Goal: Task Accomplishment & Management: Manage account settings

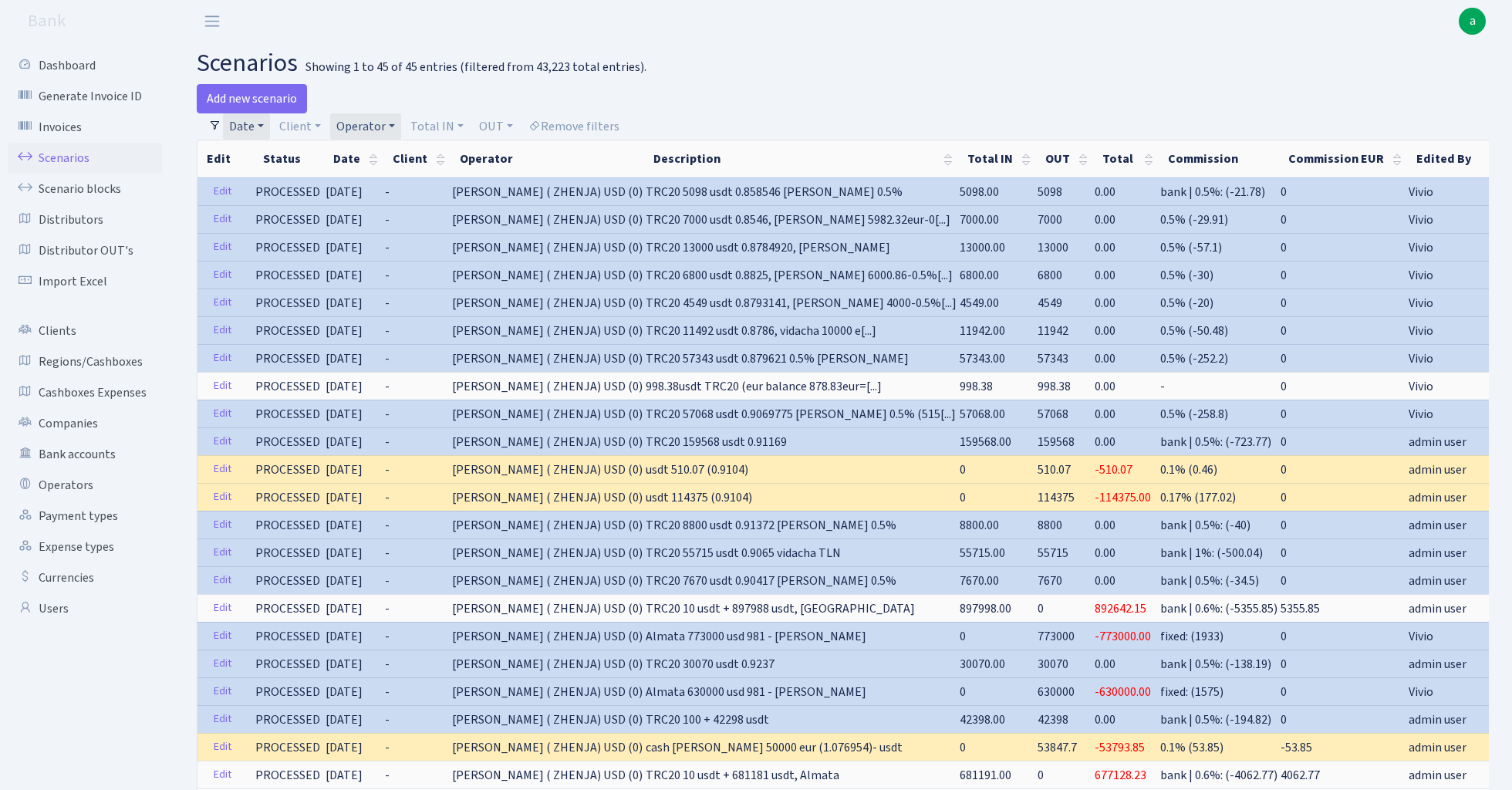
select select "100"
click at [244, 123] on link "Date" at bounding box center [246, 126] width 47 height 26
click at [309, 157] on input "01.06.2024 - 19.08.2025" at bounding box center [347, 156] width 183 height 30
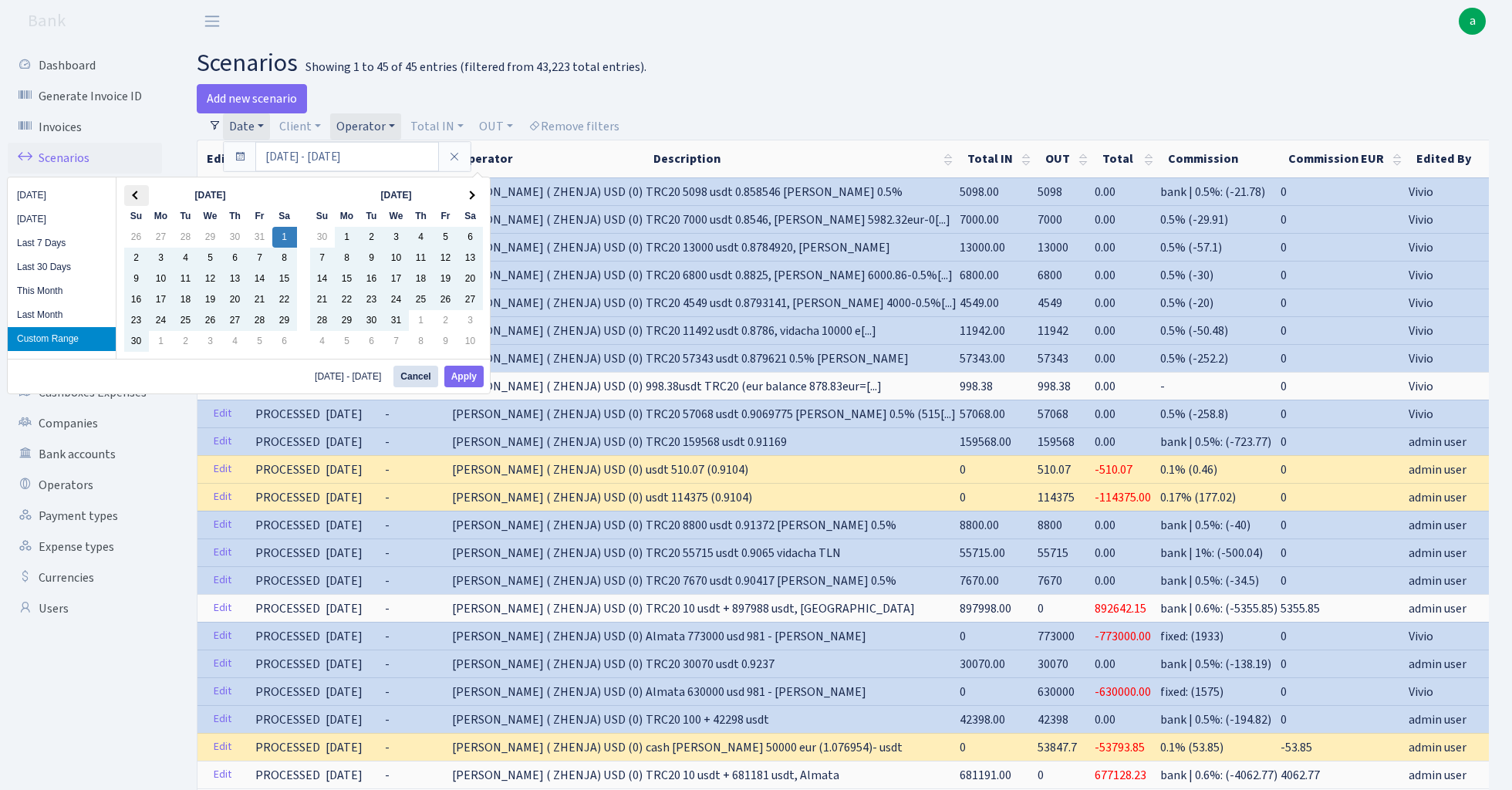
click at [137, 198] on span at bounding box center [136, 195] width 8 height 8
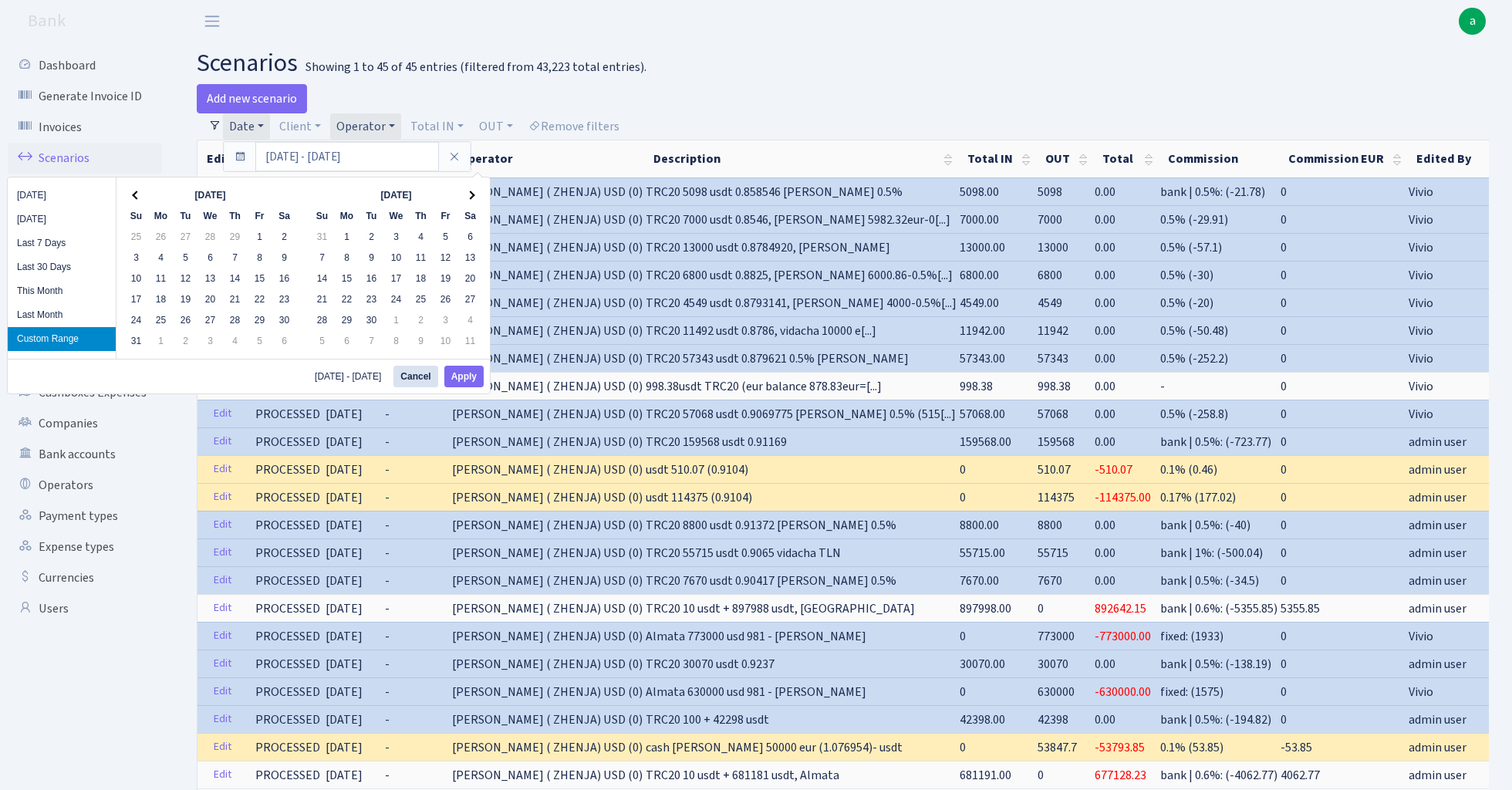
click at [137, 198] on span at bounding box center [136, 195] width 8 height 8
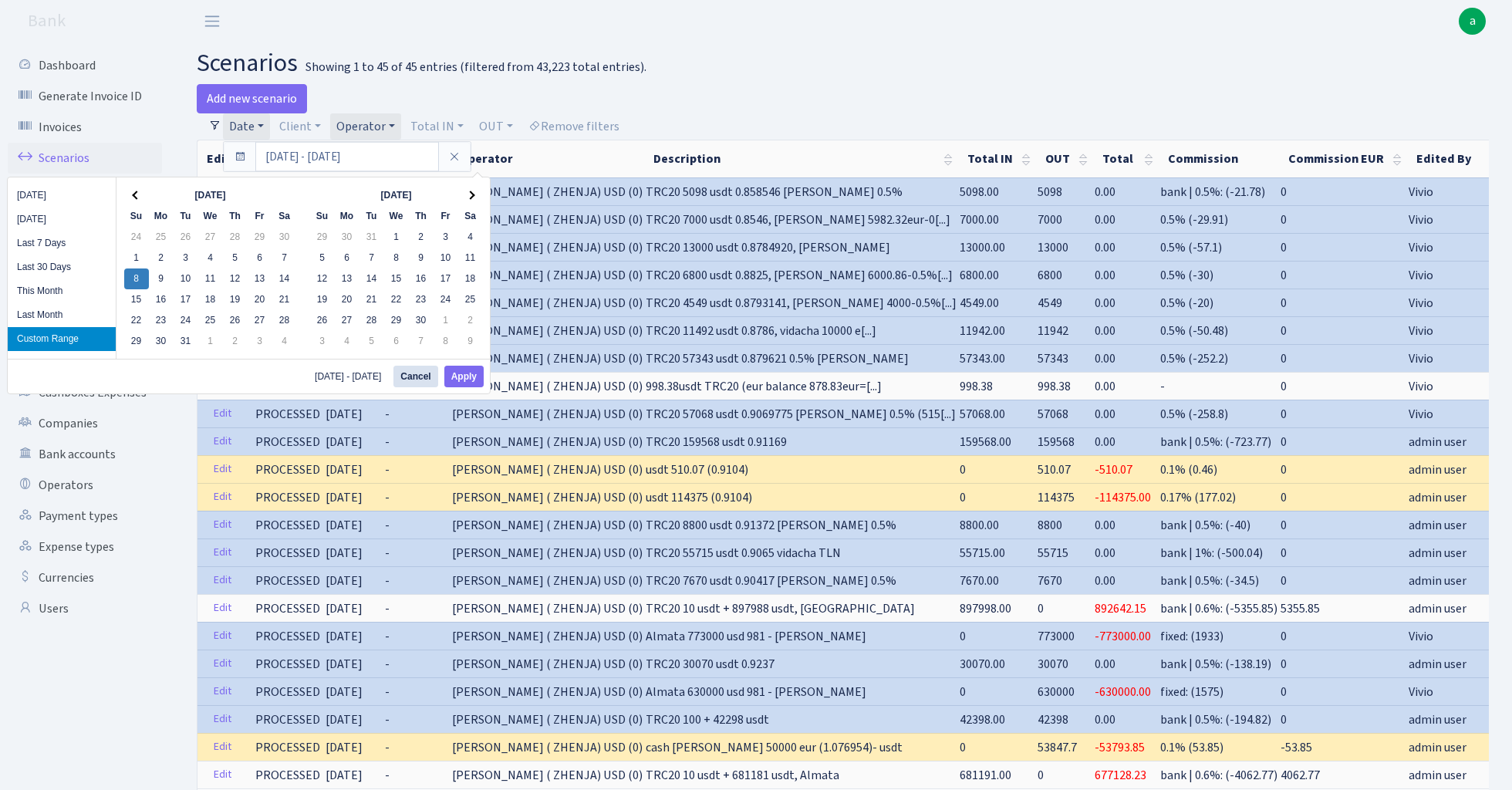
click at [241, 193] on th "Oct 2023" at bounding box center [210, 195] width 123 height 21
click at [316, 157] on input "01.06.2024 - 19.08.2025" at bounding box center [347, 156] width 183 height 30
click at [421, 377] on button "Cancel" at bounding box center [415, 377] width 44 height 22
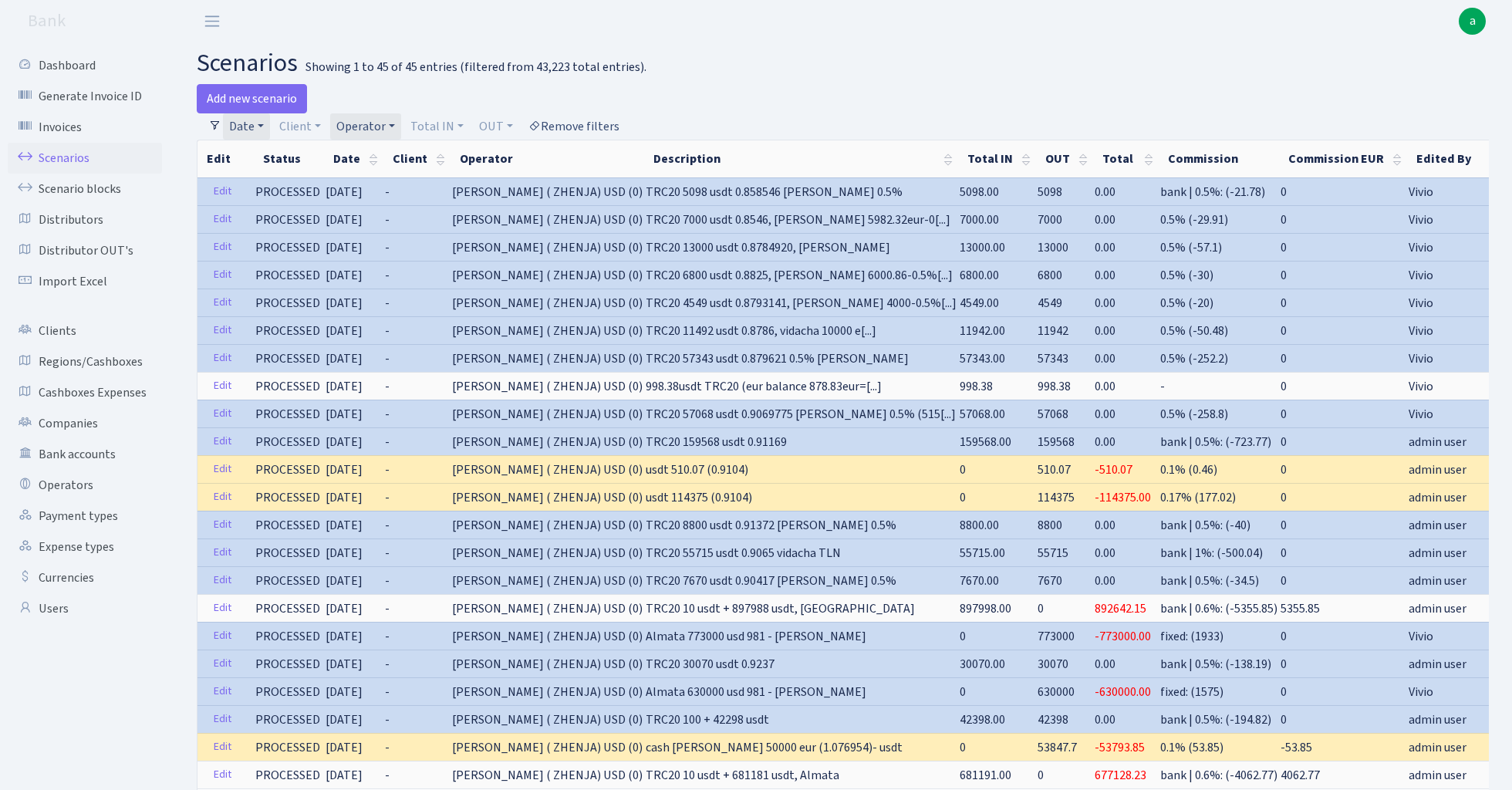
click at [589, 129] on link "Remove filters" at bounding box center [573, 126] width 103 height 26
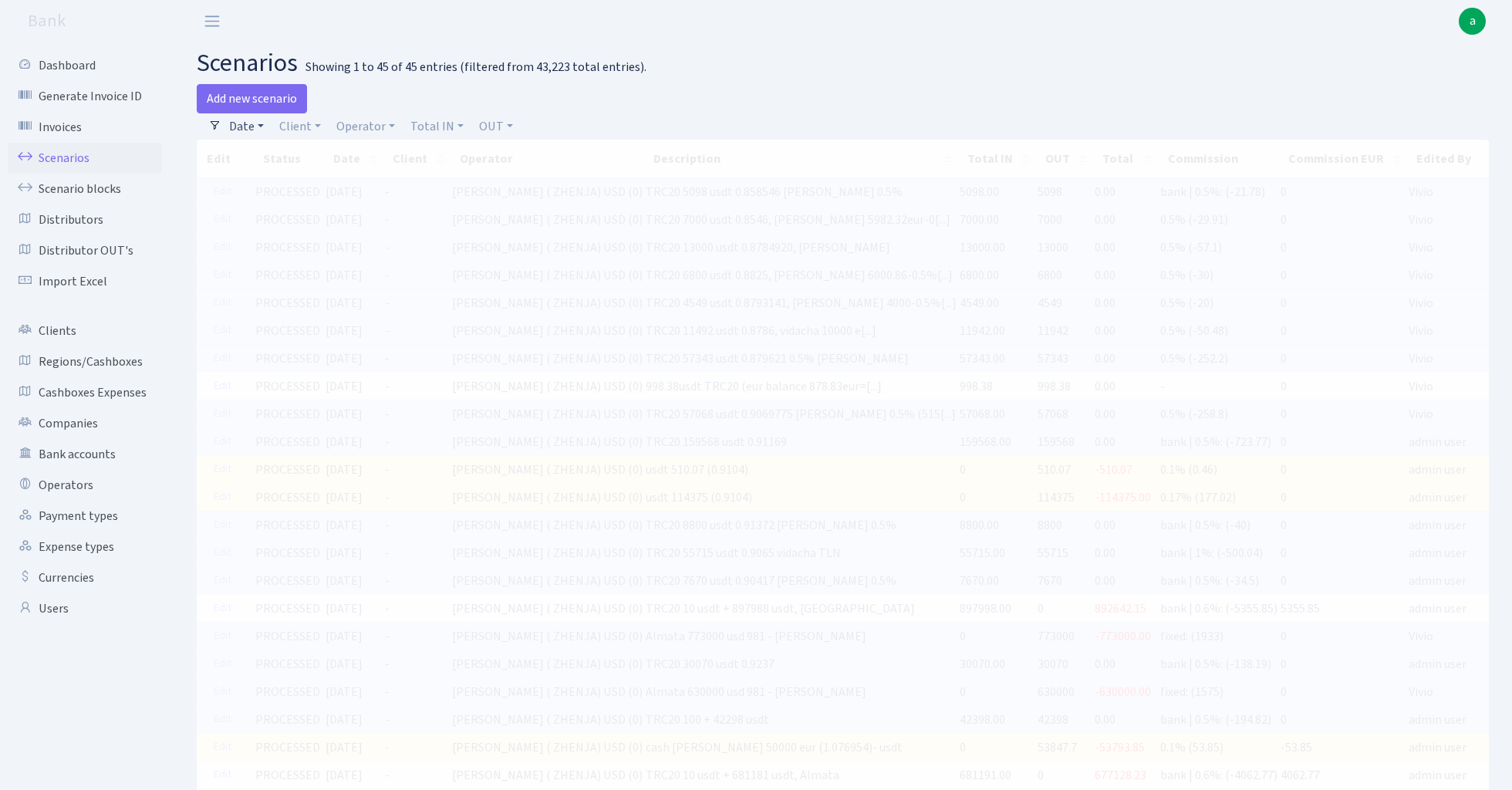
click at [254, 128] on link "Date" at bounding box center [246, 126] width 47 height 26
click at [301, 161] on input "01.06.2024 - 19.08.2025" at bounding box center [347, 156] width 183 height 30
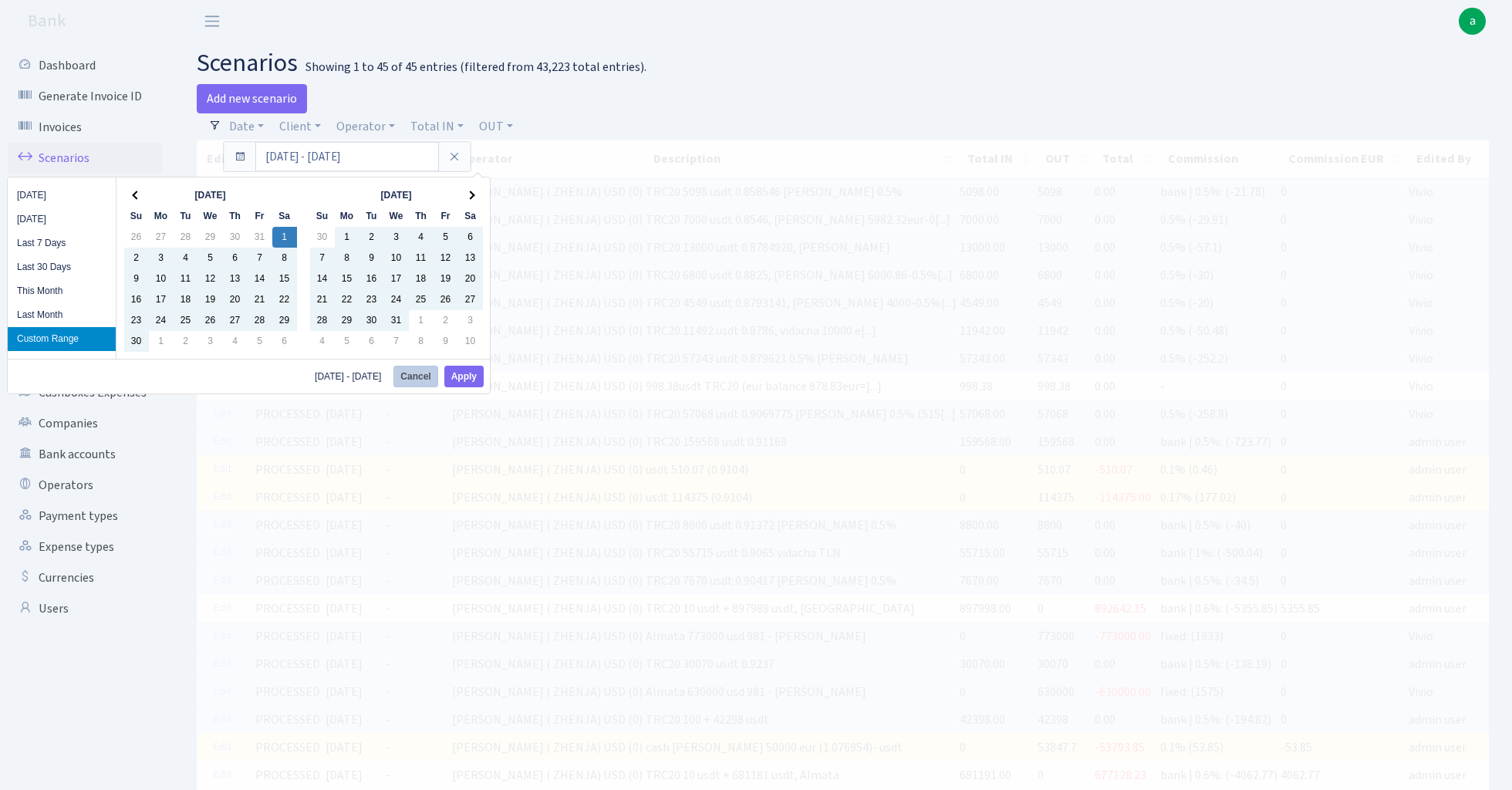
click at [420, 374] on button "Cancel" at bounding box center [415, 377] width 44 height 22
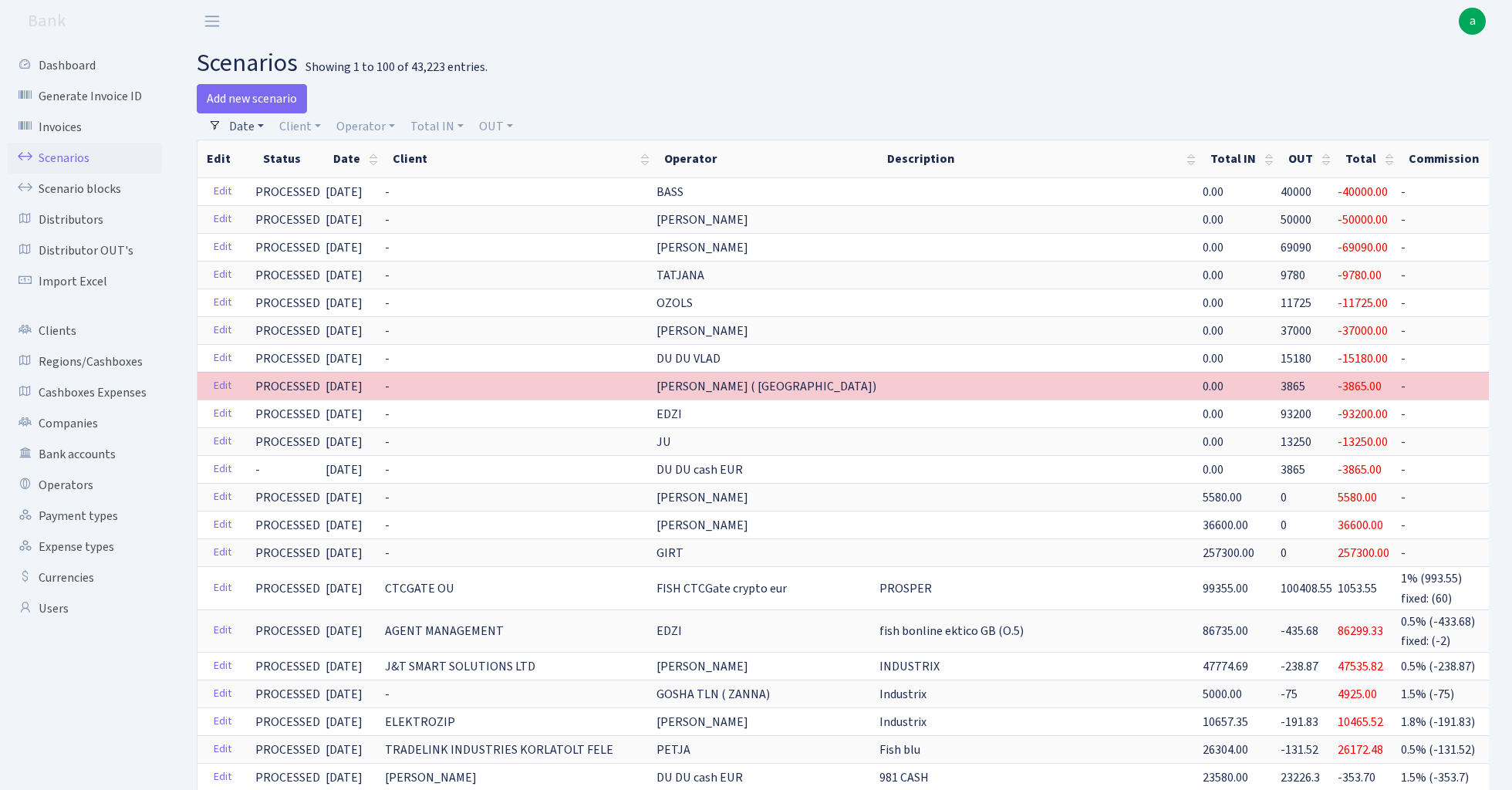
click at [248, 127] on link "Date" at bounding box center [246, 126] width 47 height 26
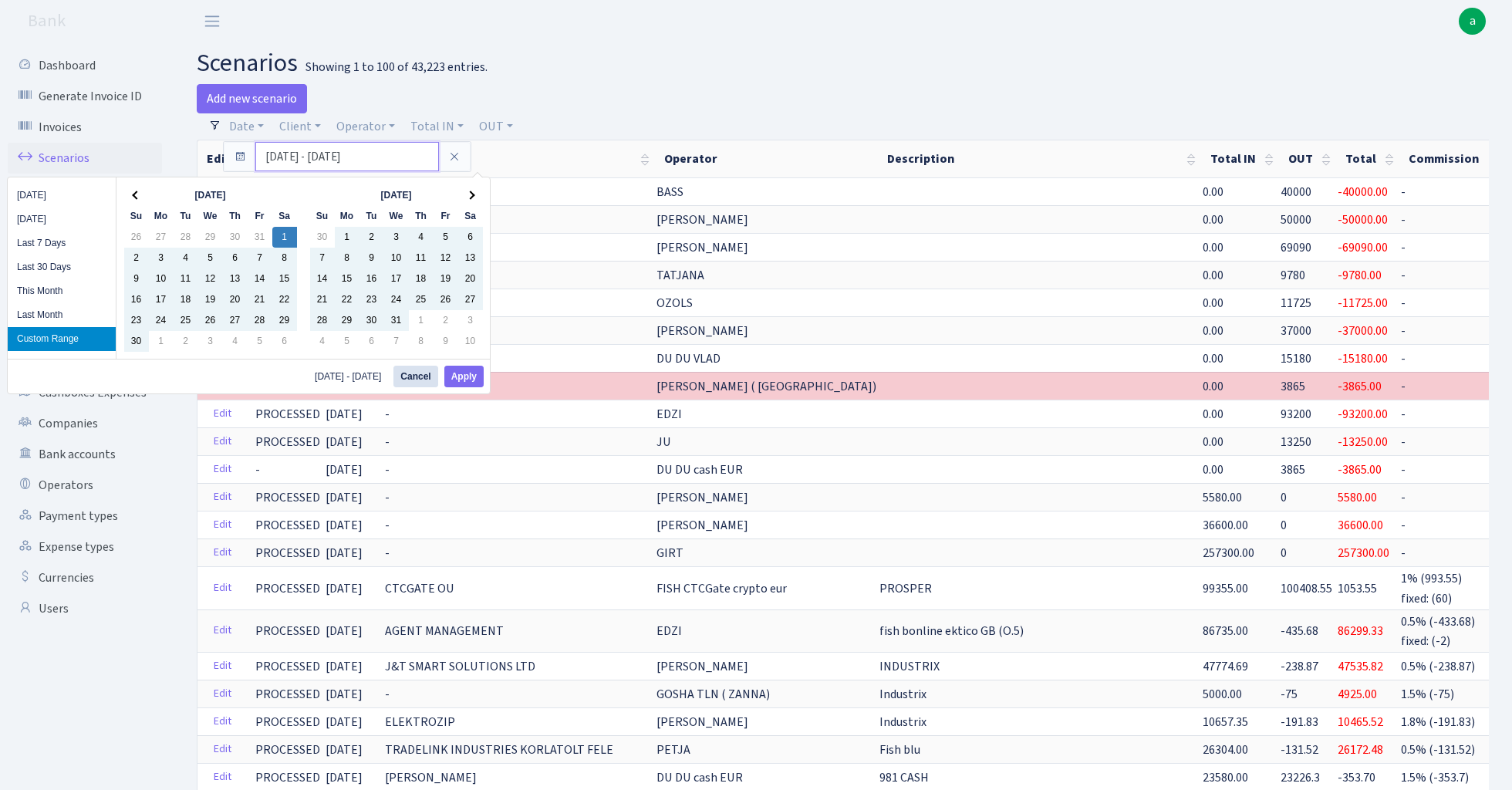
click at [306, 161] on input "01.06.2024 - 19.08.2025" at bounding box center [347, 156] width 183 height 30
click at [457, 157] on icon at bounding box center [455, 156] width 13 height 13
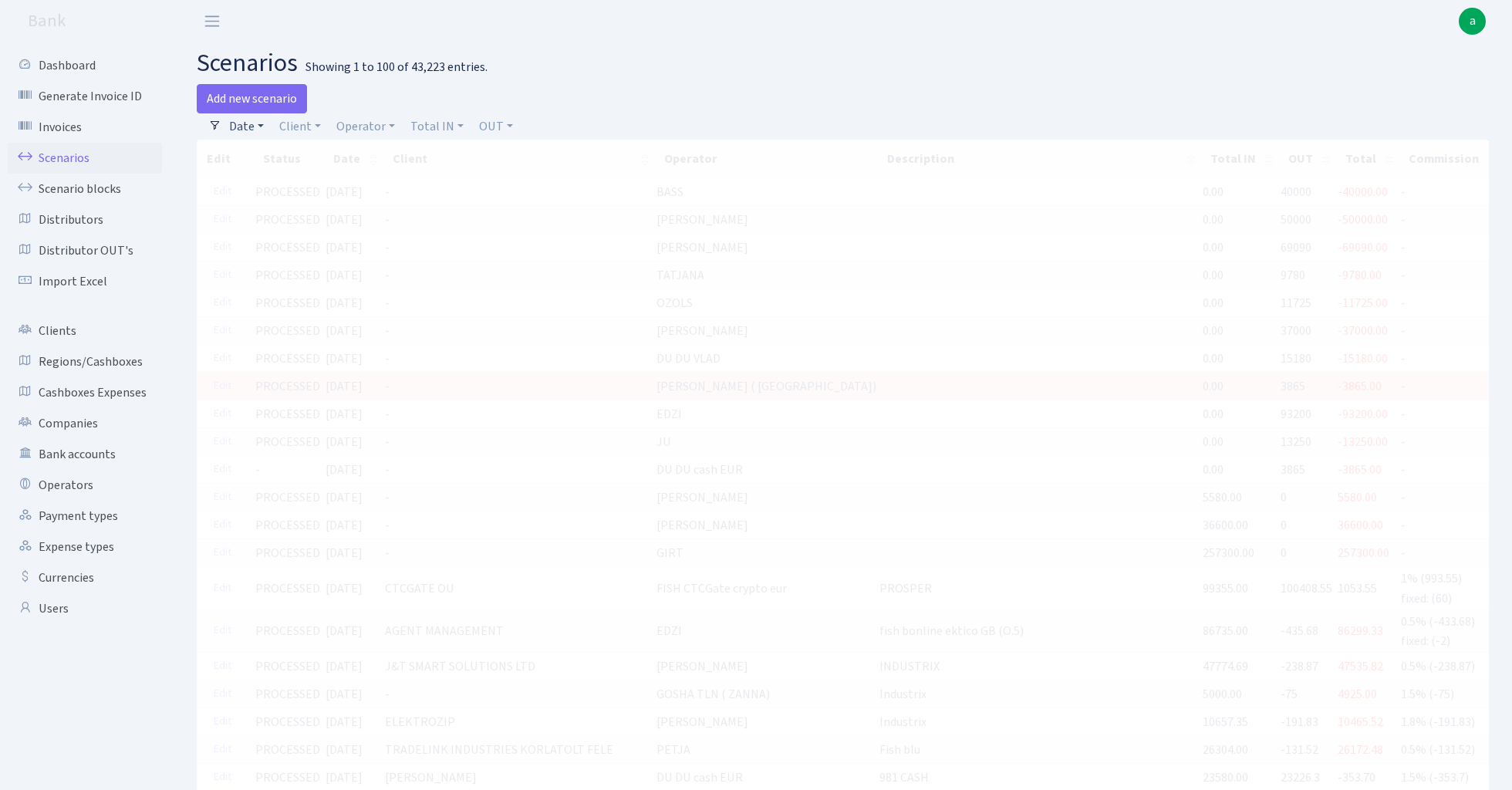
click at [251, 127] on link "Date" at bounding box center [246, 126] width 47 height 26
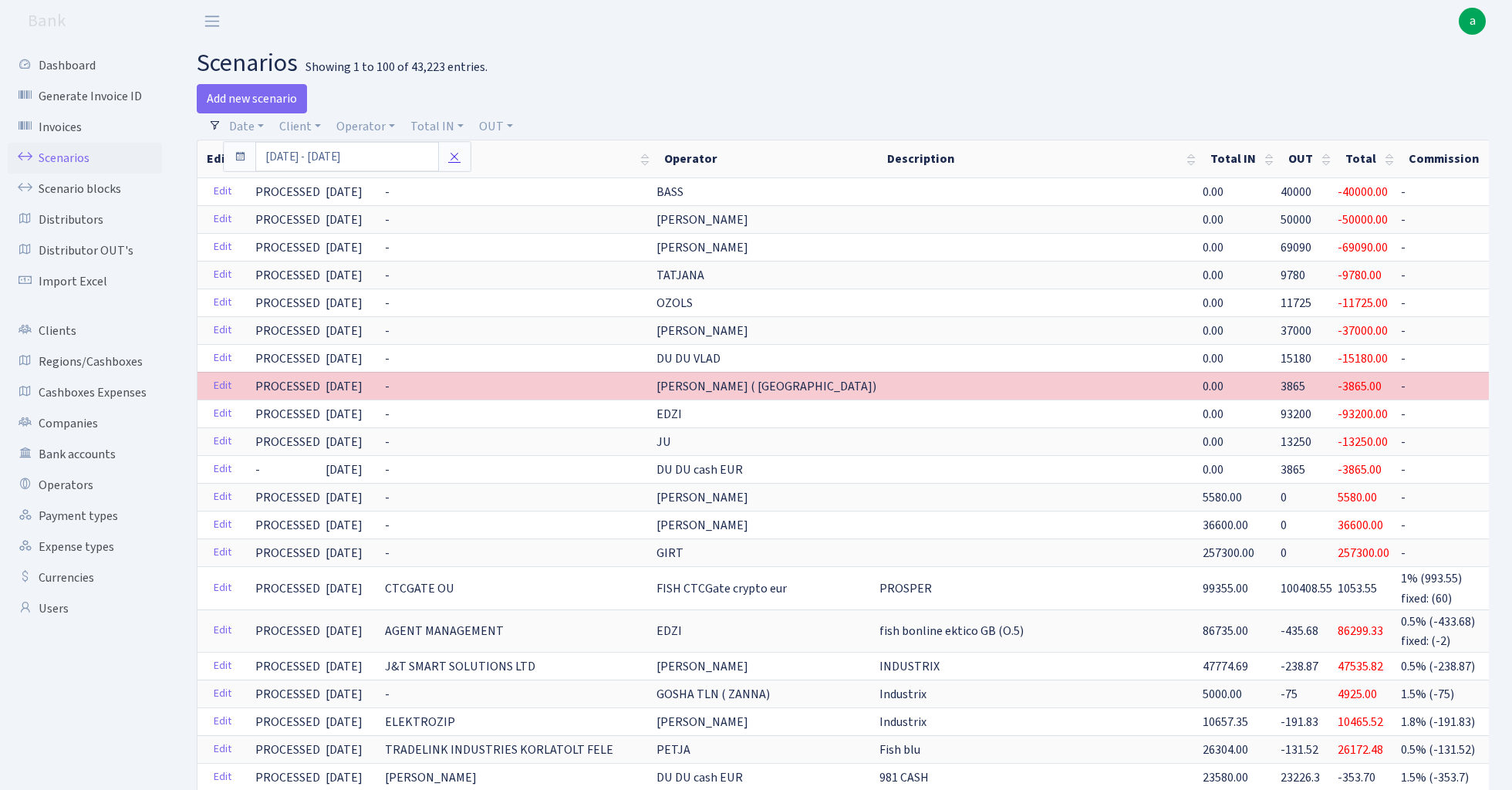
click at [455, 157] on icon at bounding box center [455, 156] width 13 height 13
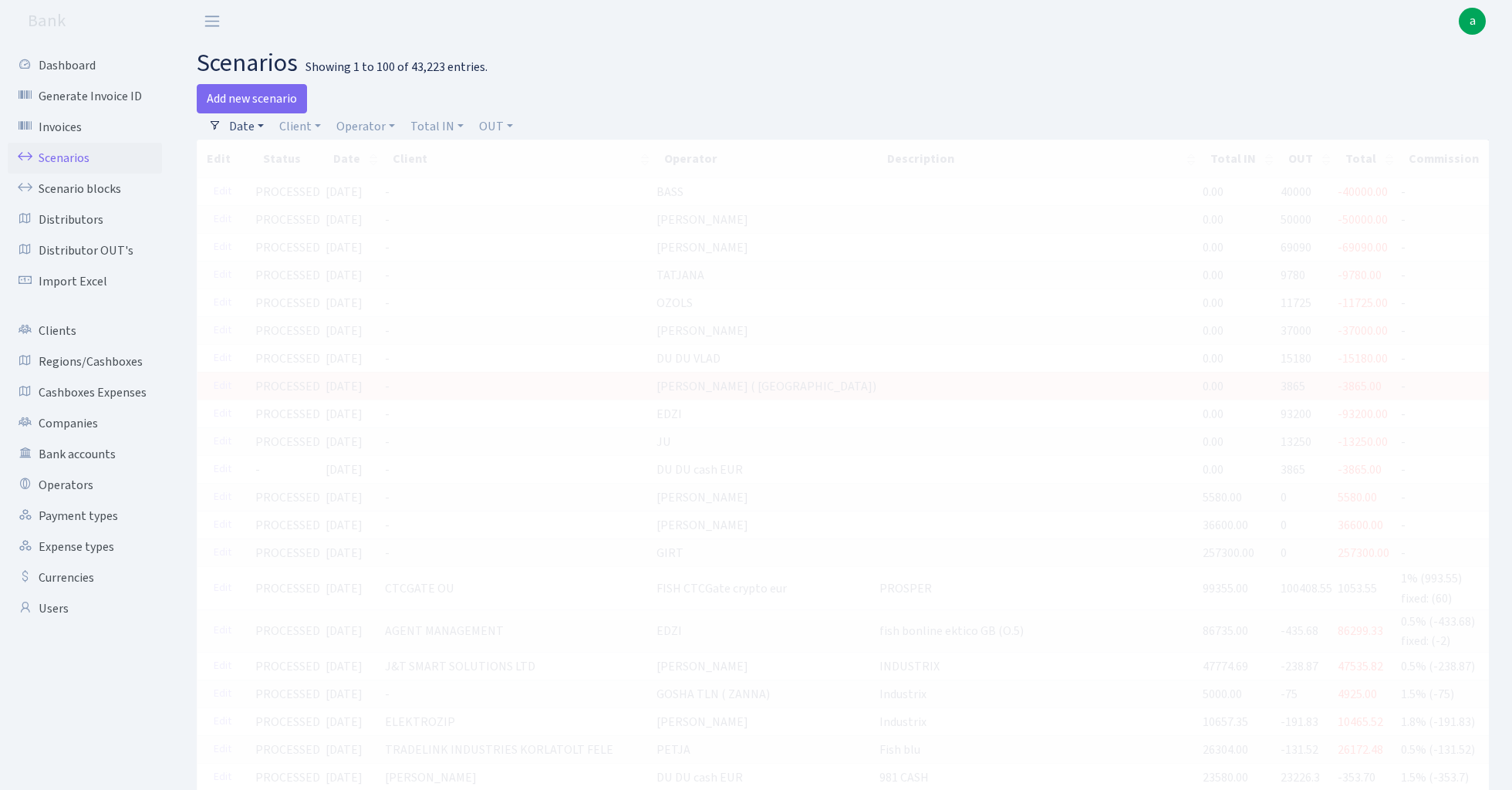
click at [254, 125] on link "Date" at bounding box center [246, 126] width 47 height 26
click at [239, 155] on icon at bounding box center [240, 156] width 13 height 13
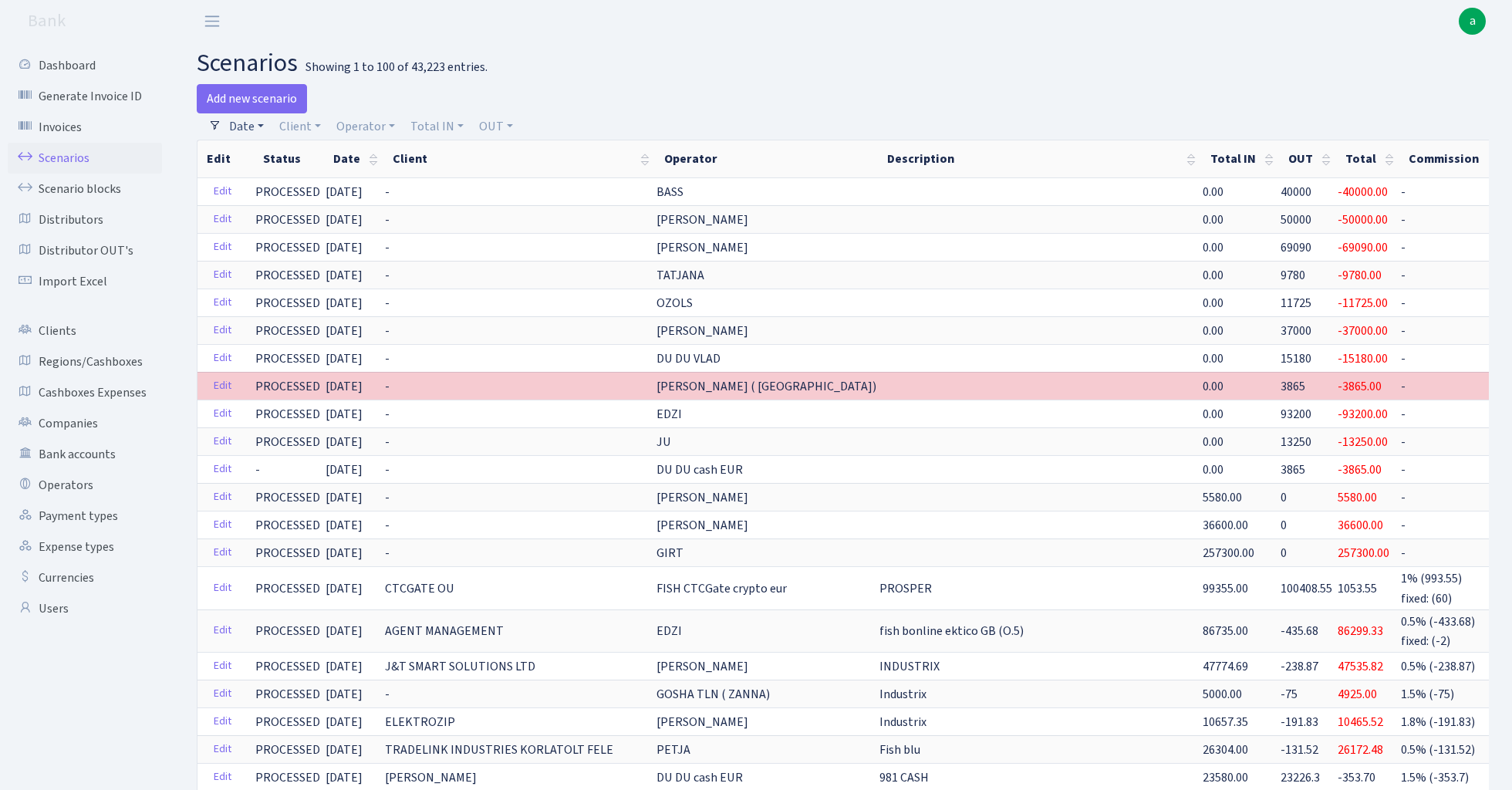
click at [241, 122] on link "Date" at bounding box center [246, 126] width 47 height 26
click at [297, 152] on input "01.06.2024 - 19.08.2025" at bounding box center [347, 156] width 183 height 30
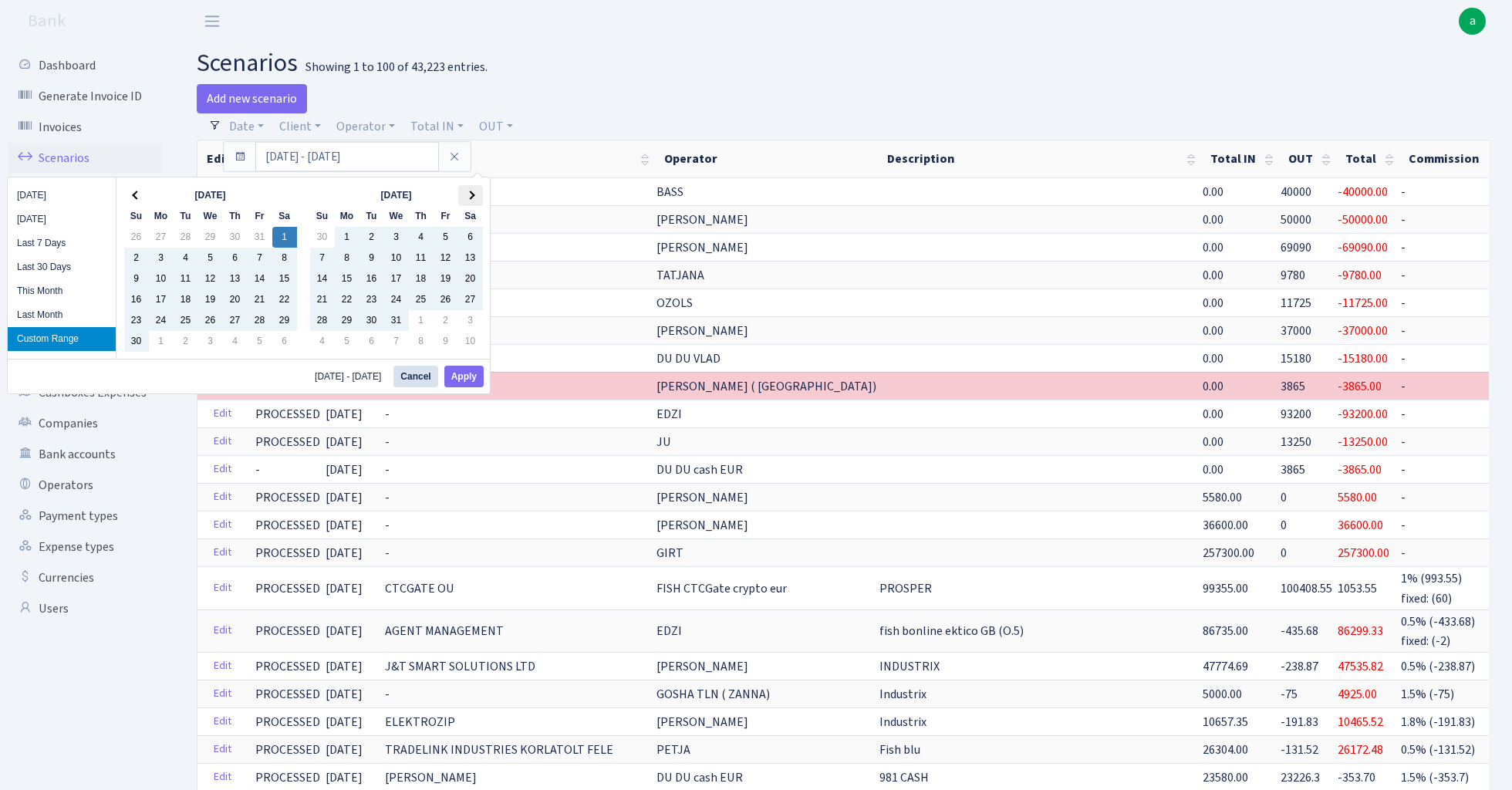
click at [473, 192] on th at bounding box center [470, 195] width 24 height 21
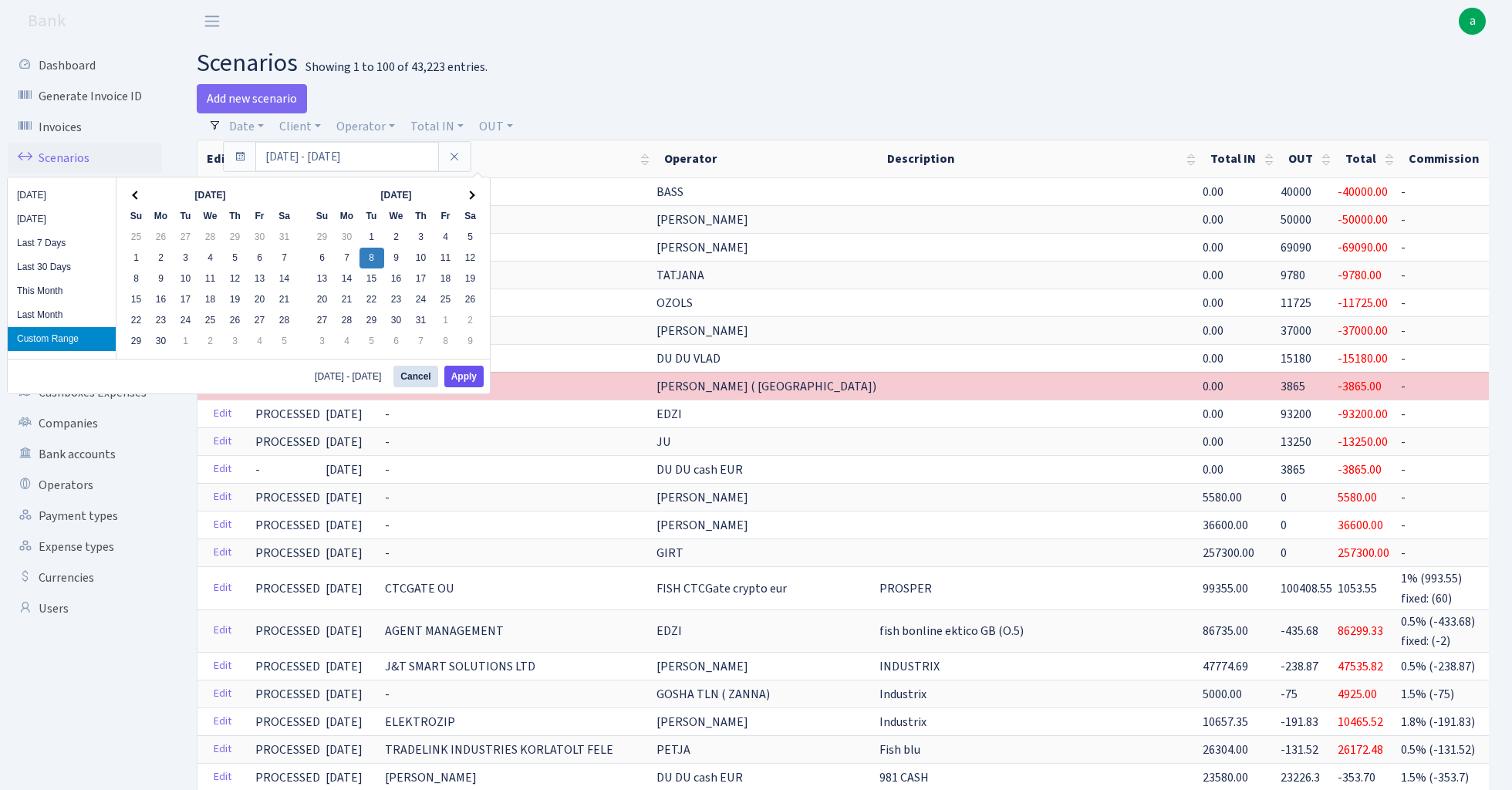
click at [469, 379] on button "Apply" at bounding box center [464, 377] width 40 height 22
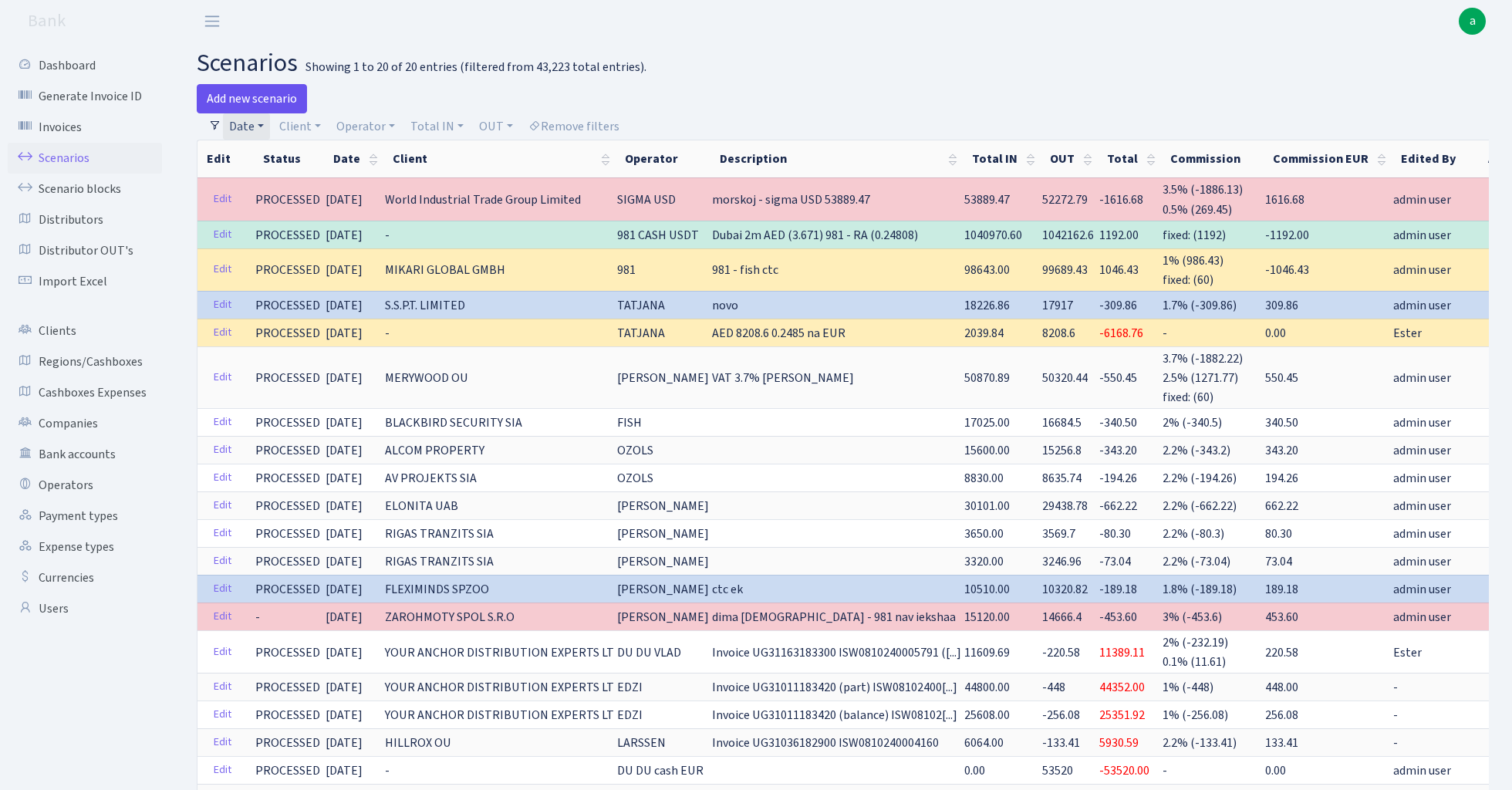
click at [273, 93] on link "Add new scenario" at bounding box center [252, 99] width 111 height 30
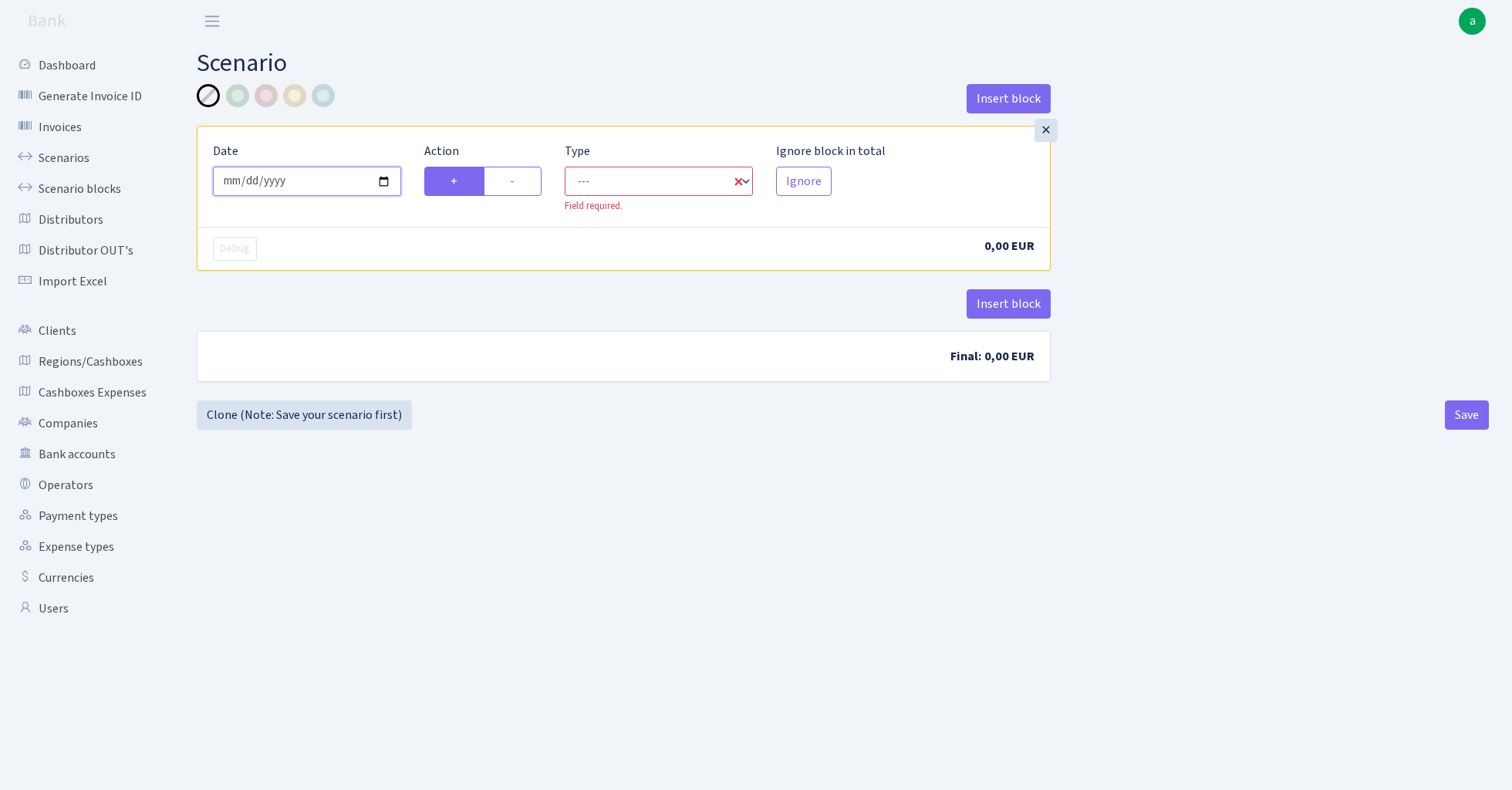
click at [337, 182] on input "[DATE]" at bounding box center [307, 181] width 189 height 30
type input "[DATE]"
click at [412, 96] on div "Insert block" at bounding box center [623, 105] width 854 height 41
select select "in"
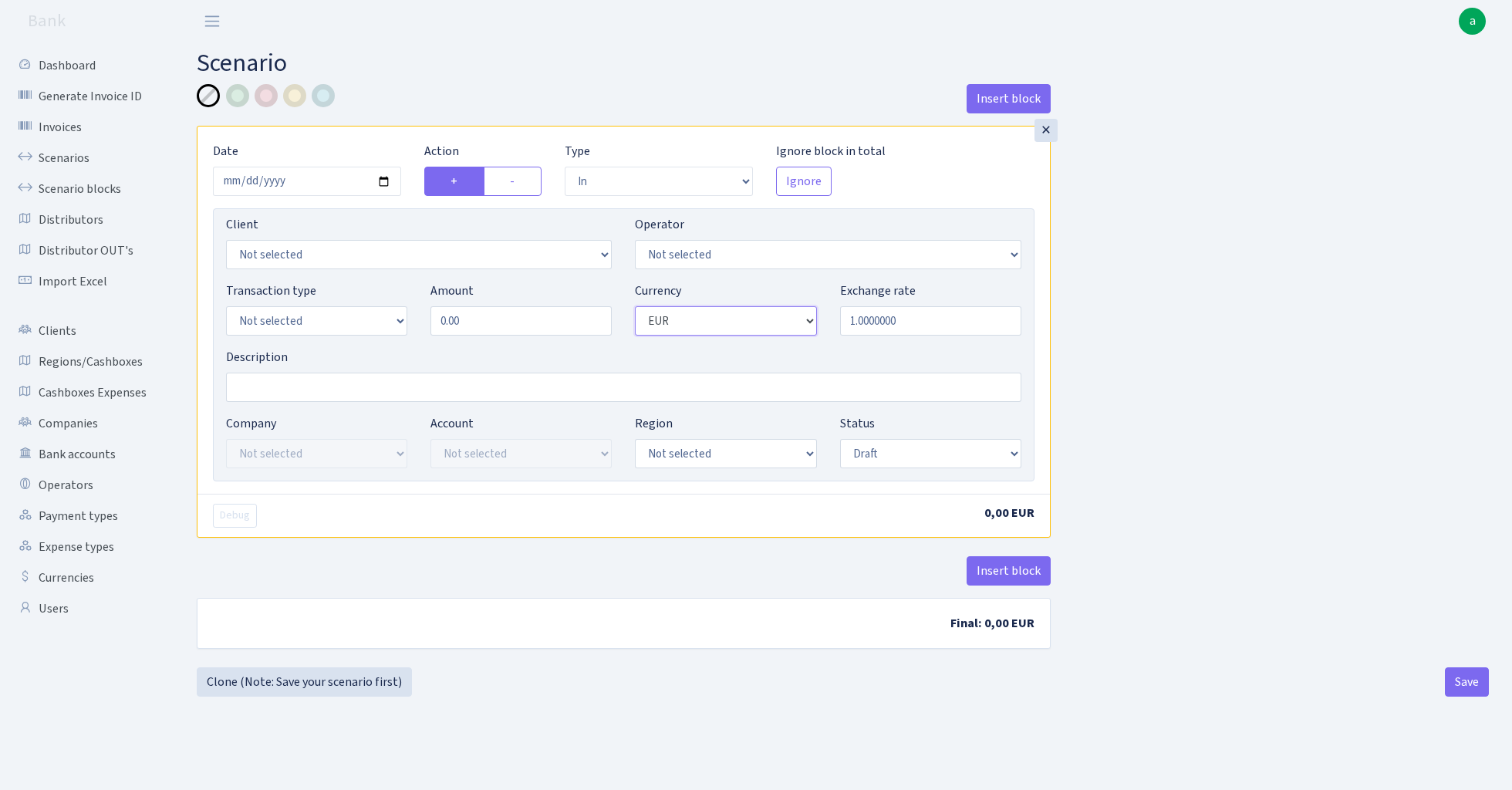
select select "2"
select select "1"
click at [509, 322] on input "0.00" at bounding box center [521, 321] width 181 height 30
type input "60,000.00"
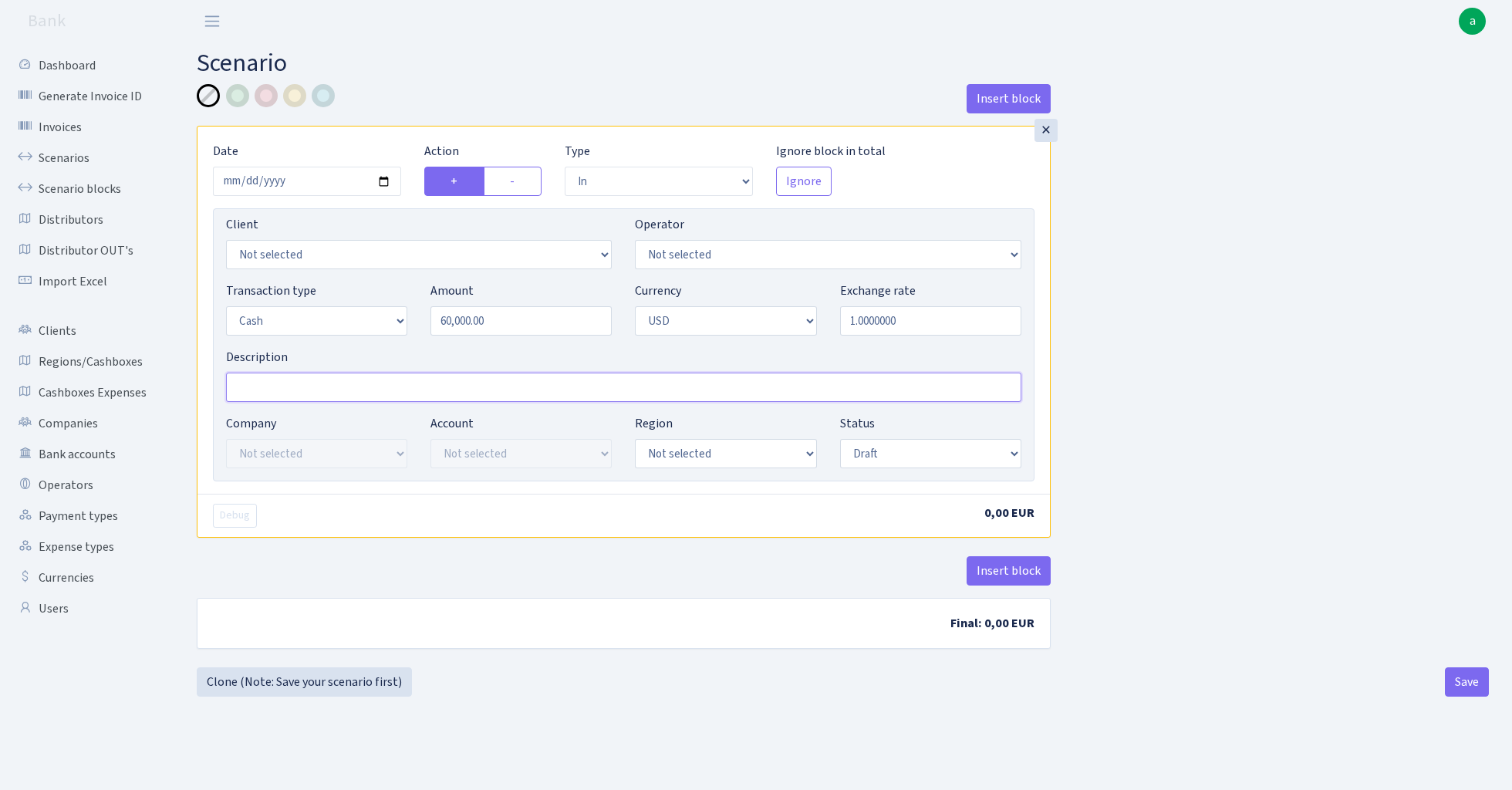
click at [406, 386] on input "Description" at bounding box center [623, 387] width 795 height 30
click at [395, 386] on input "Kiev JAR" at bounding box center [623, 387] width 795 height 30
type input "Kiev JAR -981 60k usd"
select select "15"
select select "processed"
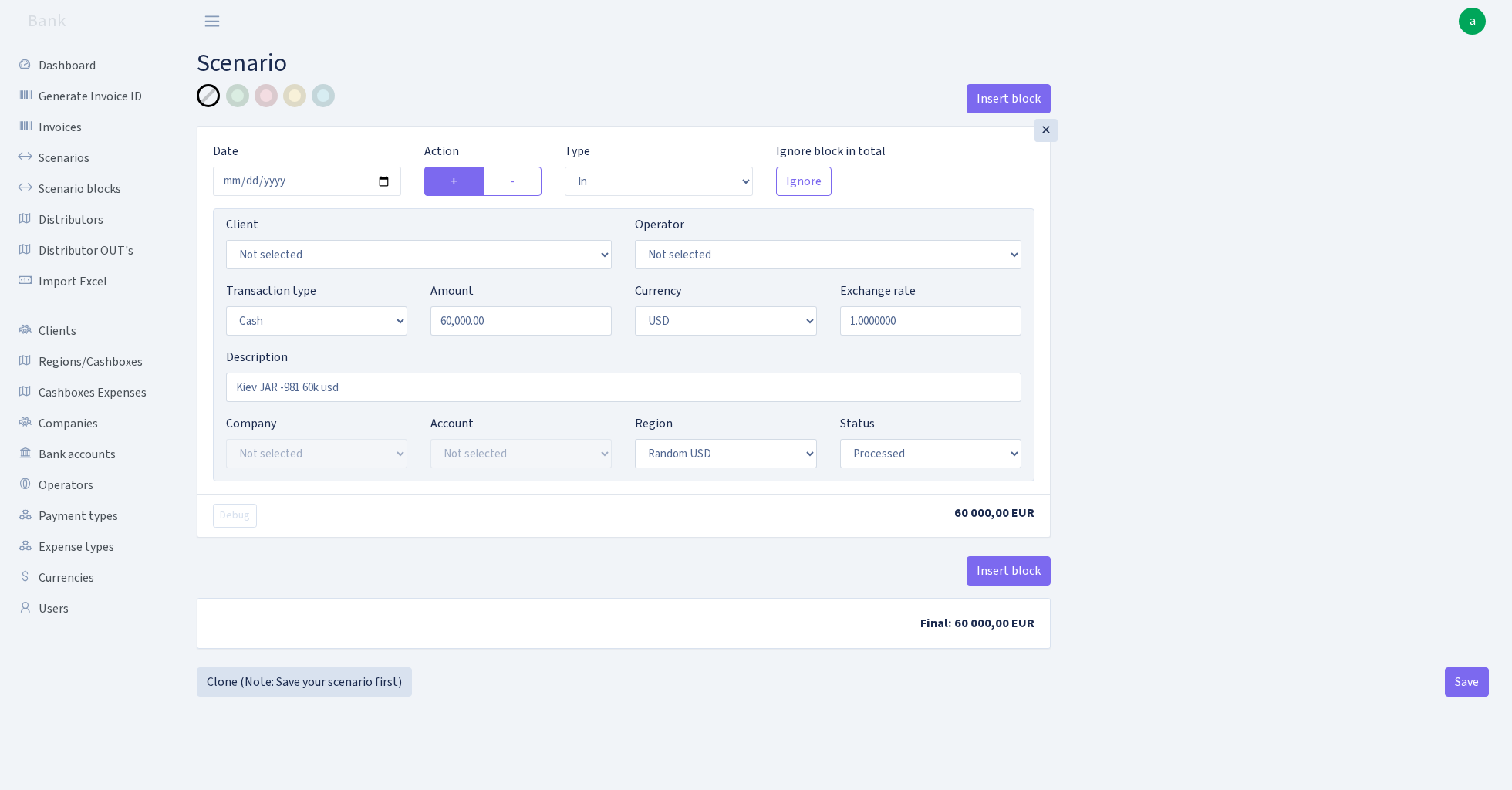
click at [1145, 306] on div "Insert block × Date 2024-10-08 Action + - Type --- In Out Commission Field requ…" at bounding box center [843, 376] width 1315 height 583
click at [1460, 690] on button "Save" at bounding box center [1466, 682] width 44 height 30
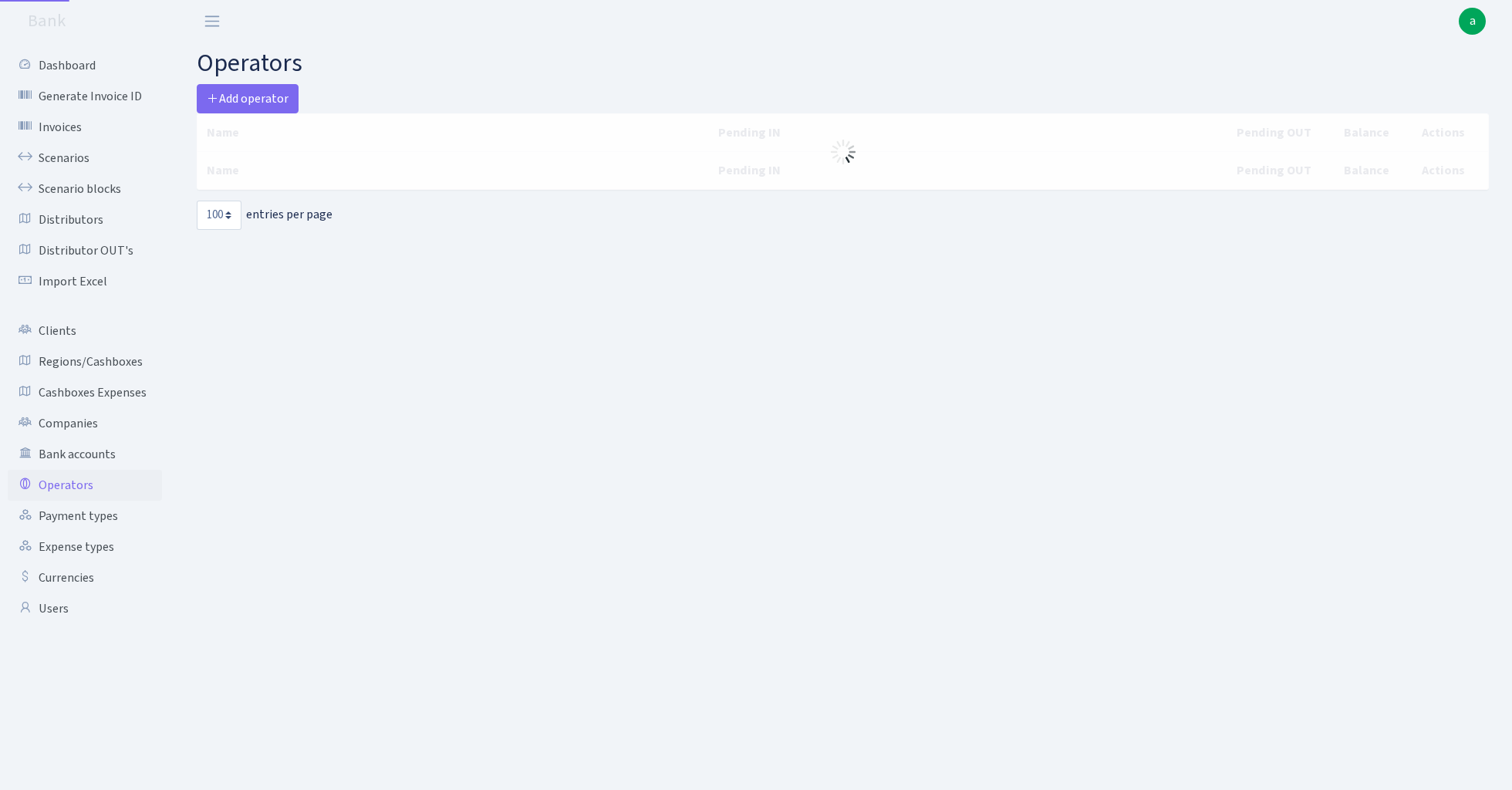
select select "100"
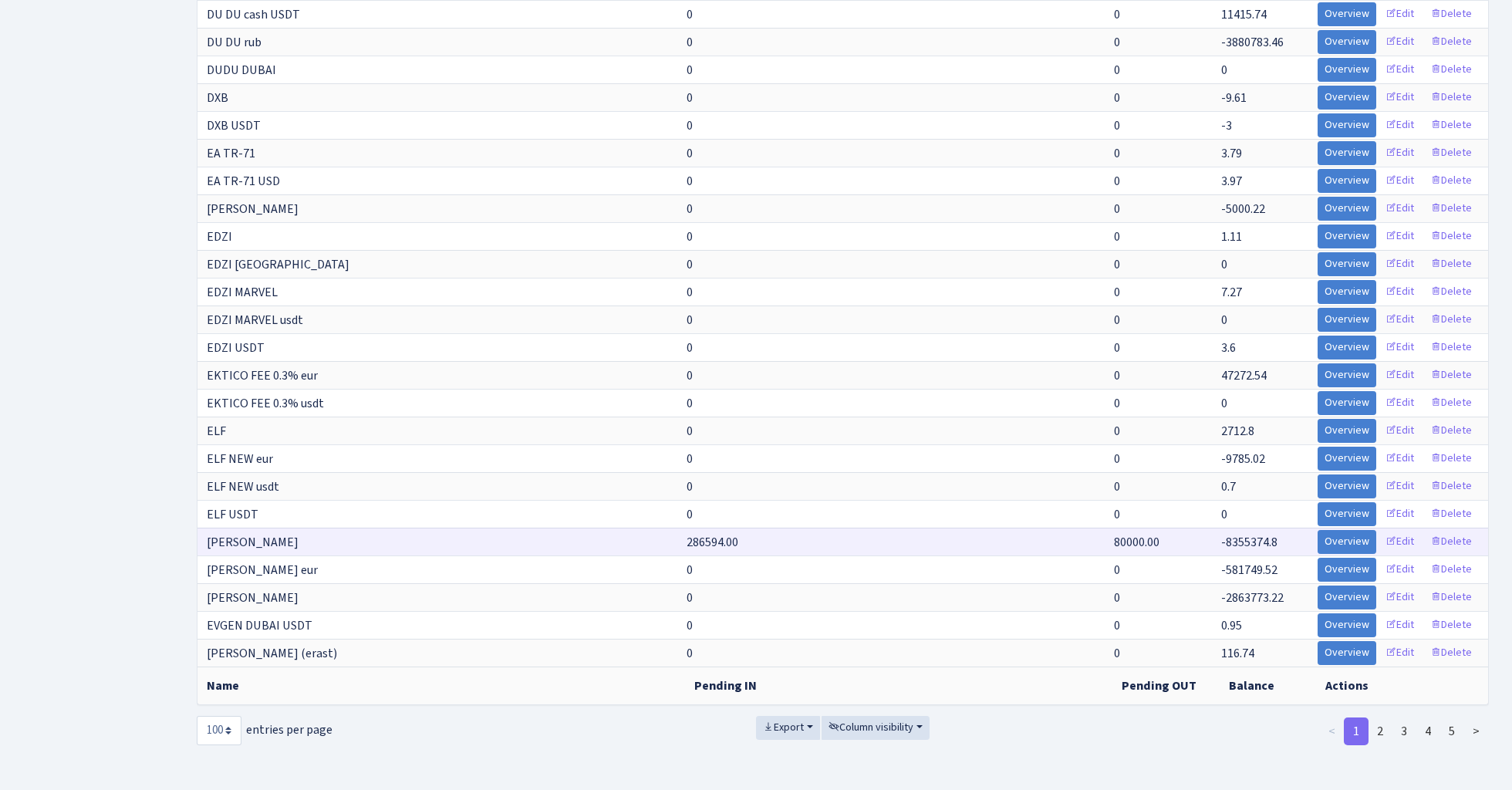
scroll to position [2264, 0]
click at [1379, 723] on link "2" at bounding box center [1379, 732] width 24 height 28
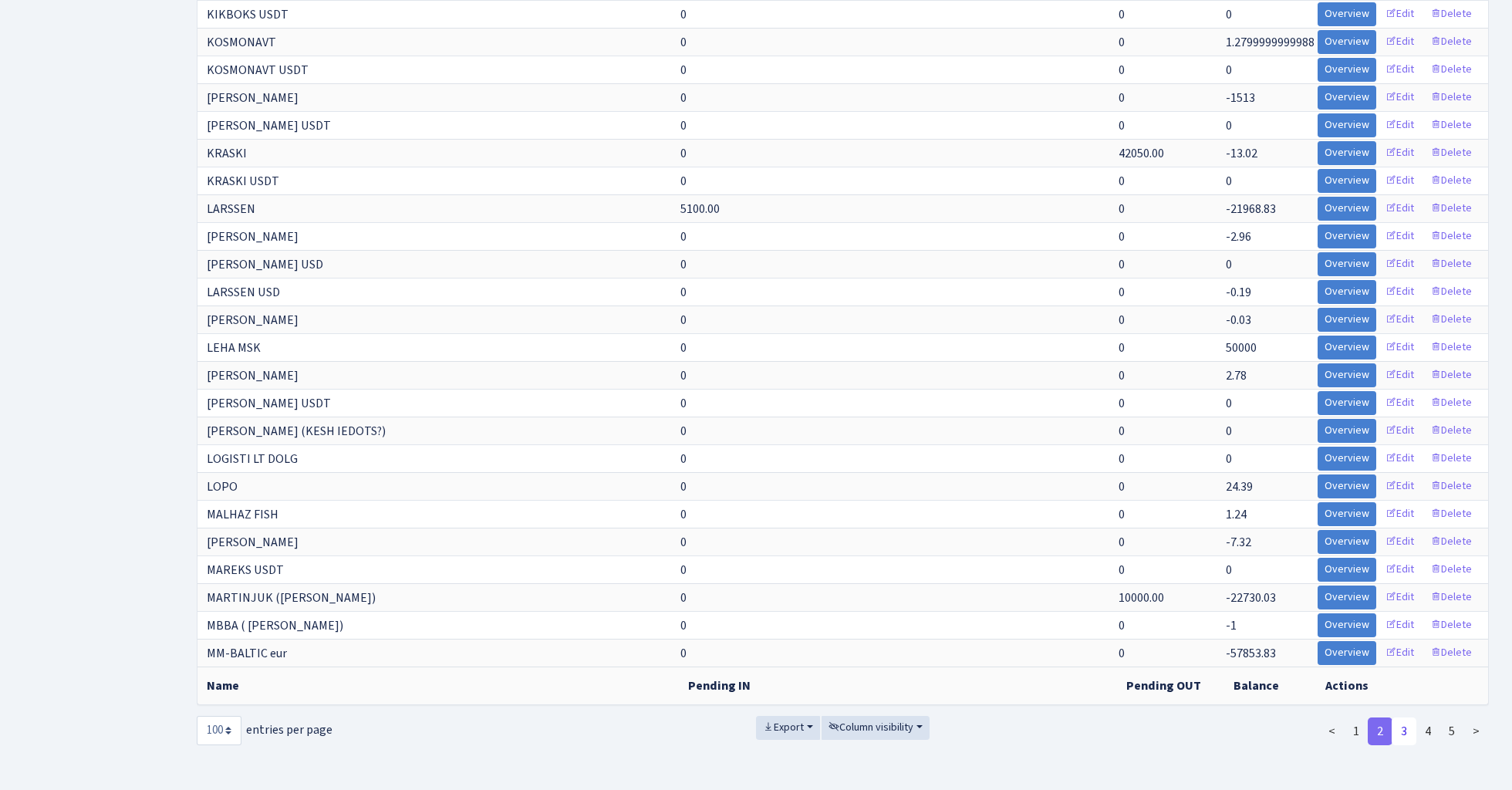
click at [1408, 729] on link "3" at bounding box center [1403, 732] width 24 height 28
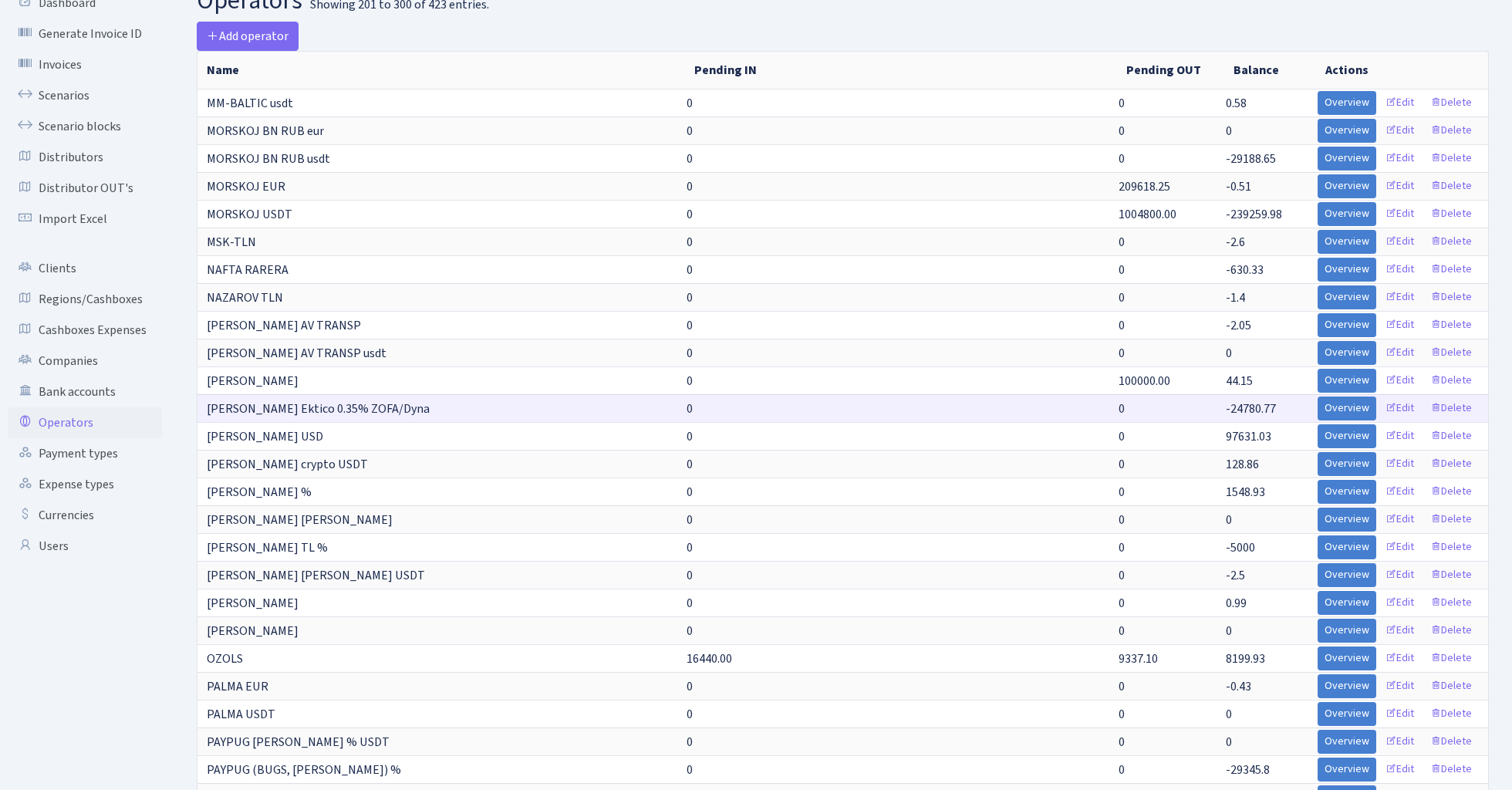
scroll to position [58, 0]
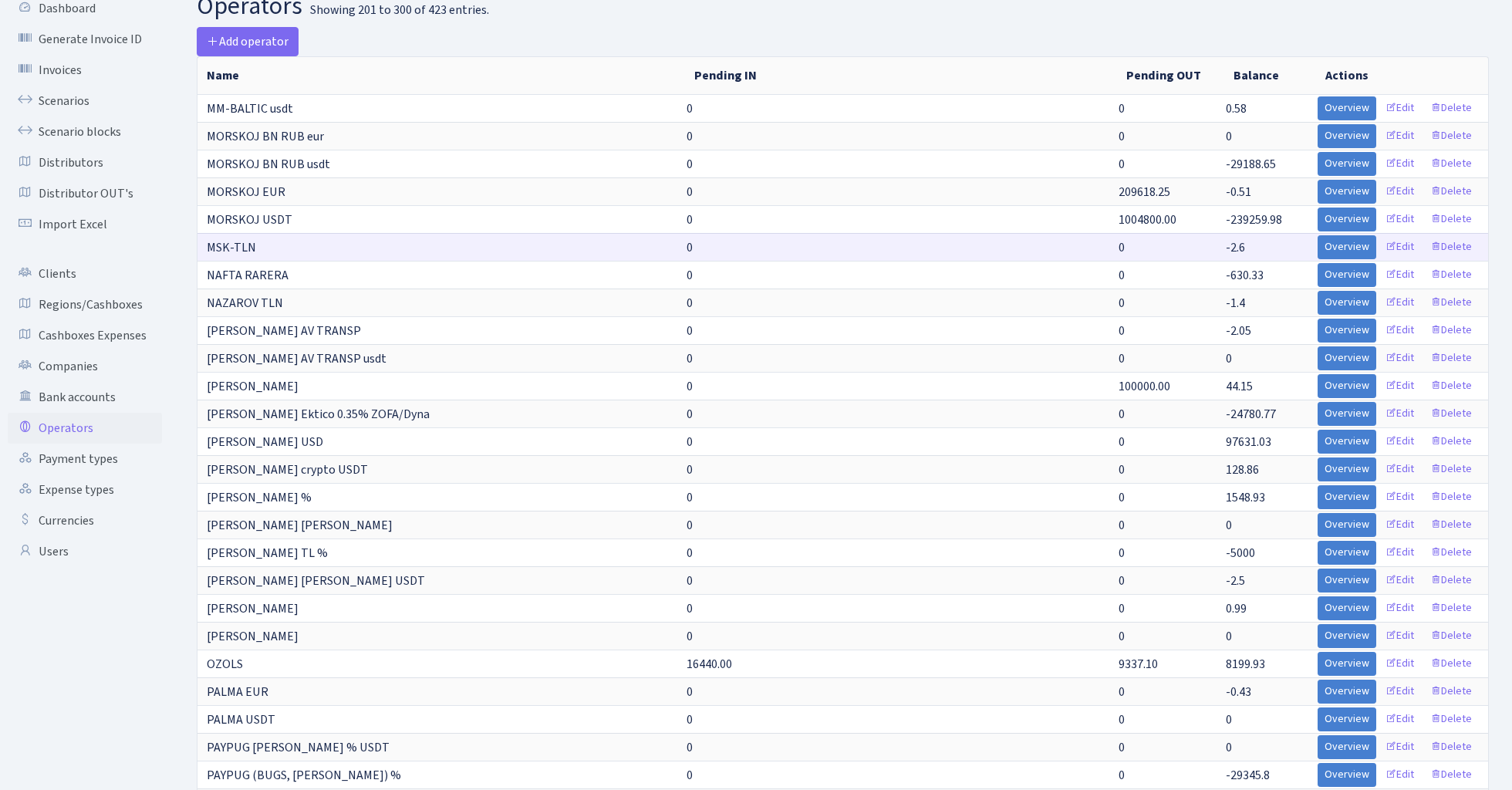
click at [252, 245] on span "MSK-TLN" at bounding box center [231, 247] width 49 height 17
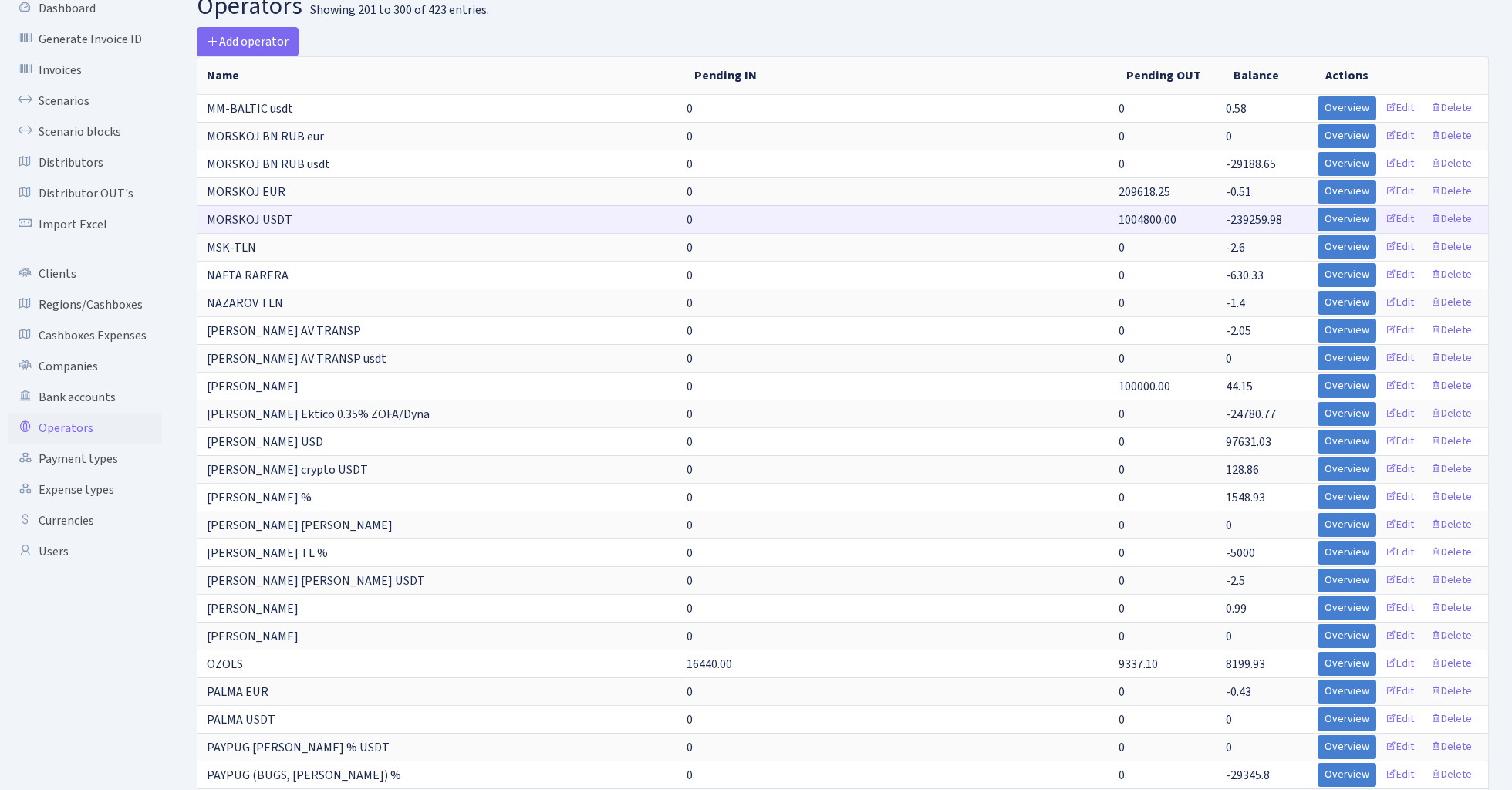
copy td "MSK-TLN"
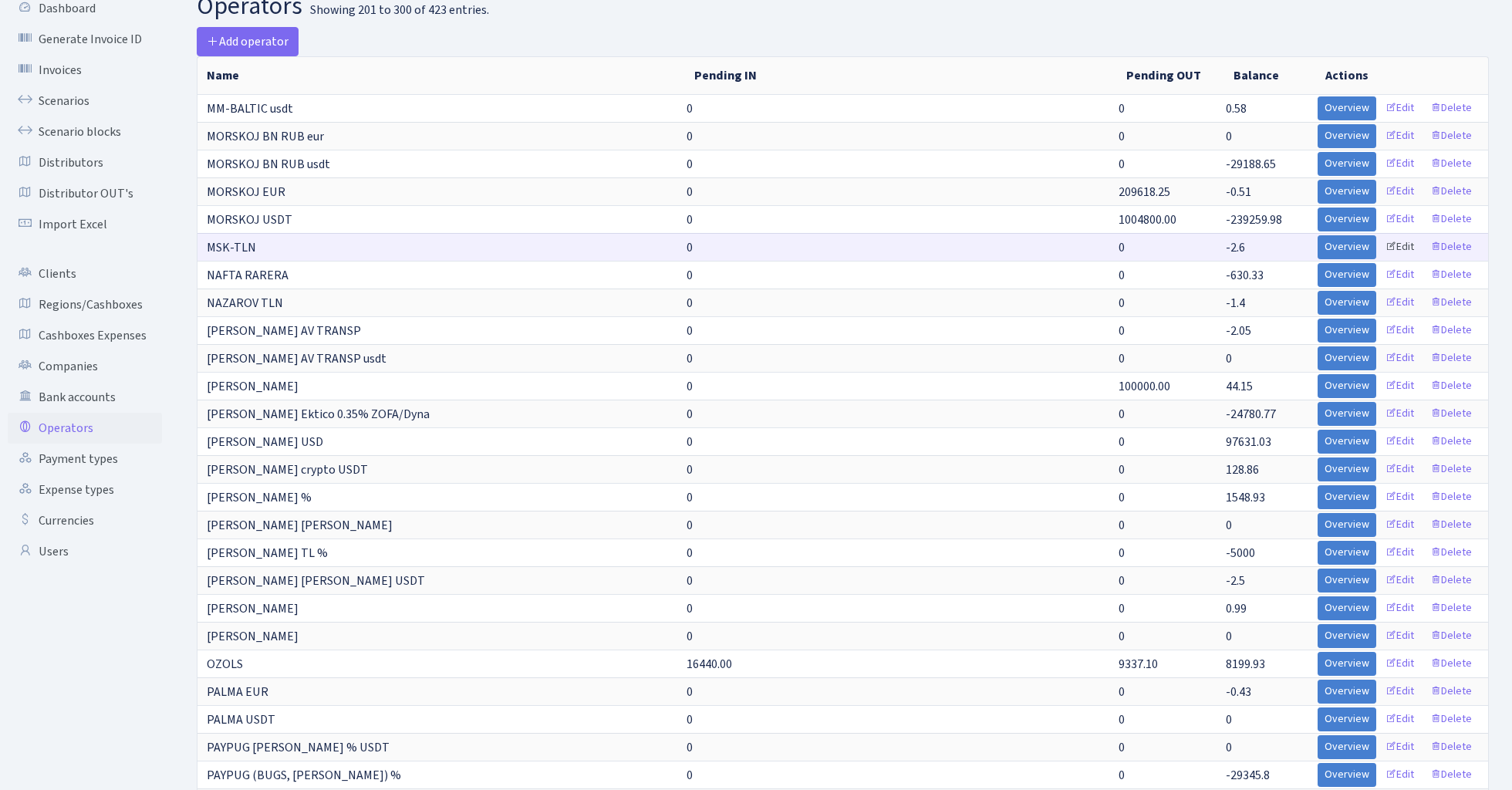
click at [1395, 243] on link "Edit" at bounding box center [1399, 247] width 42 height 24
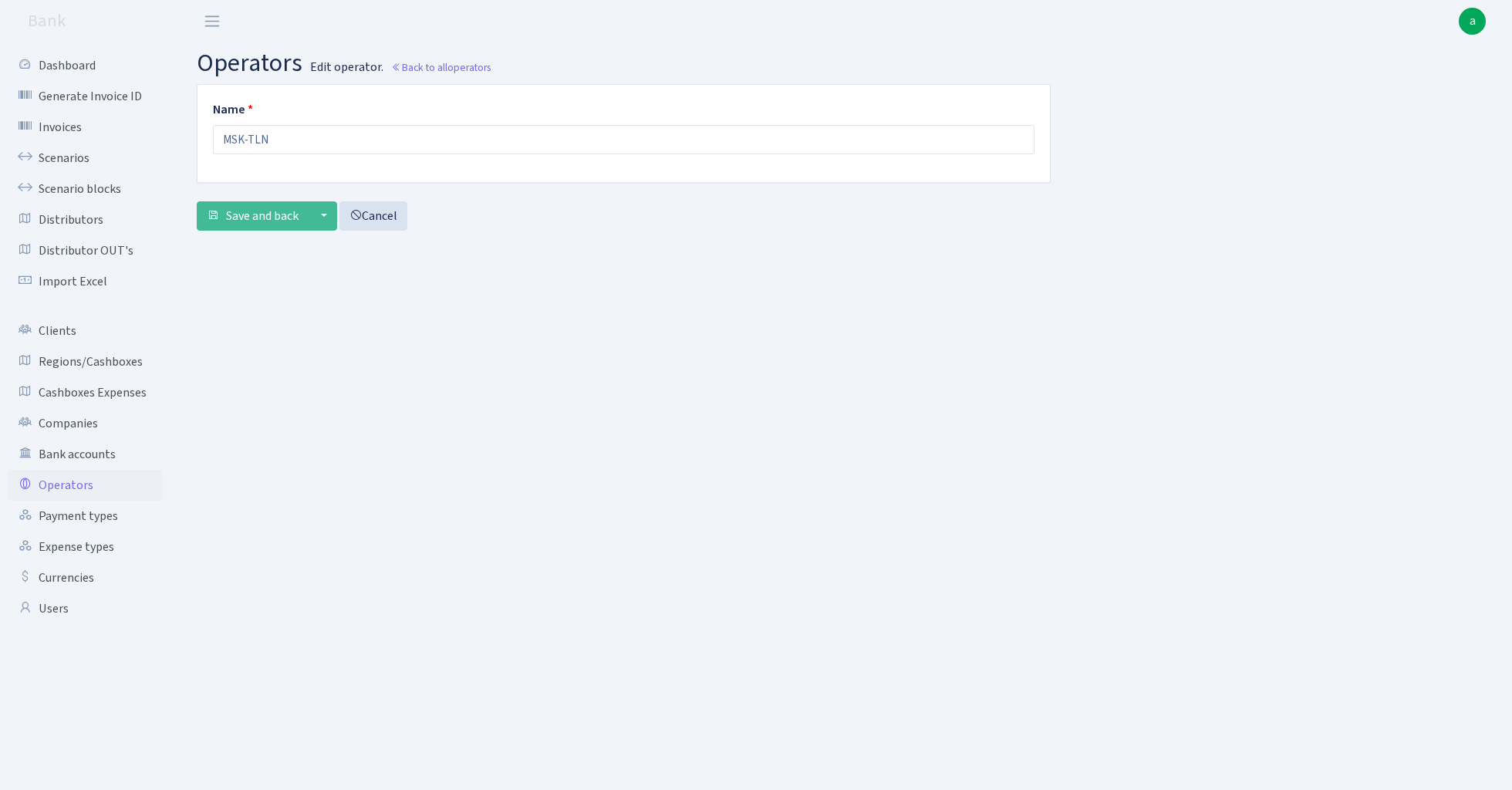
click at [321, 138] on input "MSK-TLN" at bounding box center [623, 139] width 822 height 30
click at [336, 140] on input "MSK-TLN JAR eur" at bounding box center [623, 139] width 822 height 30
type input "MSK-TLN JAR eur"
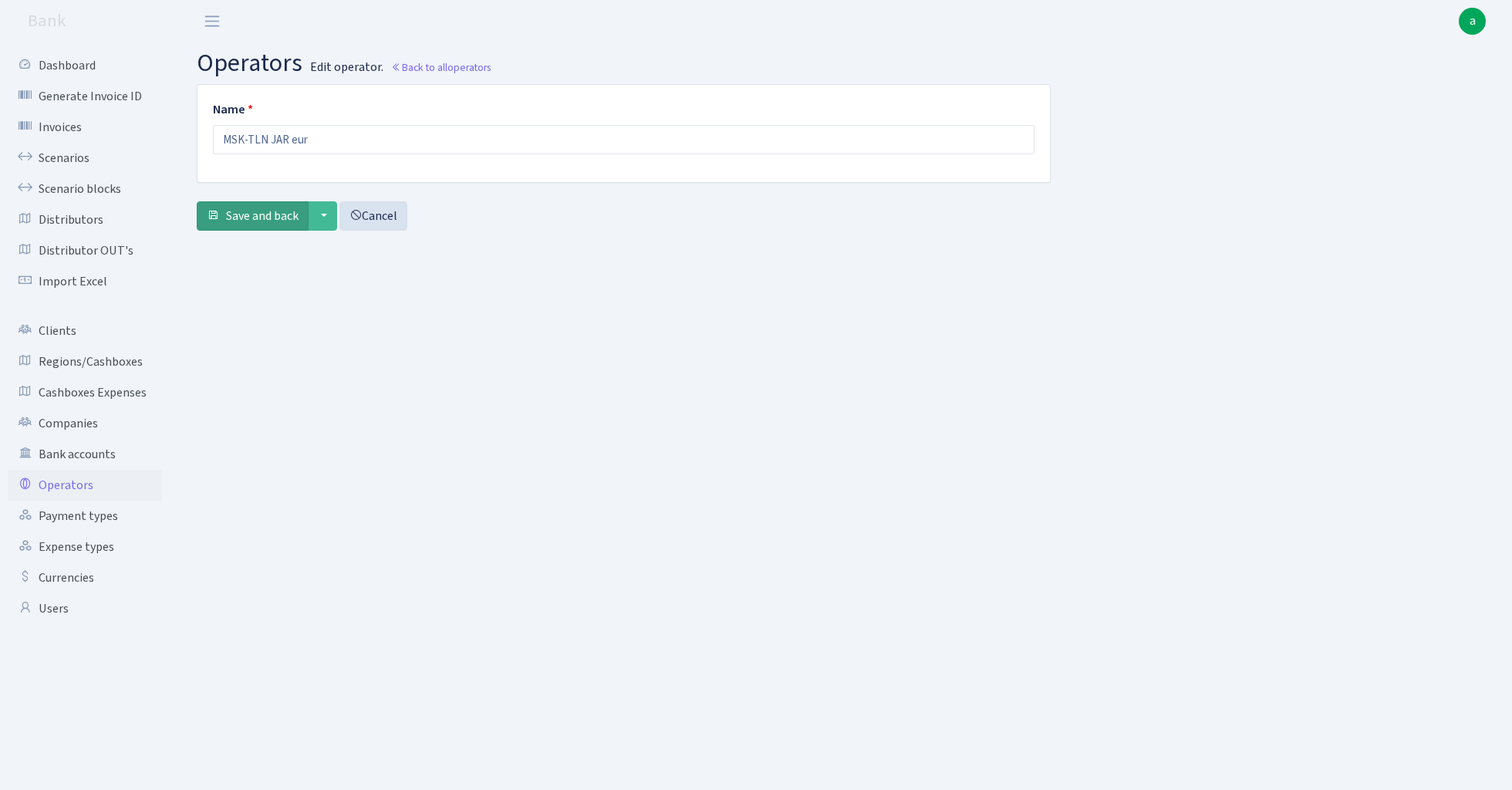
click at [263, 220] on span "Save and back" at bounding box center [262, 216] width 73 height 17
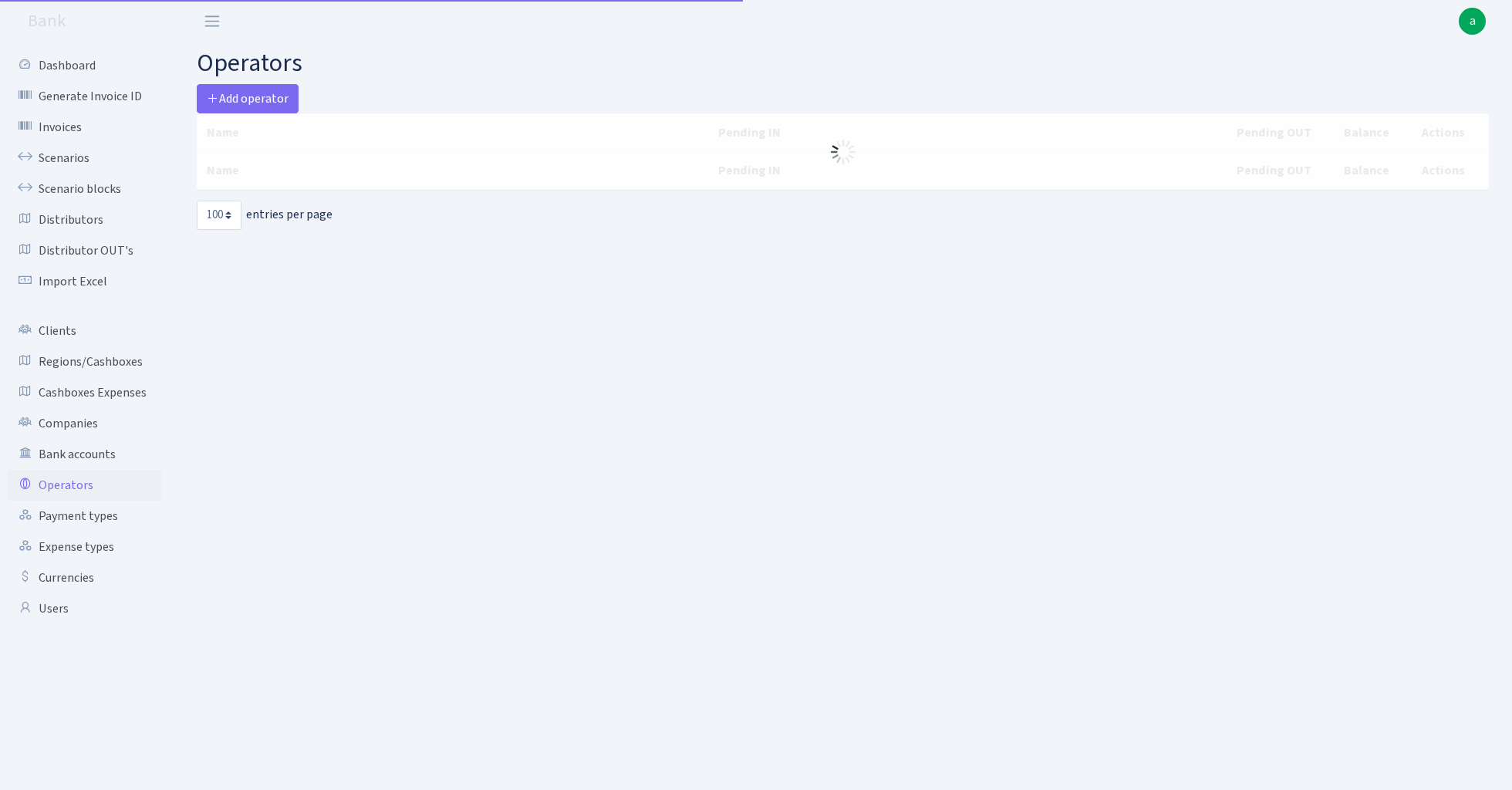
select select "100"
click at [258, 100] on span "Add operator" at bounding box center [247, 98] width 82 height 17
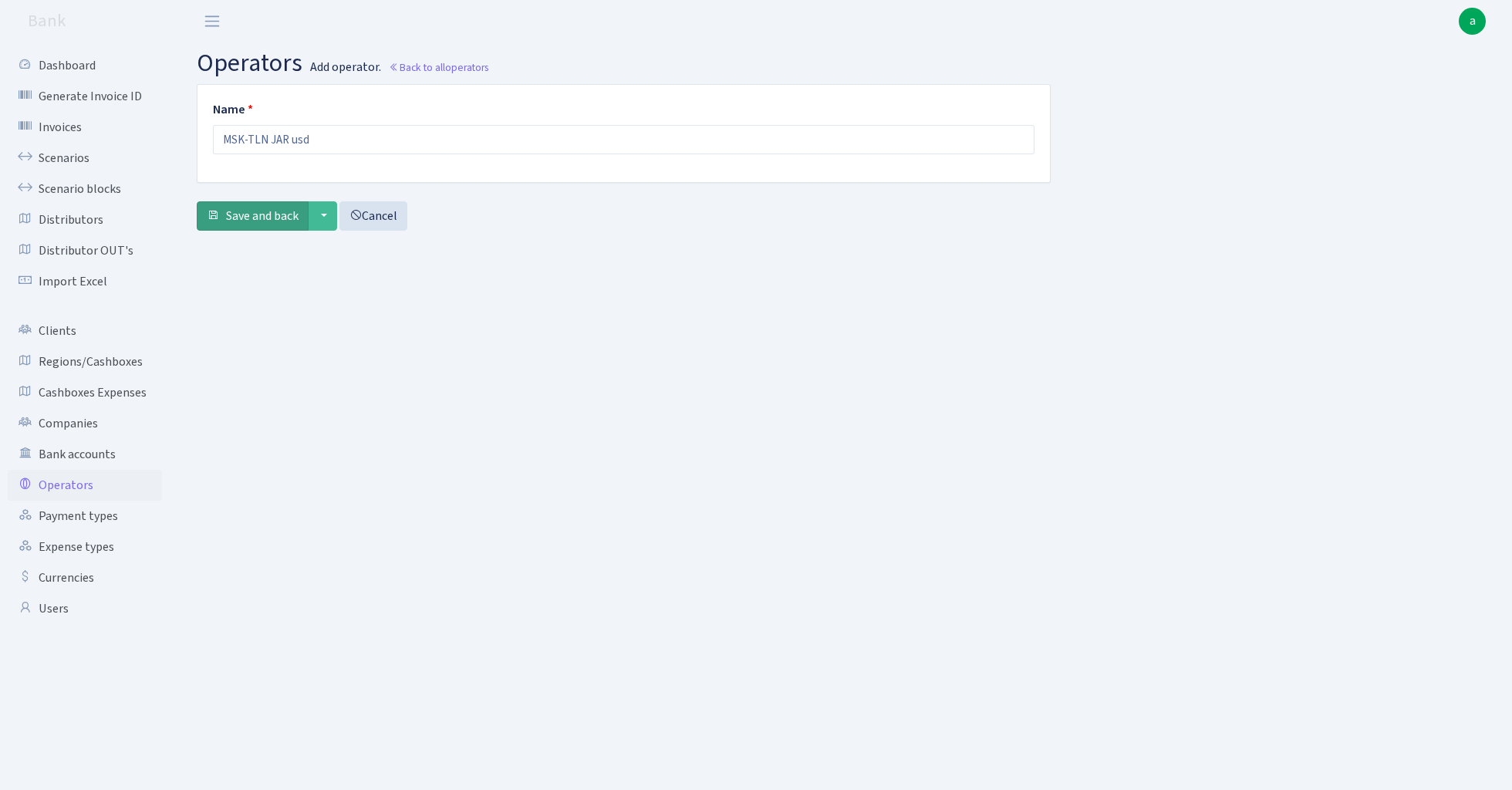
type input "MSK-TLN JAR usd"
click at [260, 221] on span "Save and back" at bounding box center [262, 216] width 73 height 17
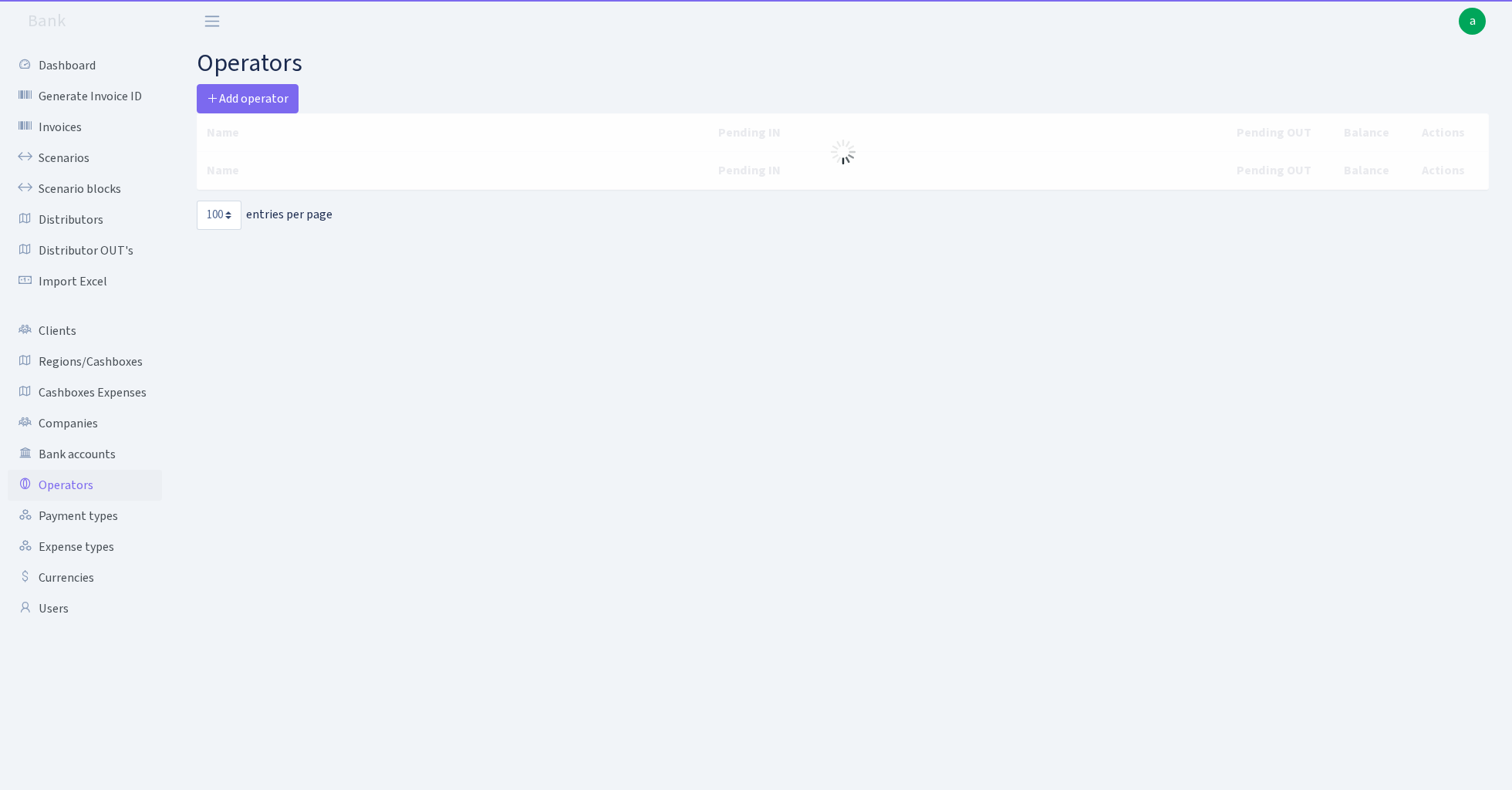
select select "100"
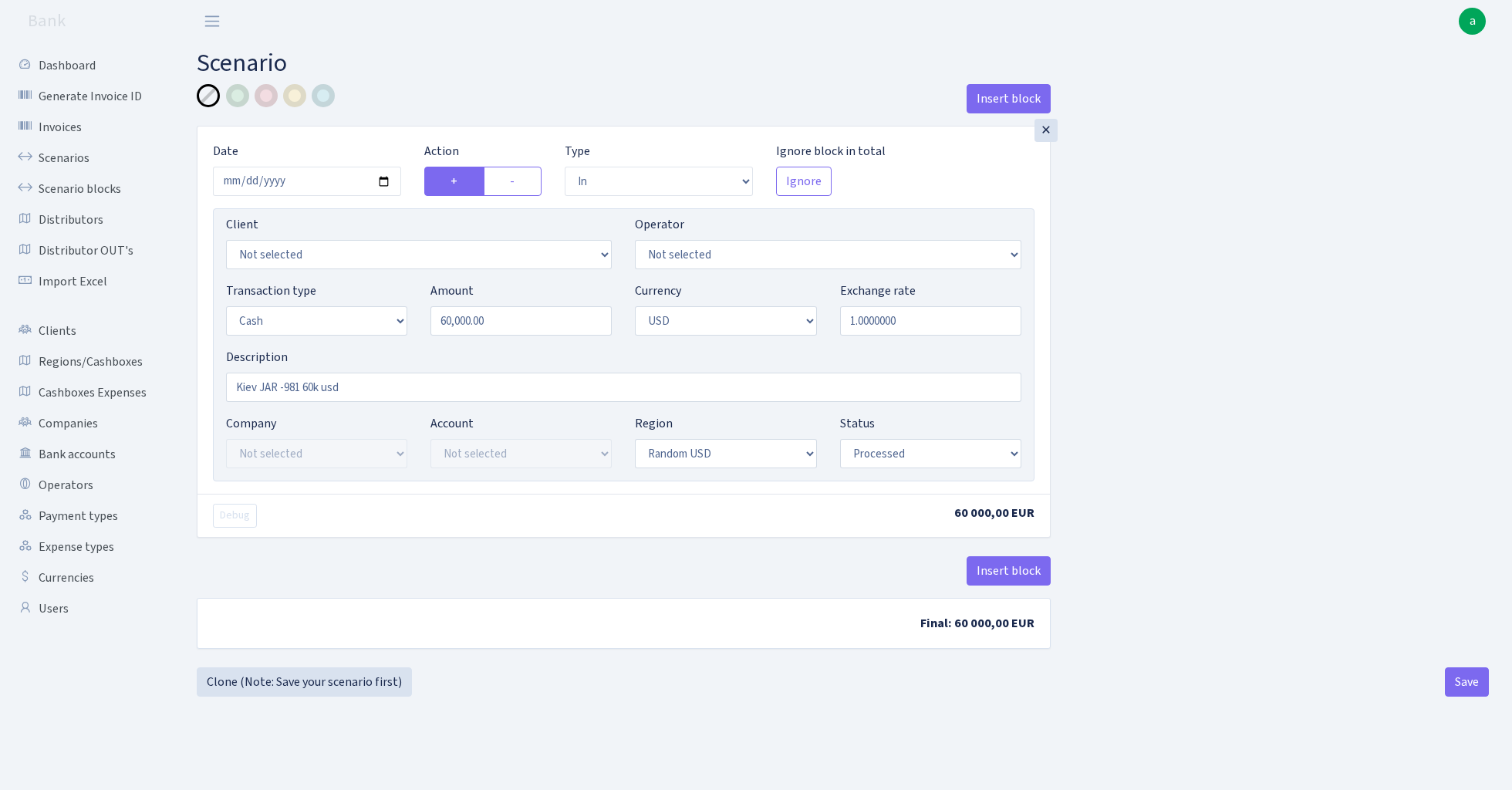
select select "in"
select select "1"
select select "2"
select select "15"
select select "processed"
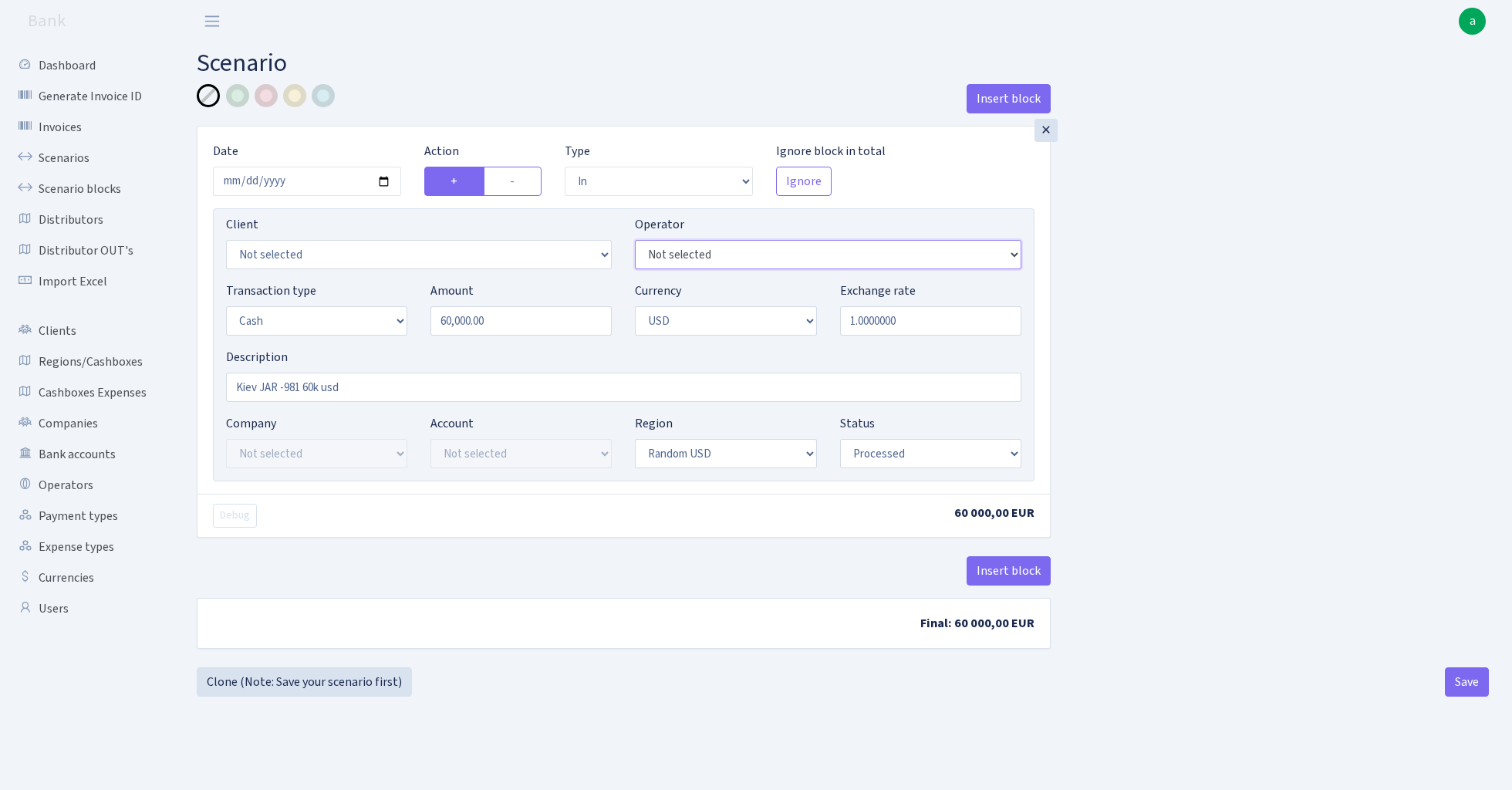
select select "513"
click at [1007, 573] on button "Insert block" at bounding box center [1009, 571] width 84 height 30
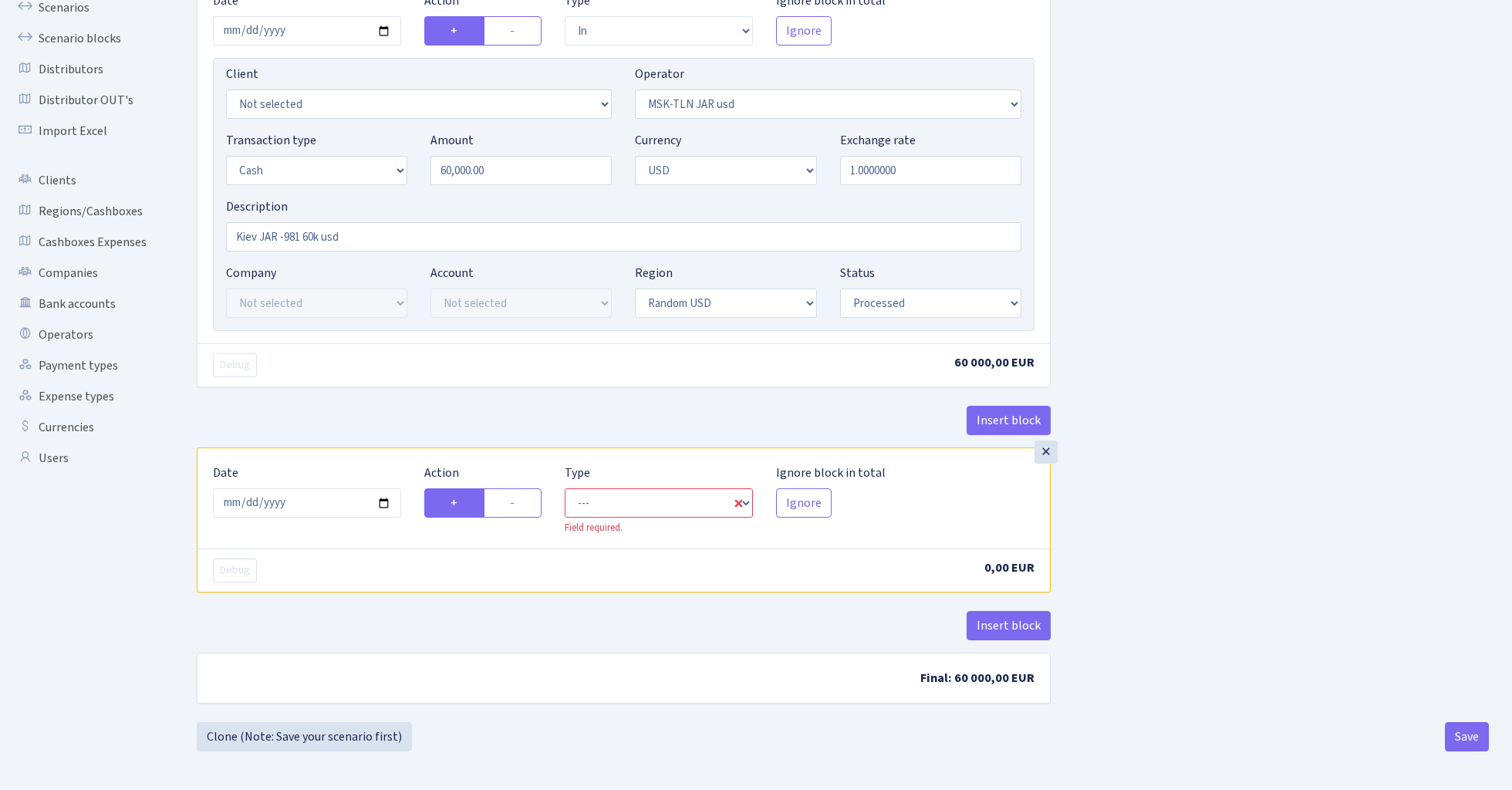
scroll to position [153, 0]
click at [327, 510] on input "[DATE]" at bounding box center [307, 503] width 189 height 30
type input "[DATE]"
click at [385, 402] on div "× Date 2024-10-08 Action + - Type --- In Out Commission Field required. Ignore …" at bounding box center [623, 212] width 854 height 473
click at [535, 495] on label "-" at bounding box center [512, 503] width 57 height 30
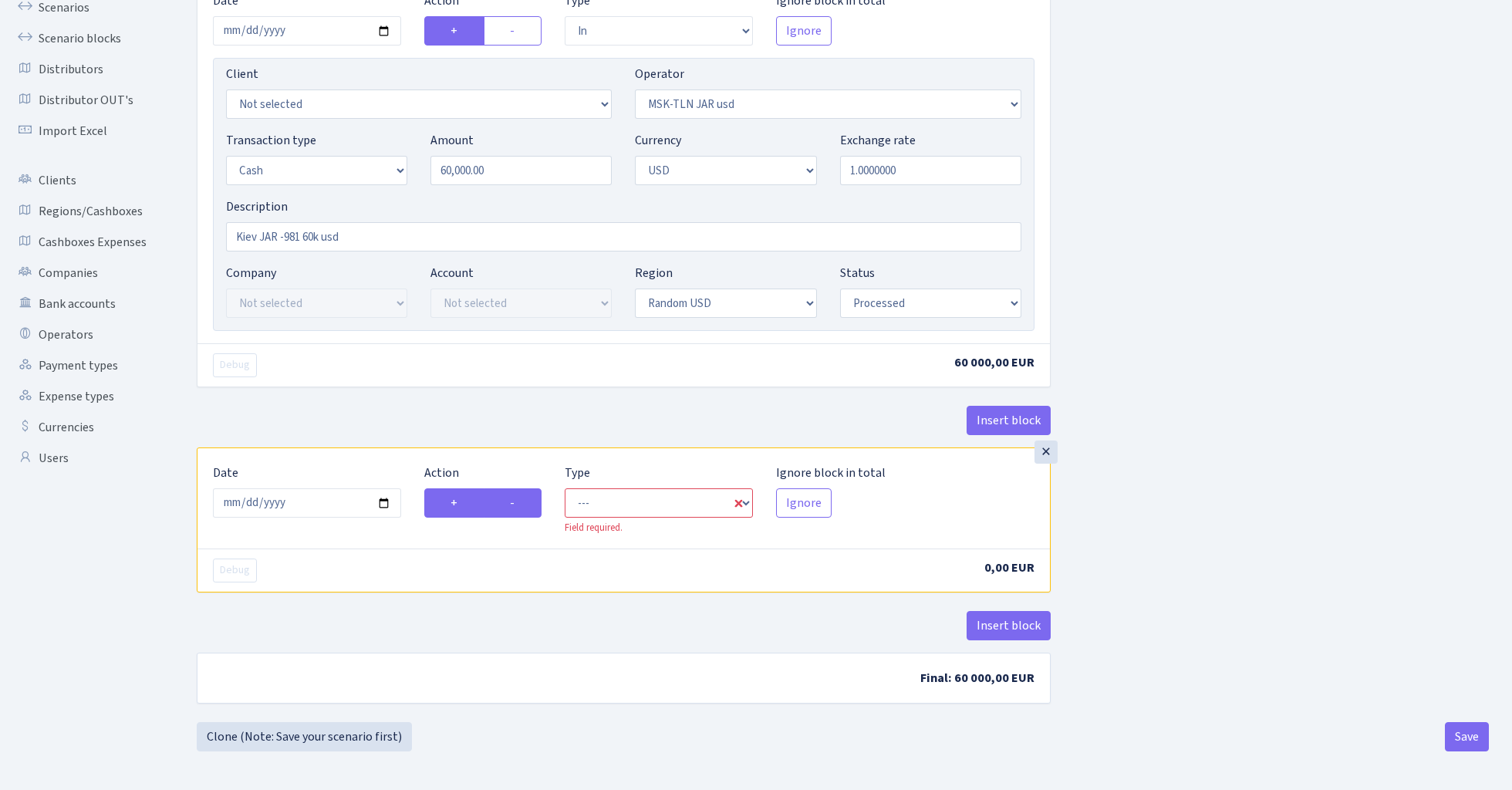
click at [520, 495] on input "-" at bounding box center [515, 499] width 10 height 10
radio input "true"
radio input "false"
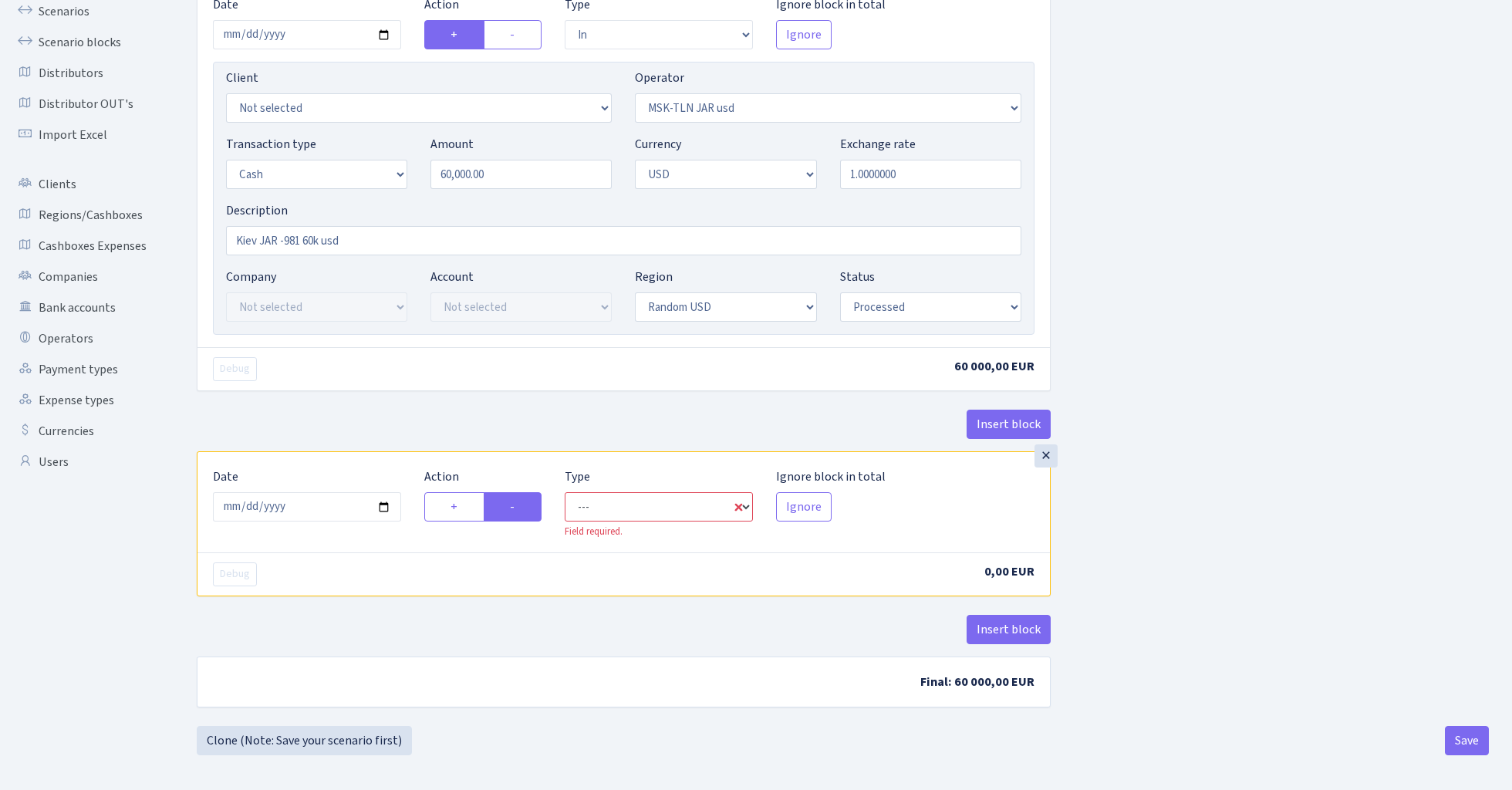
select select "commission"
select select "513"
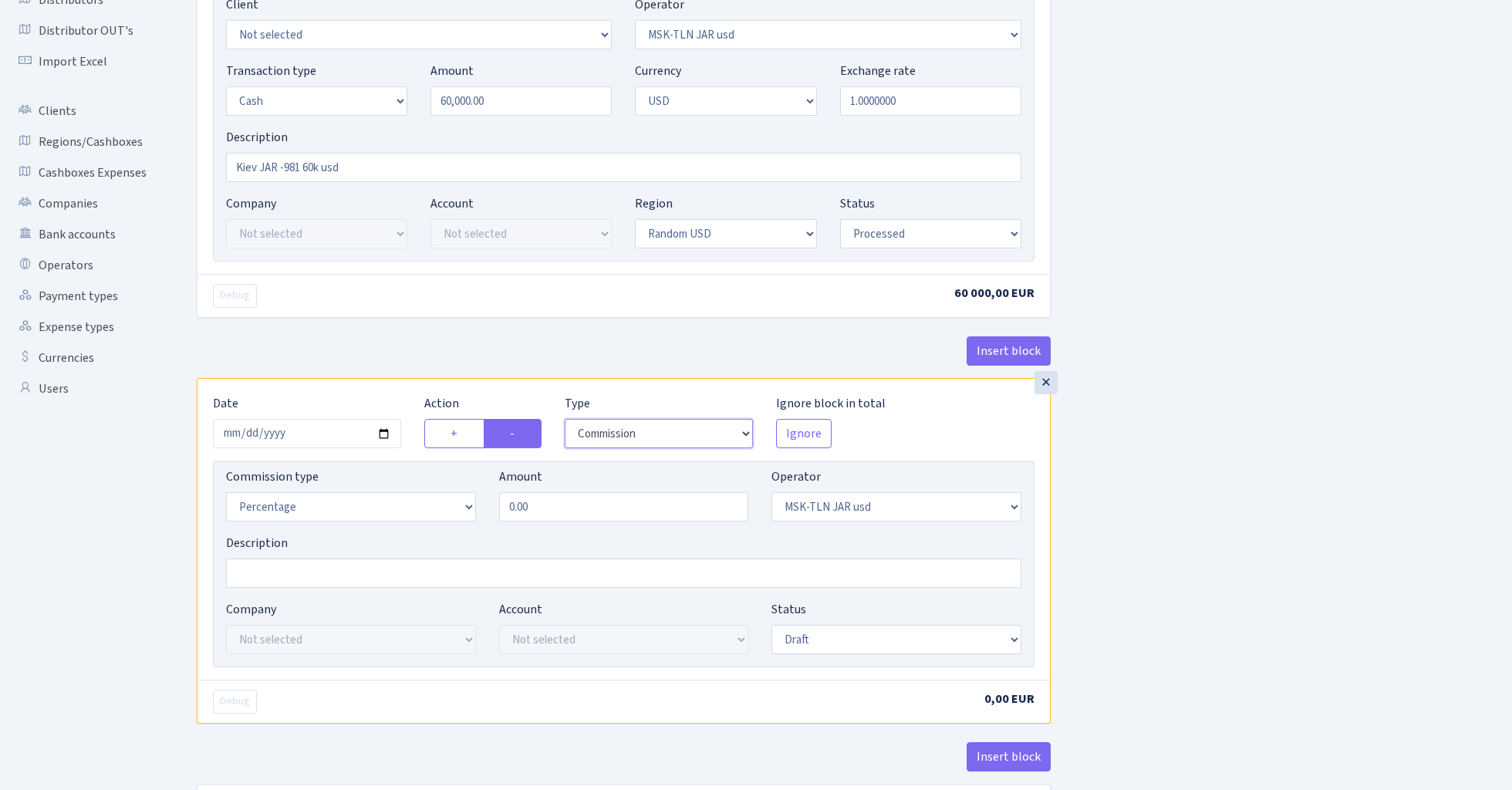
scroll to position [276, 0]
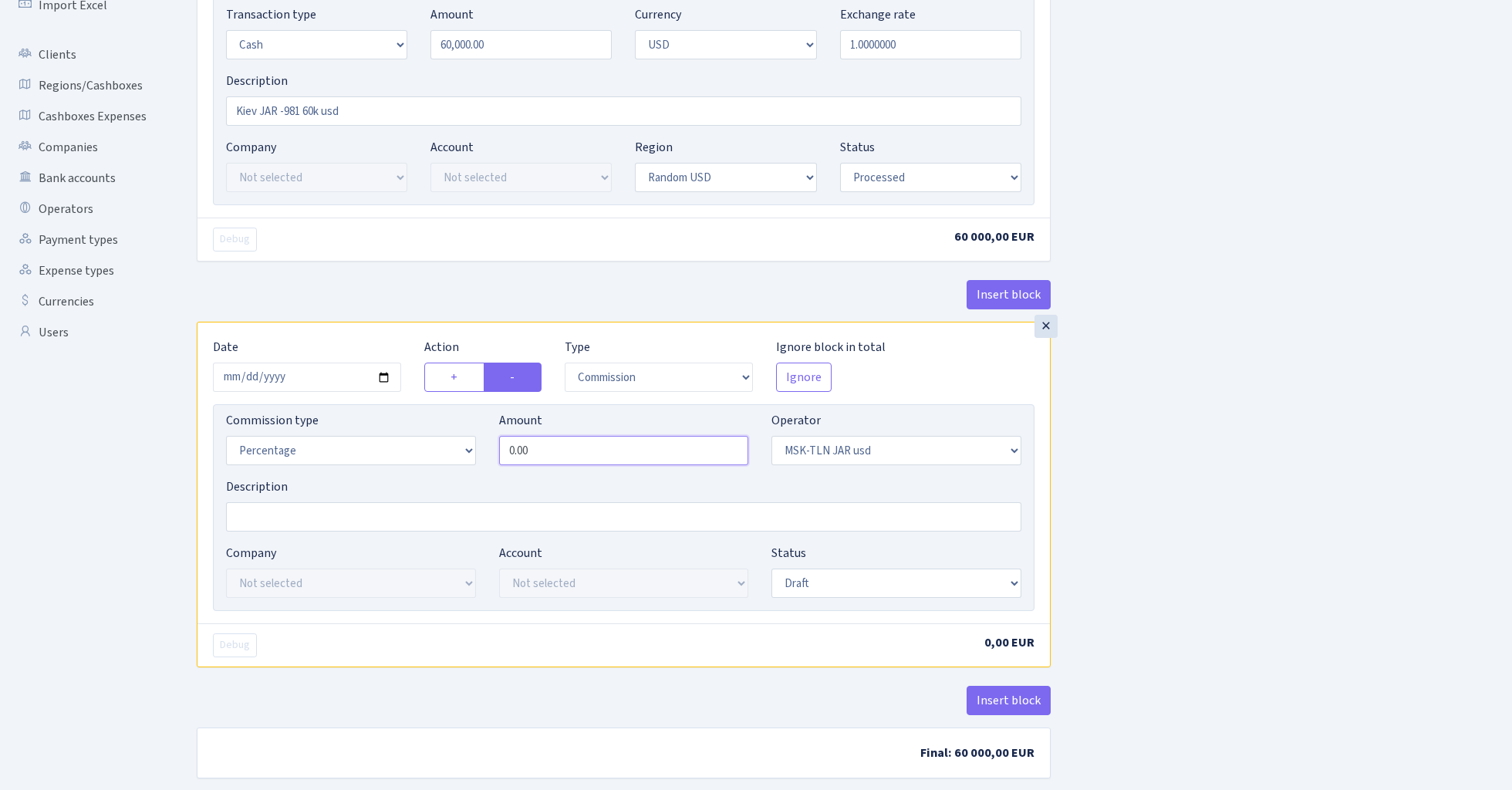
click at [569, 448] on input "0.00" at bounding box center [624, 450] width 250 height 30
type input "2.50"
click at [1198, 429] on div "Insert block × Date [DATE] Action + - Type --- In Out Commission Field required…" at bounding box center [843, 302] width 1315 height 990
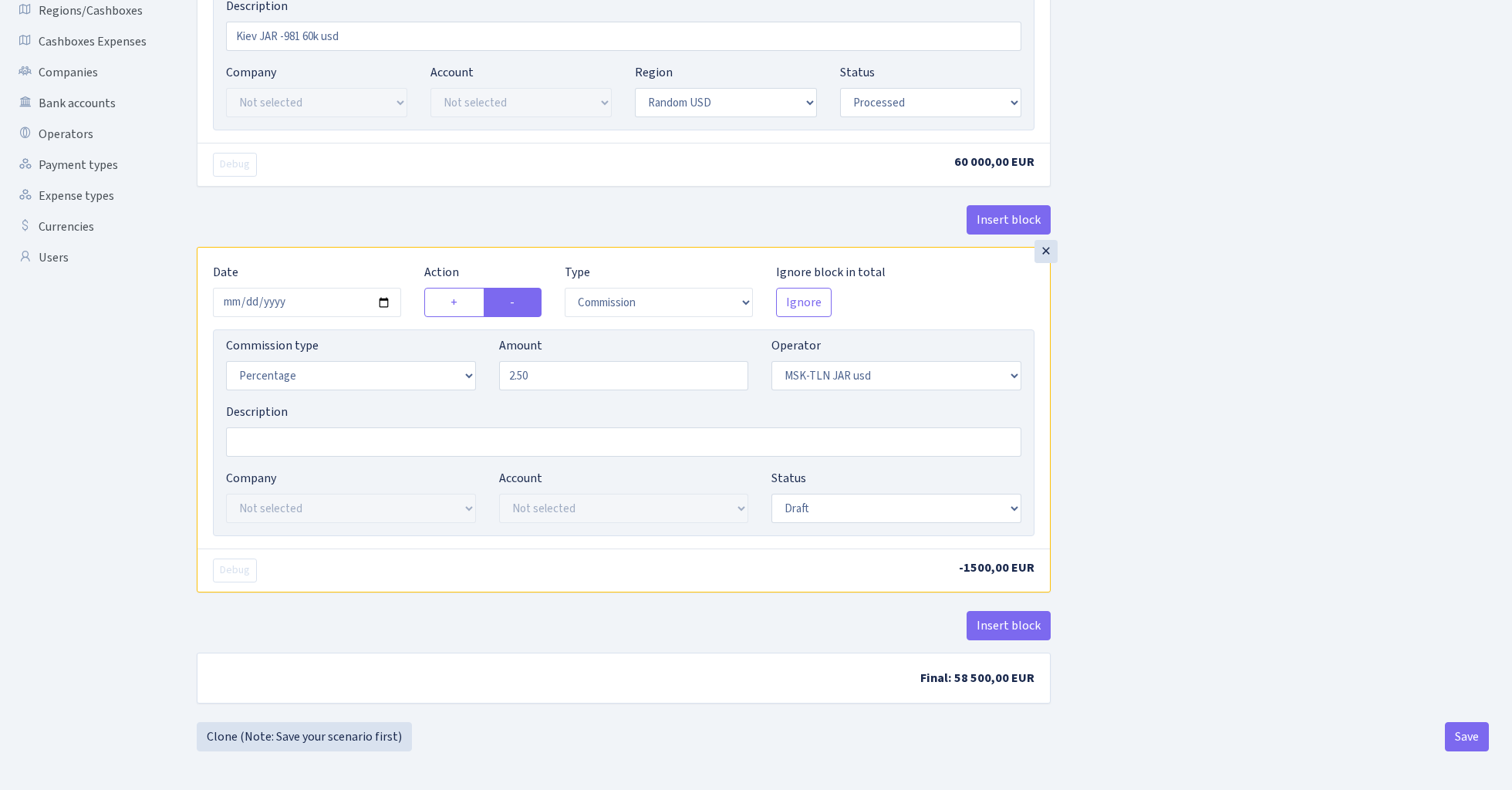
scroll to position [356, 0]
select select "processed"
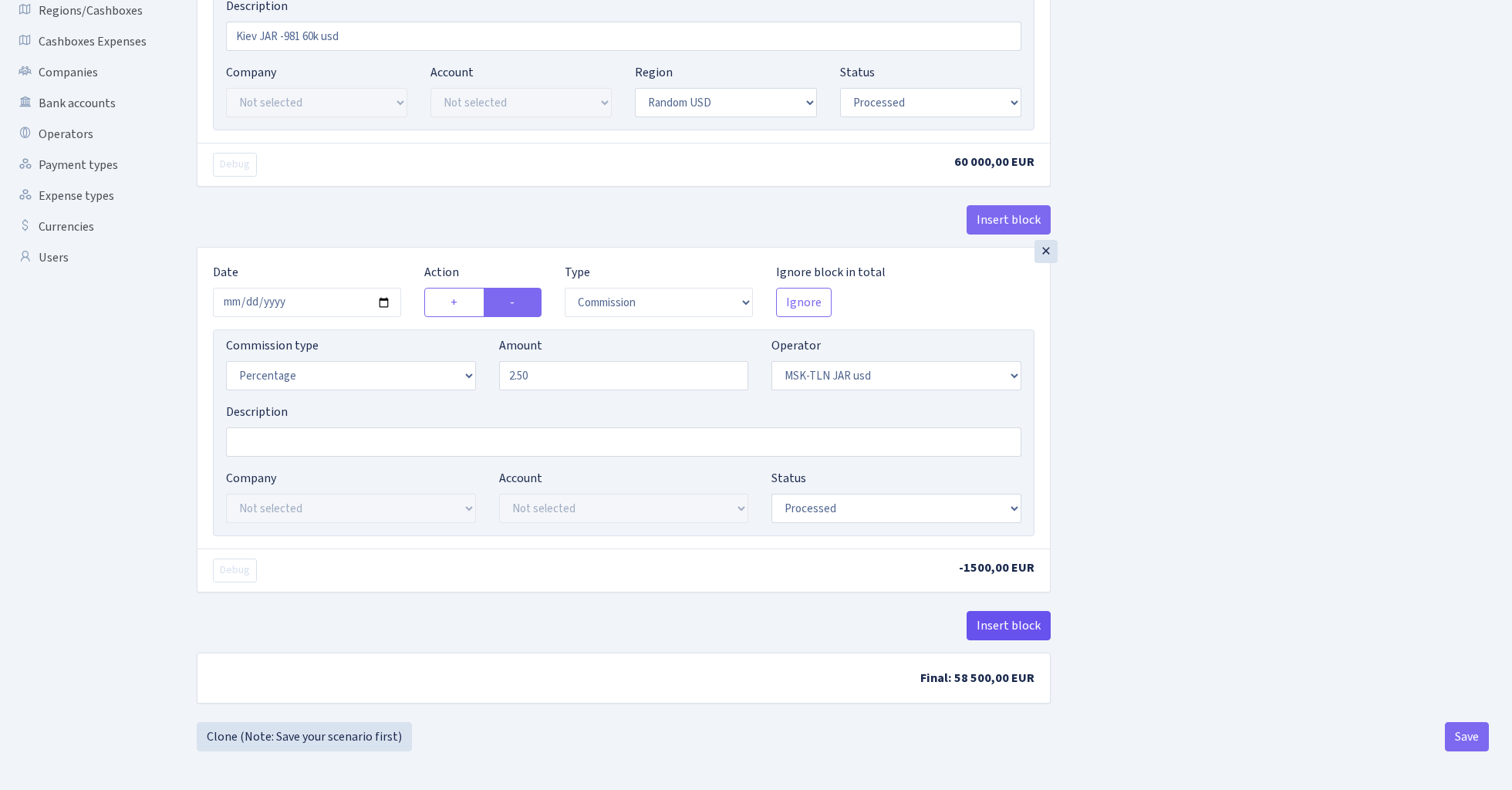
click at [1009, 626] on button "Insert block" at bounding box center [1009, 626] width 84 height 30
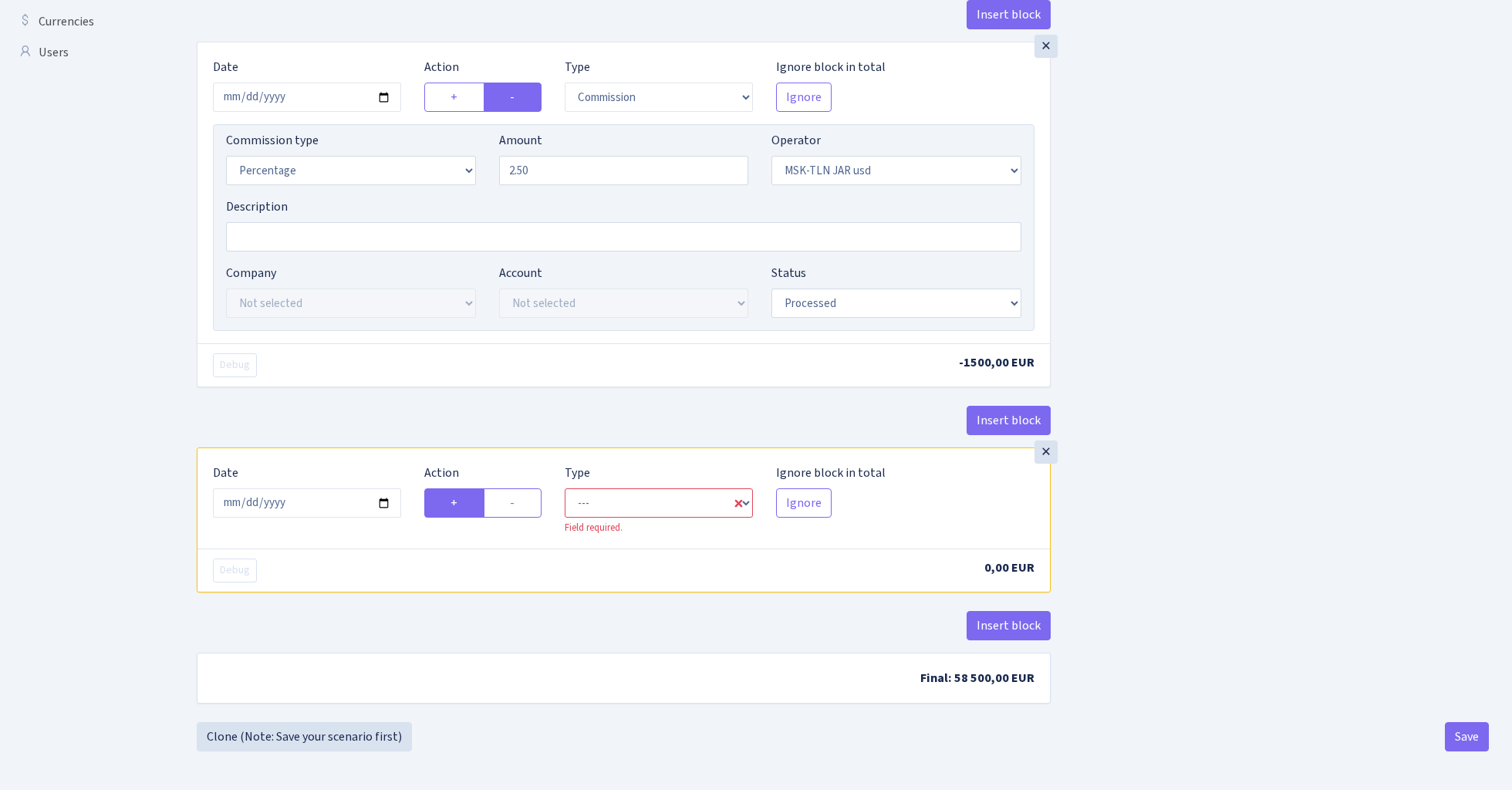
scroll to position [562, 0]
click at [315, 498] on input "2025-08-20" at bounding box center [307, 503] width 189 height 30
type input "2024-10-08"
click at [402, 443] on div "Insert block" at bounding box center [623, 427] width 854 height 41
click at [516, 504] on label "-" at bounding box center [512, 503] width 57 height 30
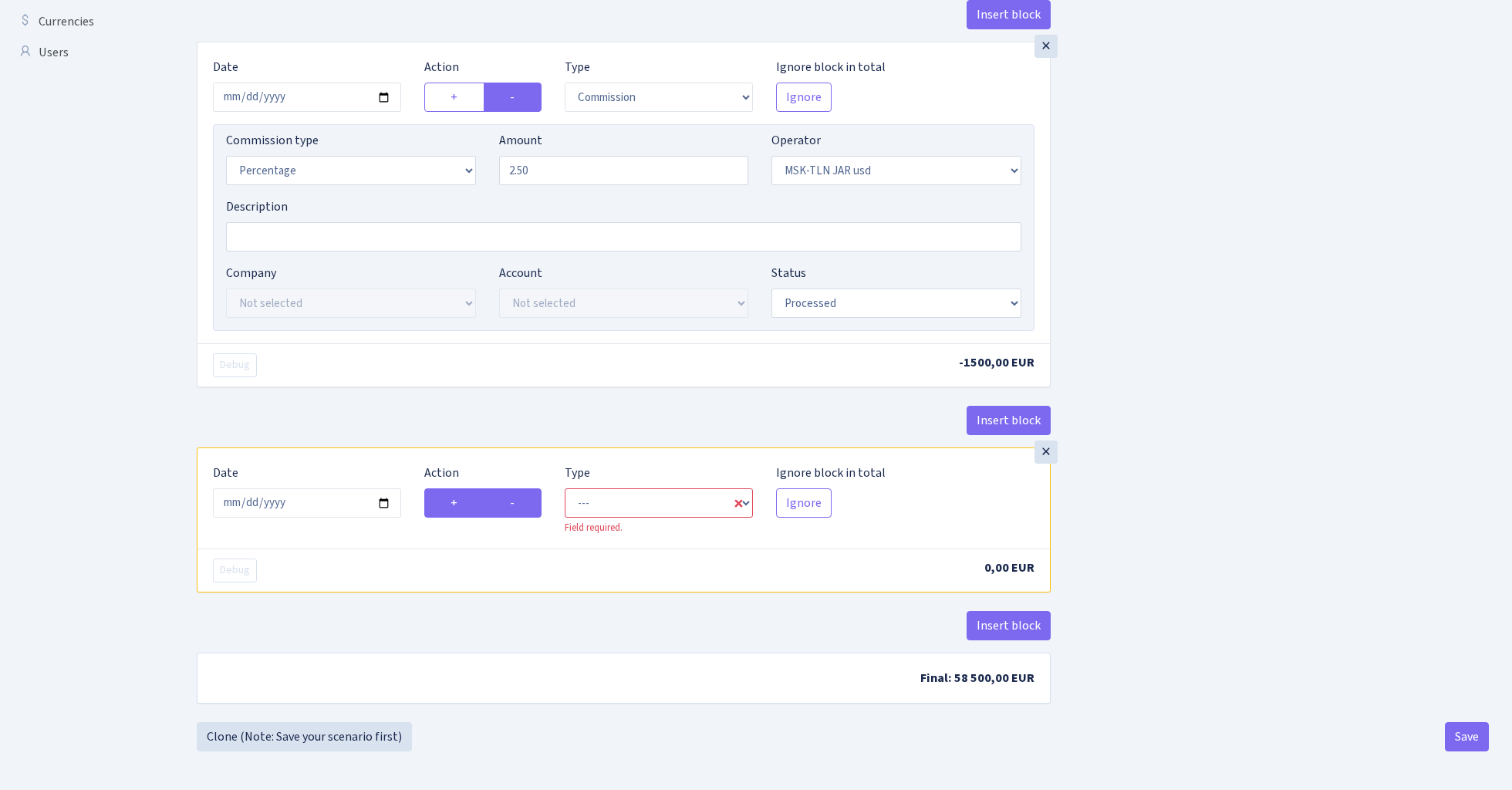
click at [516, 504] on input "-" at bounding box center [515, 499] width 10 height 10
radio input "true"
radio input "false"
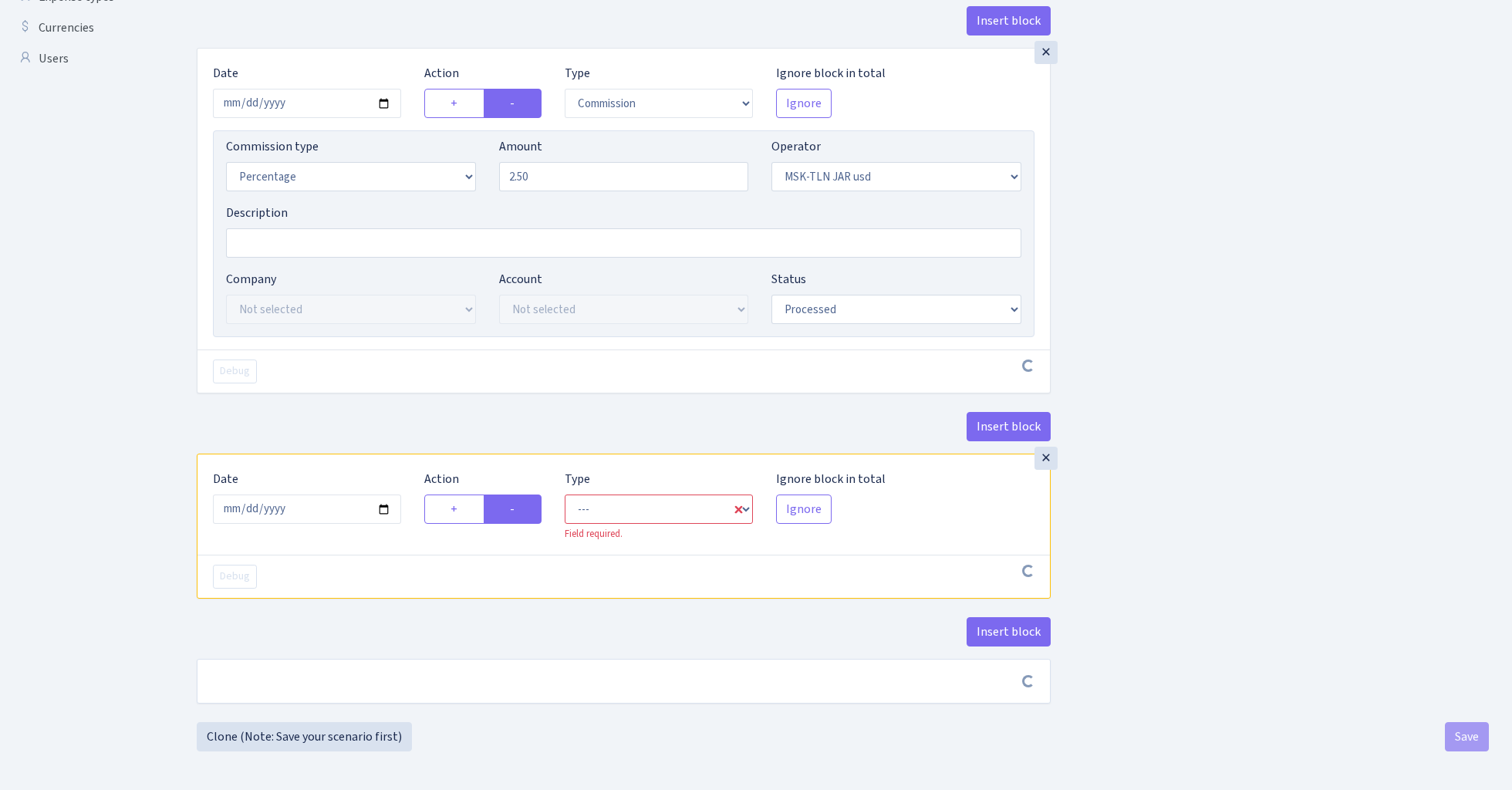
scroll to position [555, 0]
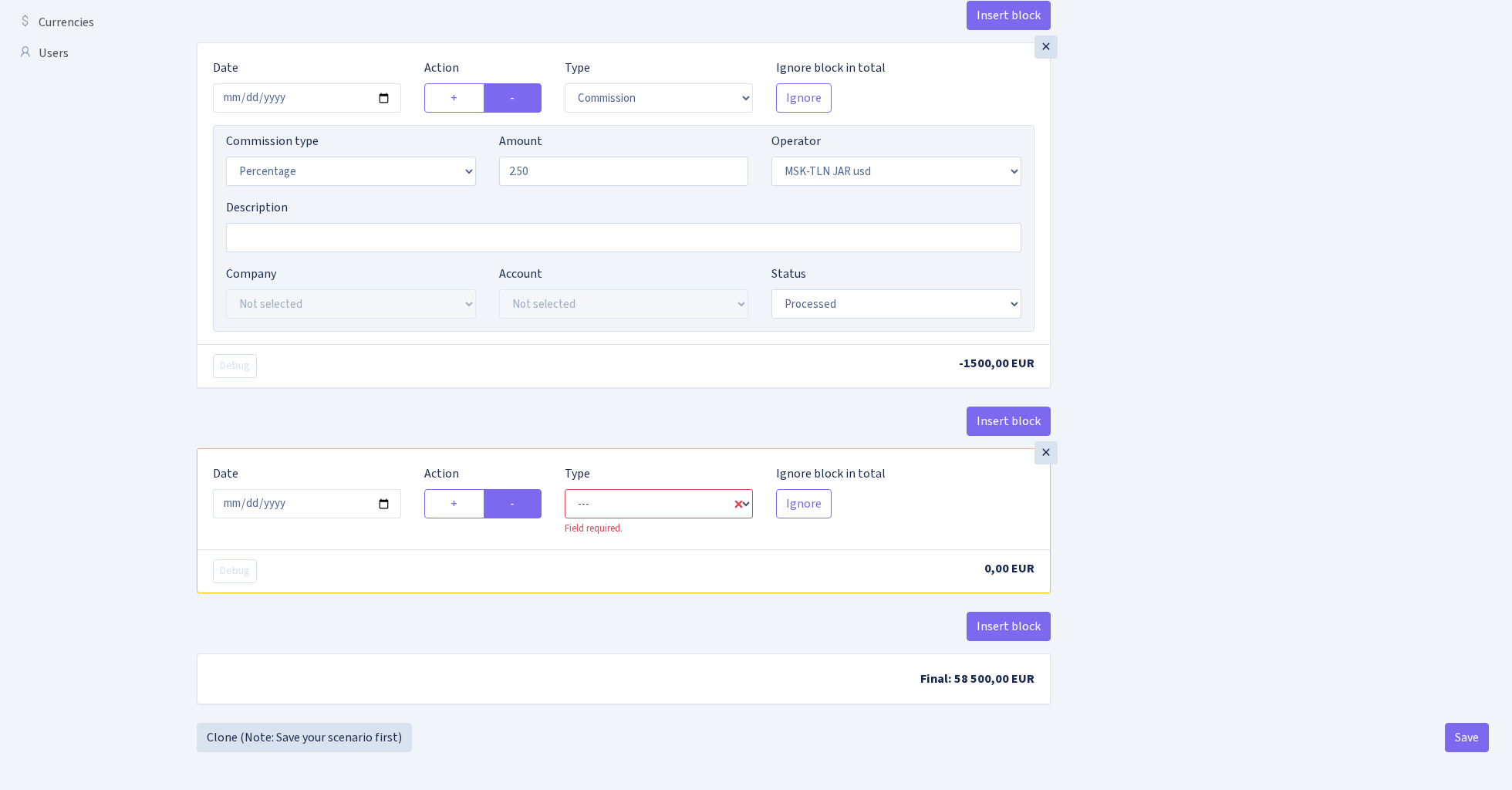
select select "out"
select select "513"
select select "1"
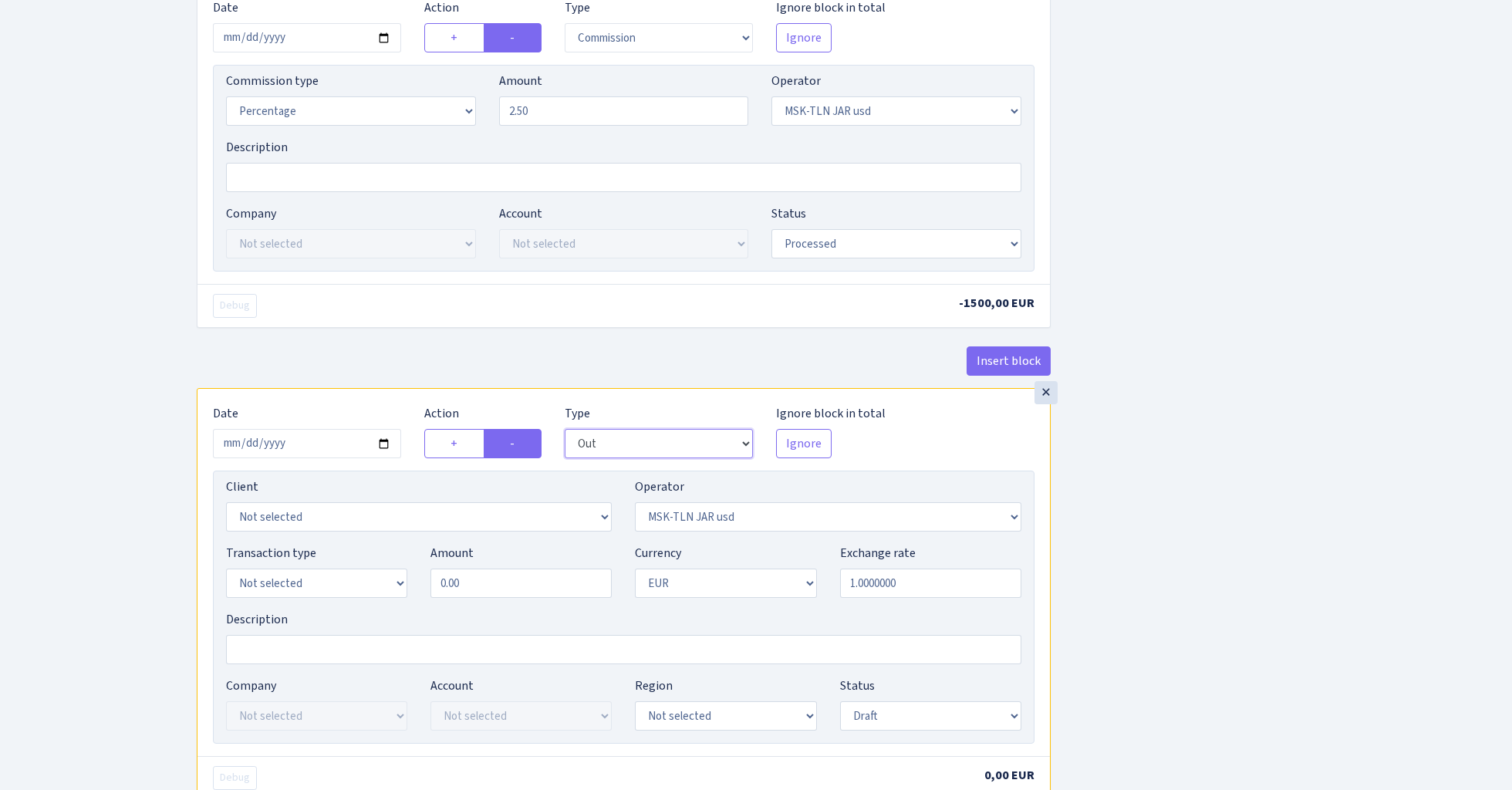
scroll to position [636, 0]
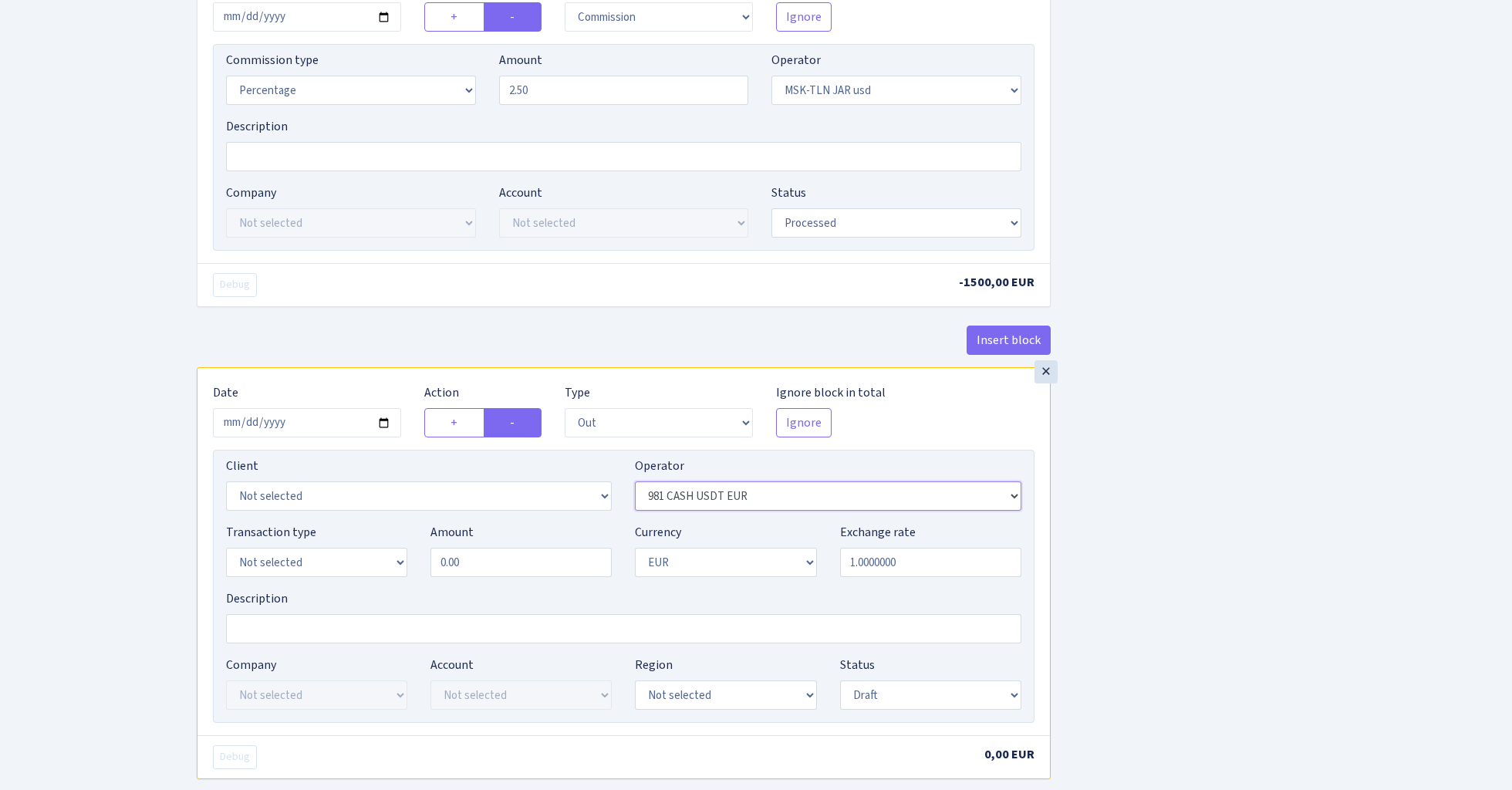
select select "276"
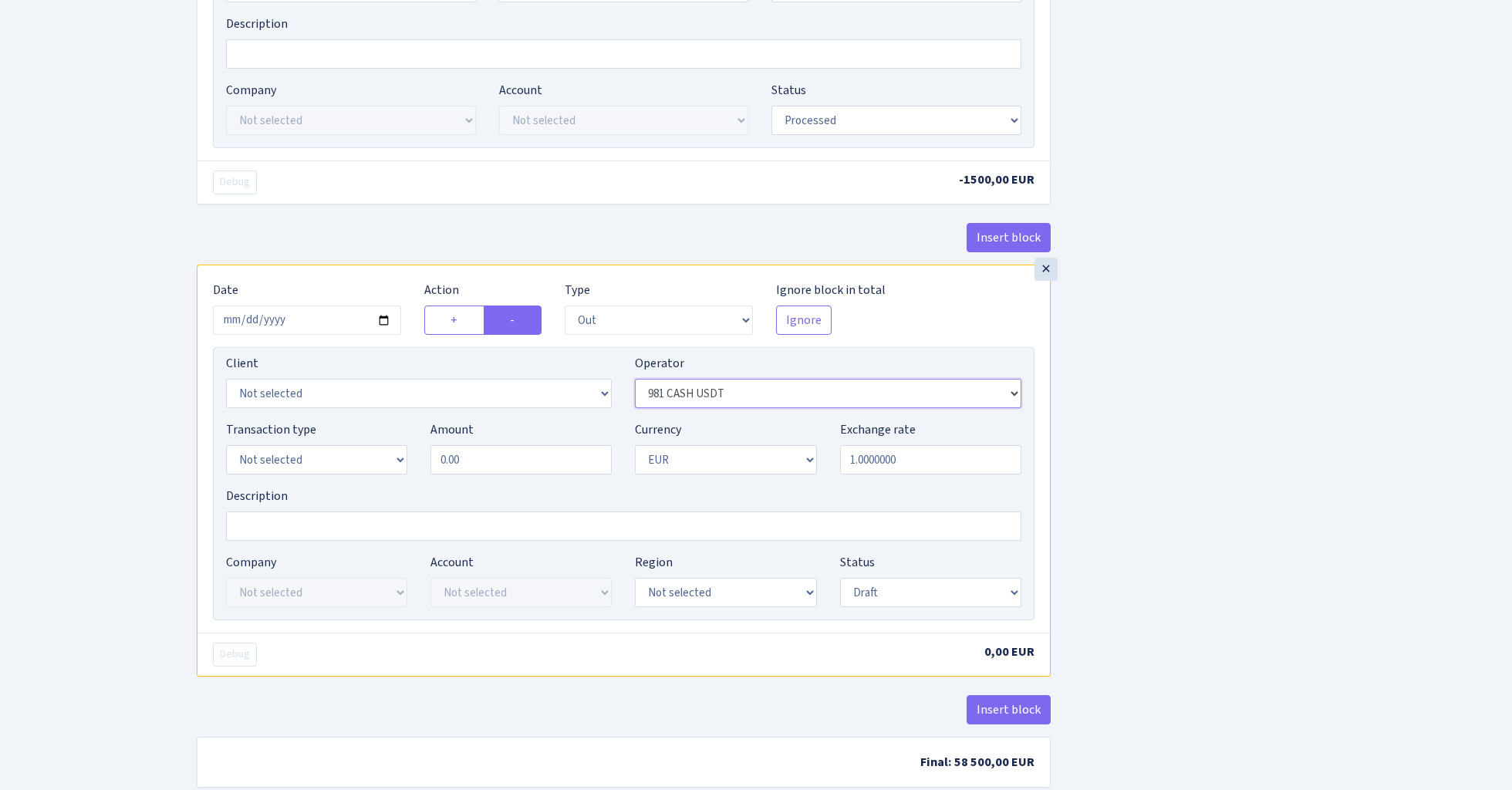
scroll to position [775, 0]
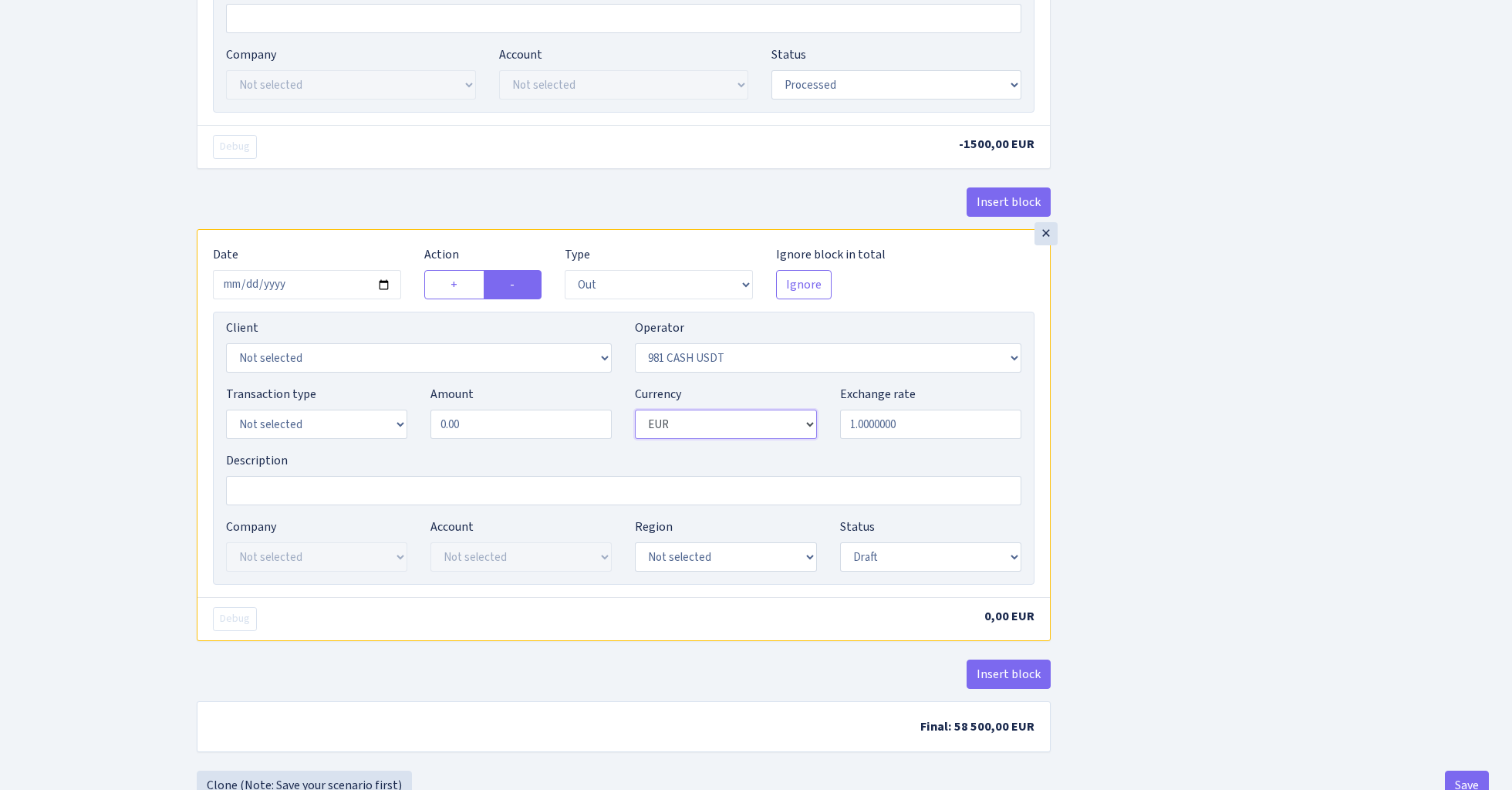
select select "2"
select select "1"
click at [498, 432] on input "0.00" at bounding box center [521, 424] width 181 height 30
type input "60,000.00"
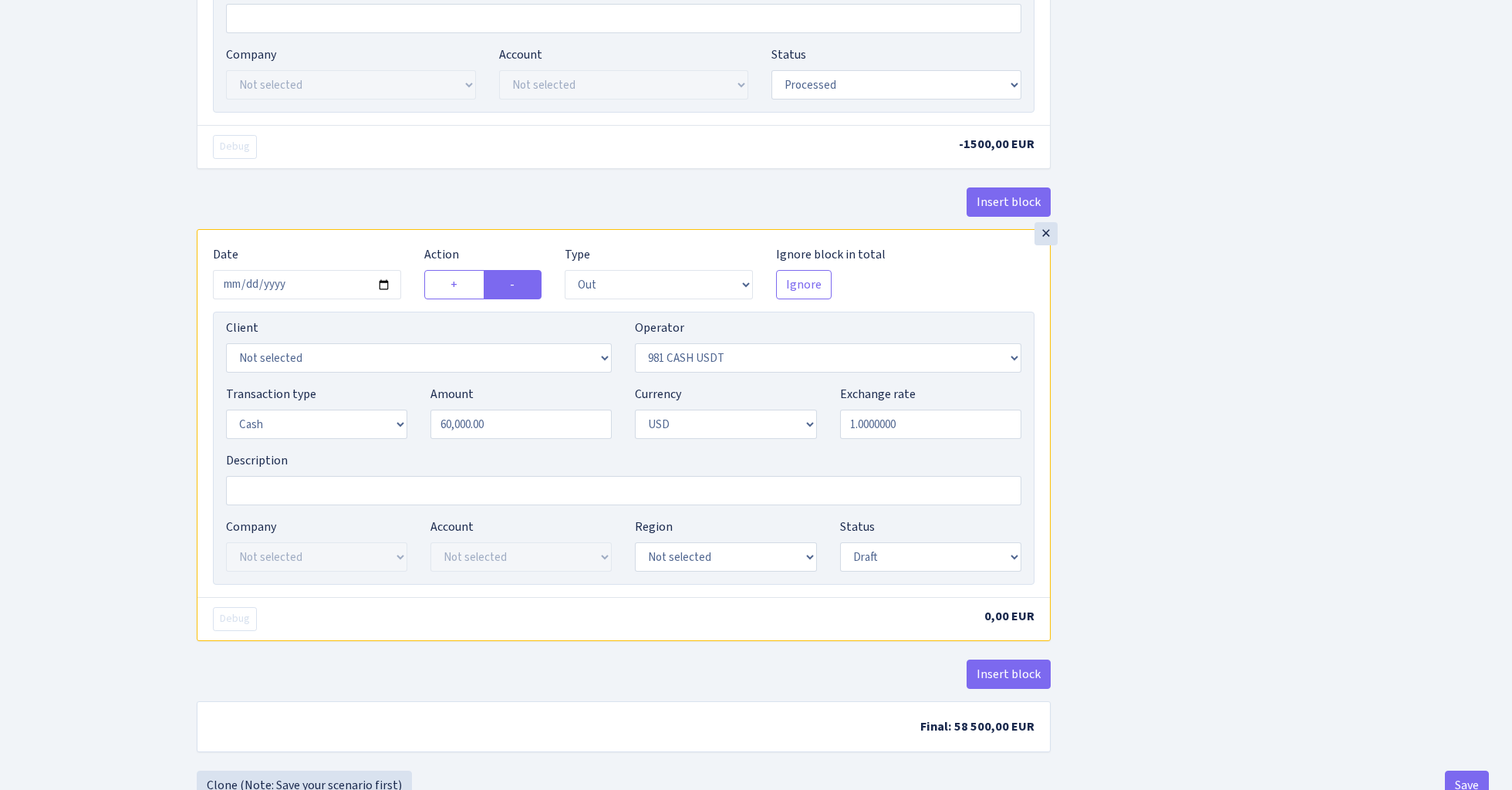
click at [1165, 428] on div "Insert block × Date 2024-10-08 Action + - Type --- In Out Commission Field requ…" at bounding box center [843, 40] width 1315 height 1461
select select "15"
select select "processed"
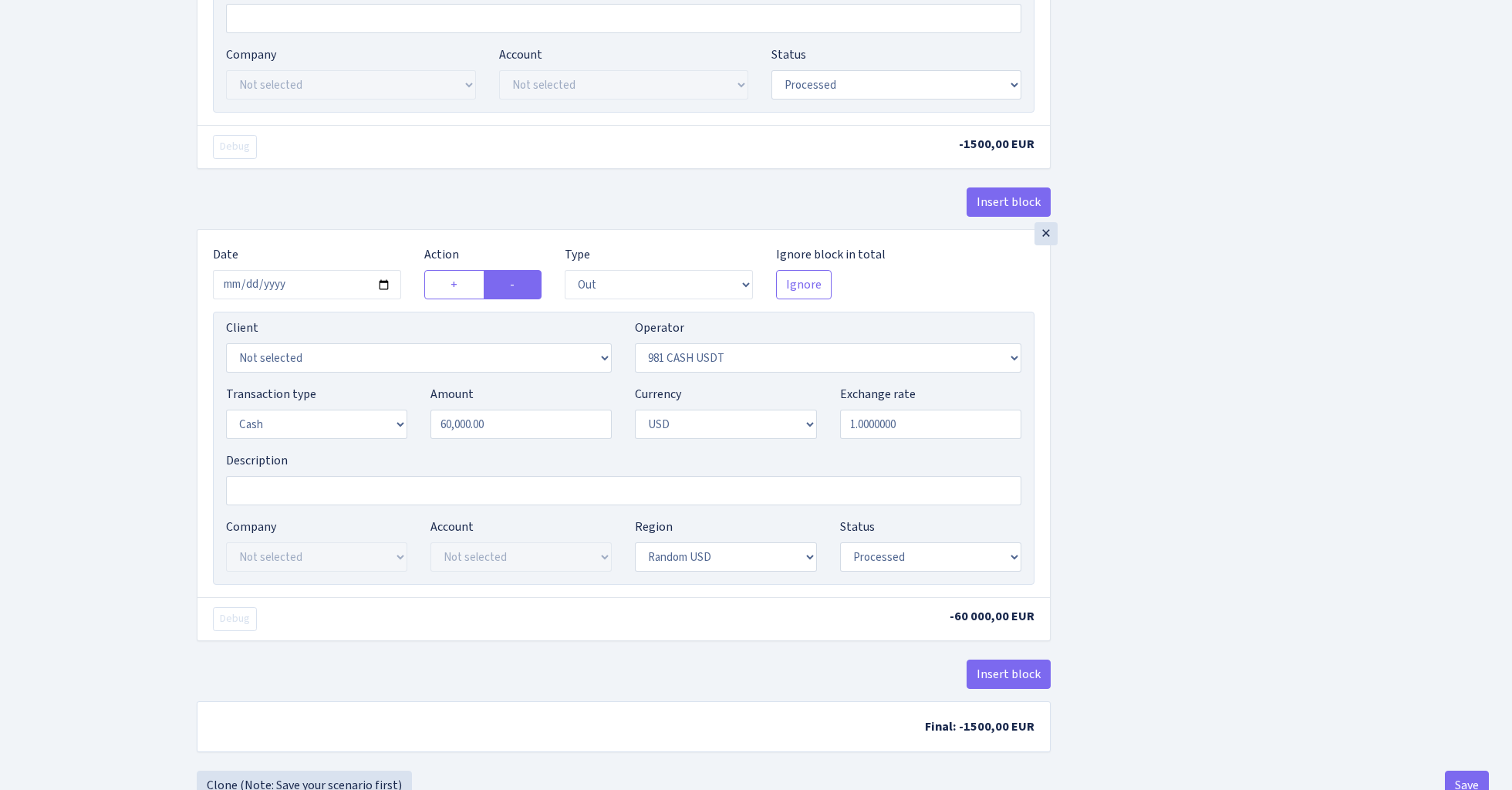
click at [1195, 460] on div "Insert block × Date 2024-10-08 Action + - Type --- In Out Commission Field requ…" at bounding box center [843, 40] width 1315 height 1461
click at [995, 676] on button "Insert block" at bounding box center [1009, 674] width 84 height 30
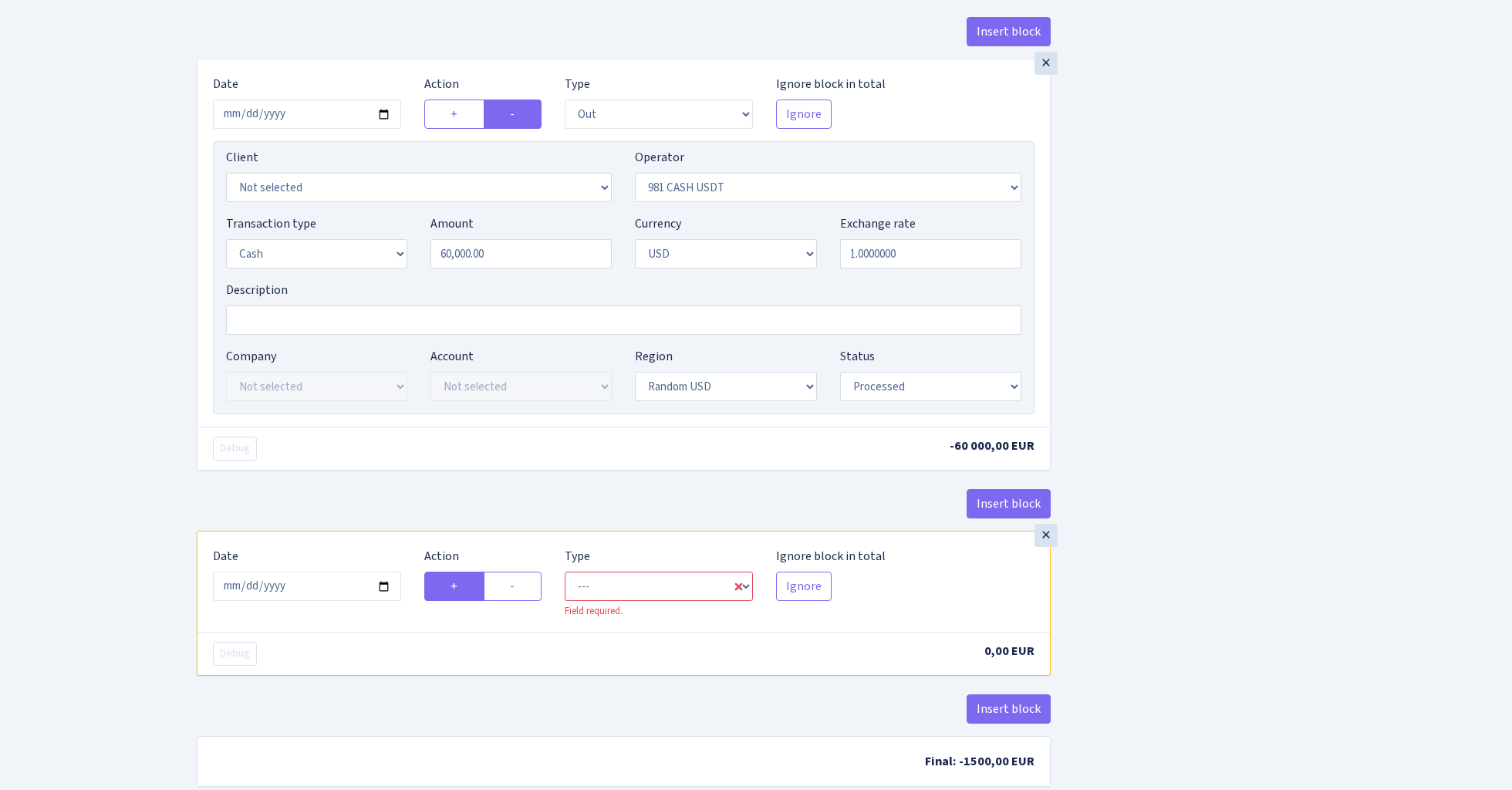
scroll to position [947, 0]
click at [320, 588] on input "2025-08-20" at bounding box center [307, 584] width 189 height 30
type input "2024-10-08"
click at [323, 510] on div "Insert block" at bounding box center [623, 508] width 854 height 41
select select "commission"
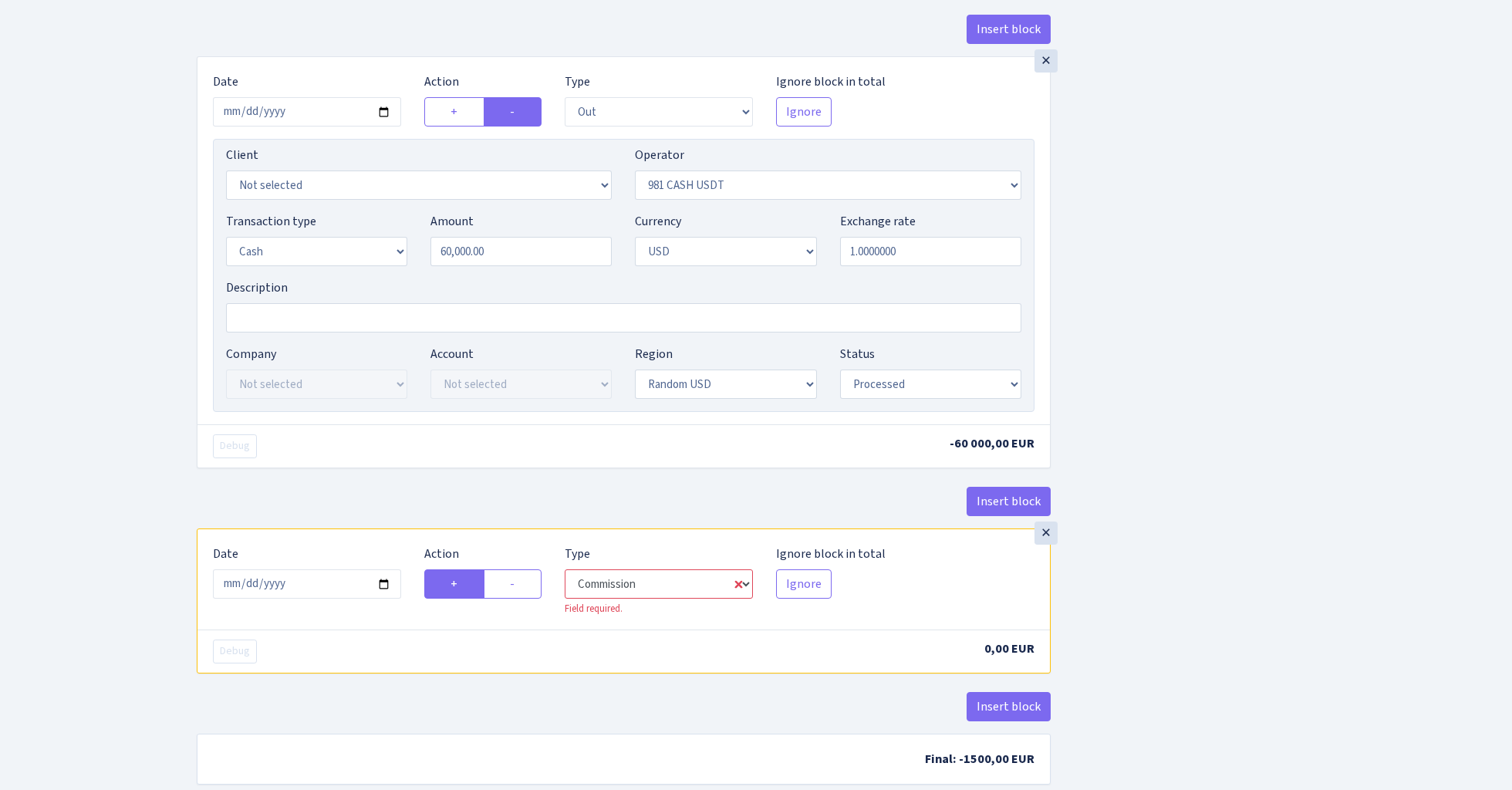
select select "276"
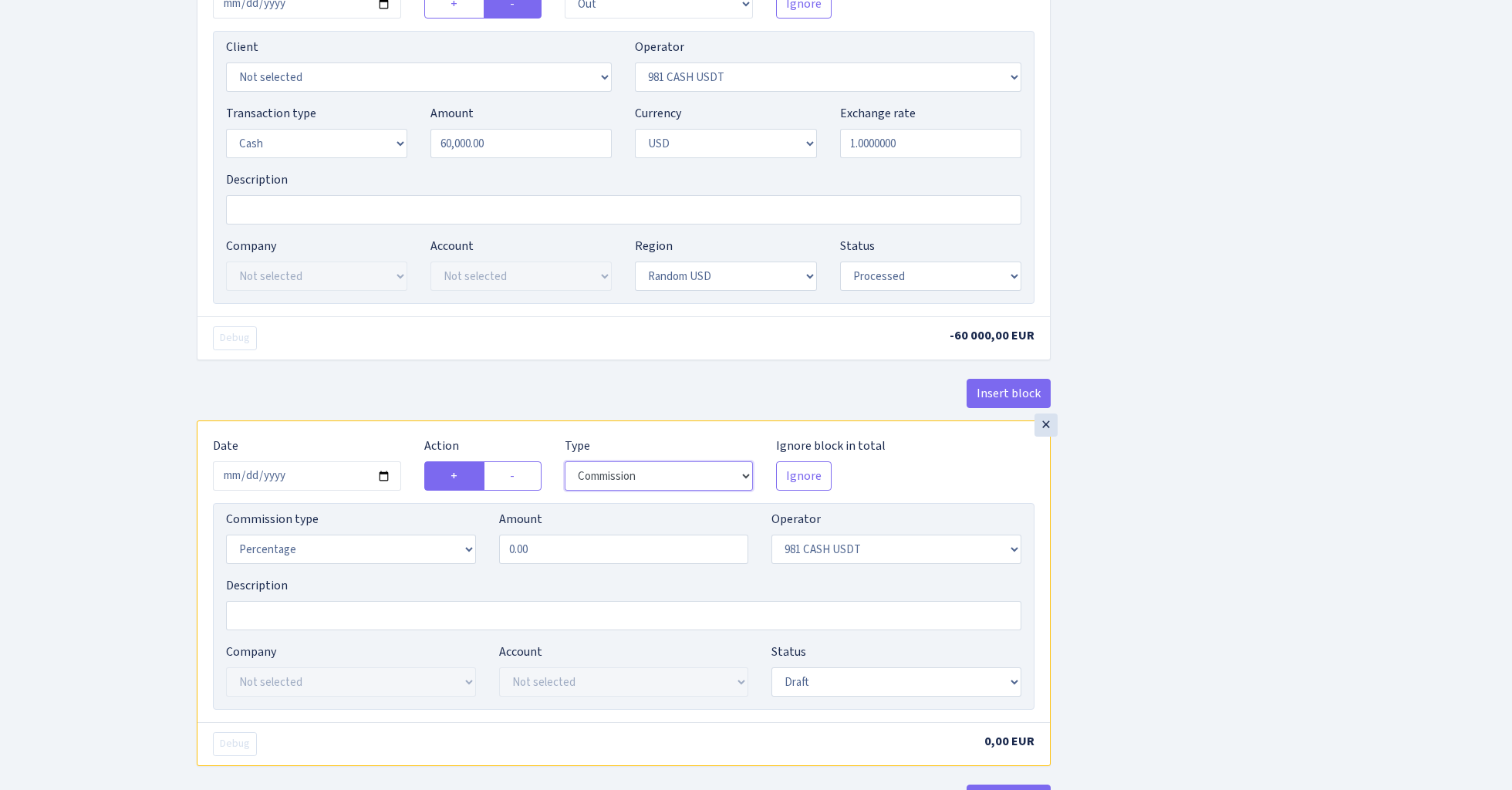
scroll to position [1105, 0]
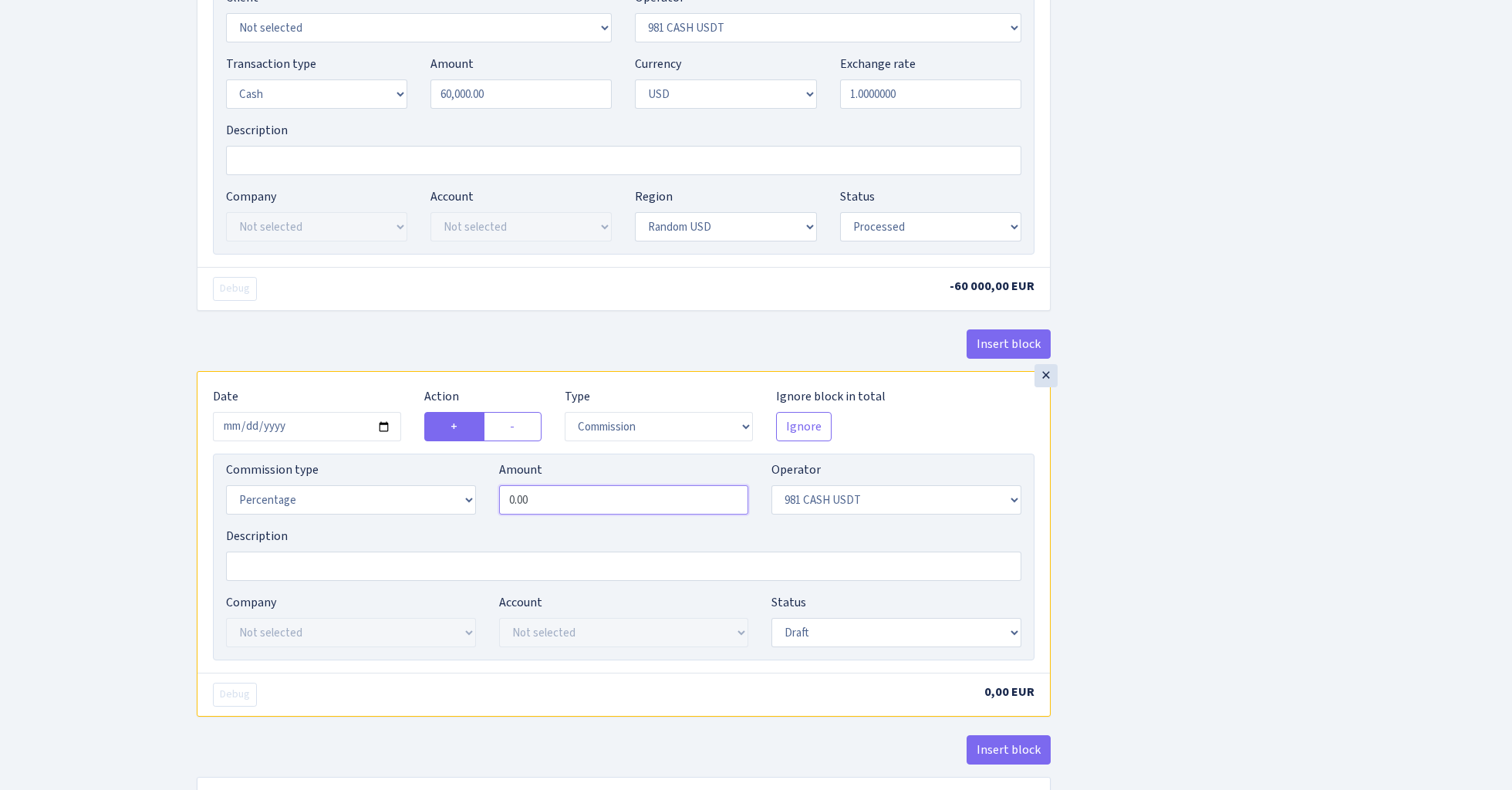
click at [565, 510] on input "0.00" at bounding box center [624, 500] width 250 height 30
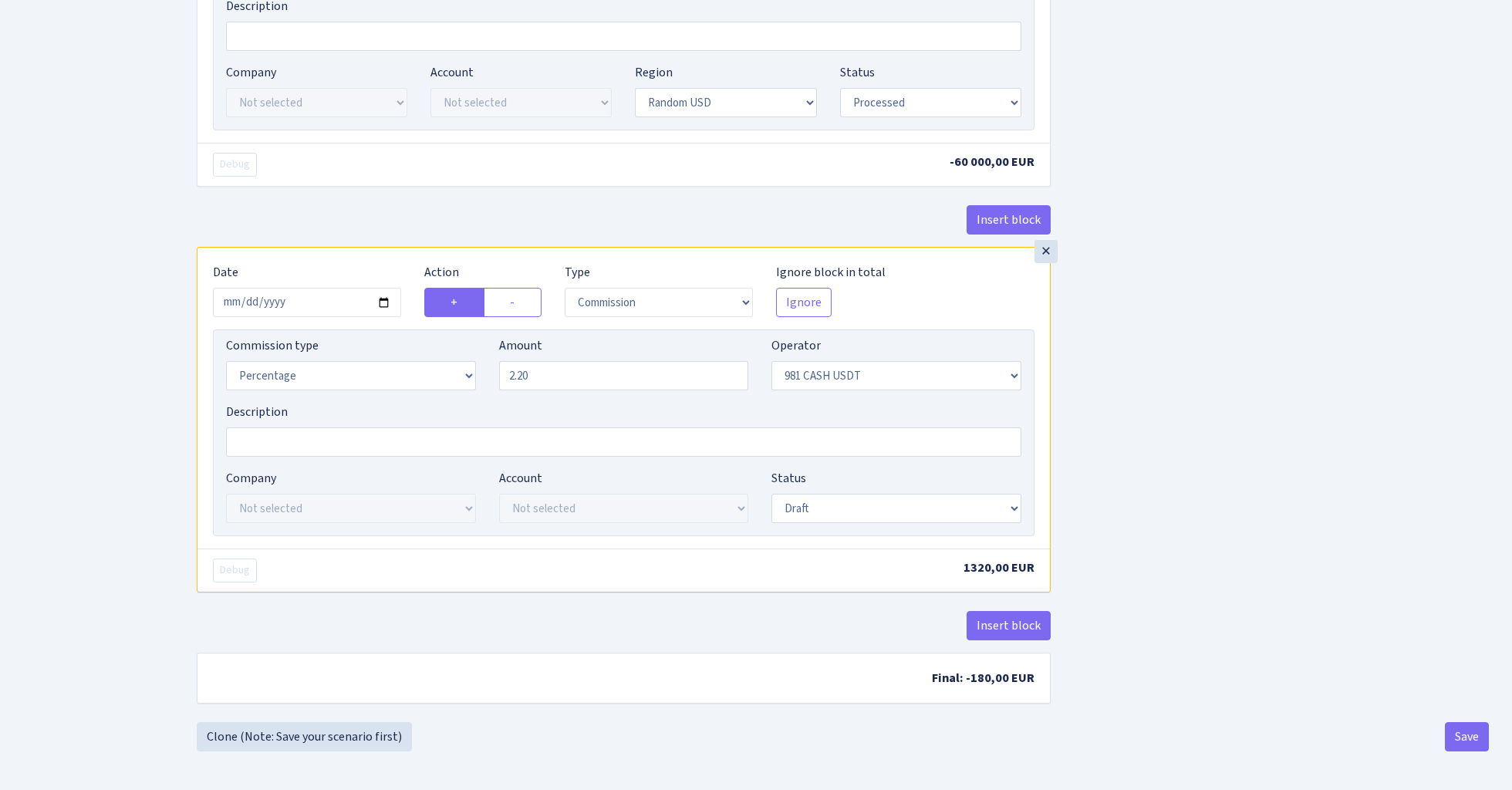
scroll to position [1238, 0]
click at [544, 376] on input "2.20" at bounding box center [624, 376] width 250 height 30
click at [556, 378] on input "2.10" at bounding box center [624, 376] width 250 height 30
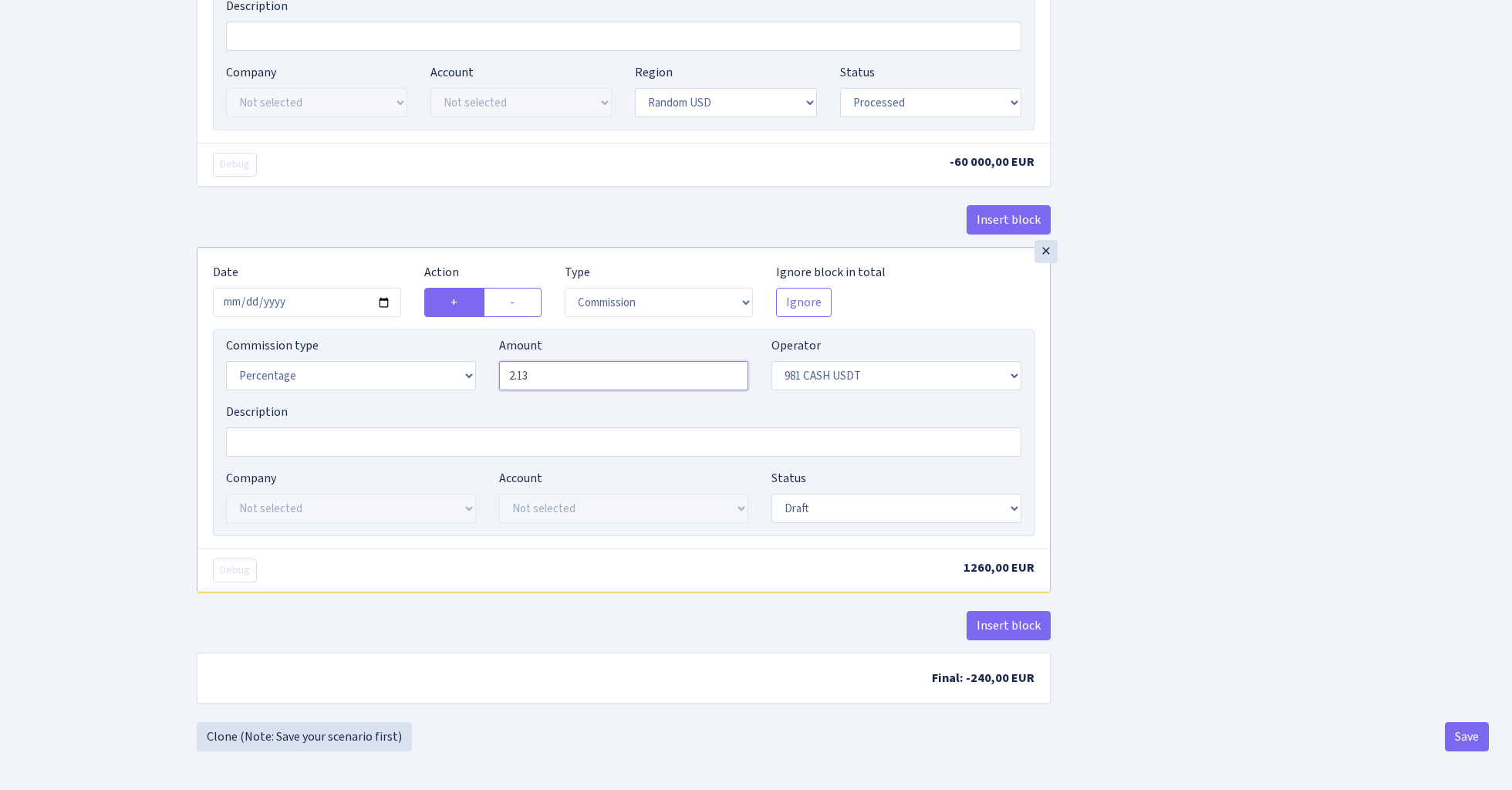
type input "2.13"
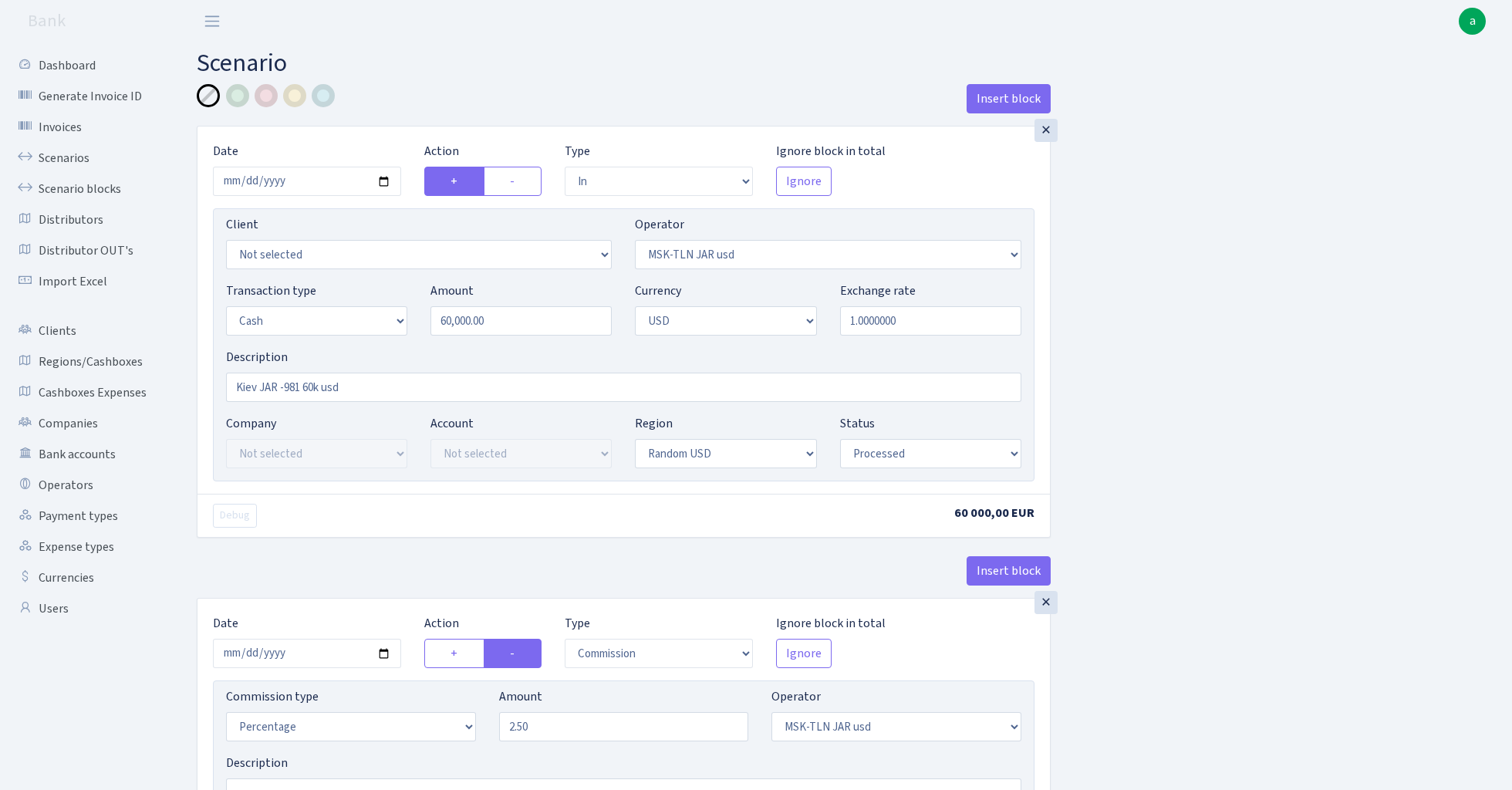
scroll to position [0, 0]
click at [239, 96] on div at bounding box center [238, 96] width 23 height 23
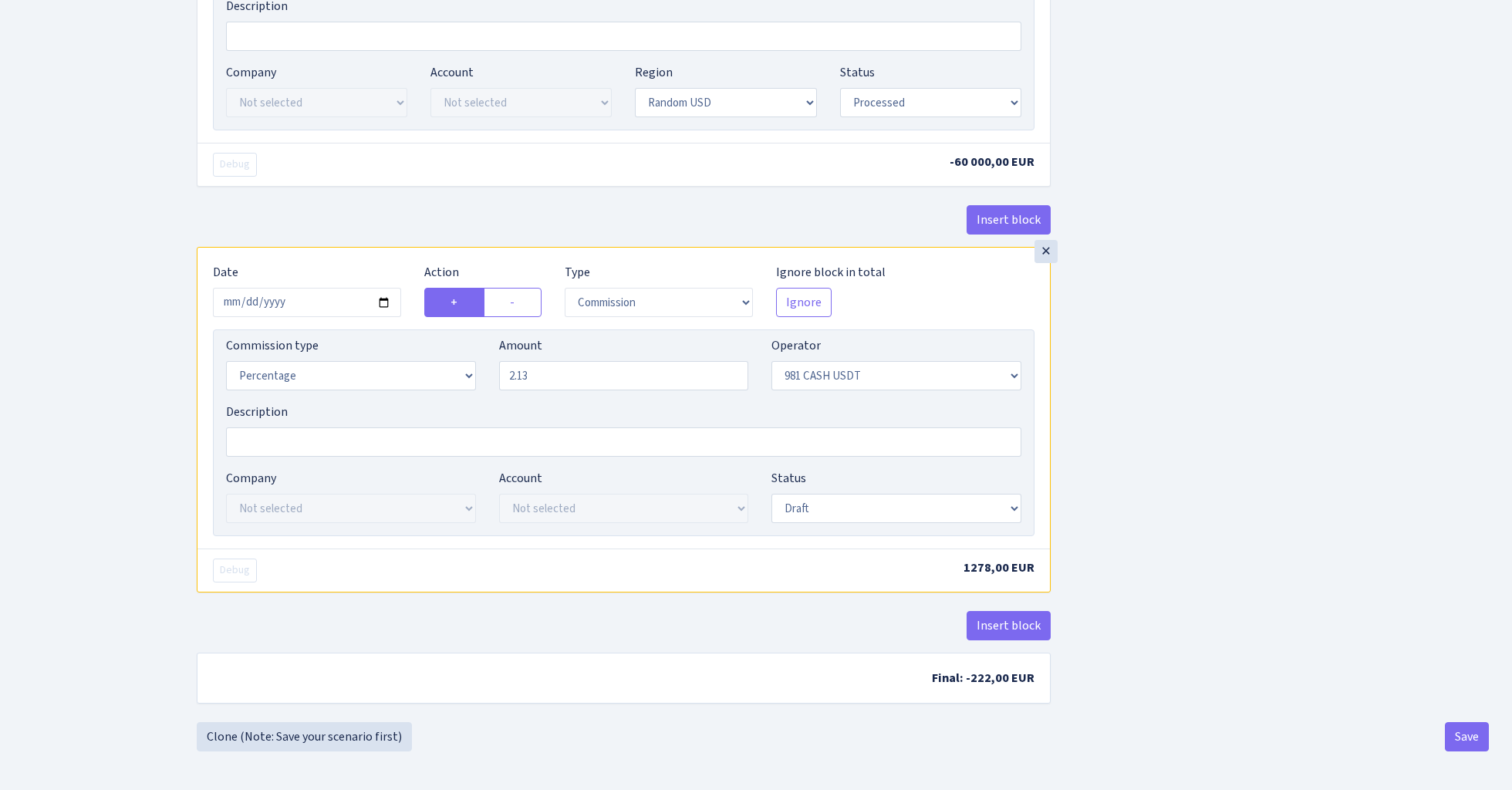
scroll to position [1238, 0]
click at [1466, 735] on button "Save" at bounding box center [1466, 737] width 44 height 30
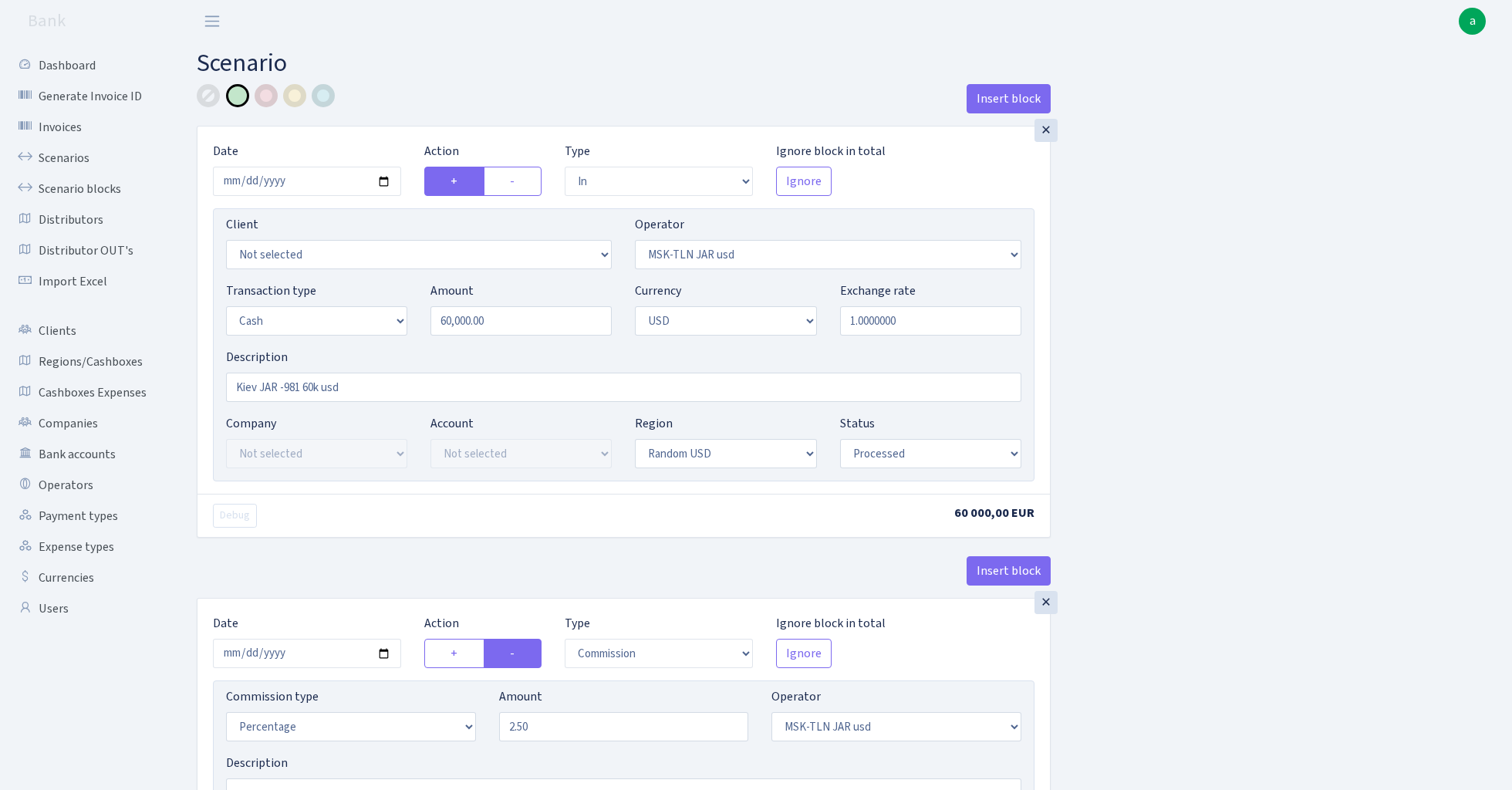
select select "in"
select select "513"
select select "1"
select select "2"
select select "15"
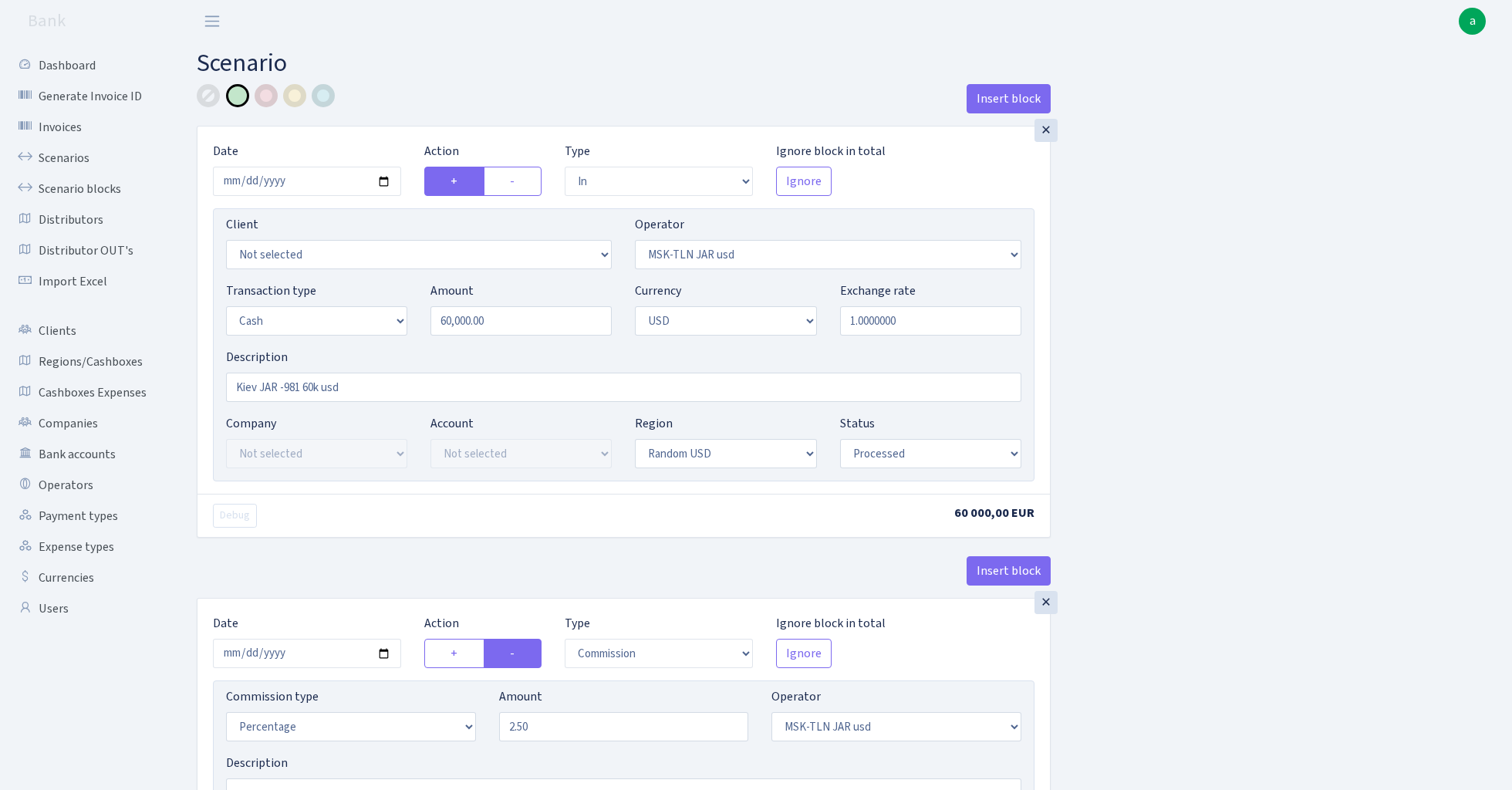
select select "processed"
select select "commission"
select select "513"
select select "processed"
select select "out"
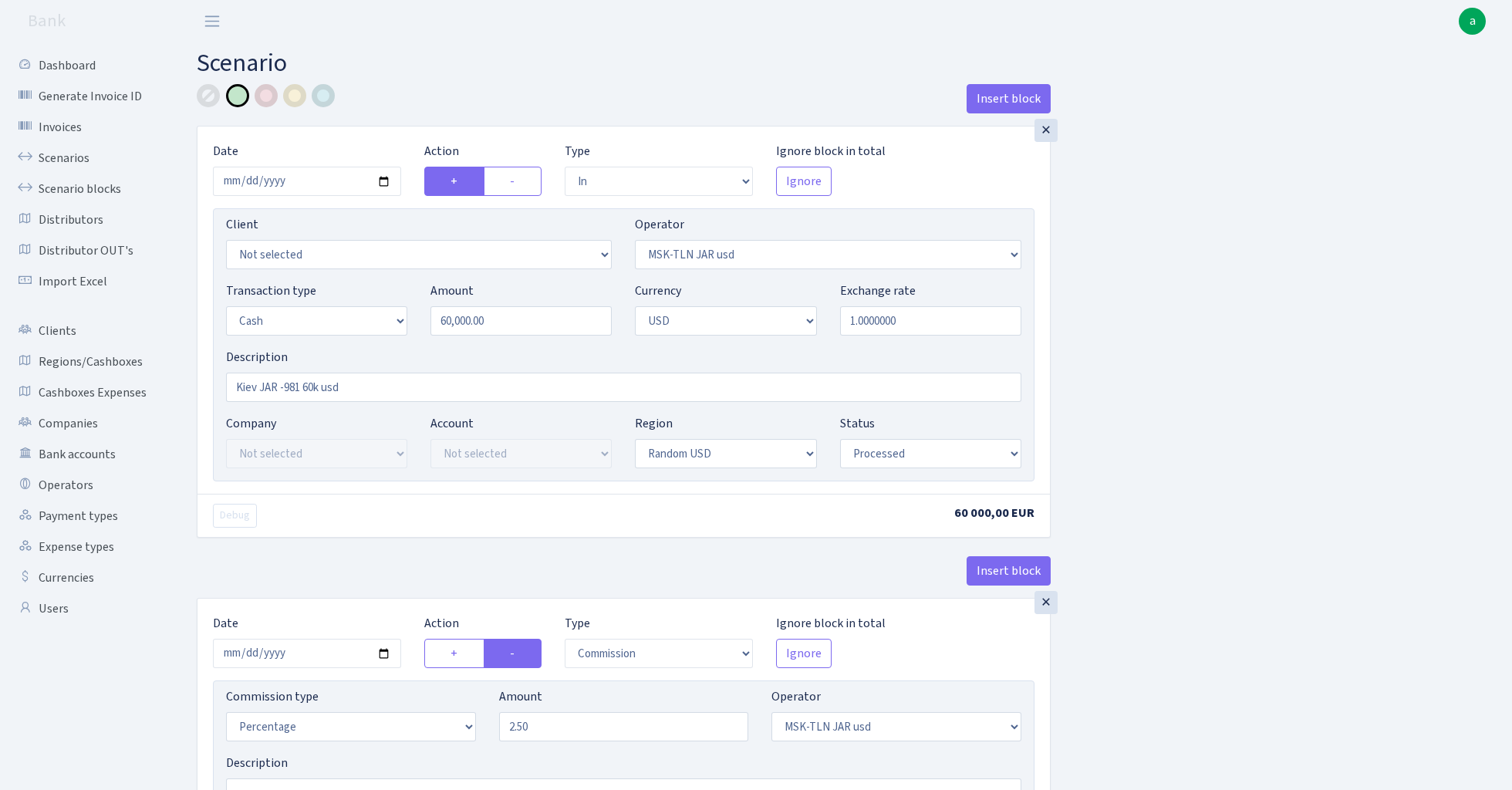
select select "276"
select select "1"
select select "2"
select select "15"
select select "processed"
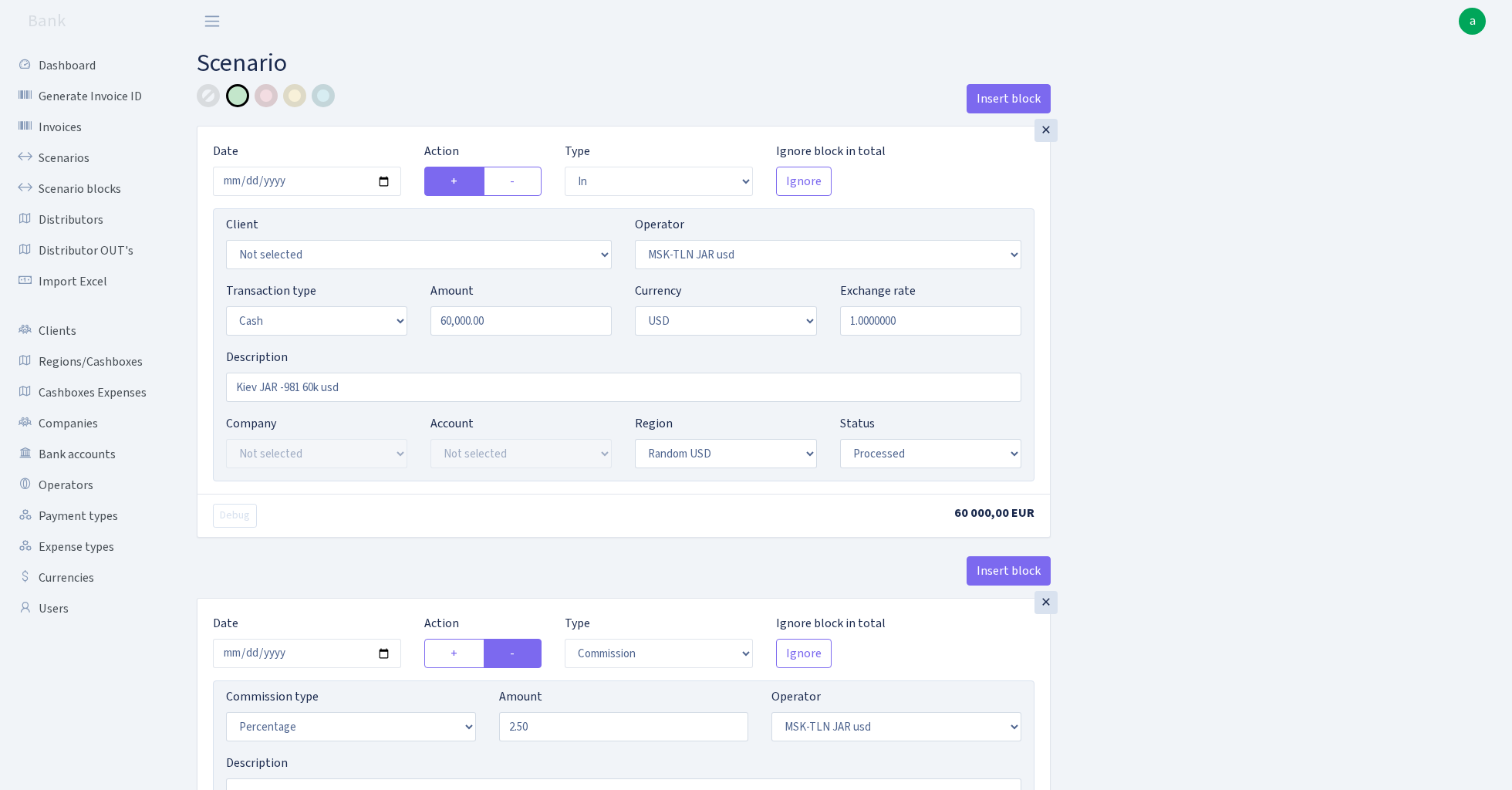
select select "commission"
select select "276"
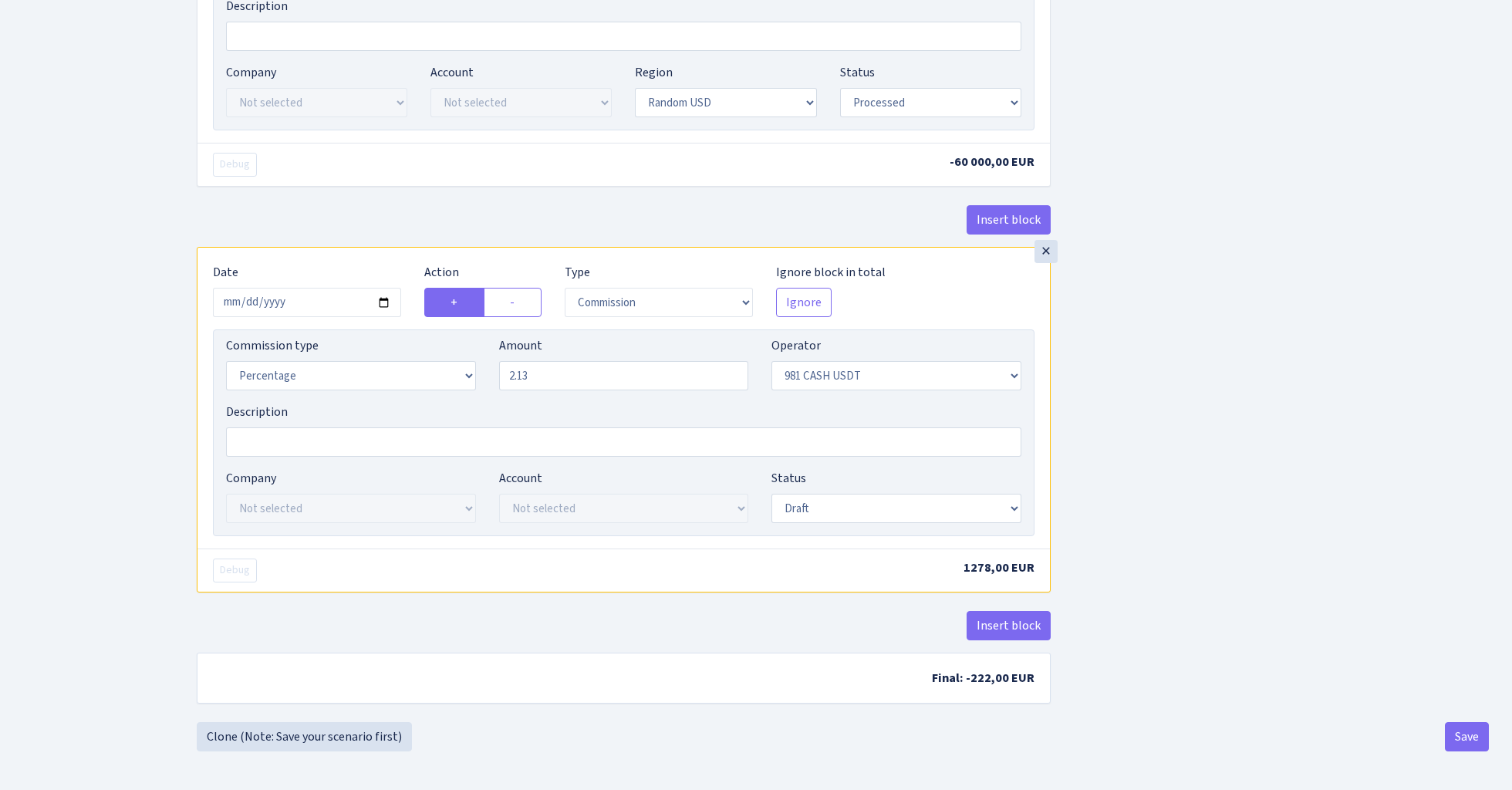
scroll to position [1238, 0]
select select "processed"
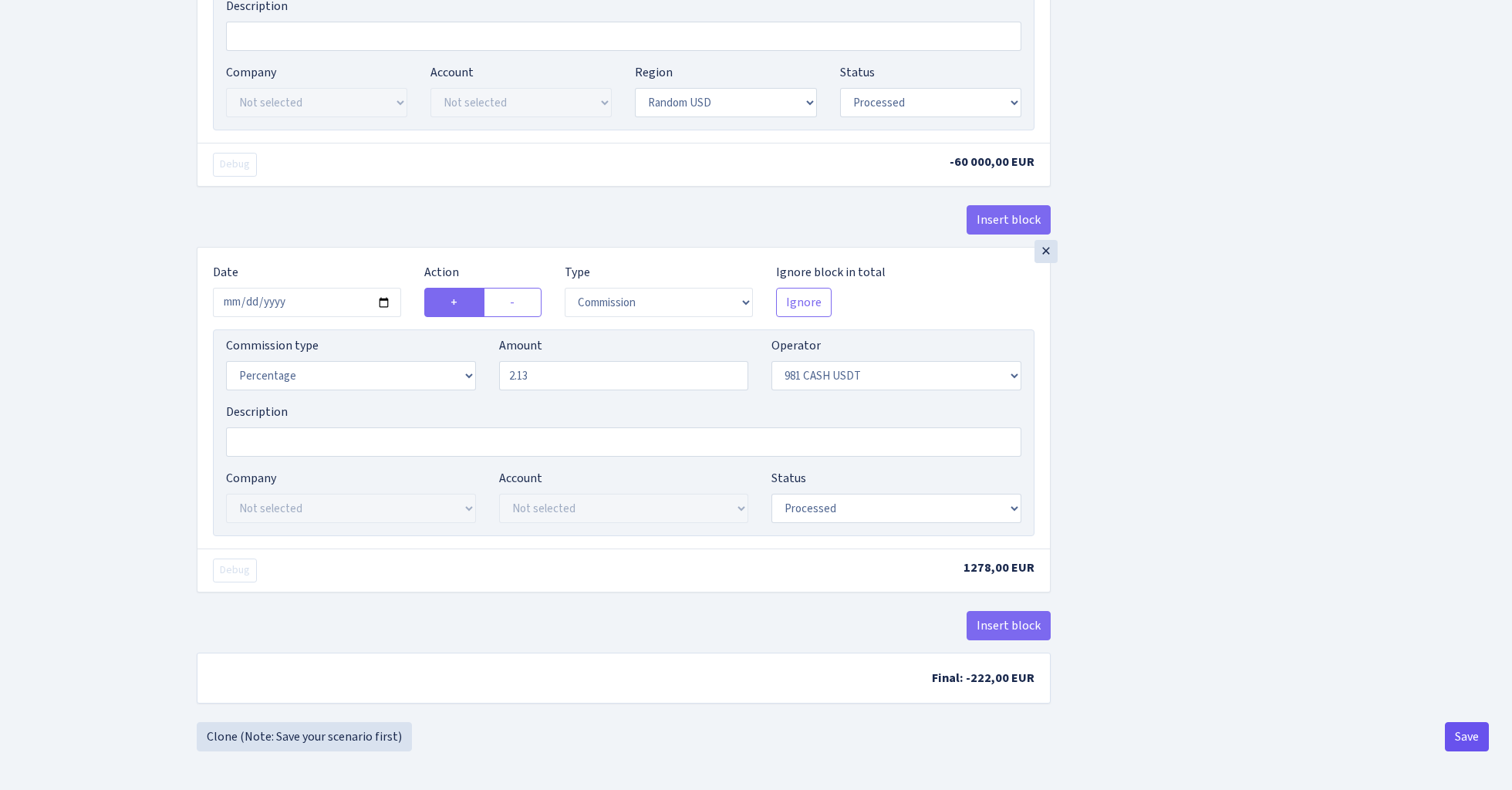
click at [1471, 741] on button "Save" at bounding box center [1466, 737] width 44 height 30
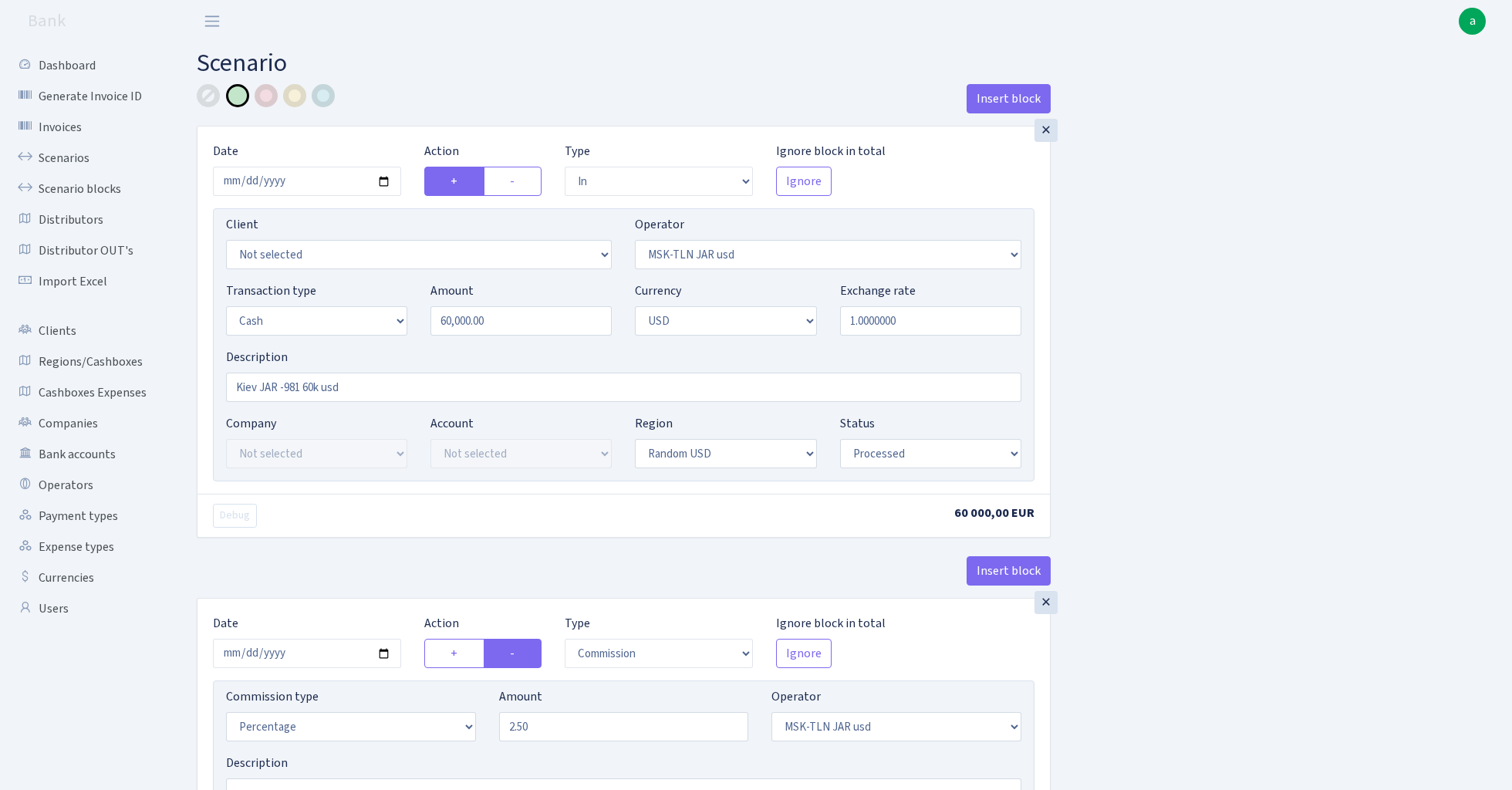
select select "in"
select select "513"
select select "1"
select select "2"
select select "15"
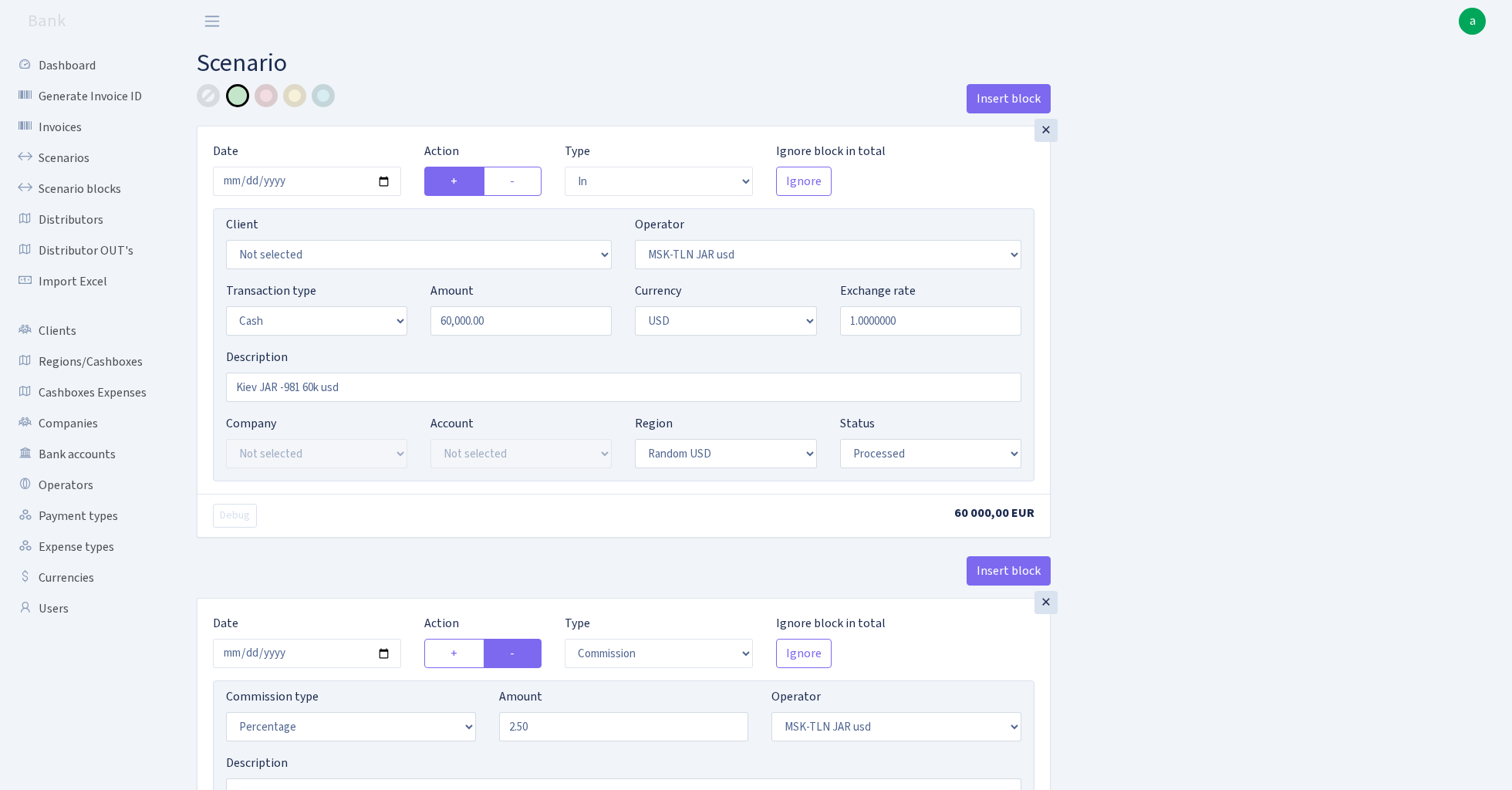
select select "processed"
select select "commission"
select select "513"
select select "processed"
select select "out"
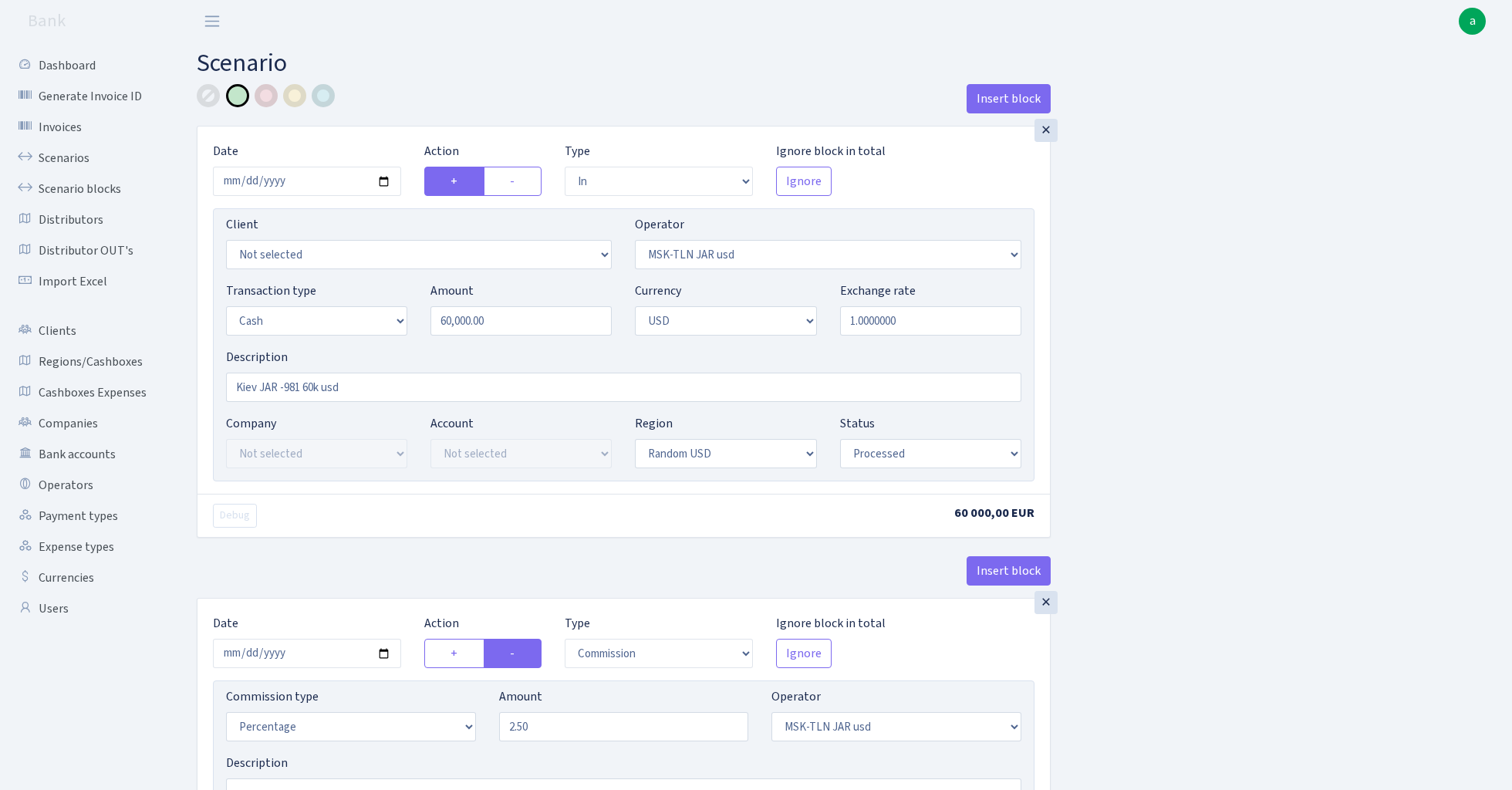
select select "276"
select select "1"
select select "2"
select select "15"
select select "processed"
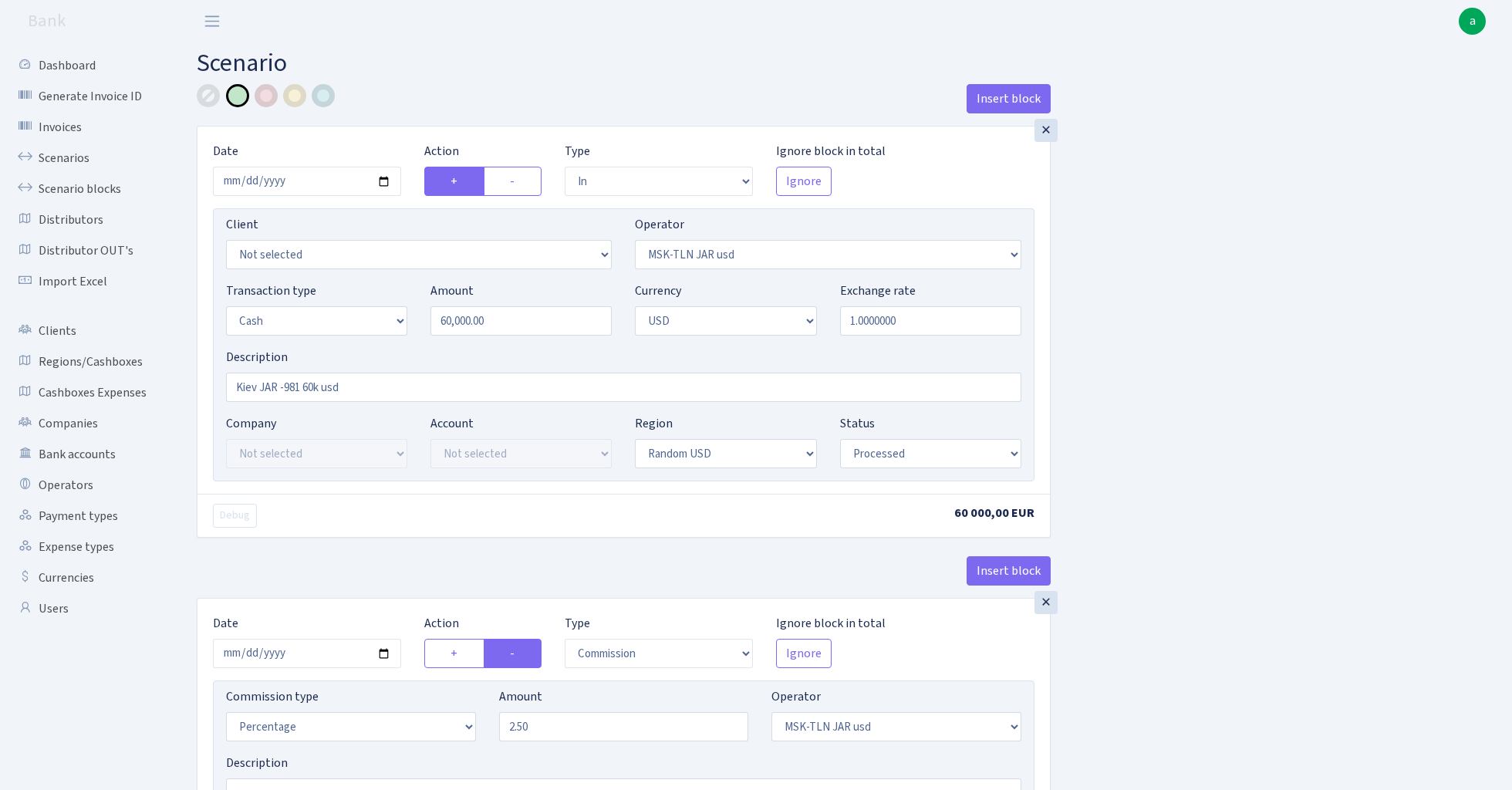
select select "commission"
select select "276"
select select "processed"
click at [50, 155] on link "Scenarios" at bounding box center [85, 158] width 155 height 31
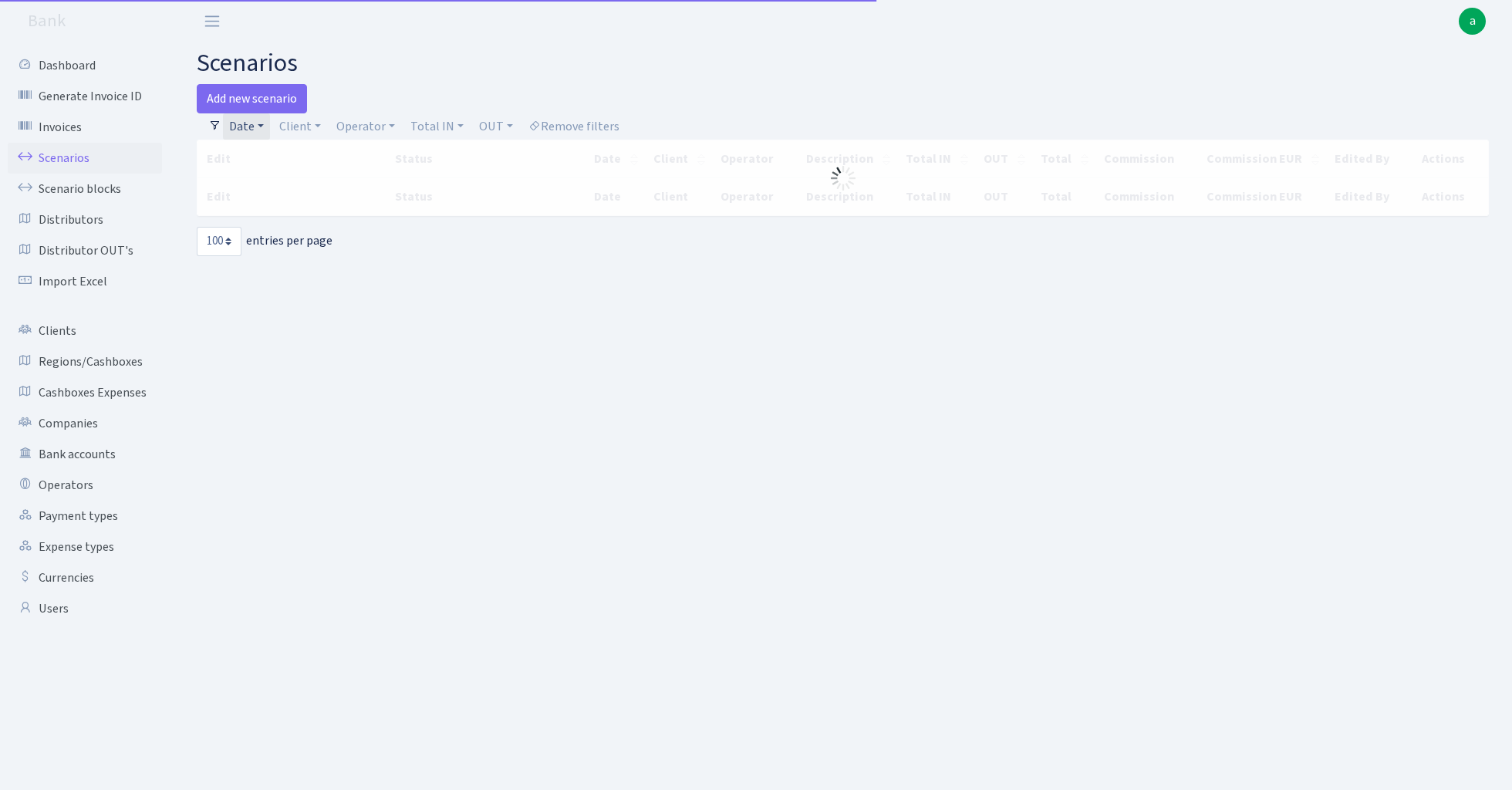
select select "100"
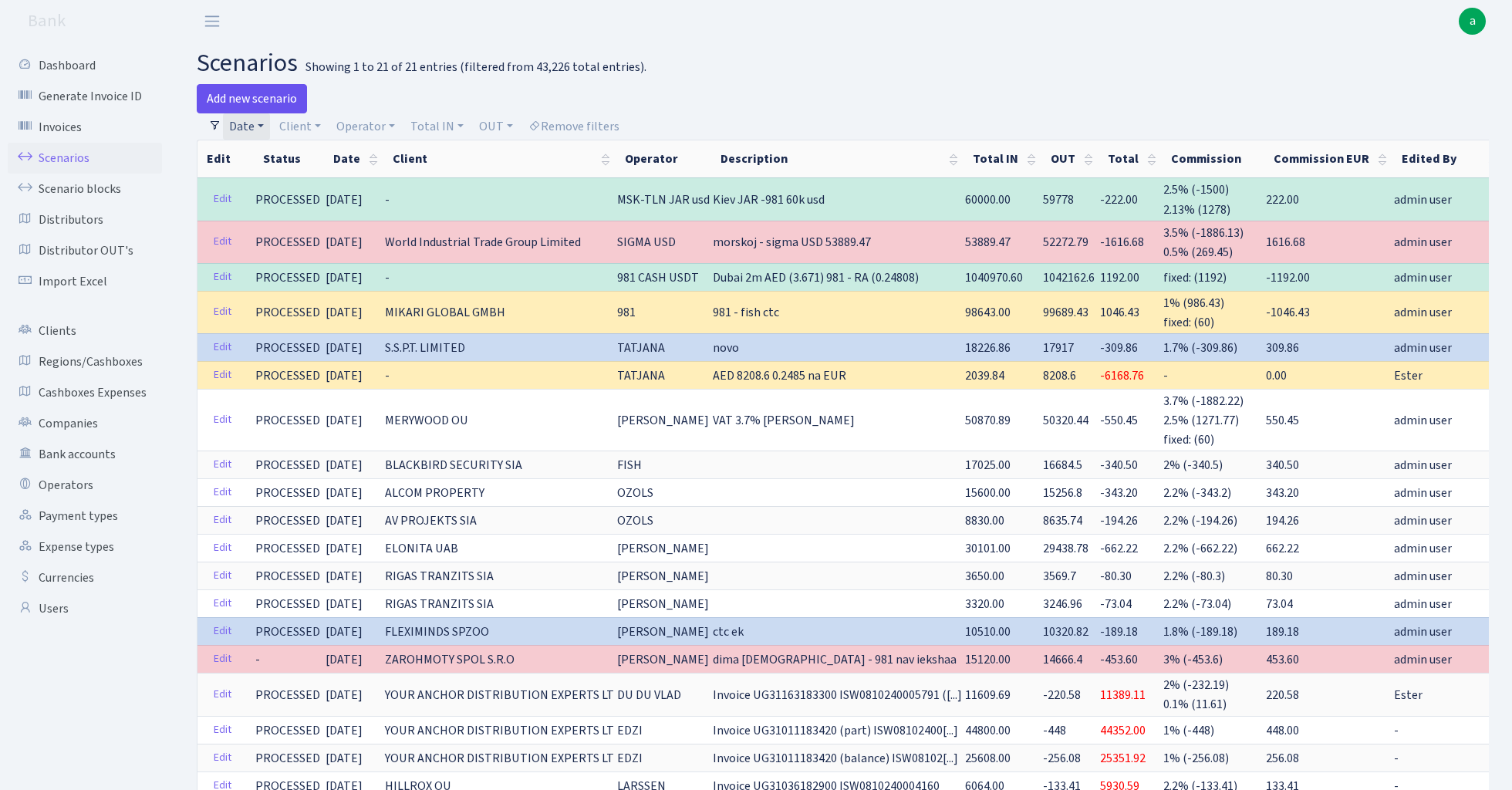
click at [265, 95] on link "Add new scenario" at bounding box center [252, 99] width 111 height 30
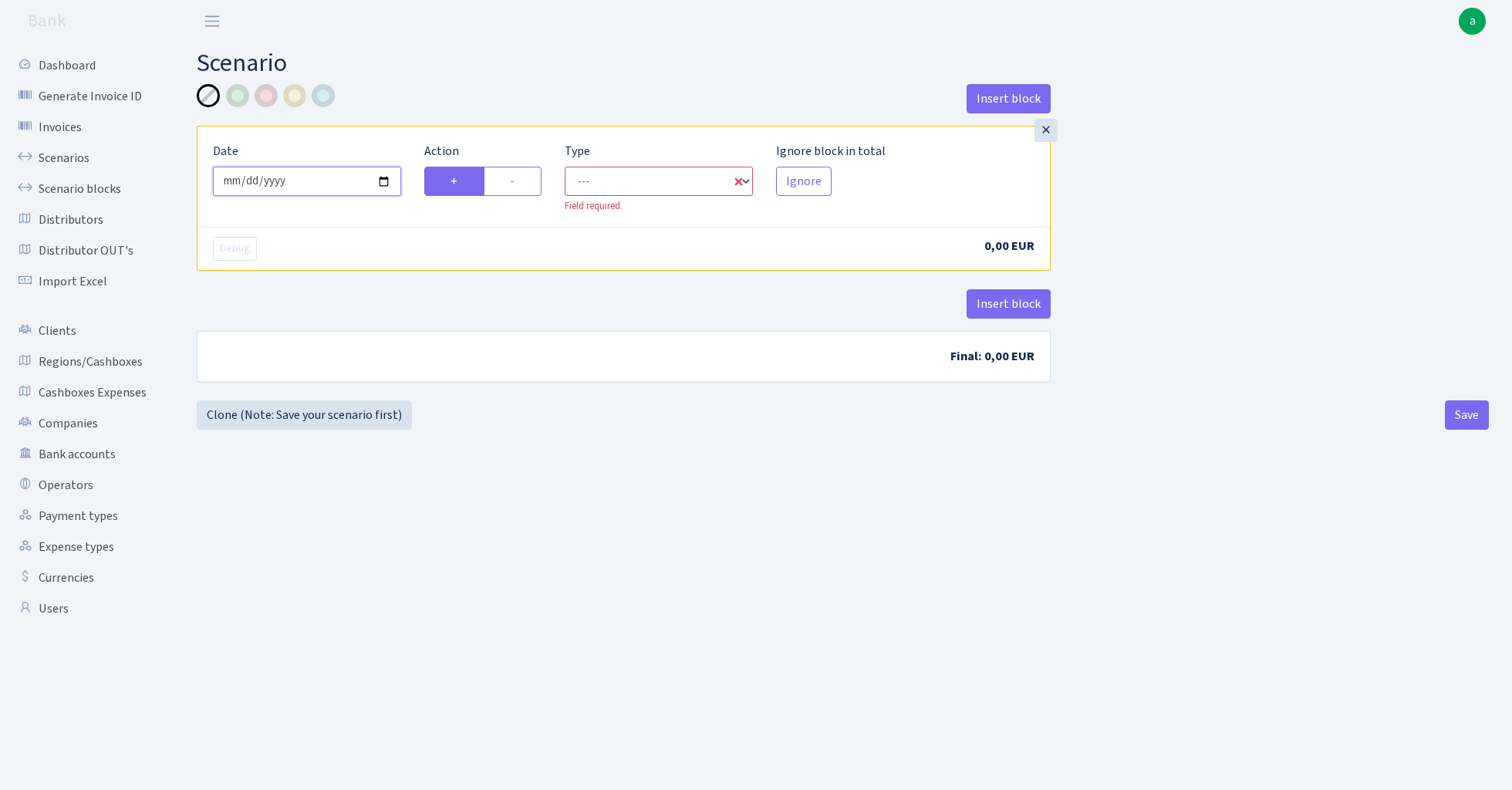
click at [315, 181] on input "[DATE]" at bounding box center [307, 181] width 189 height 30
type input "[DATE]"
click at [478, 123] on div "Insert block" at bounding box center [623, 105] width 854 height 41
click at [518, 182] on label "-" at bounding box center [512, 181] width 57 height 30
click at [518, 182] on input "-" at bounding box center [515, 176] width 10 height 10
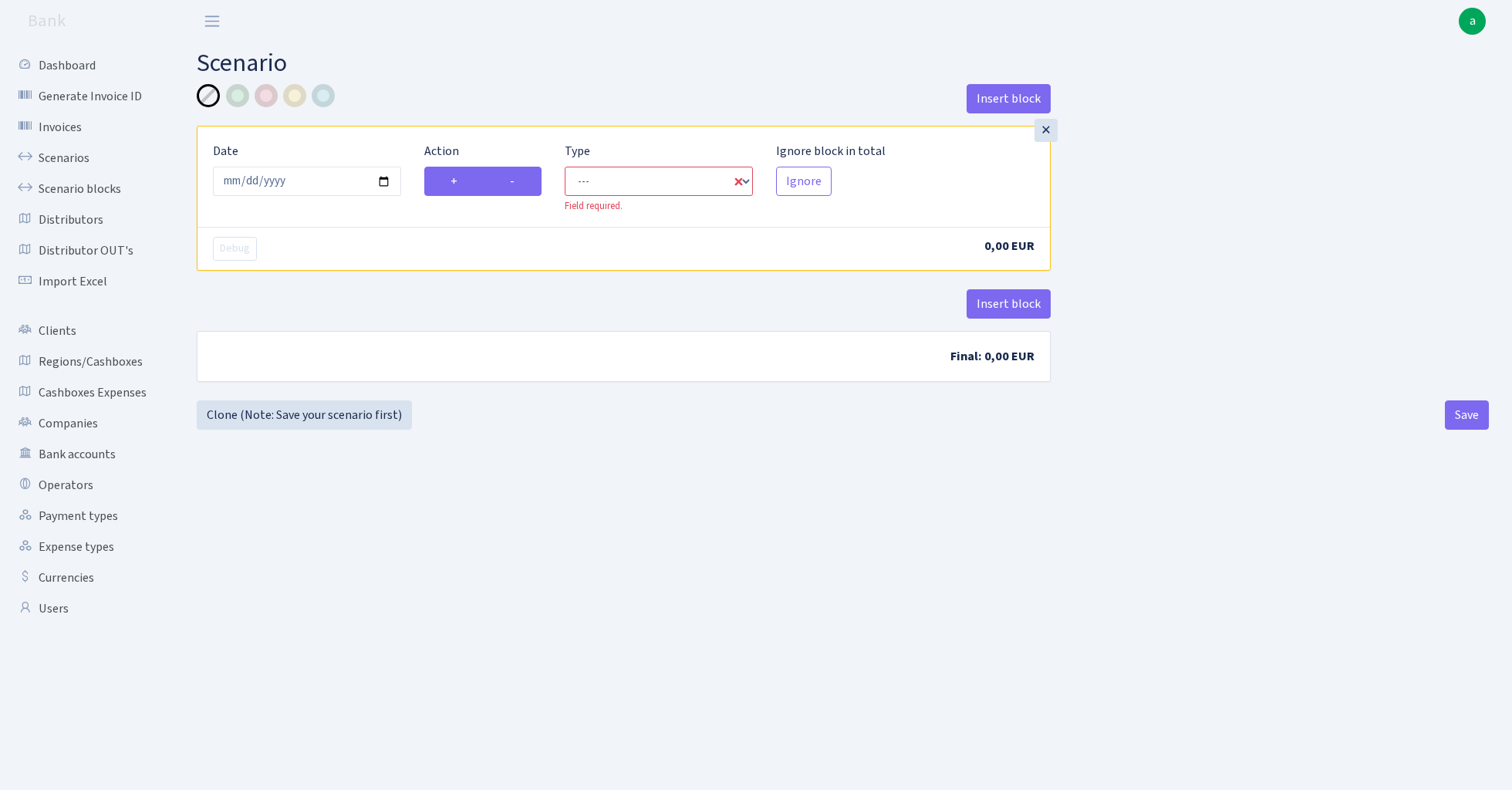
radio input "true"
radio input "false"
select select "out"
select select "1"
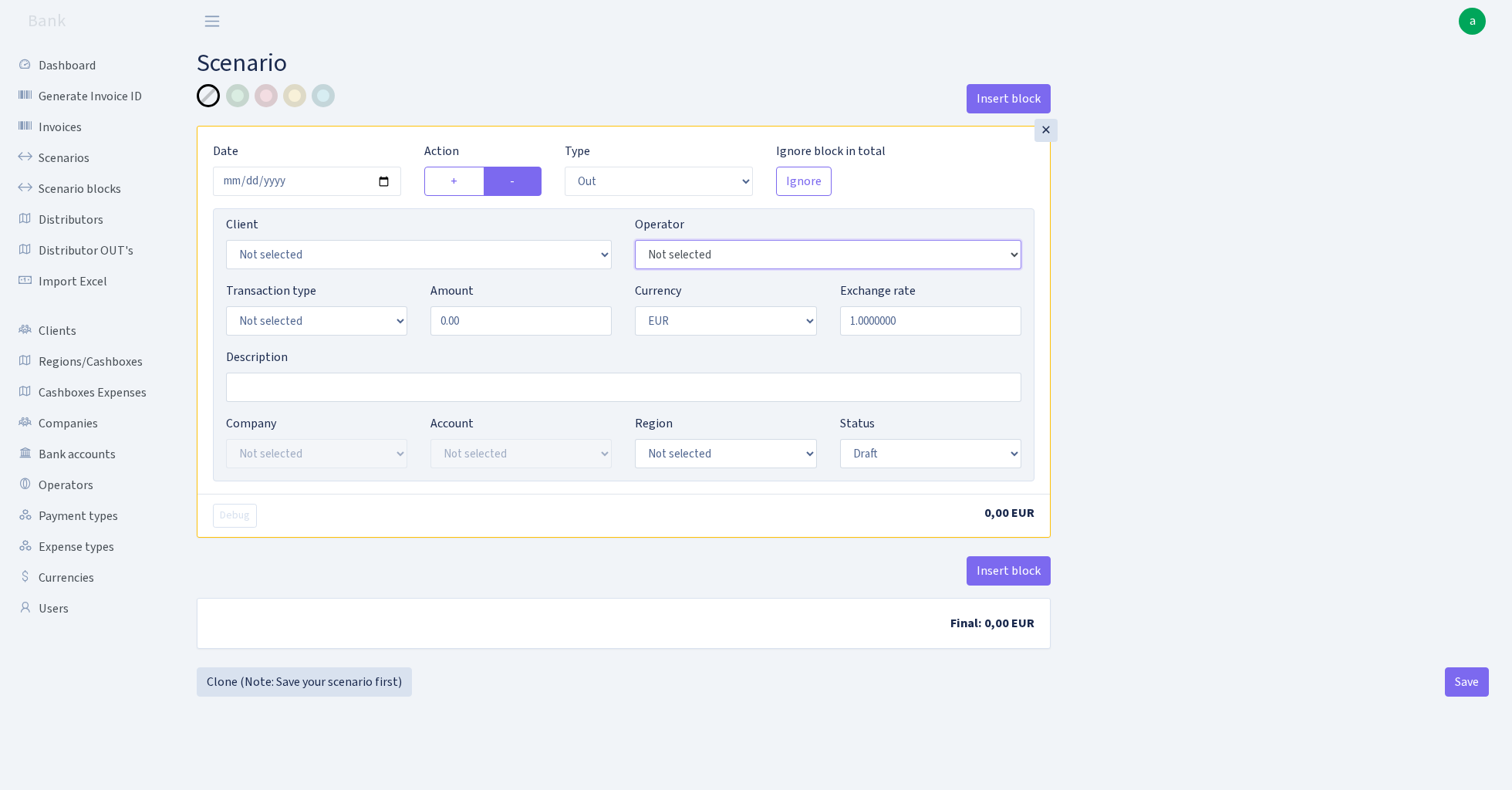
select select "513"
select select "2"
select select "20"
select select "53"
select select "processed"
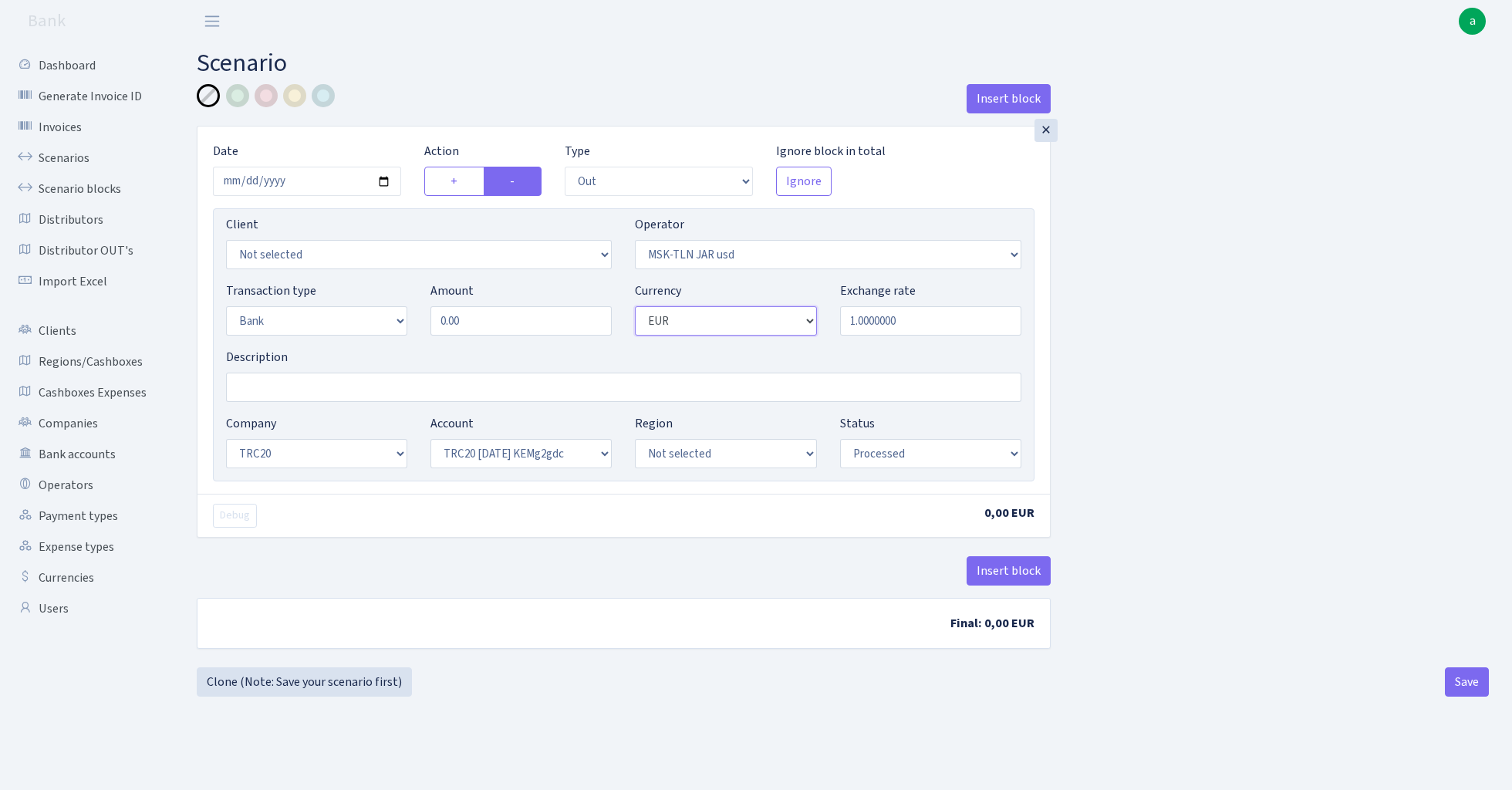
select select "6"
click at [498, 324] on input "0.00" at bounding box center [521, 321] width 181 height 30
type input "58,500.00"
click at [356, 389] on input "Description" at bounding box center [623, 387] width 795 height 30
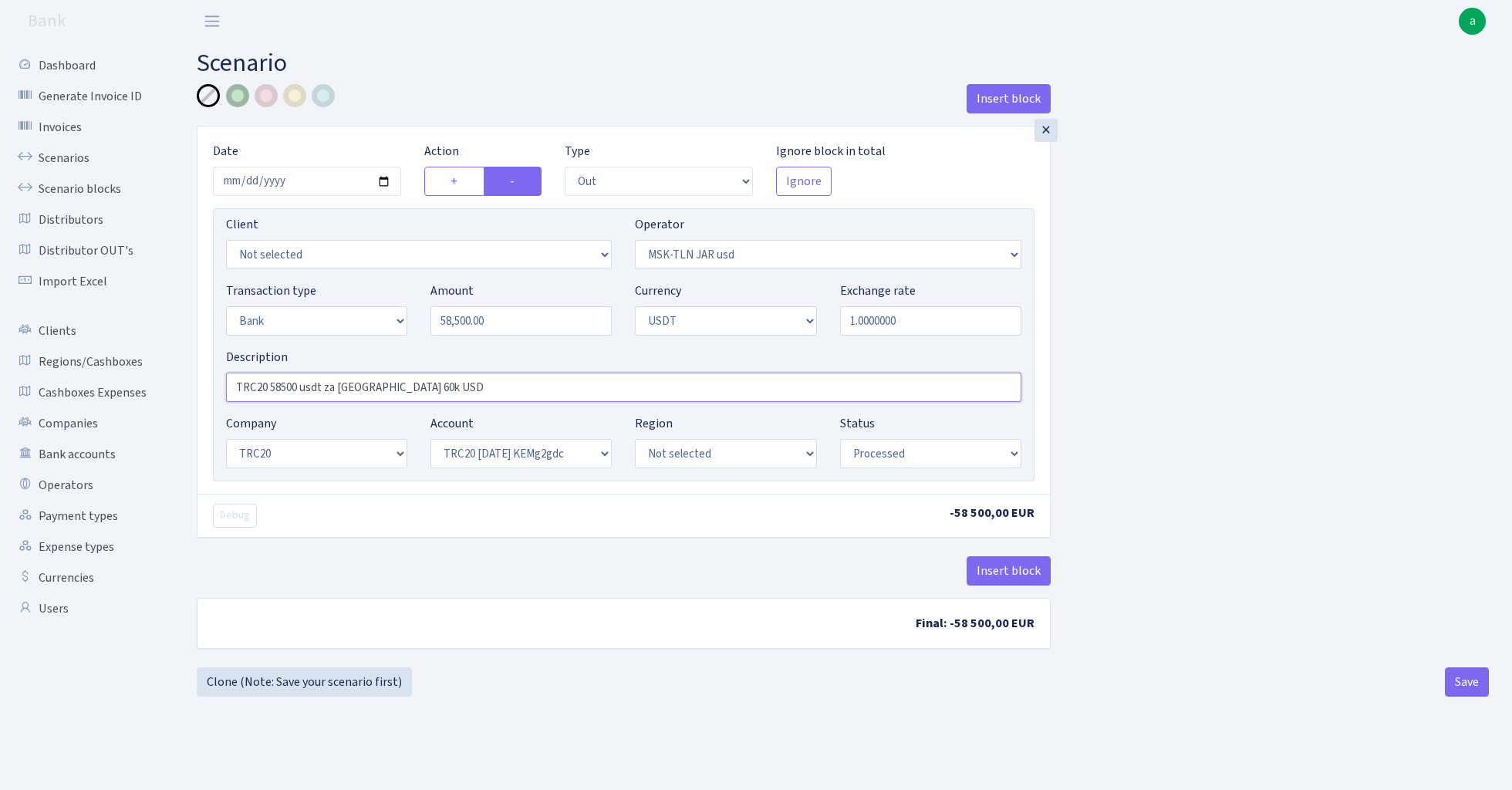
type input "TRC20 58500 usdt za [GEOGRAPHIC_DATA] 60k USD"
click at [238, 99] on div at bounding box center [238, 96] width 23 height 23
click at [1187, 347] on div "Insert block × Date 2024-10-08 Action + - Type --- In Out Commission Field requ…" at bounding box center [843, 376] width 1315 height 583
click at [1461, 684] on button "Save" at bounding box center [1466, 682] width 44 height 30
select select "out"
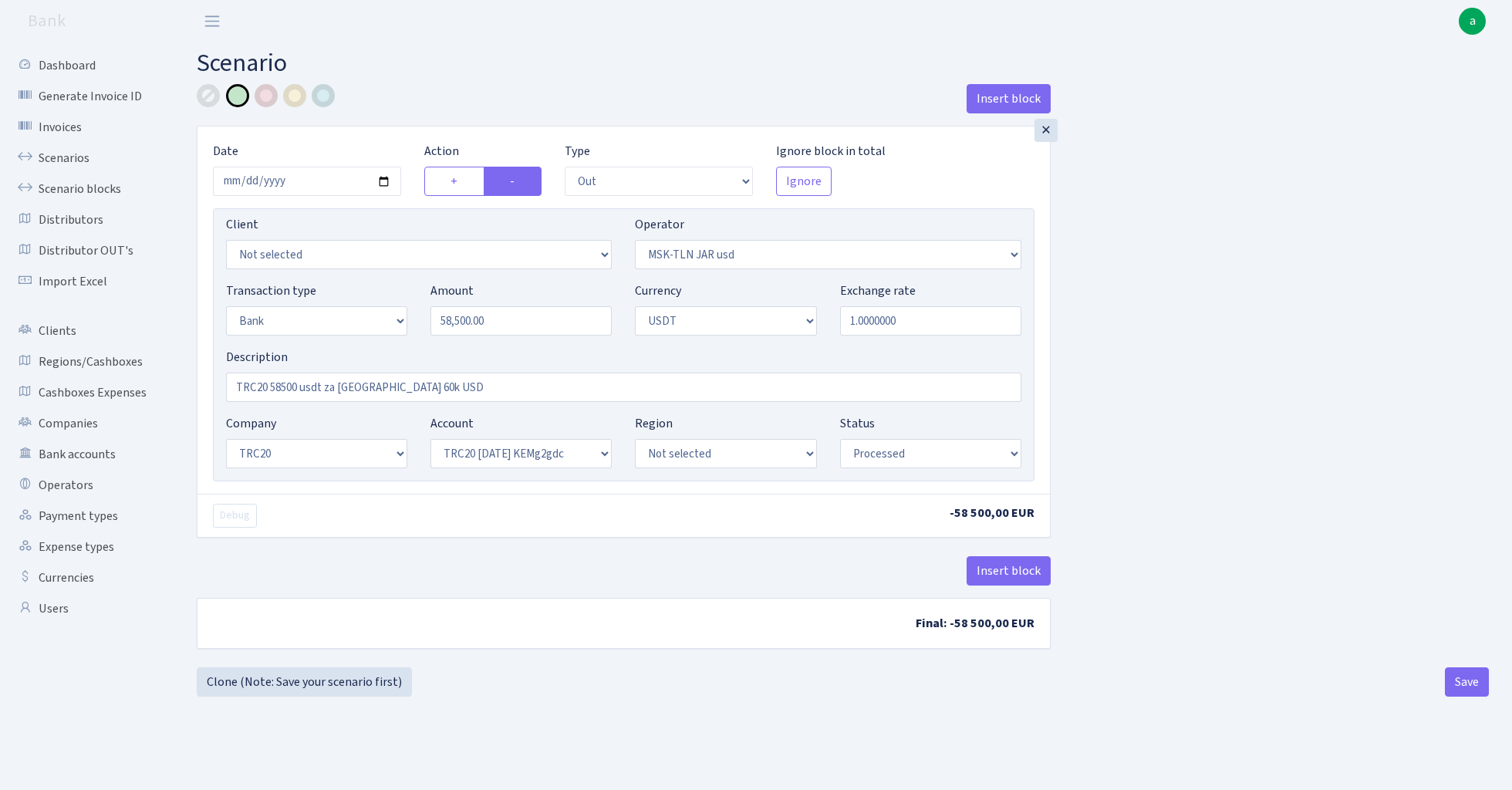
select select "513"
select select "2"
select select "6"
select select "20"
select select "53"
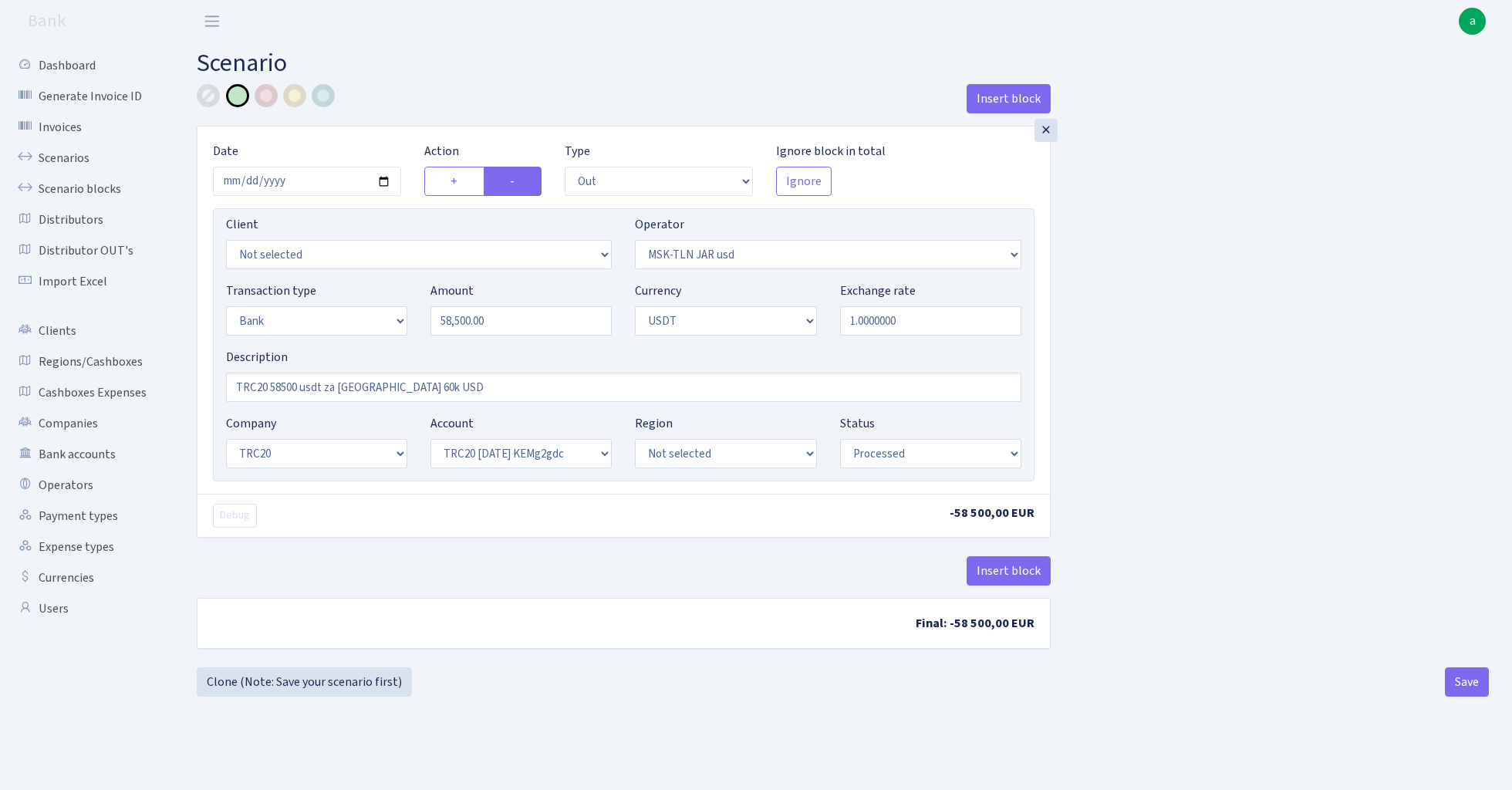
select select "processed"
click at [66, 155] on link "Scenarios" at bounding box center [85, 158] width 155 height 31
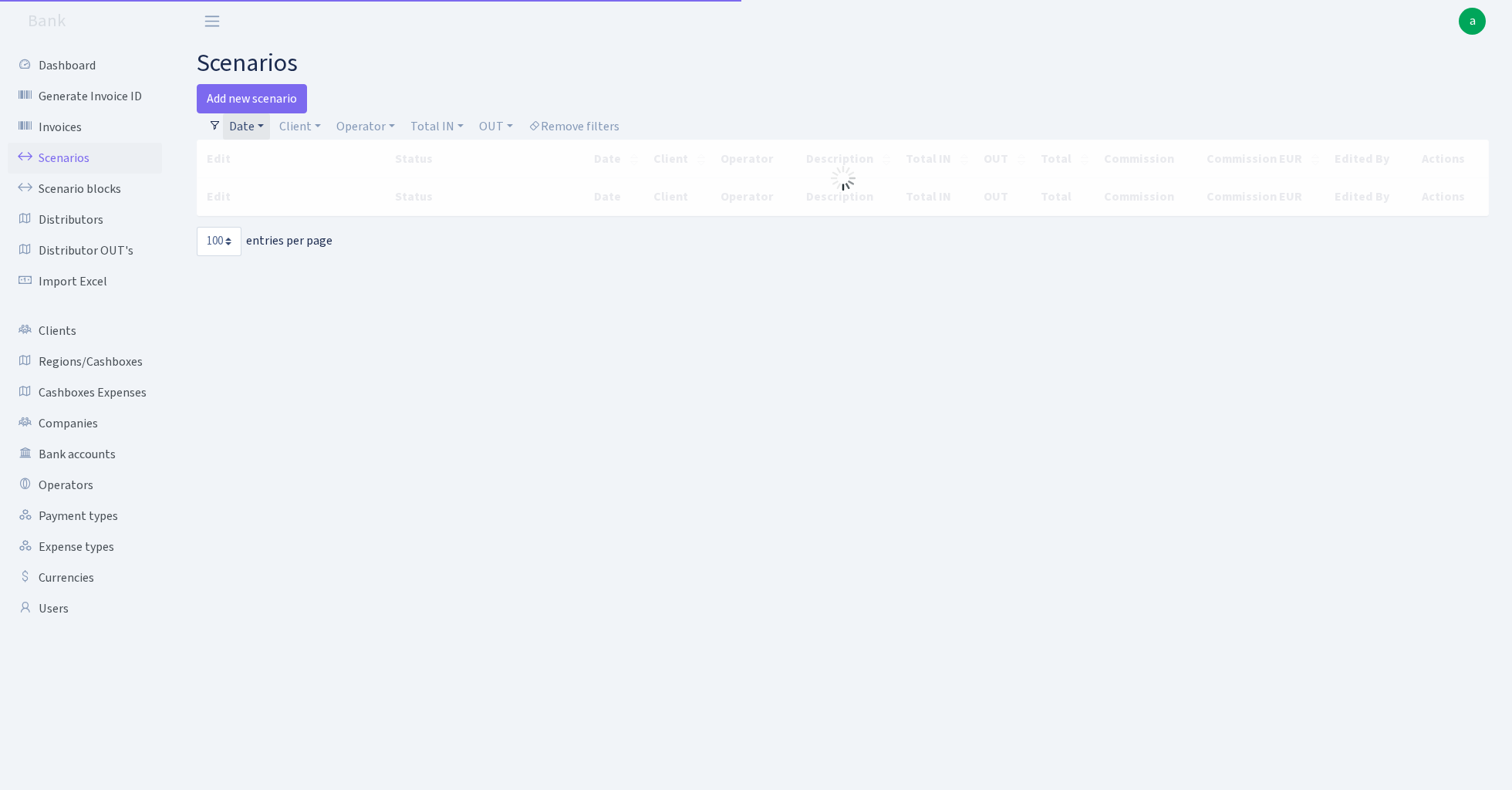
select select "100"
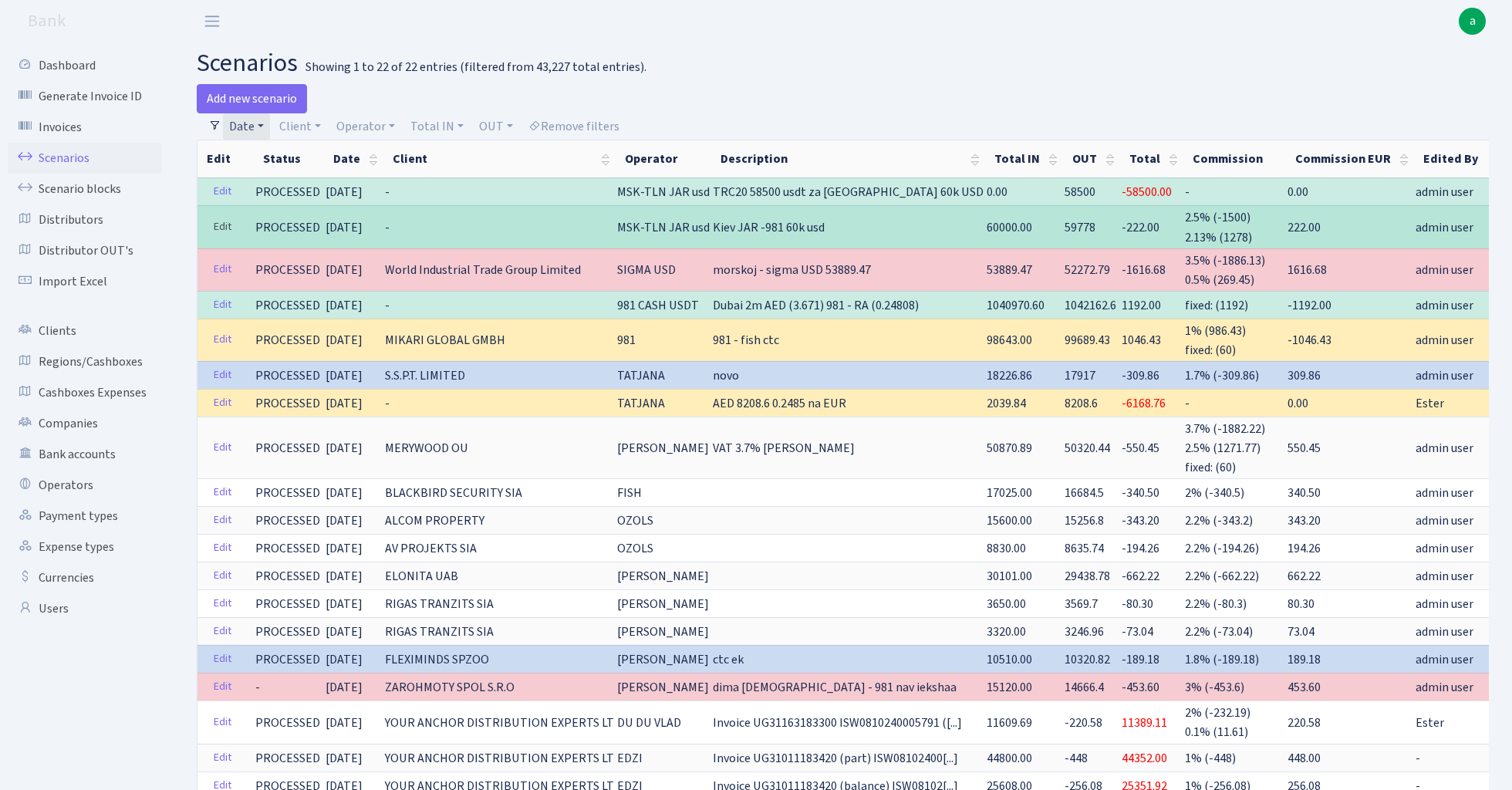
click at [222, 222] on link "Edit" at bounding box center [222, 227] width 31 height 24
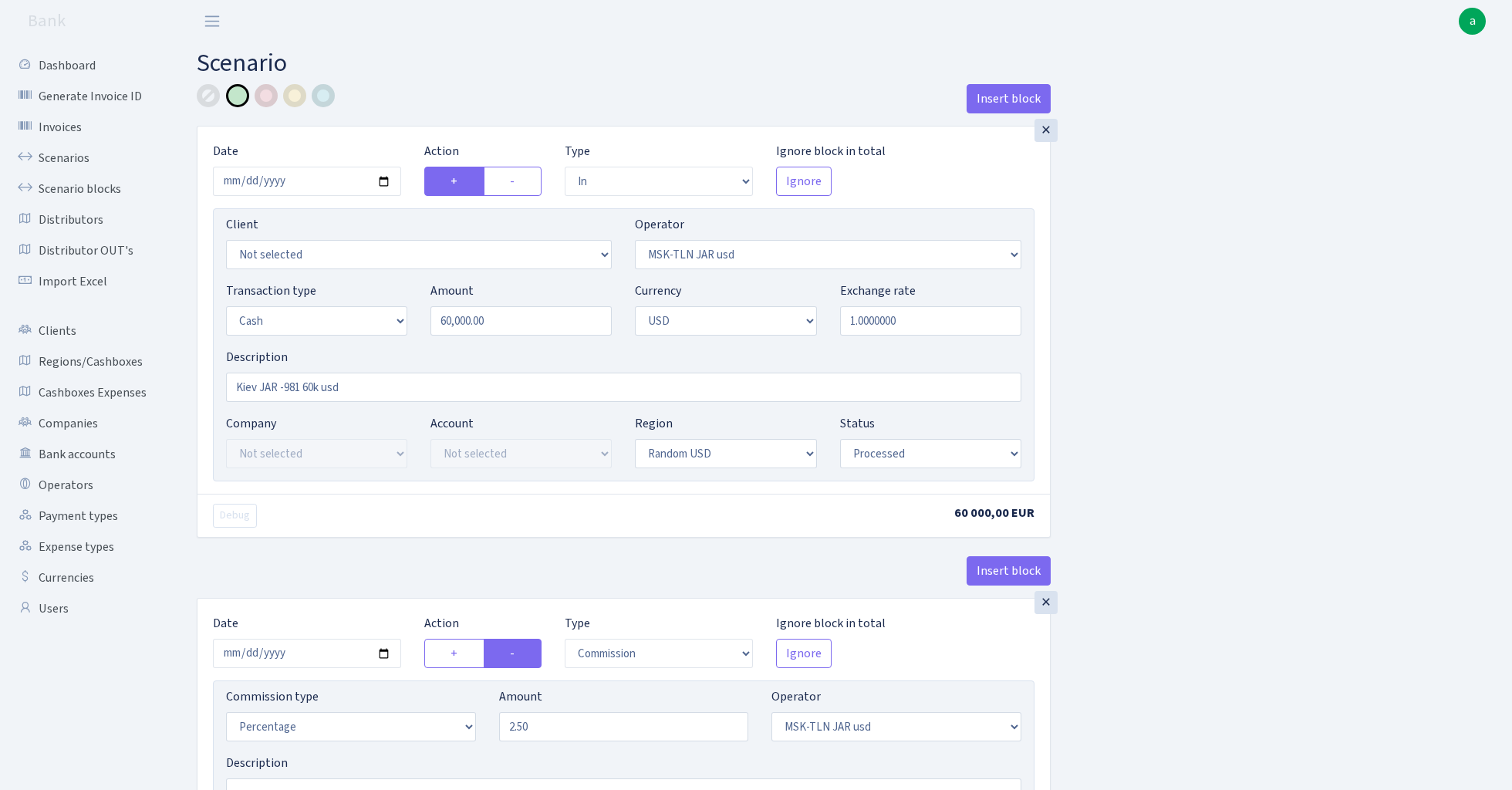
select select "in"
select select "513"
select select "1"
select select "2"
select select "15"
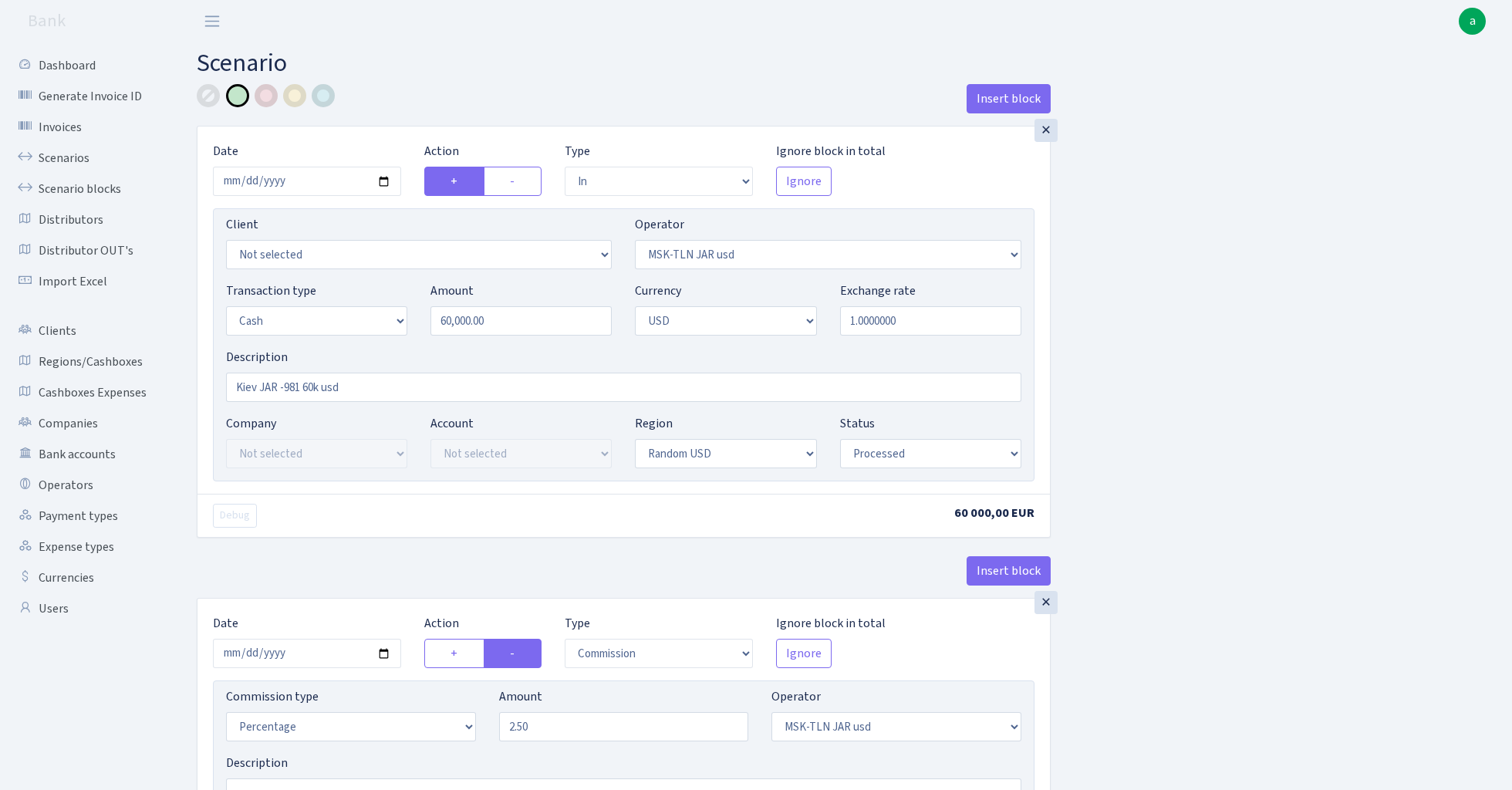
select select "processed"
select select "commission"
select select "513"
select select "processed"
select select "out"
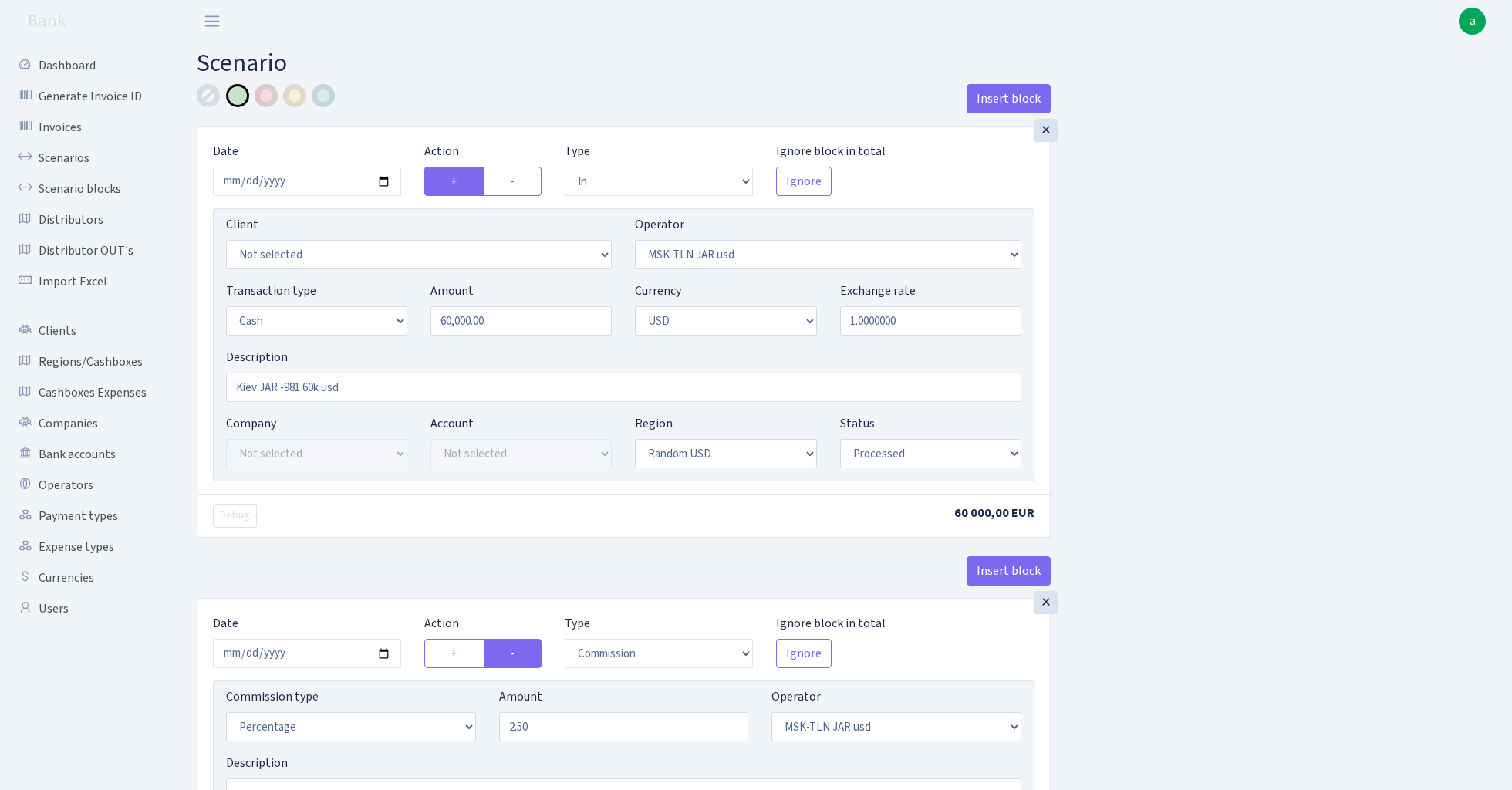
select select "276"
select select "1"
select select "2"
select select "15"
select select "processed"
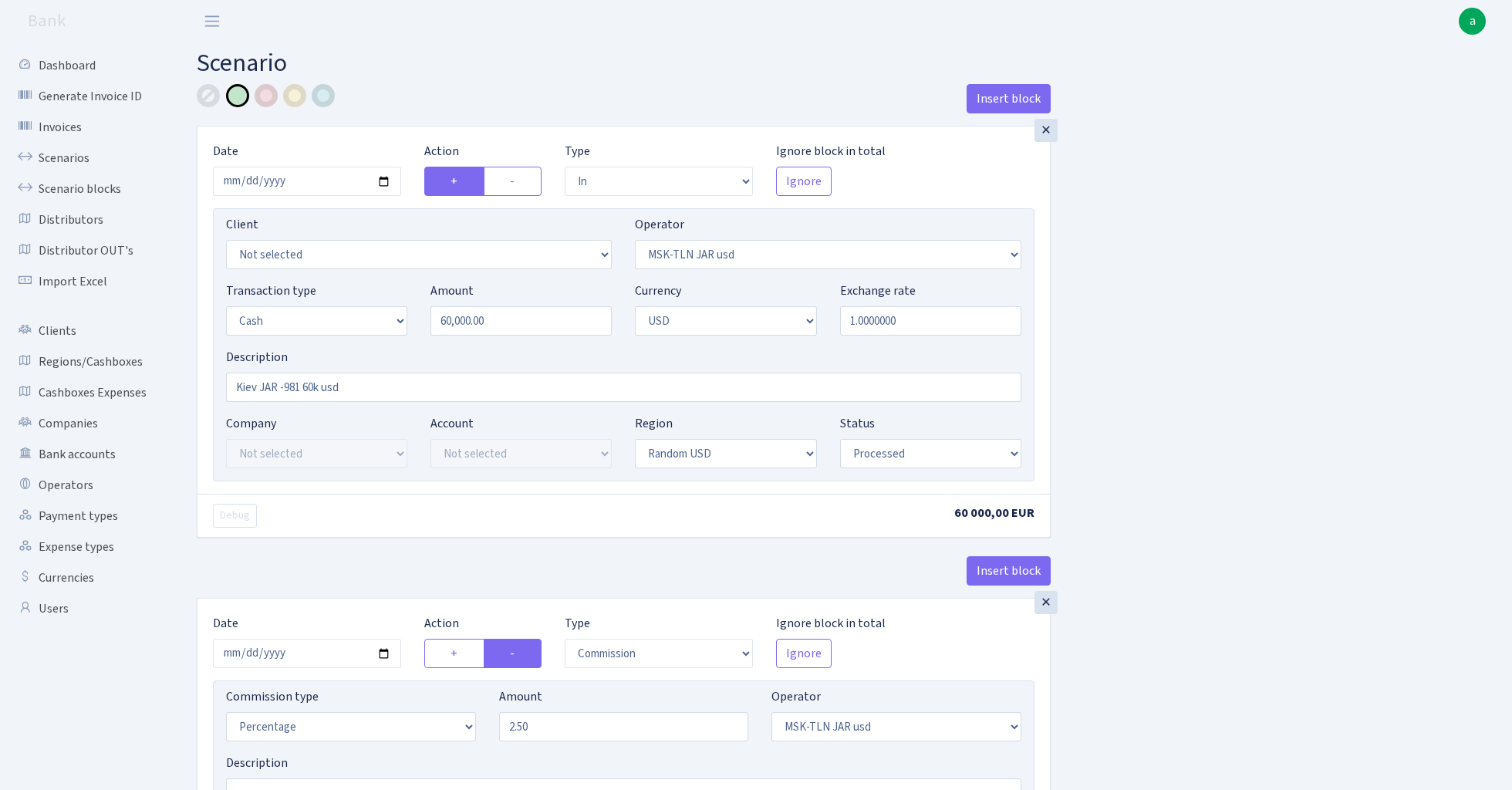
select select "commission"
select select "276"
select select "processed"
select select "369"
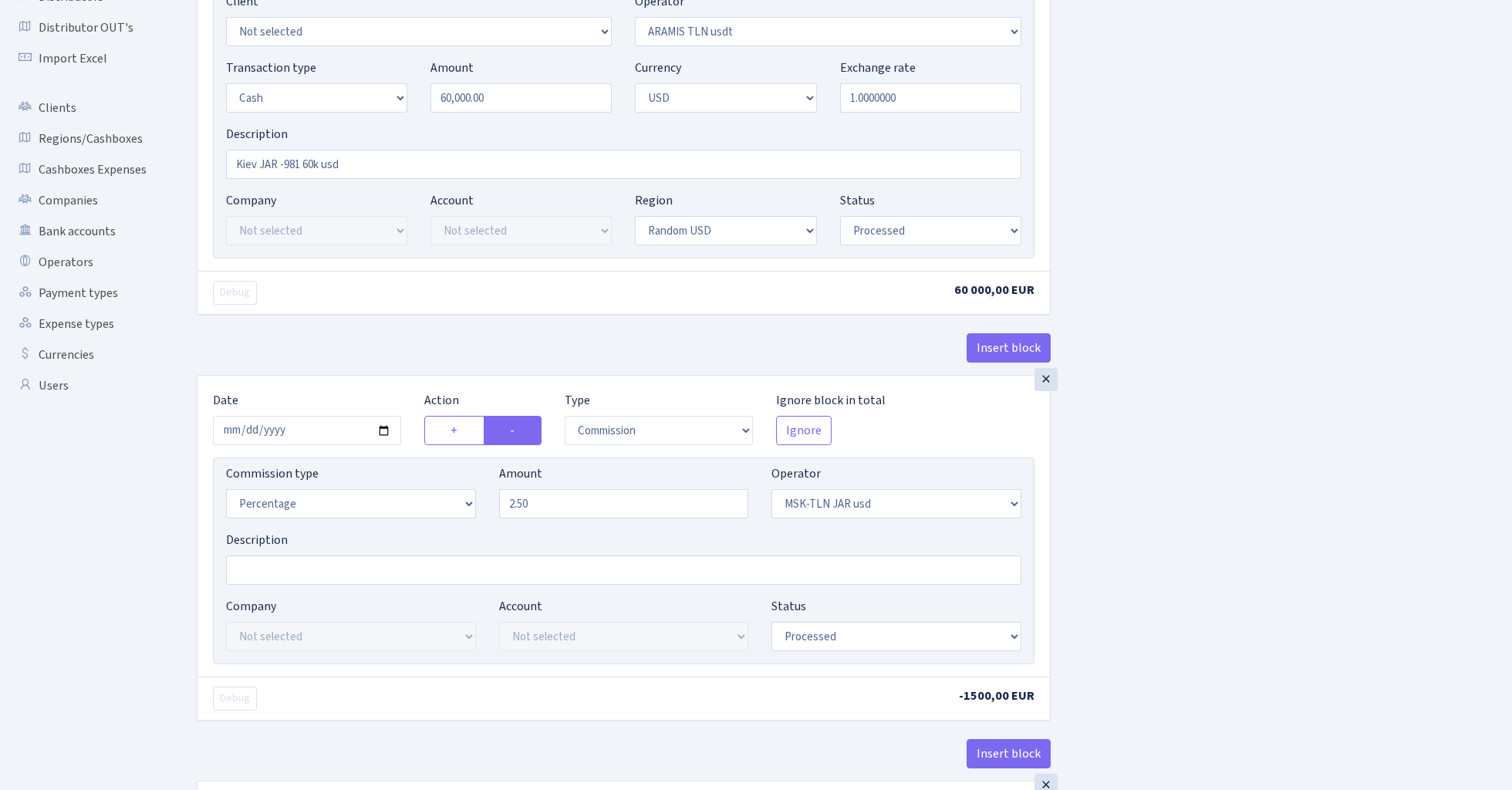
scroll to position [265, 0]
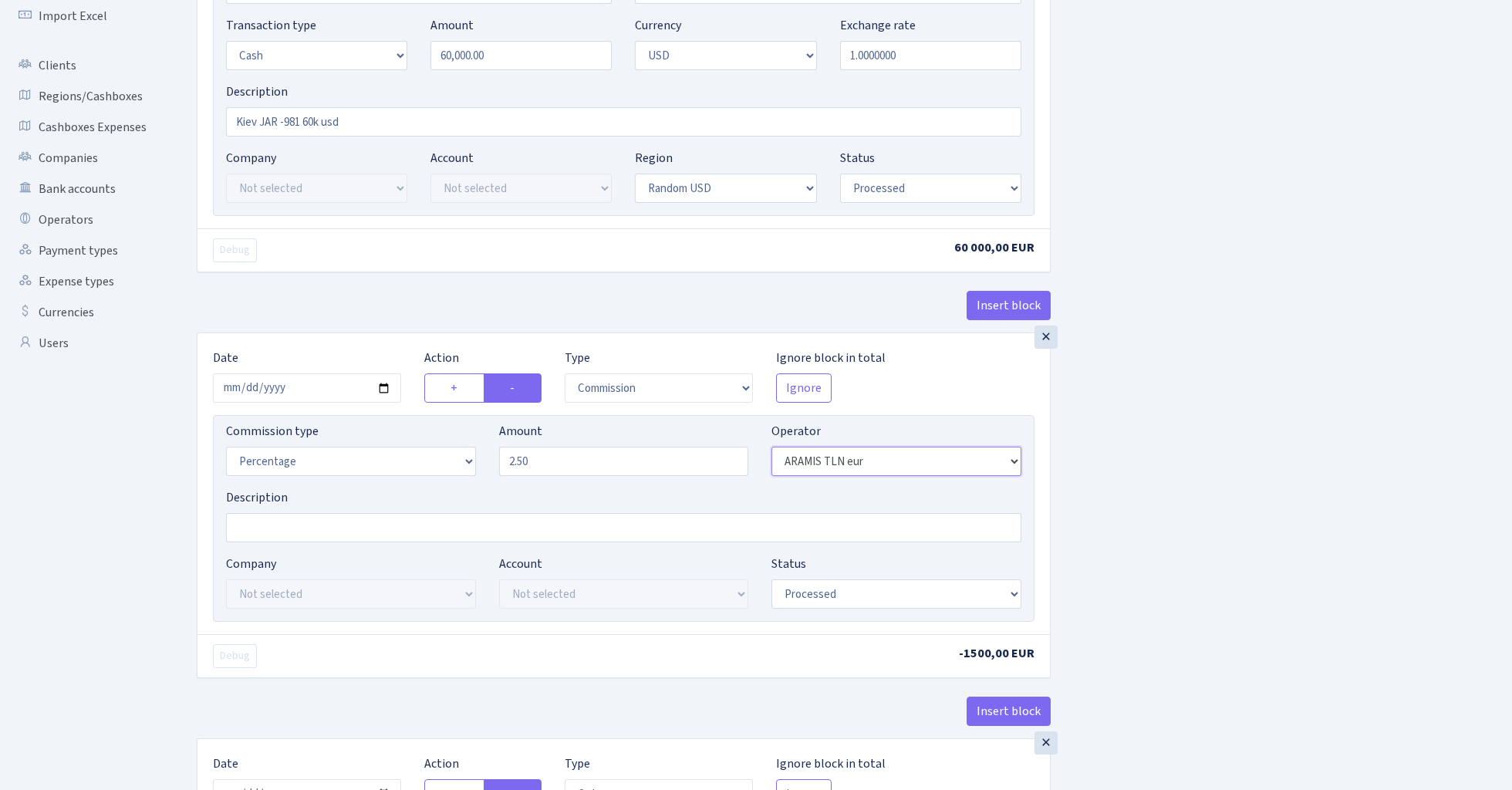
select select "369"
click at [1253, 402] on div "Insert block × Date 2024-10-08 Action + - Type --- In Out Commission Field requ…" at bounding box center [843, 752] width 1315 height 1868
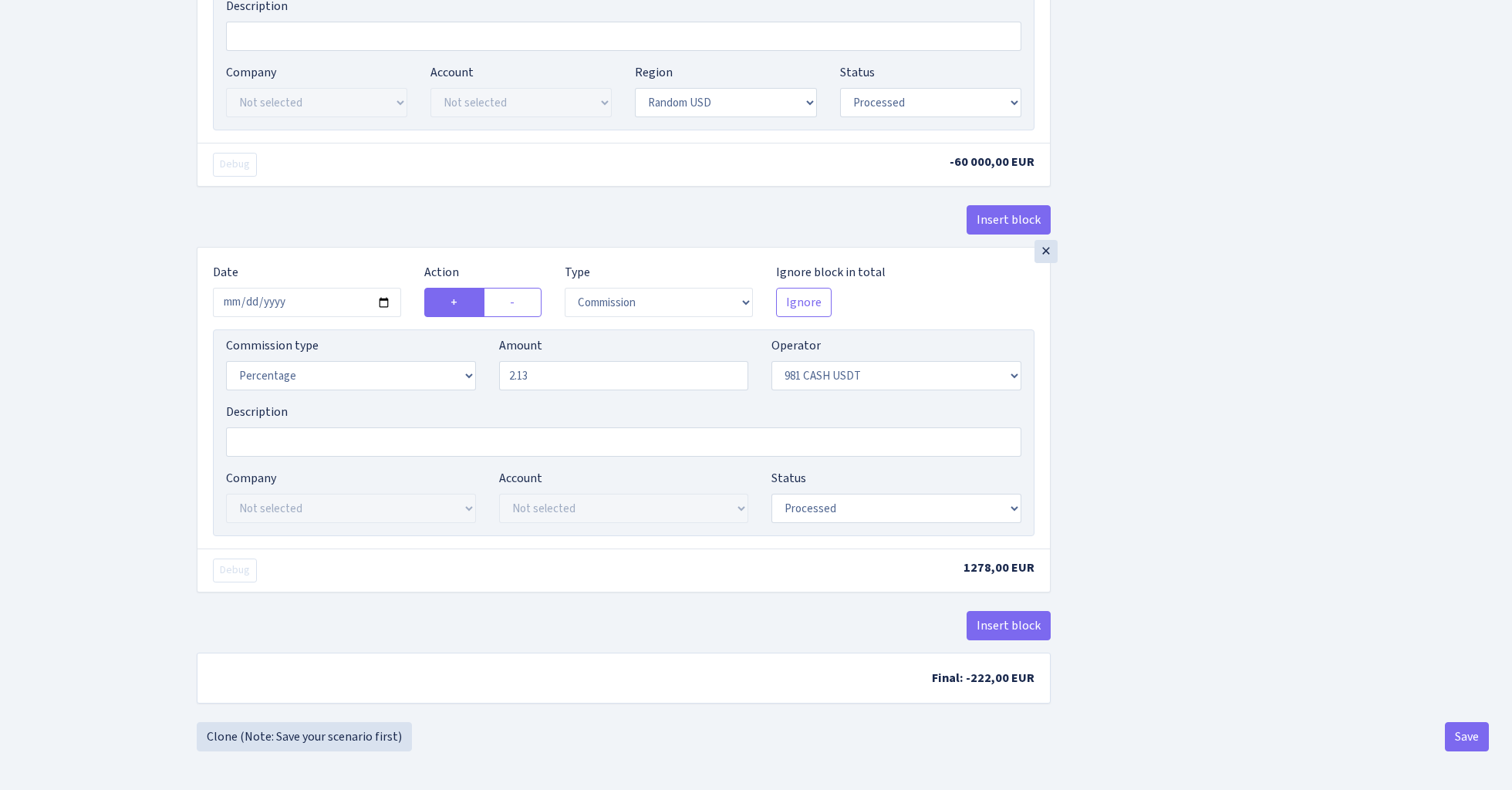
scroll to position [1238, 0]
click at [1471, 732] on button "Save" at bounding box center [1466, 737] width 44 height 30
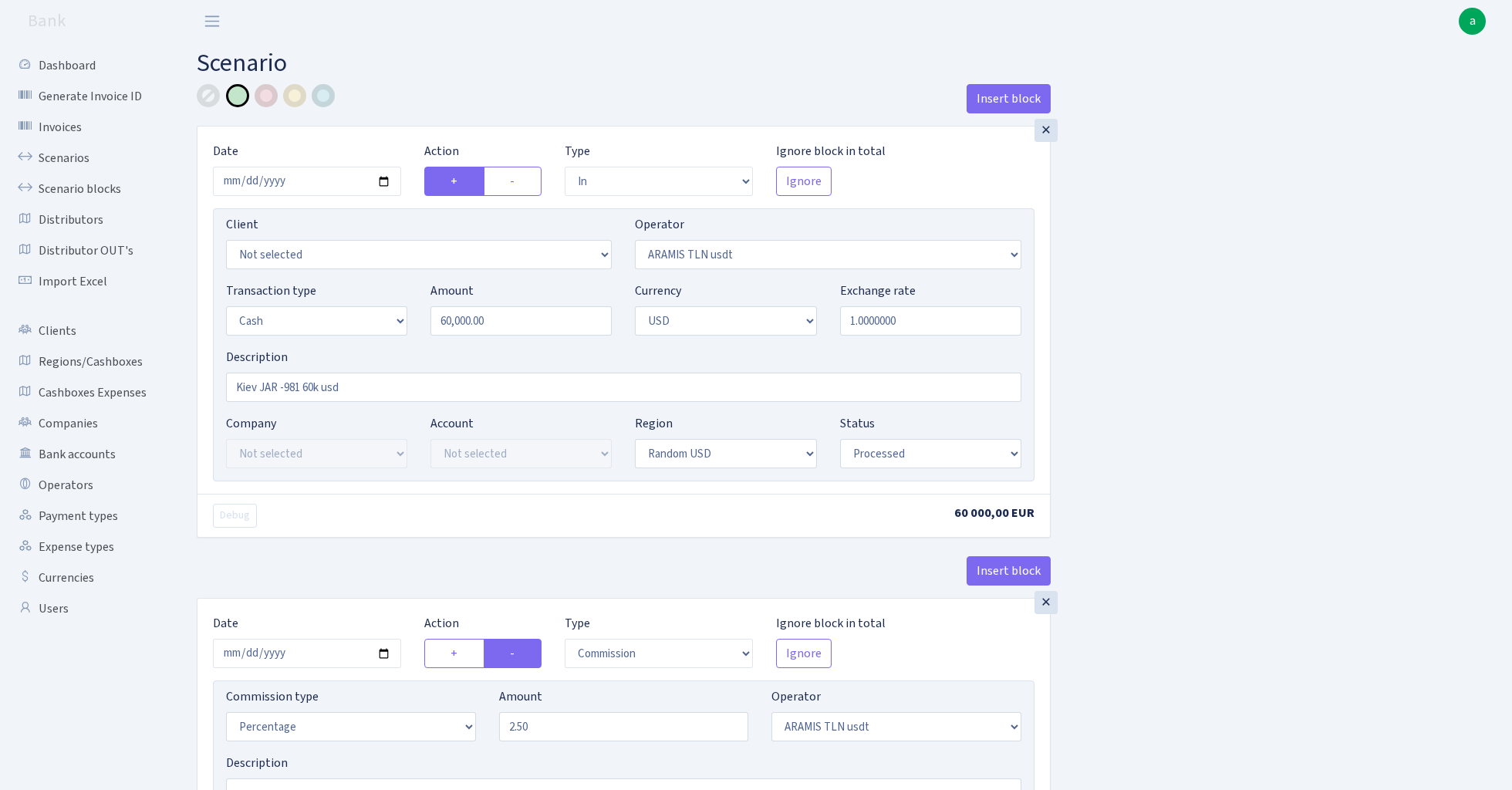
select select "in"
select select "369"
select select "1"
select select "2"
select select "15"
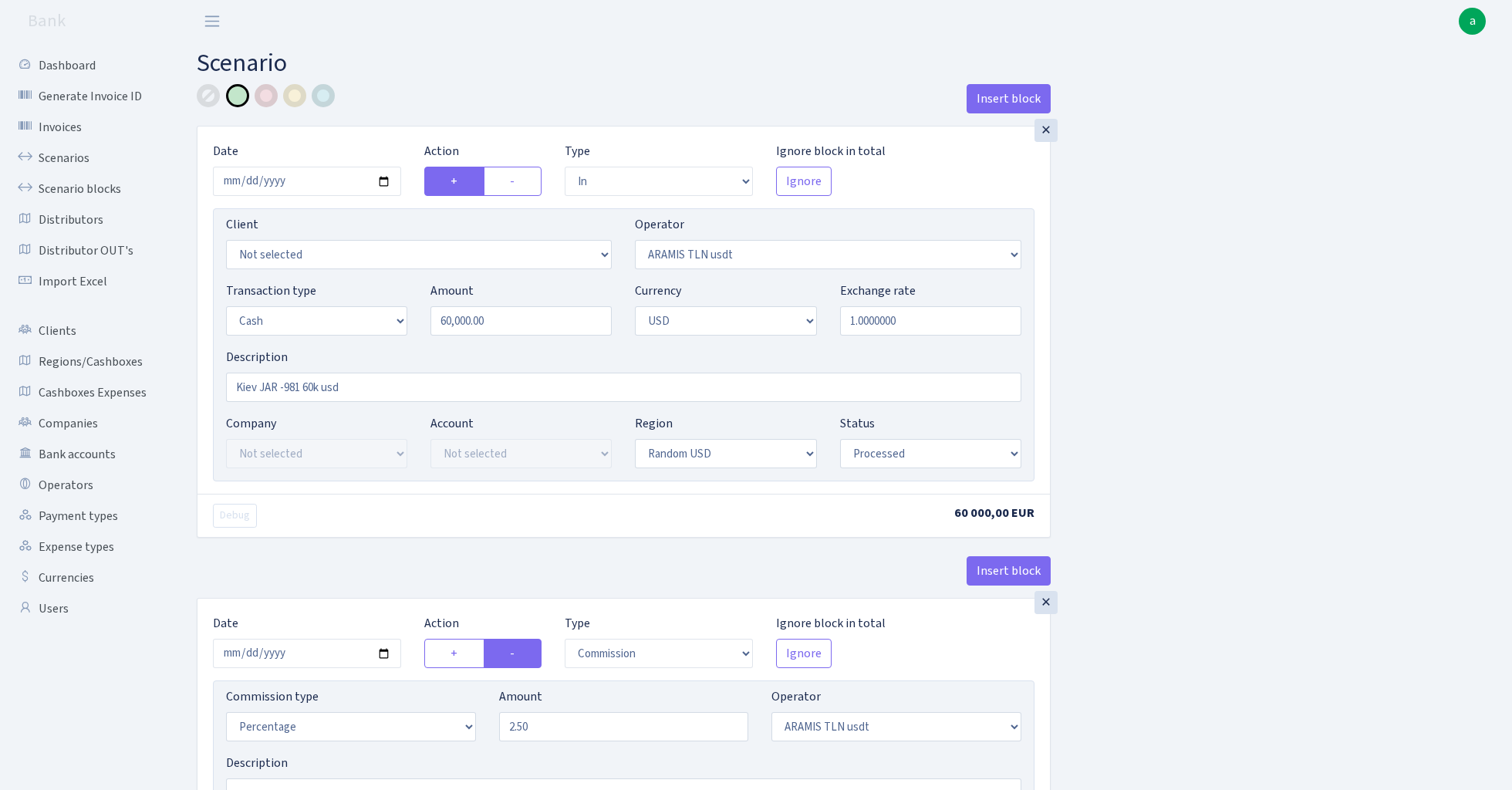
select select "processed"
select select "commission"
select select "369"
select select "processed"
select select "out"
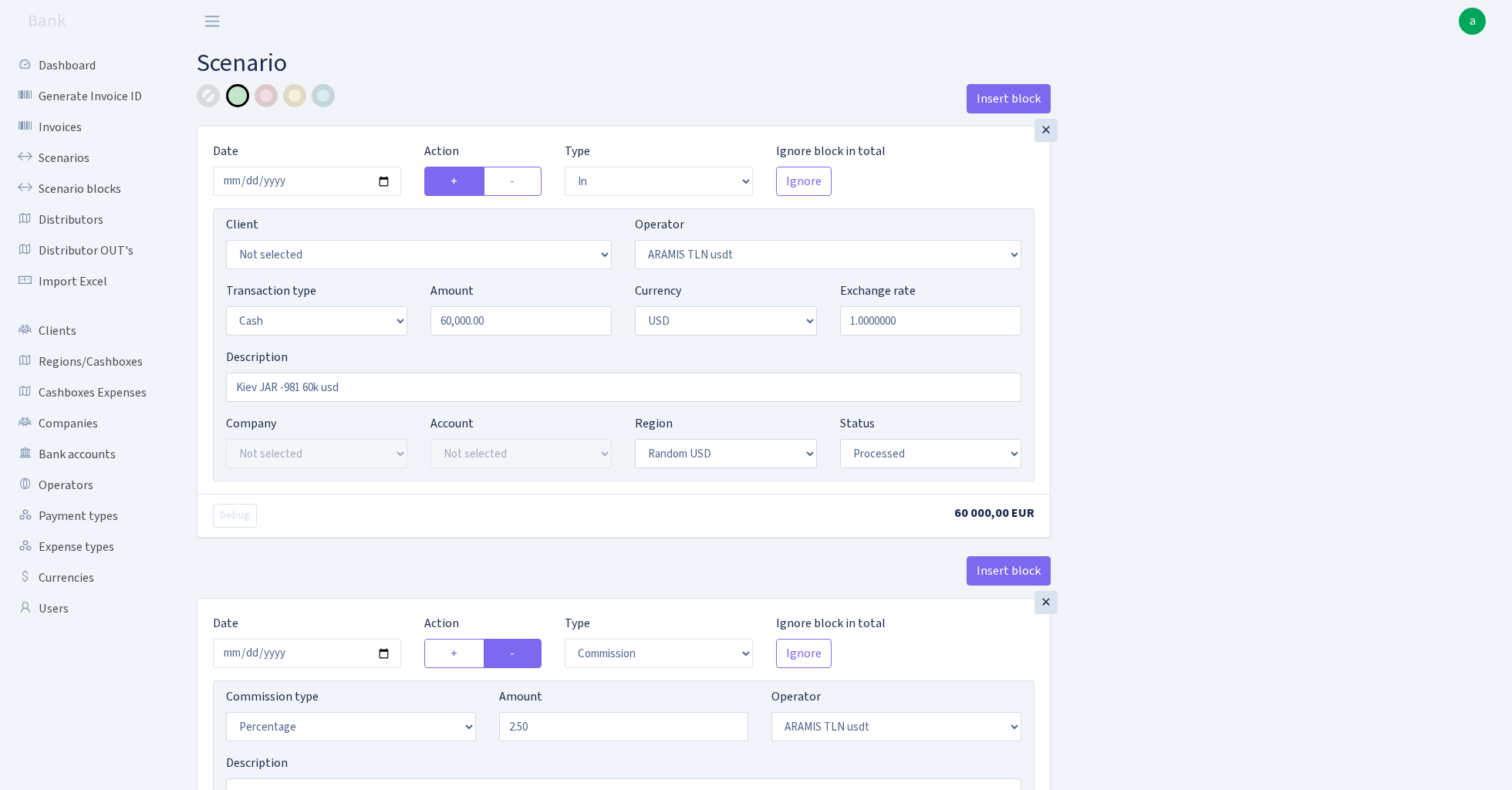
select select "276"
select select "1"
select select "2"
select select "15"
select select "processed"
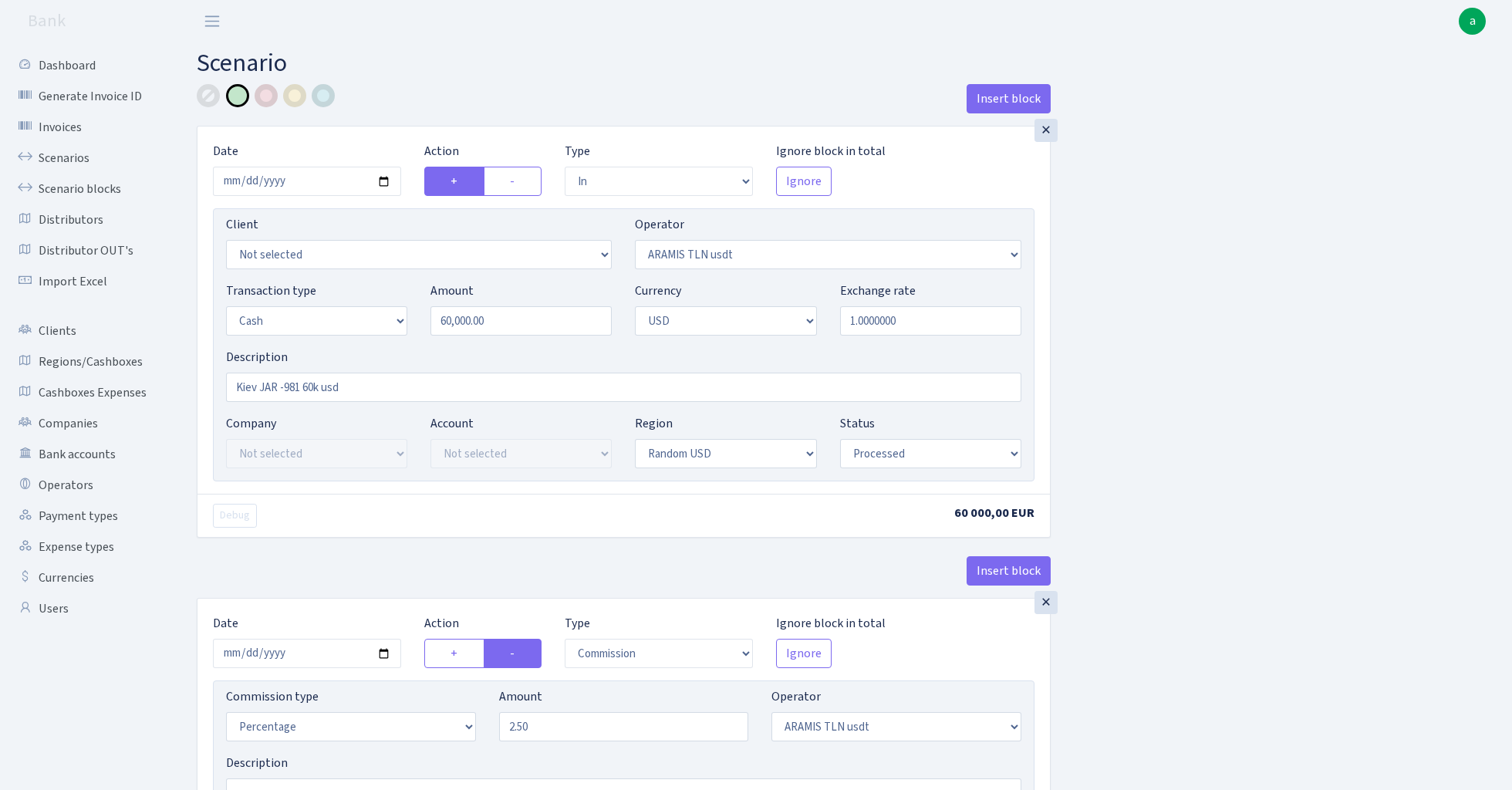
select select "commission"
select select "276"
select select "processed"
click at [62, 155] on link "Scenarios" at bounding box center [85, 158] width 155 height 31
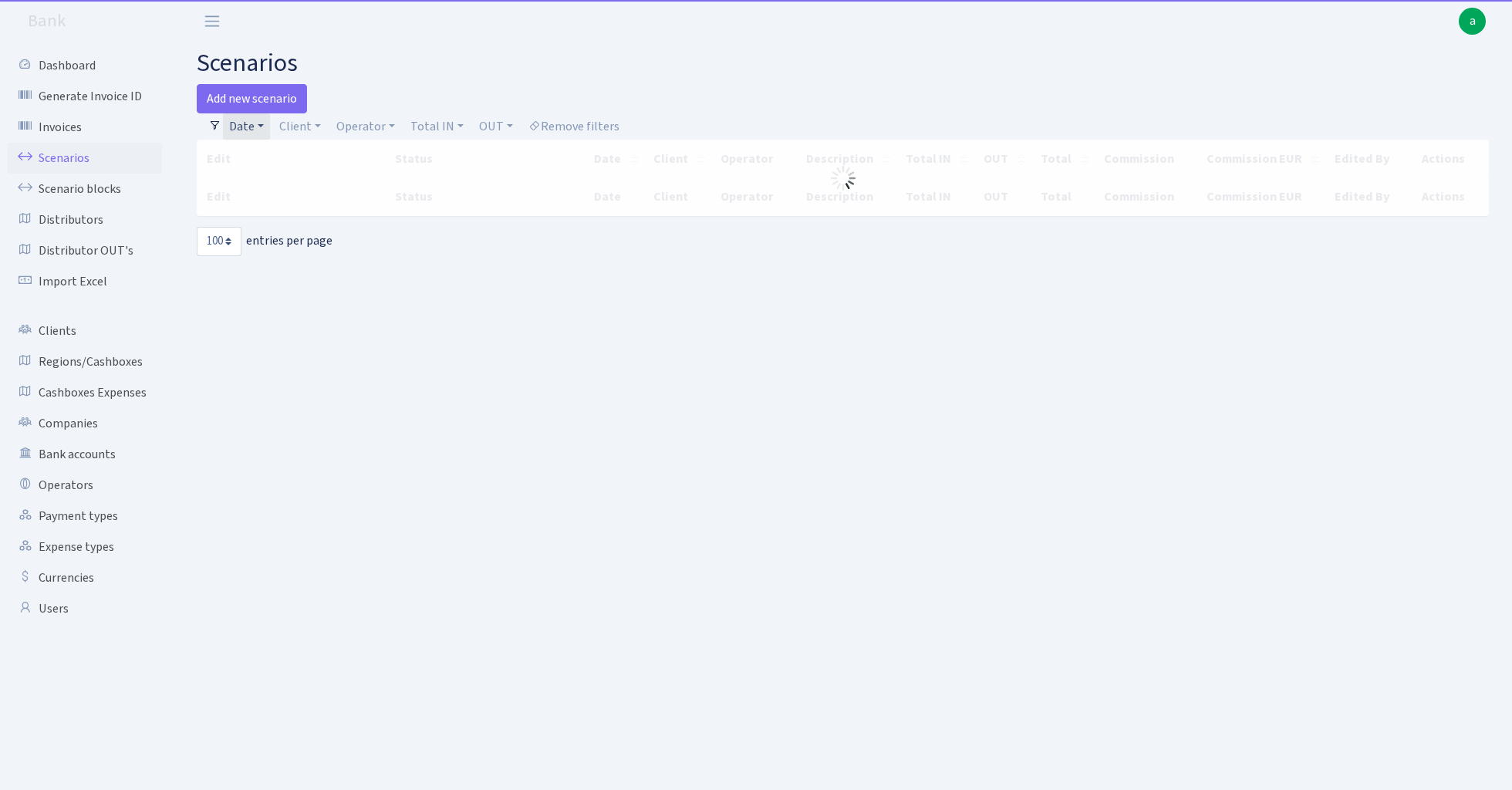
select select "100"
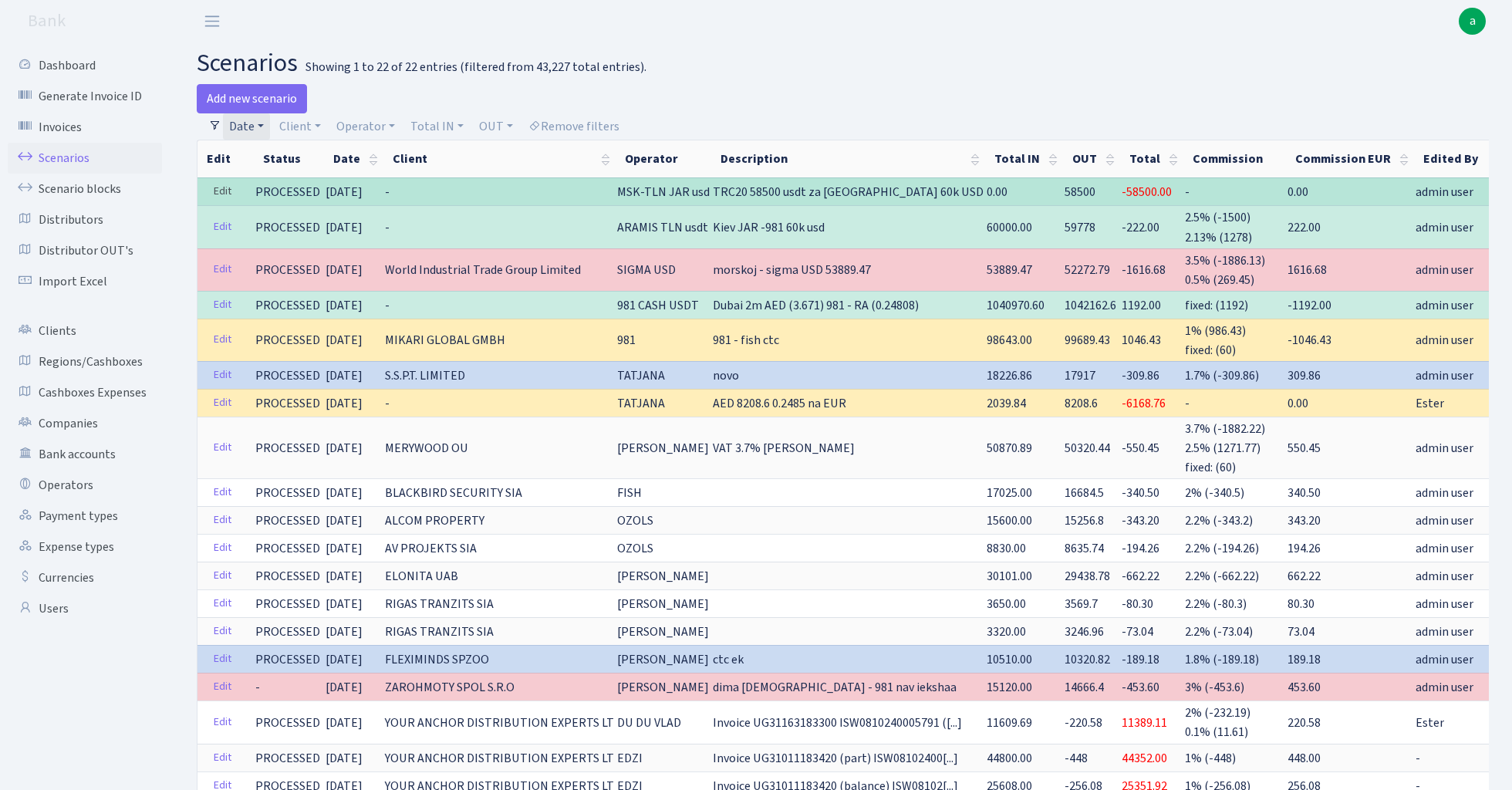
click at [214, 187] on link "Edit" at bounding box center [222, 191] width 31 height 24
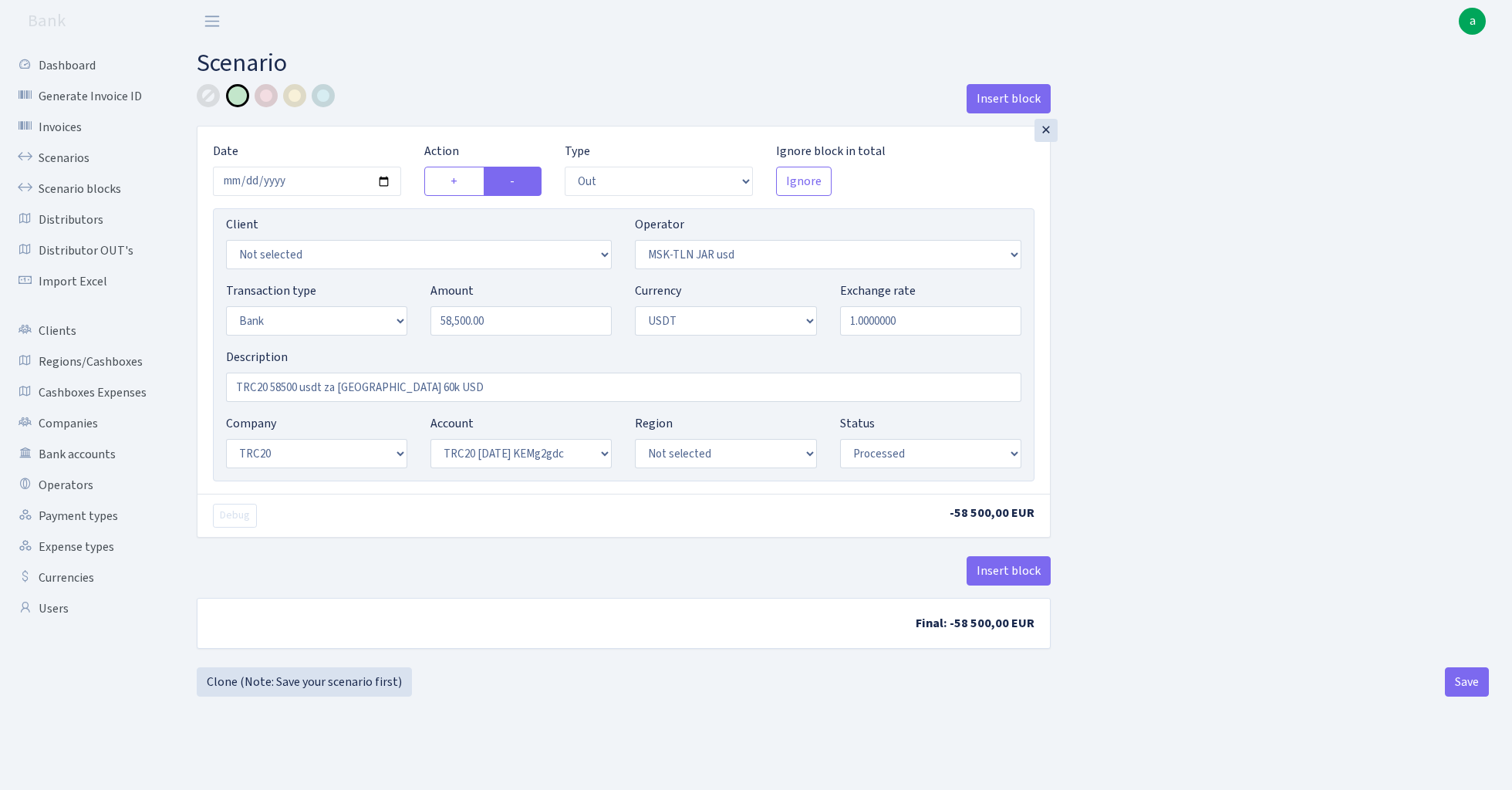
select select "out"
select select "513"
select select "2"
select select "6"
select select "20"
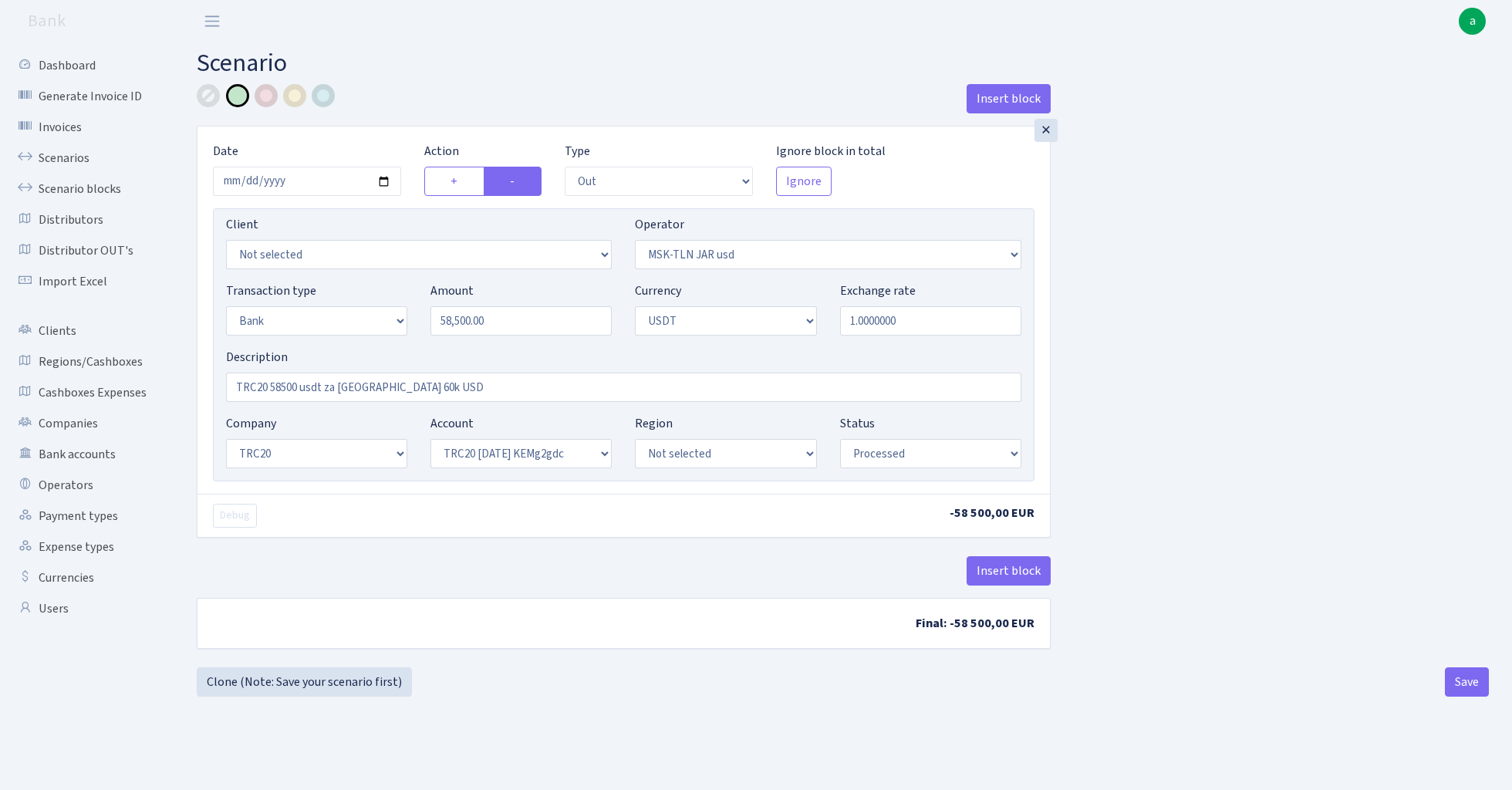
select select "53"
select select "processed"
select select "369"
click at [1237, 392] on div "Insert block × Date [DATE] Action + - Type --- In Out Commission Field required…" at bounding box center [843, 376] width 1315 height 583
click at [1464, 684] on button "Save" at bounding box center [1466, 682] width 44 height 30
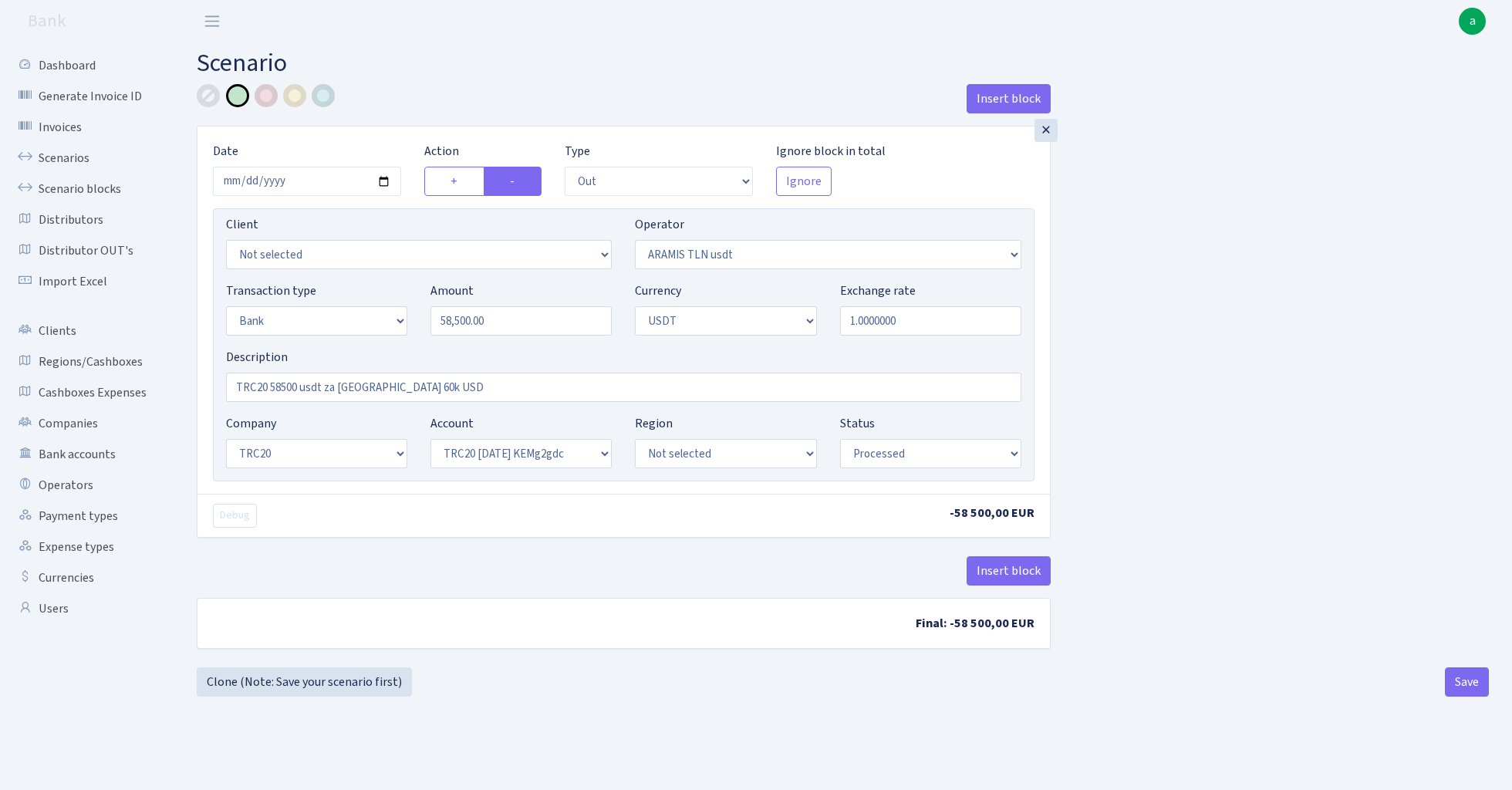
select select "out"
select select "369"
select select "2"
select select "6"
select select "20"
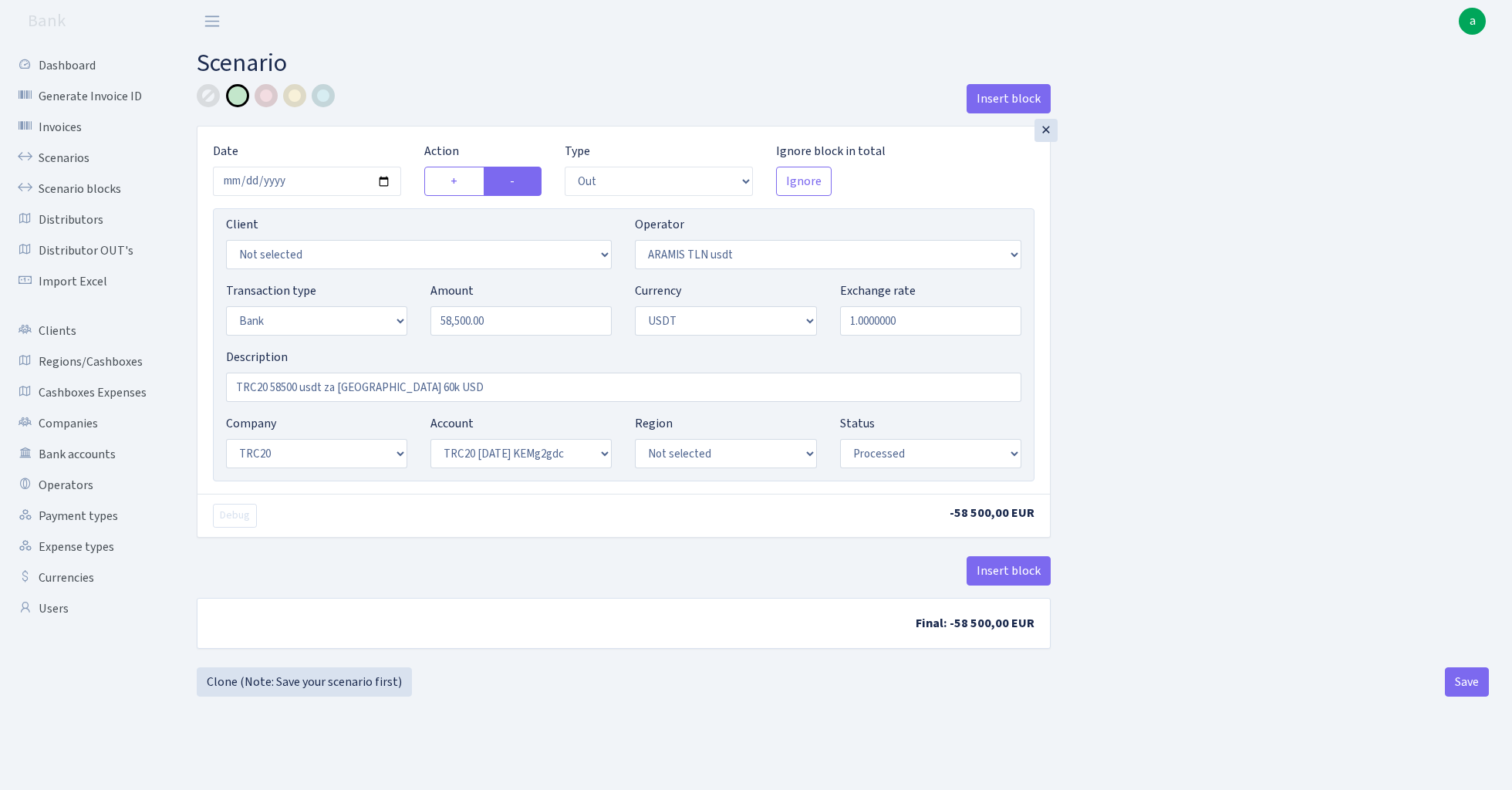
select select "53"
select select "processed"
click at [66, 164] on link "Scenarios" at bounding box center [85, 158] width 155 height 31
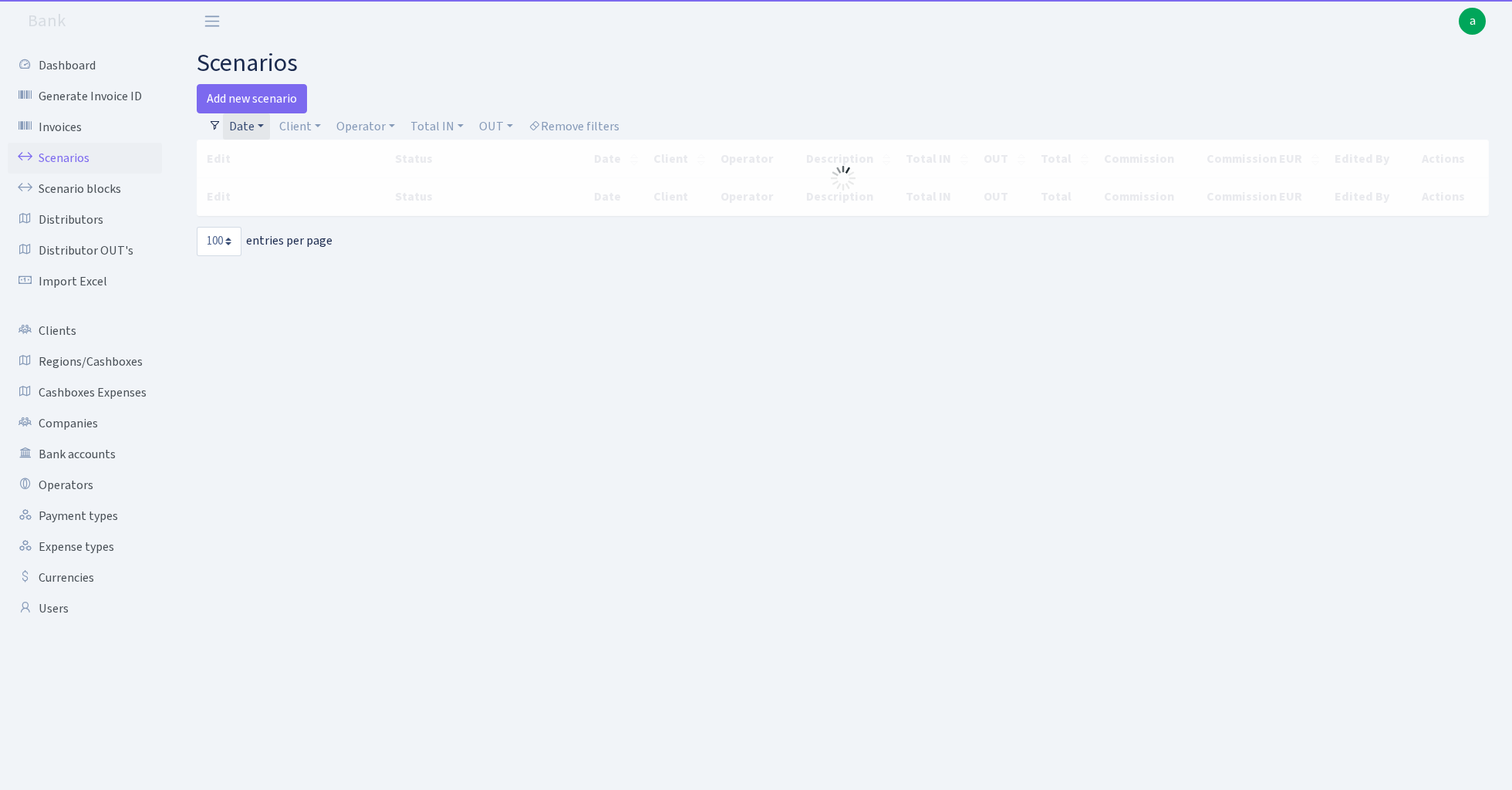
select select "100"
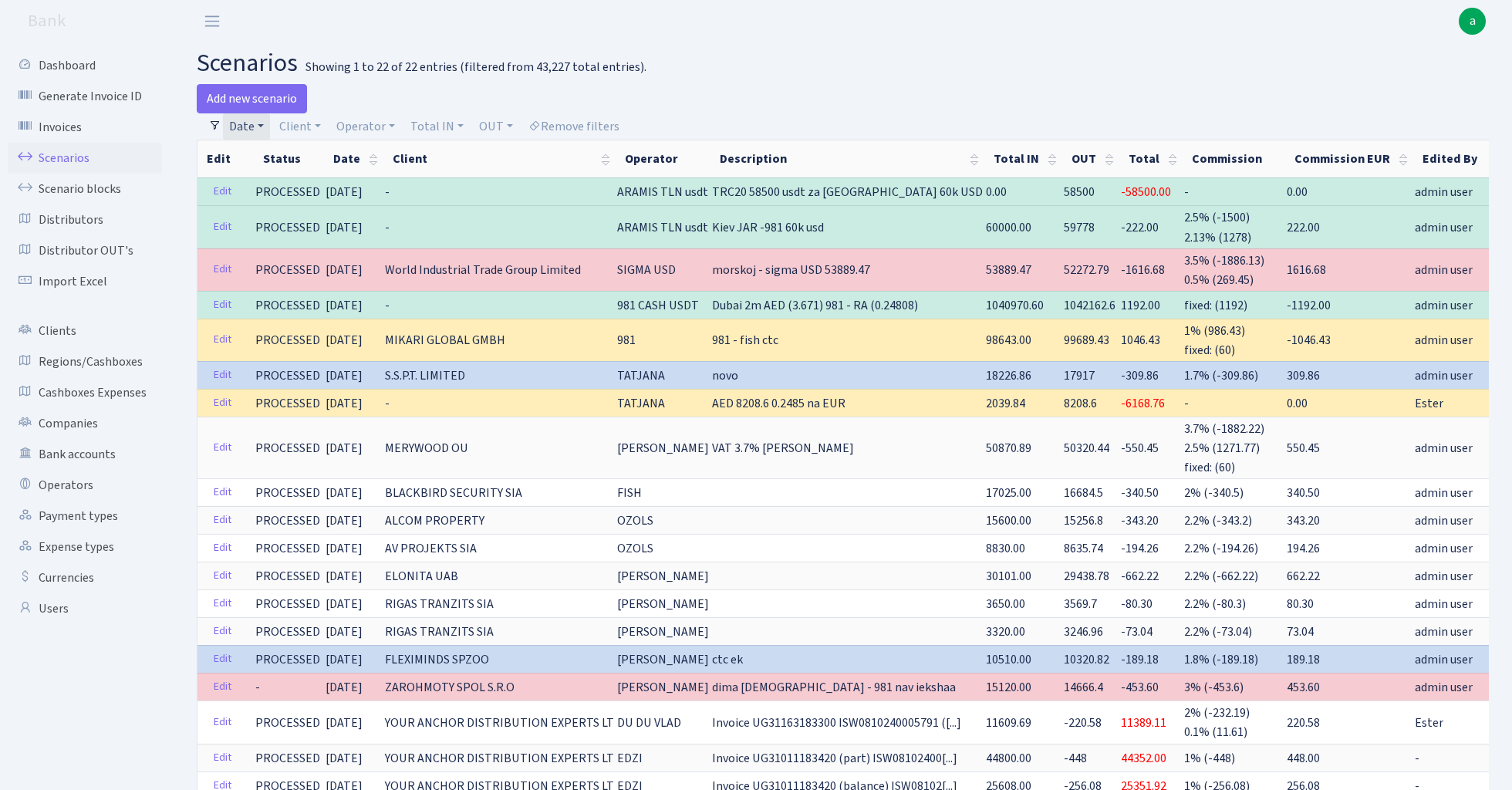
click at [252, 129] on link "Date" at bounding box center [246, 126] width 47 height 26
click at [455, 161] on icon at bounding box center [455, 156] width 13 height 13
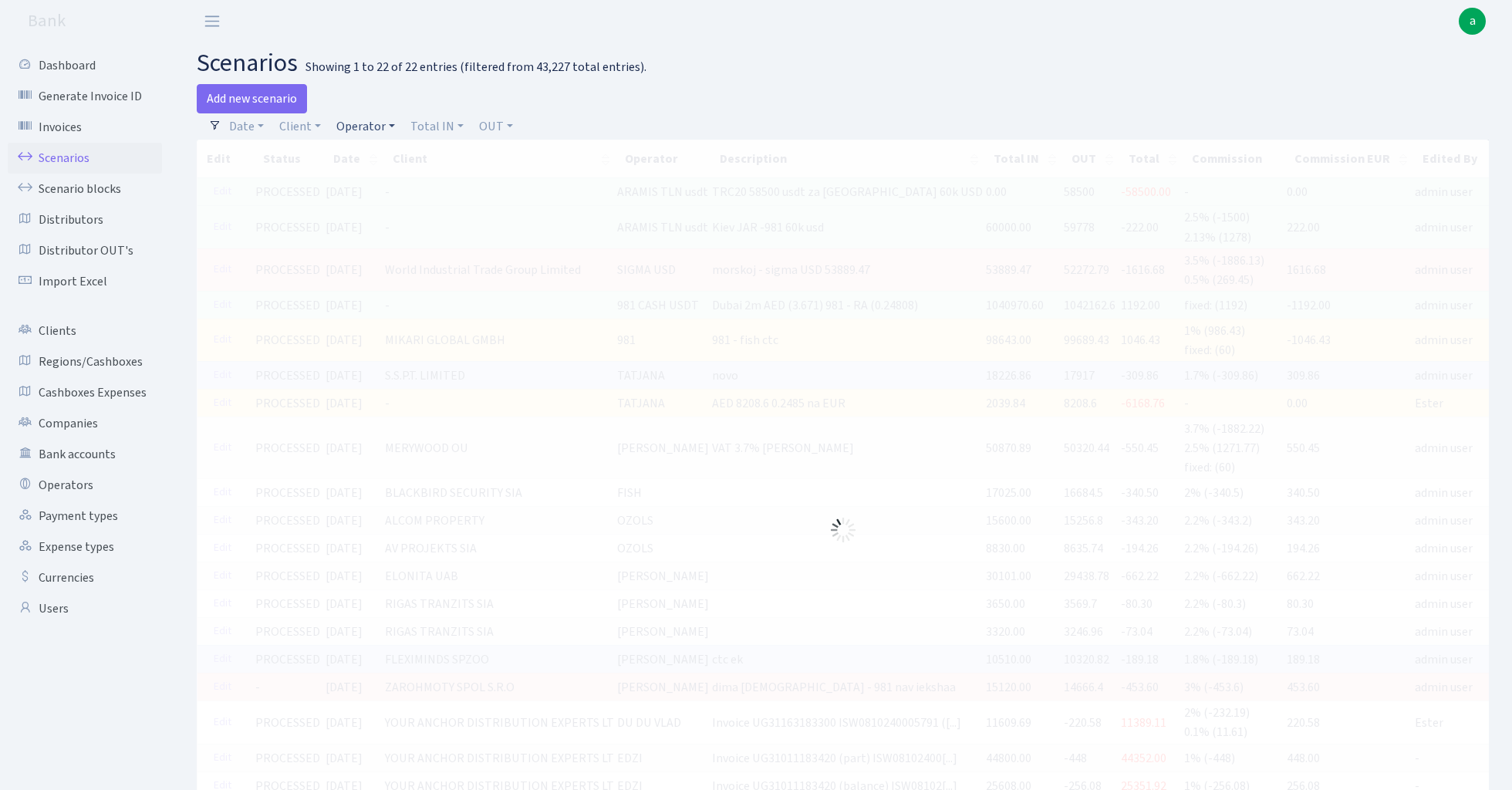
click at [374, 125] on link "Operator" at bounding box center [366, 126] width 71 height 26
click at [374, 186] on input "search" at bounding box center [392, 182] width 113 height 24
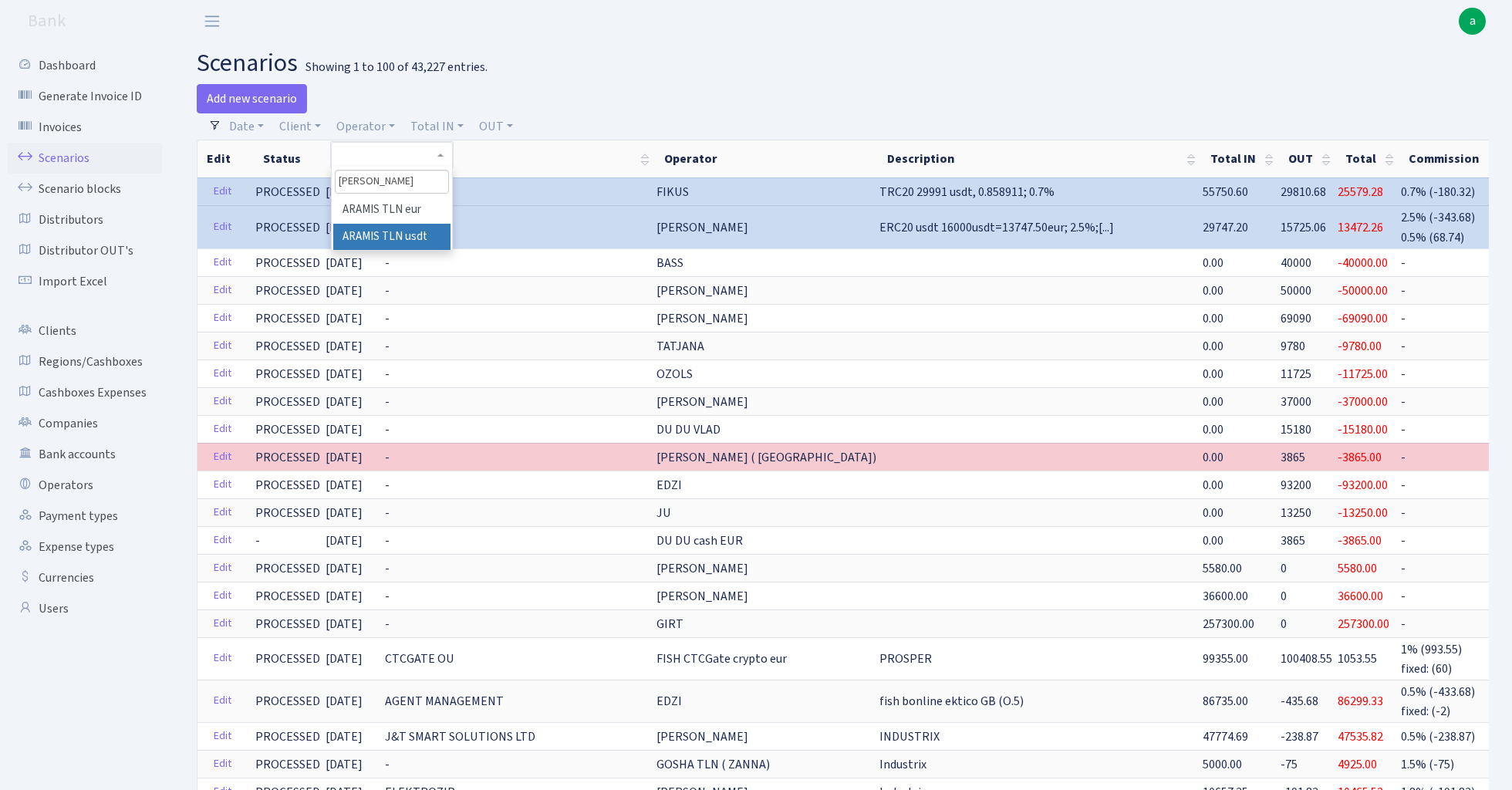
type input "[PERSON_NAME]"
click at [421, 236] on li "ARAMIS TLN usdt" at bounding box center [392, 237] width 117 height 27
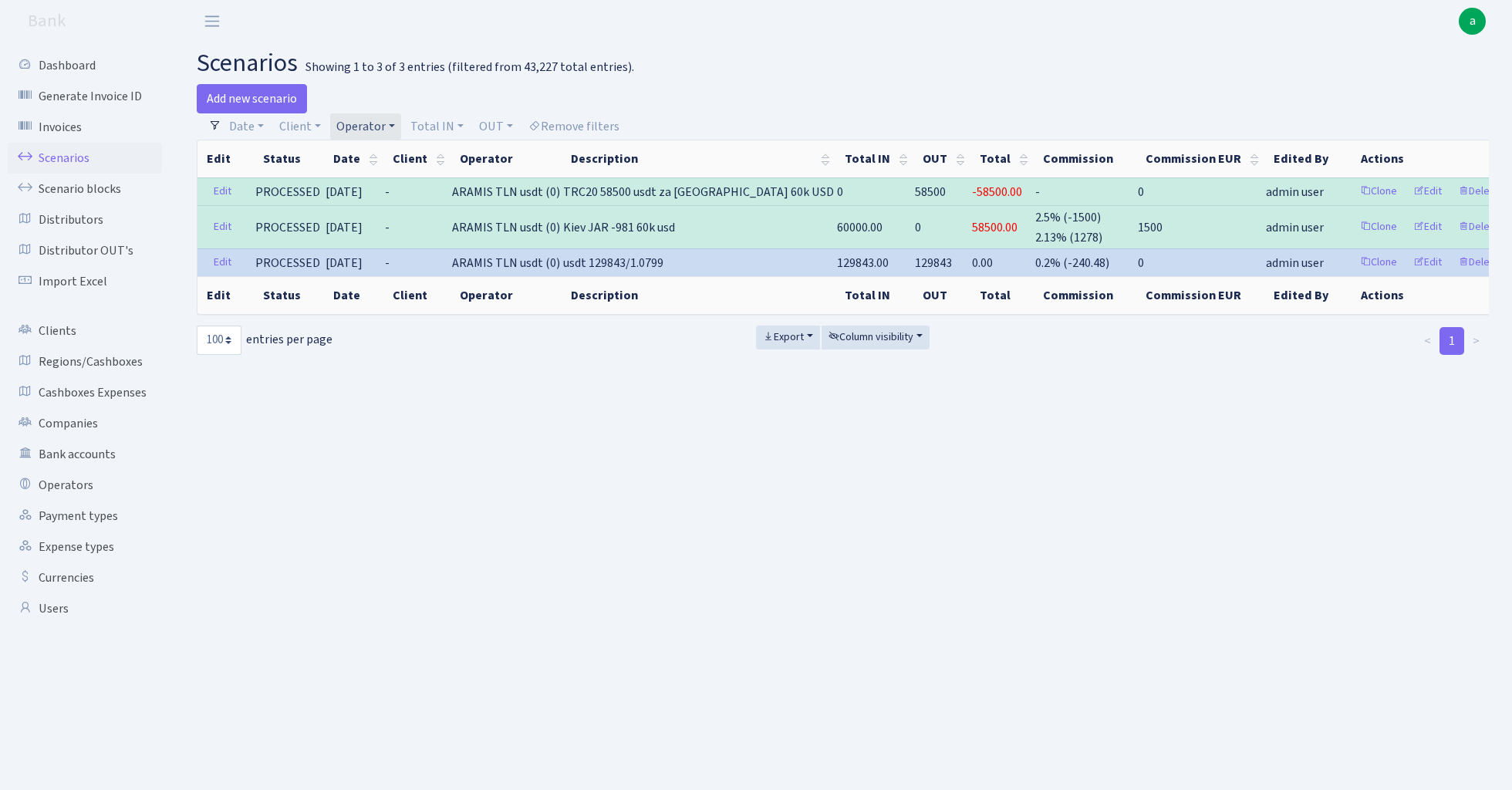
click at [379, 124] on link "Operator" at bounding box center [366, 126] width 71 height 26
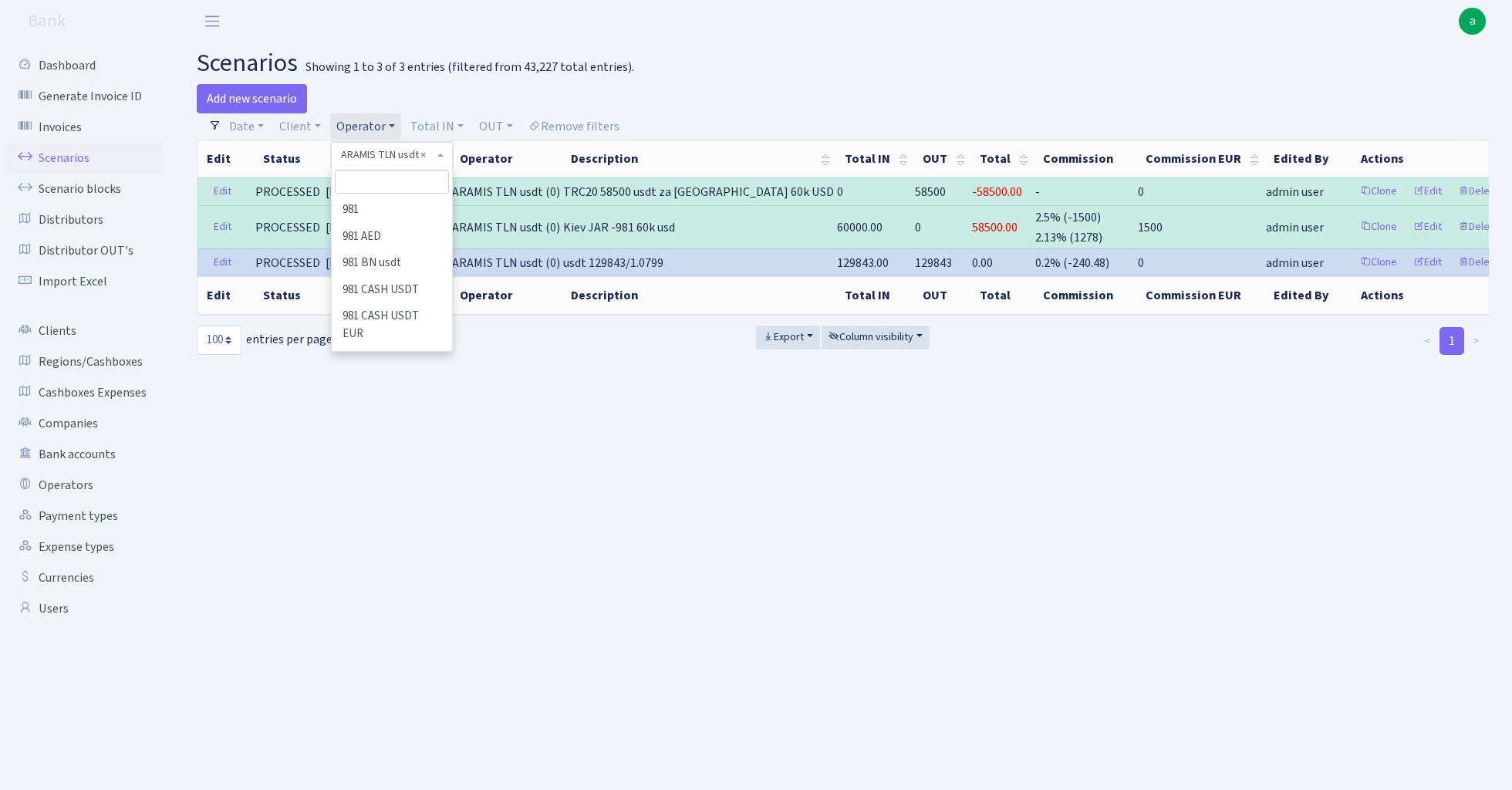
scroll to position [572, 0]
click at [412, 297] on li "ARAMIS TLN eur" at bounding box center [392, 311] width 117 height 27
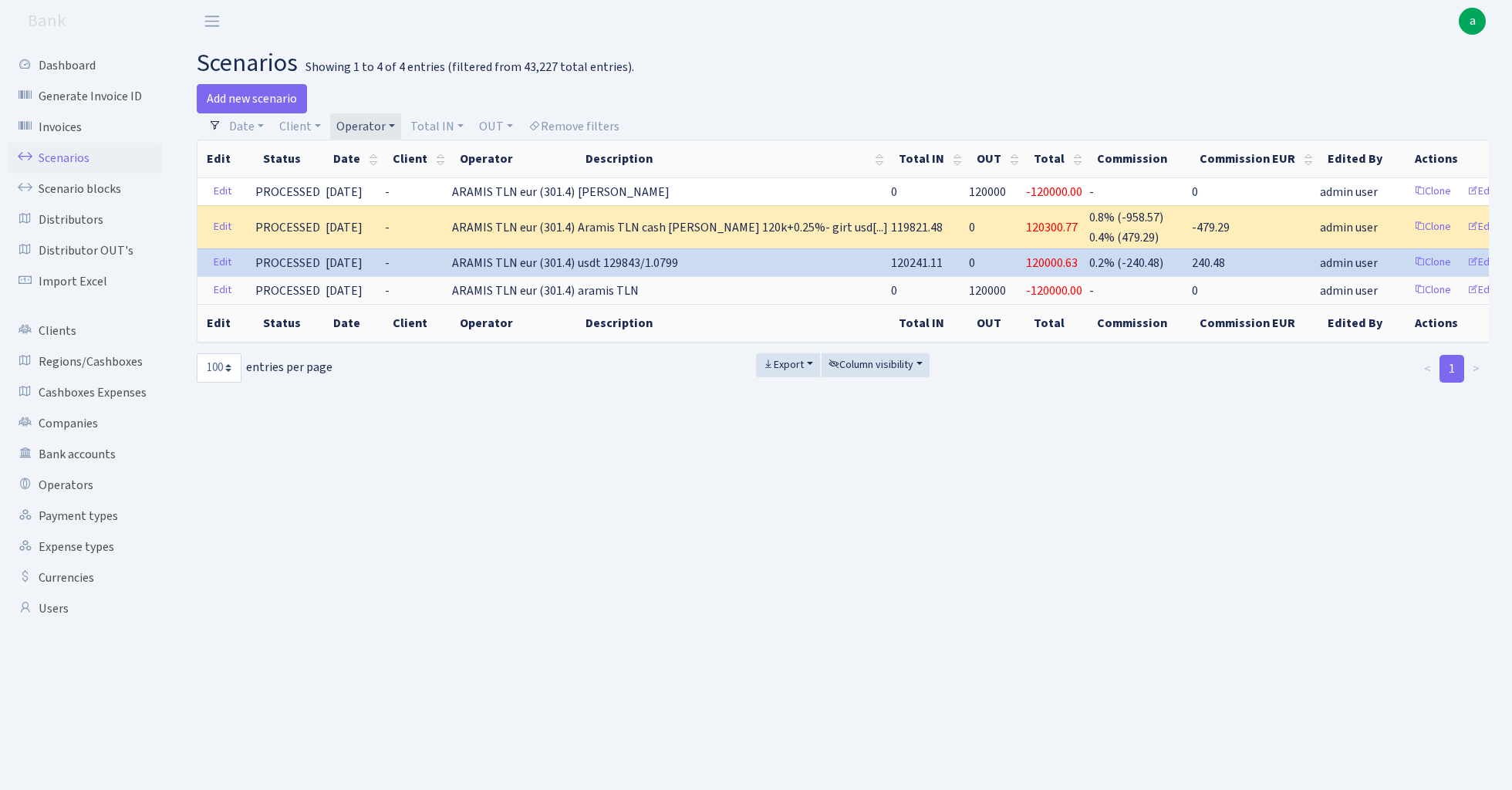
click at [374, 127] on link "Operator" at bounding box center [366, 126] width 71 height 26
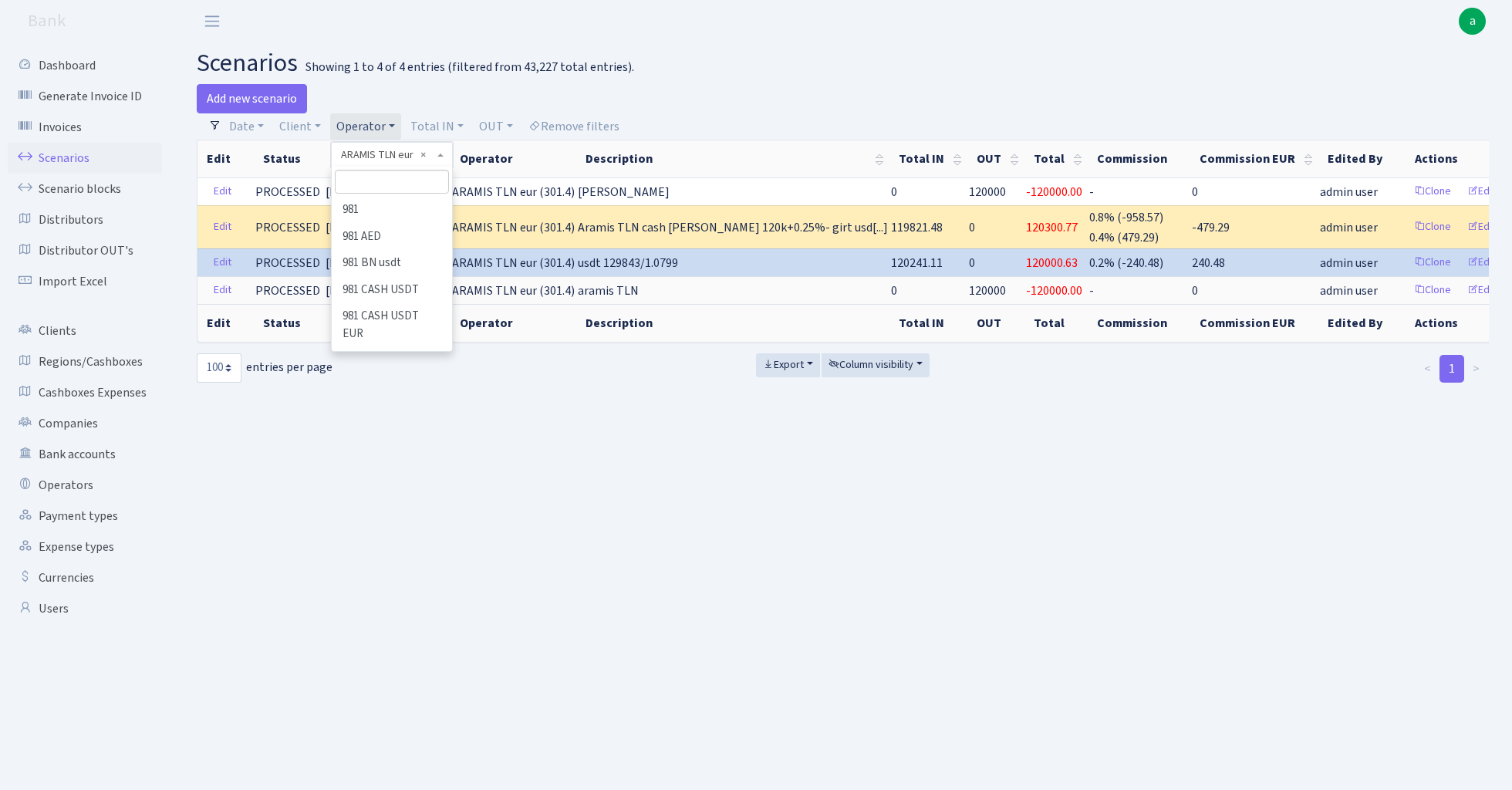
scroll to position [572, 0]
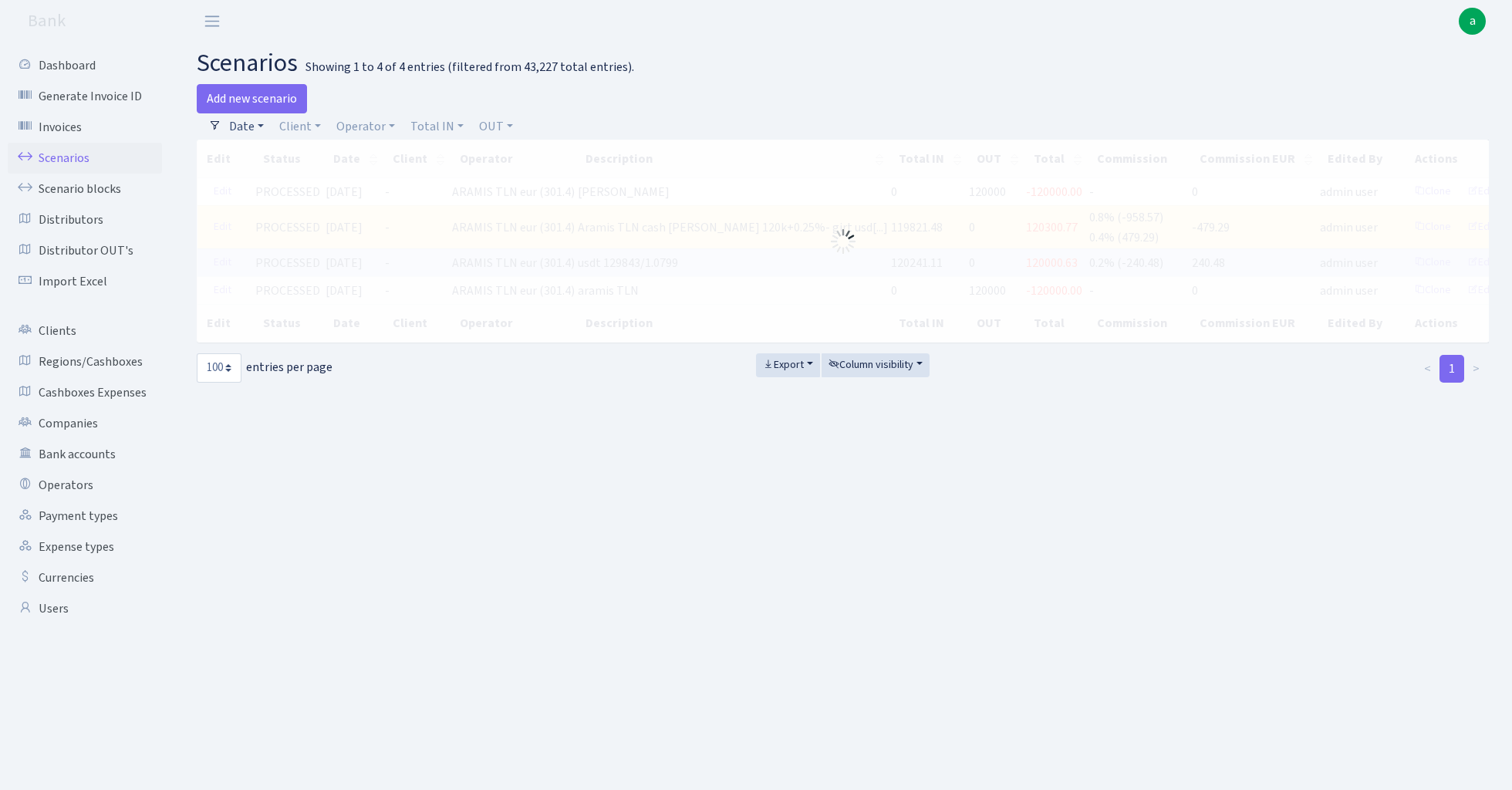
click at [249, 125] on link "Date" at bounding box center [246, 126] width 47 height 26
click at [290, 159] on input "[DATE] - [DATE]" at bounding box center [347, 156] width 183 height 30
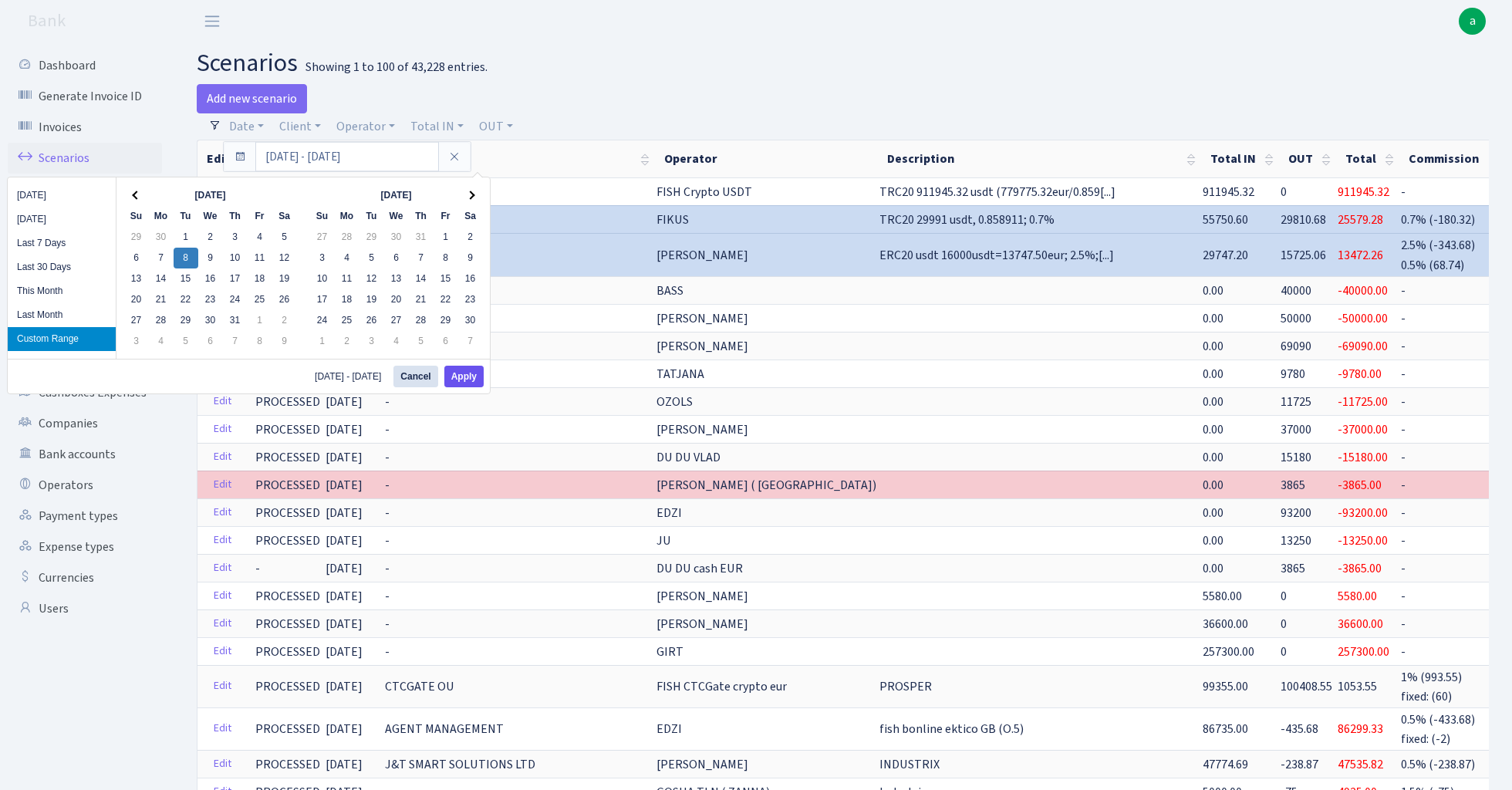
click at [467, 379] on button "Apply" at bounding box center [464, 377] width 40 height 22
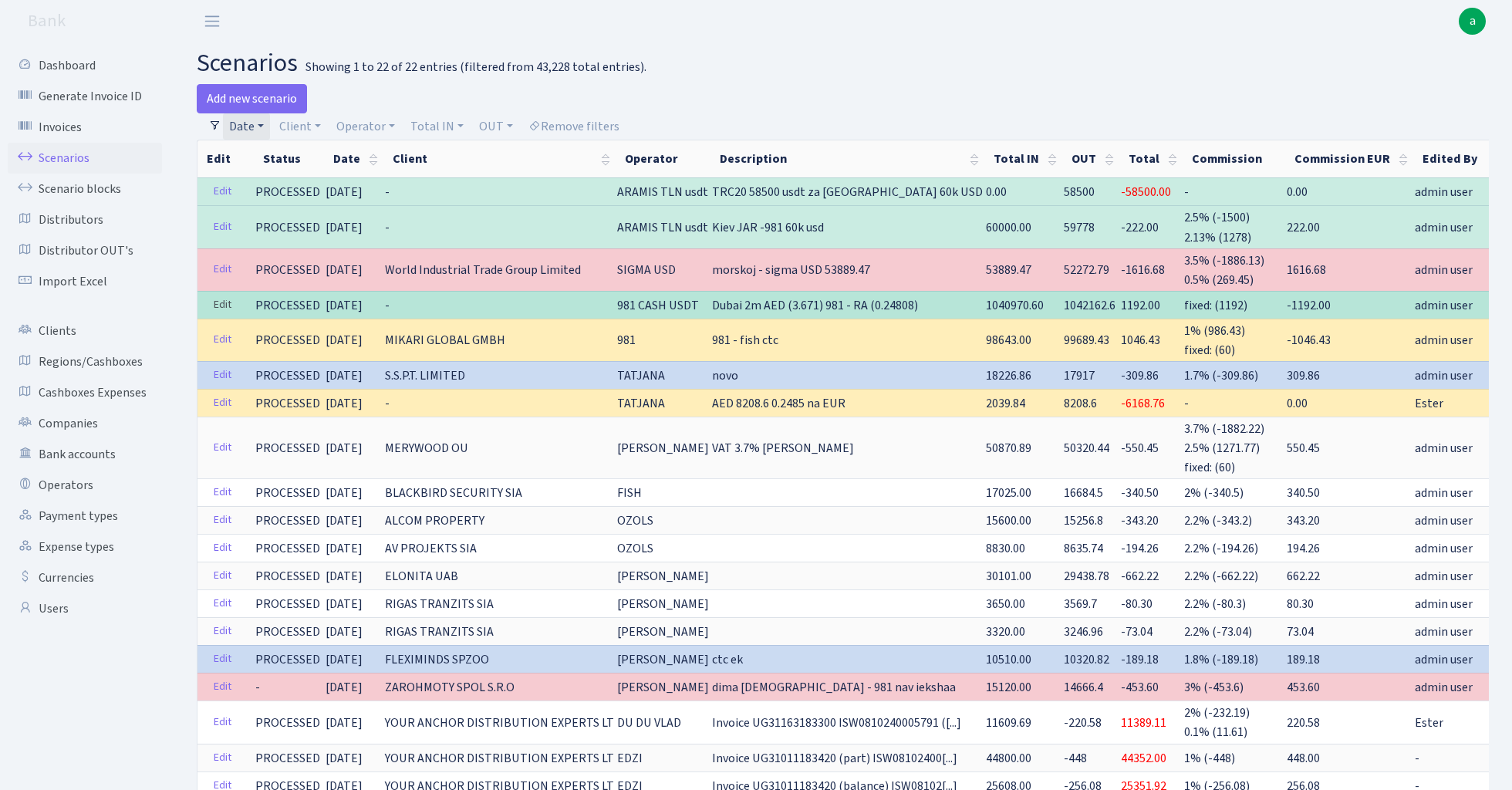
click at [220, 306] on link "Edit" at bounding box center [222, 305] width 31 height 24
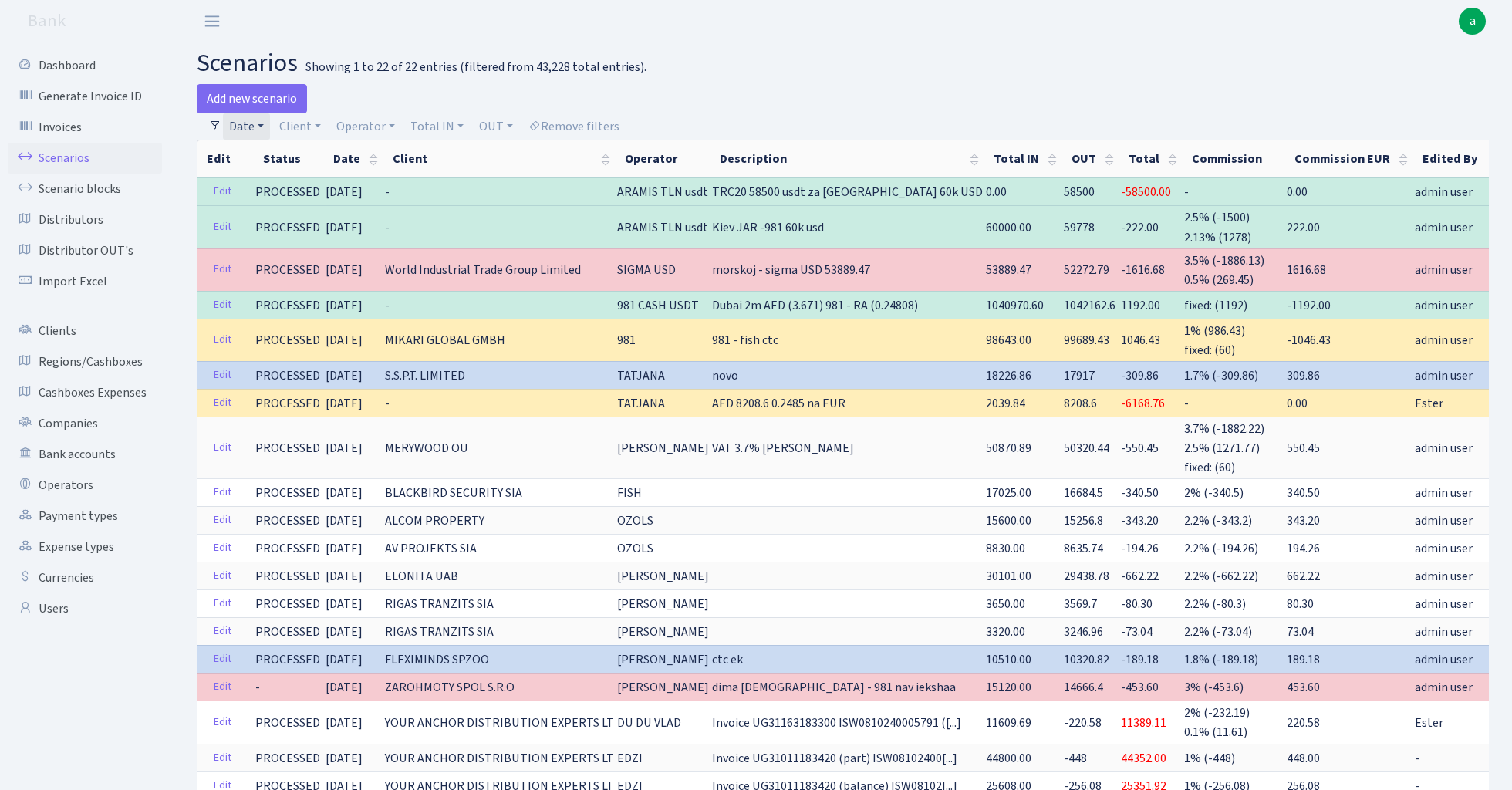
click at [260, 124] on link "Date" at bounding box center [246, 126] width 47 height 26
click at [729, 71] on h2 "scenarios Showing 1 to 22 of 22 entries (filtered from 43,228 total entries)." at bounding box center [843, 63] width 1292 height 30
click at [374, 124] on link "Operator" at bounding box center [366, 126] width 71 height 26
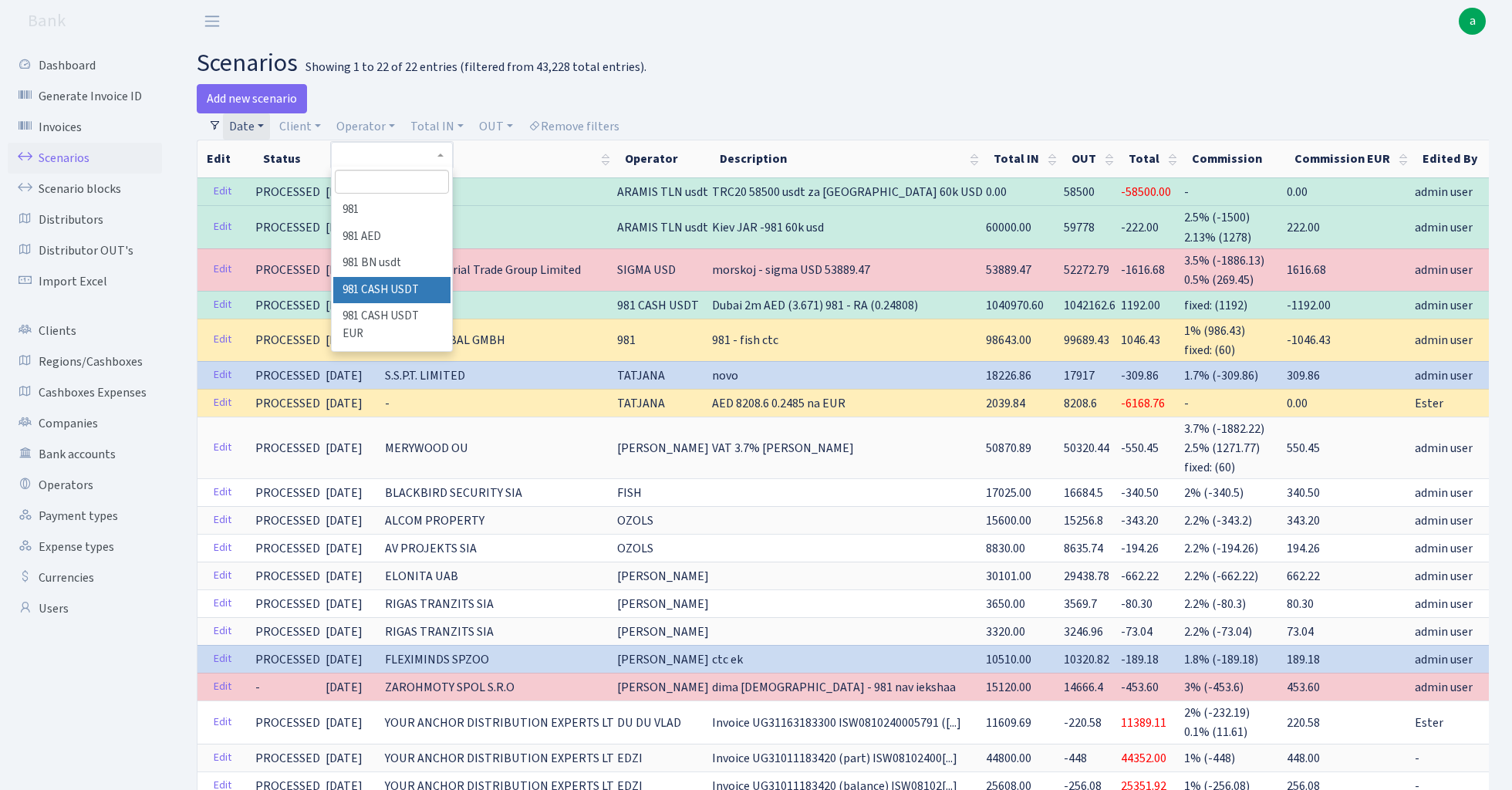
click at [413, 282] on li "981 CASH USDT" at bounding box center [392, 290] width 117 height 27
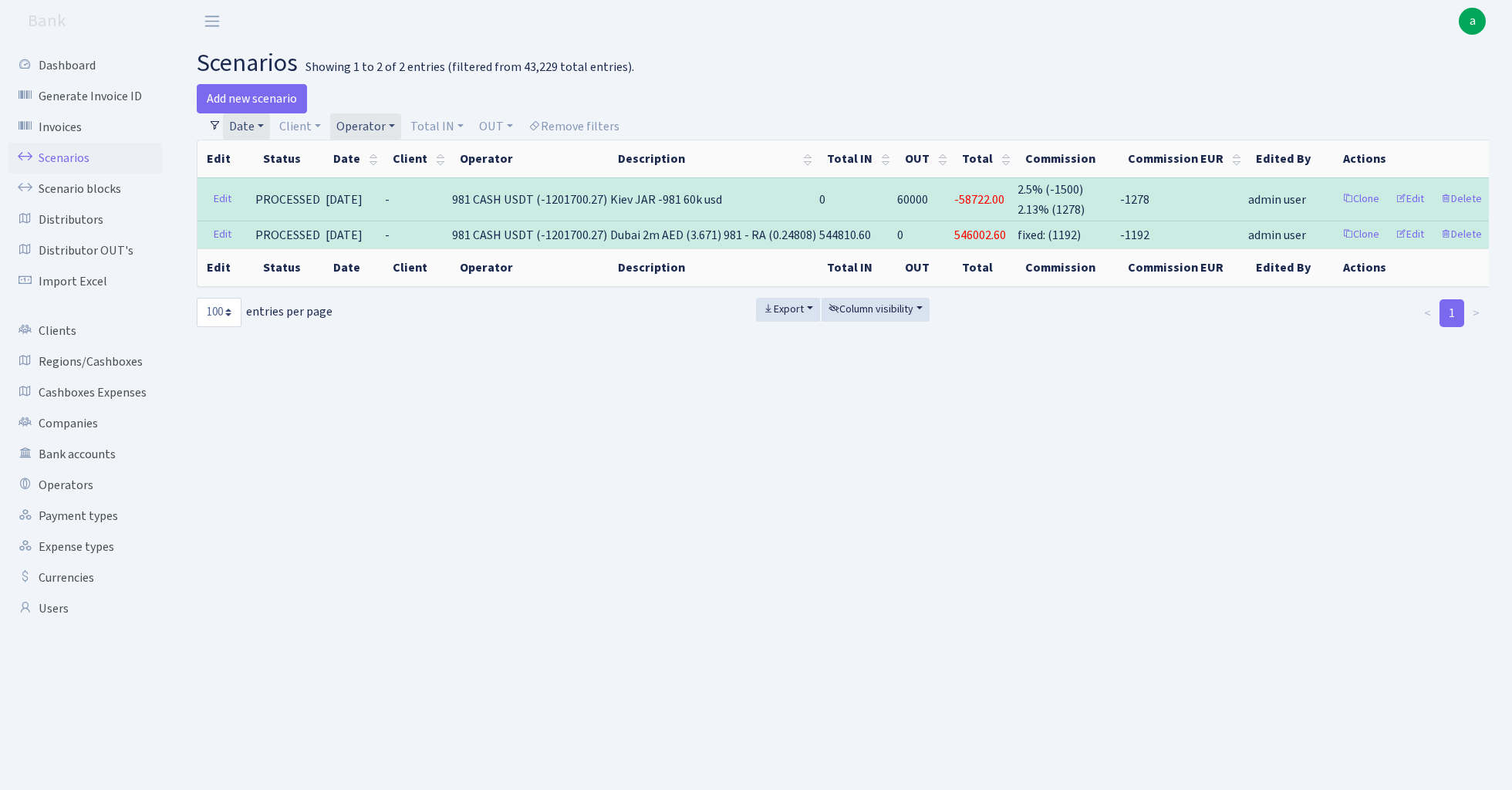
click at [253, 120] on link "Date" at bounding box center [246, 126] width 47 height 26
click at [315, 159] on input "[DATE] - [DATE]" at bounding box center [347, 156] width 183 height 30
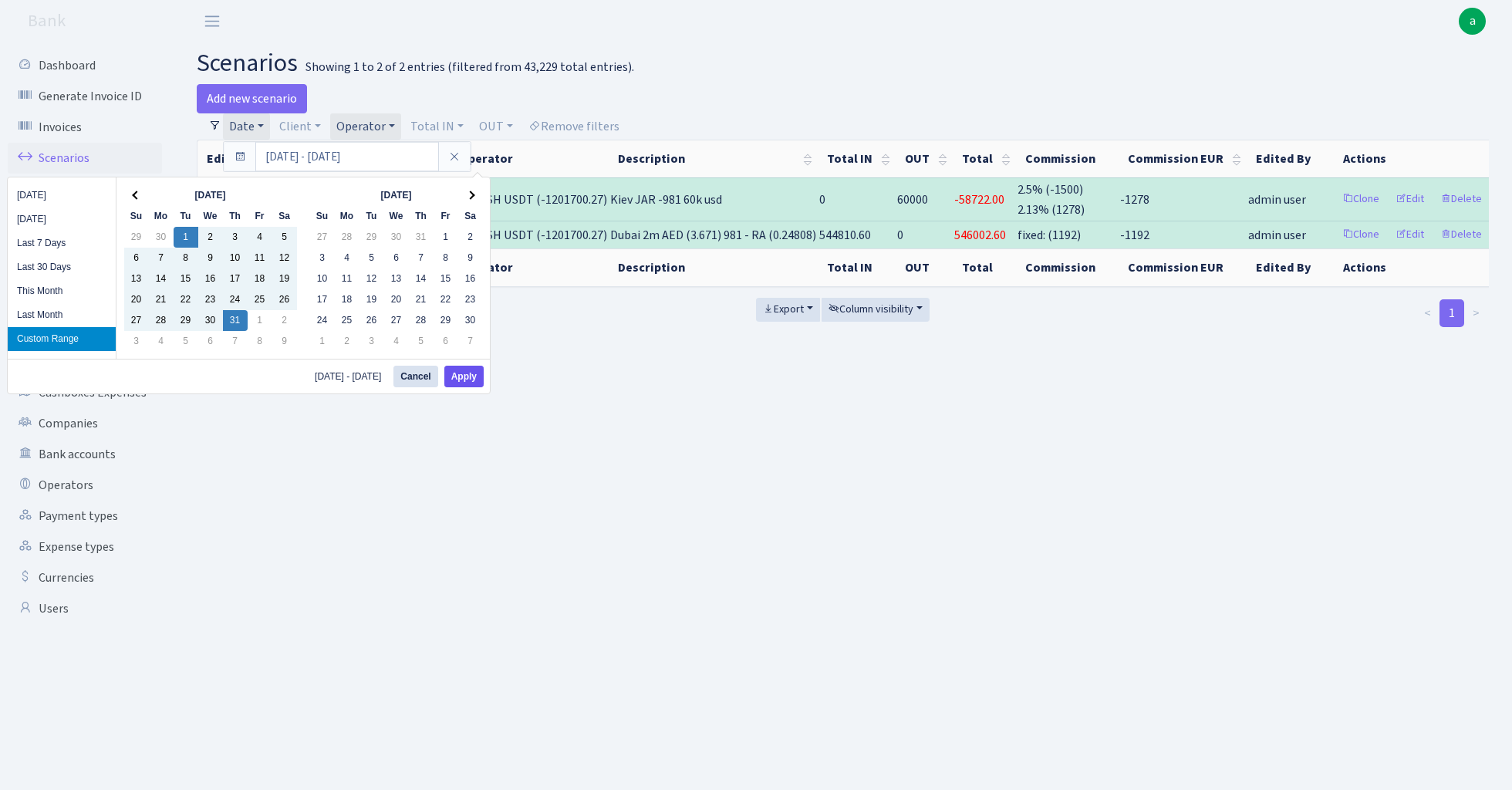
click at [477, 370] on button "Apply" at bounding box center [464, 377] width 40 height 22
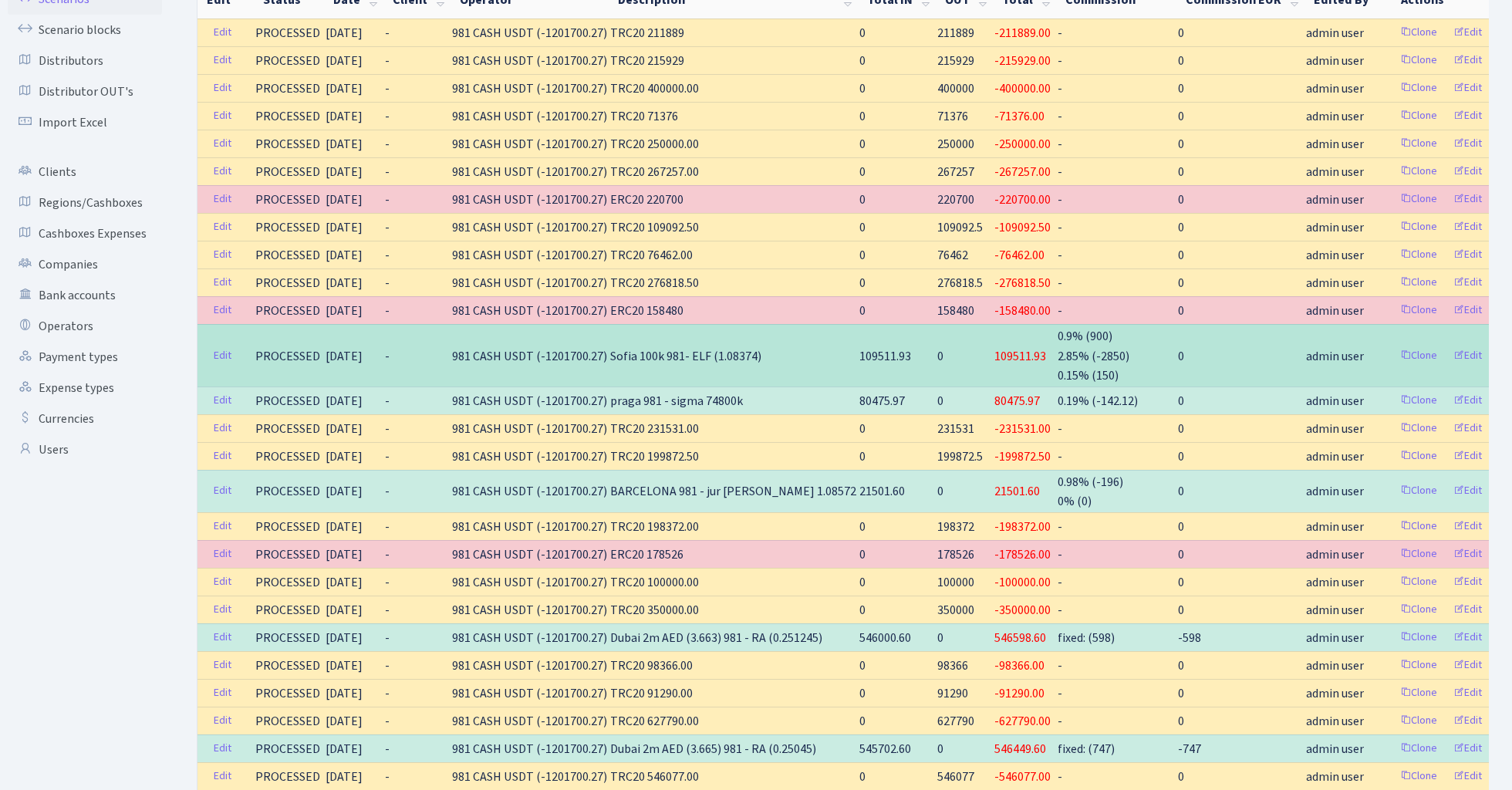
scroll to position [167, 0]
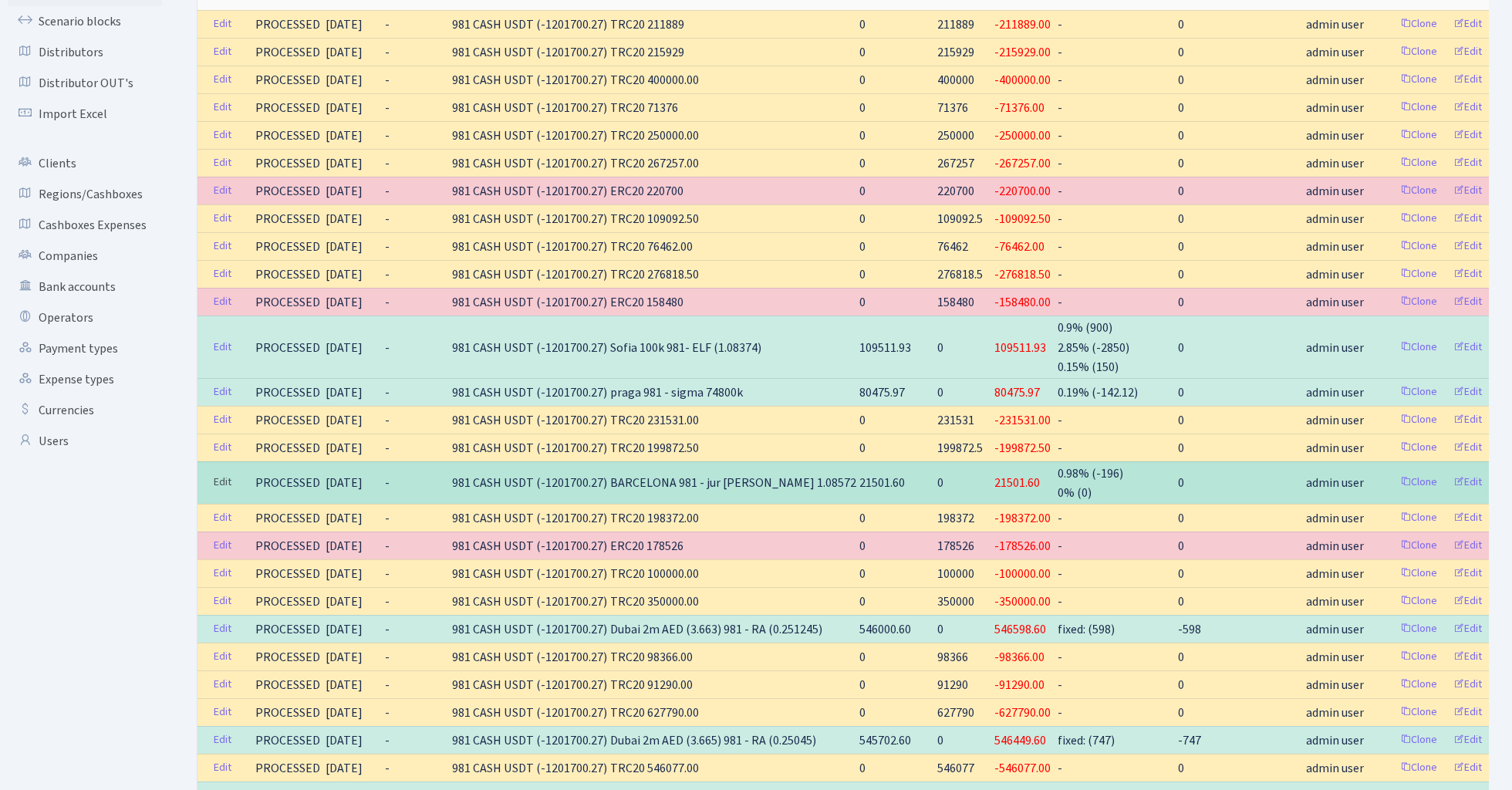
click at [217, 479] on link "Edit" at bounding box center [222, 483] width 31 height 24
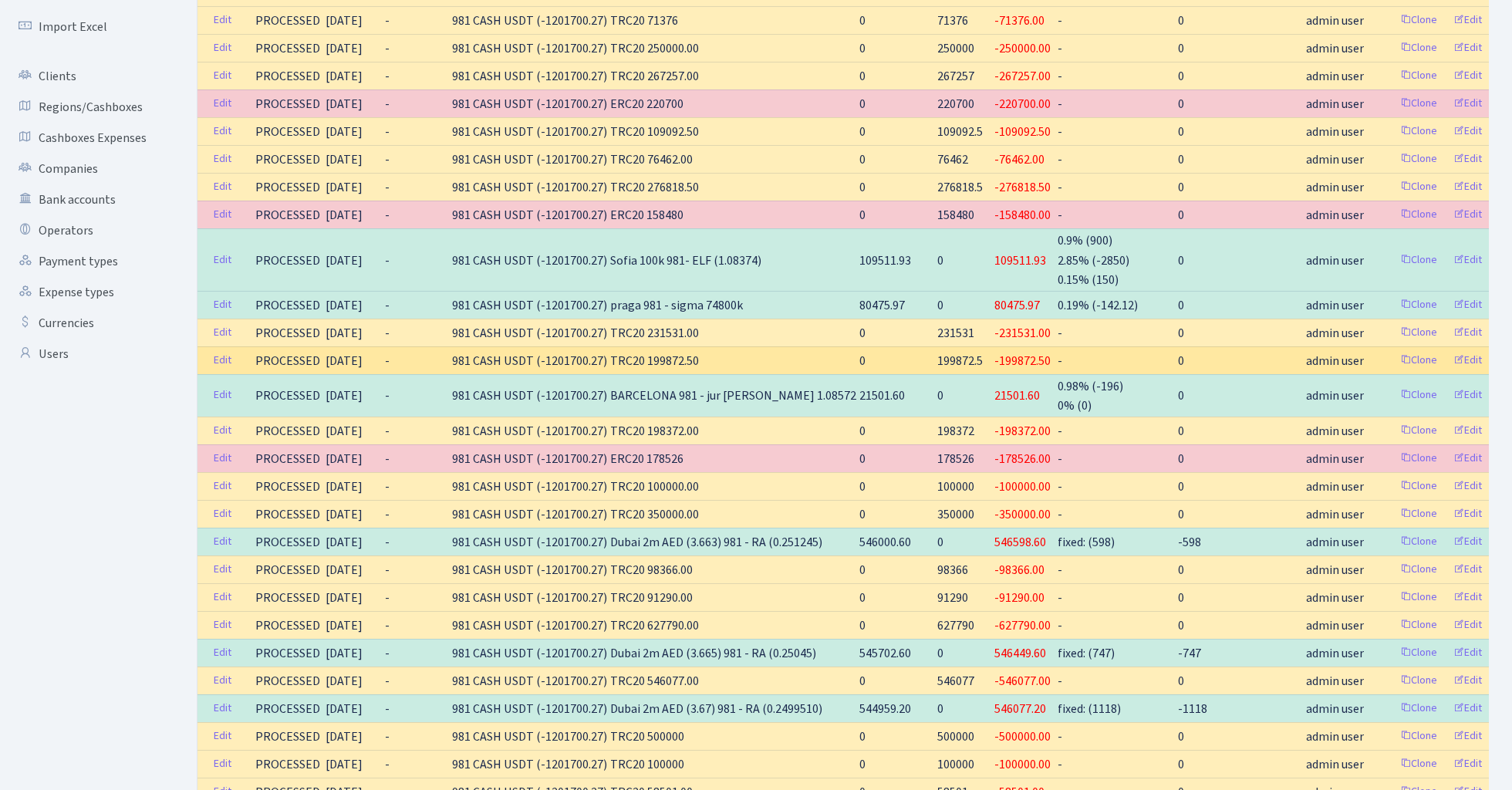
scroll to position [260, 0]
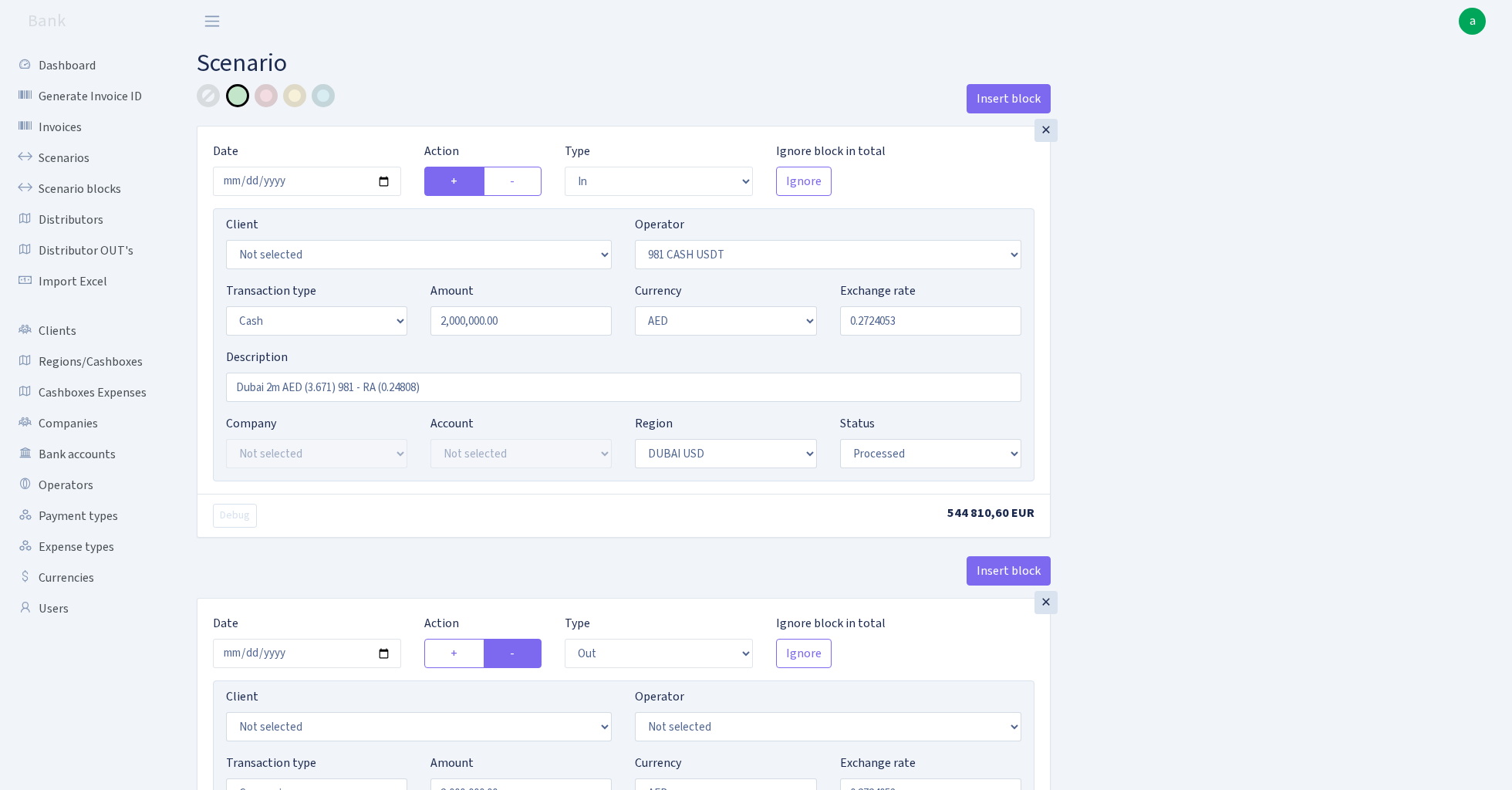
select select "in"
select select "276"
select select "1"
select select "9"
select select "14"
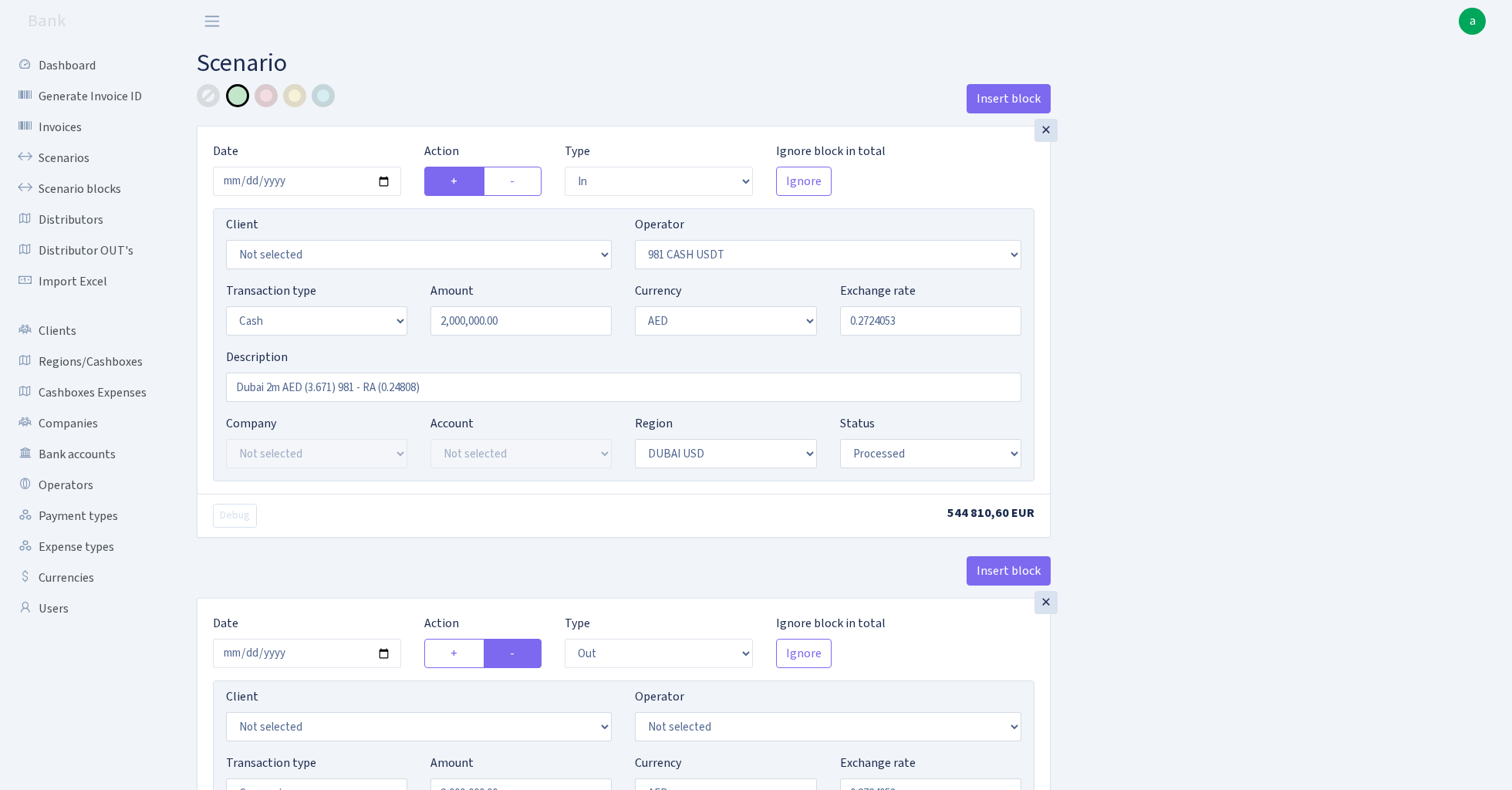
select select "processed"
select select "out"
select select "15"
select select "9"
select select "14"
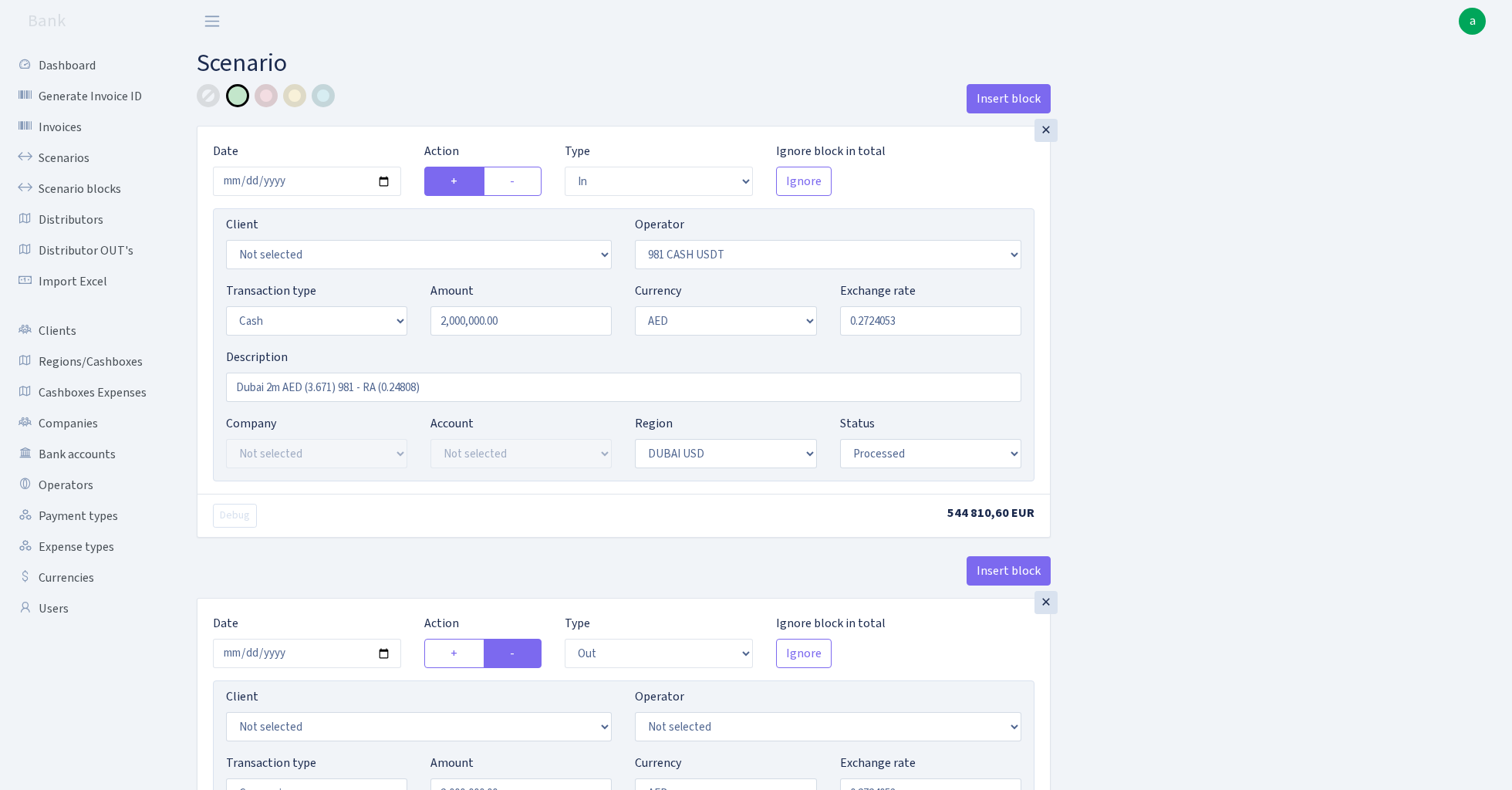
select select "processed"
select select "in"
select select "15"
select select "9"
select select "8"
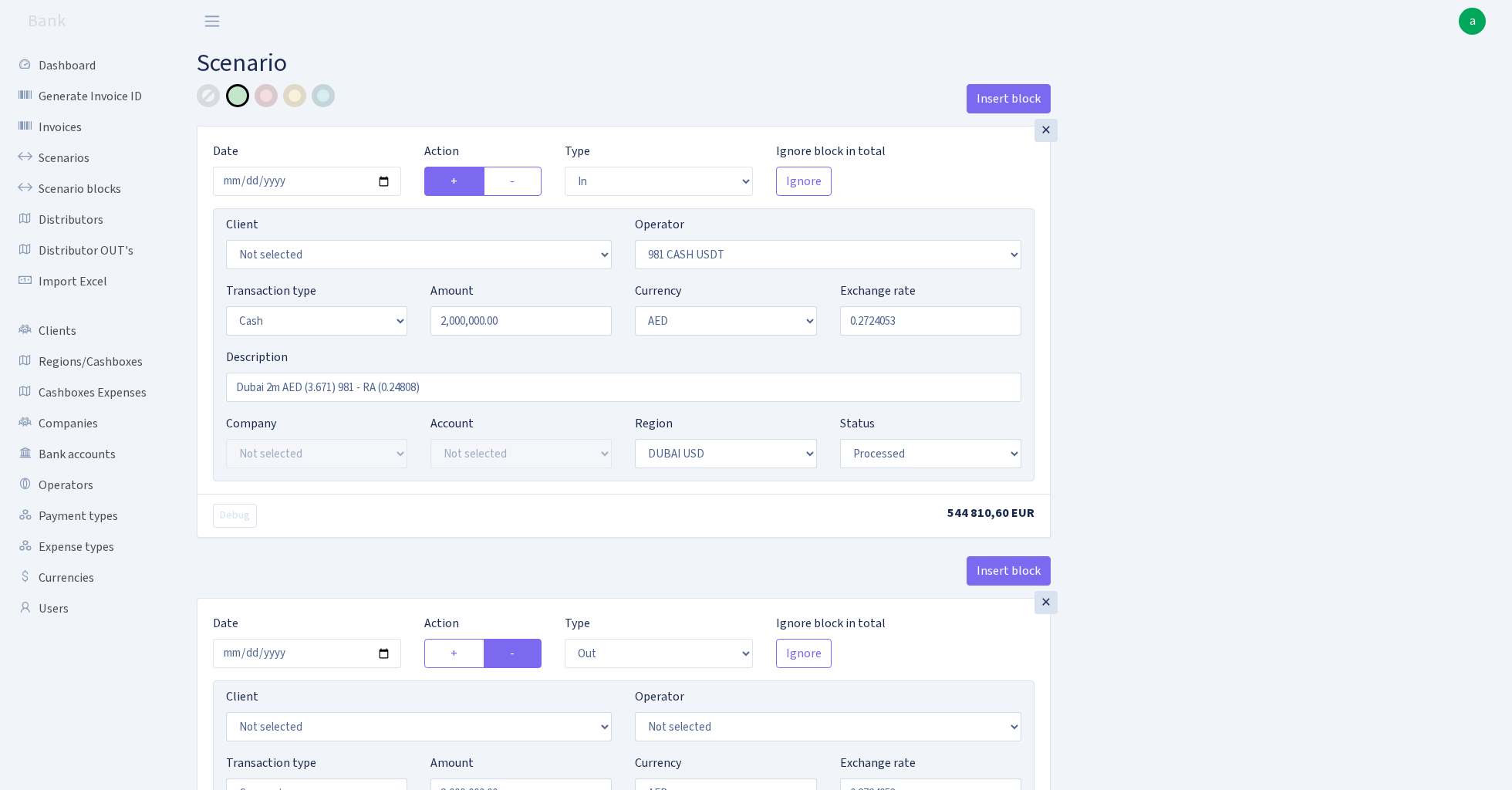
select select "processed"
select select "out"
select select "45"
select select "1"
select select "9"
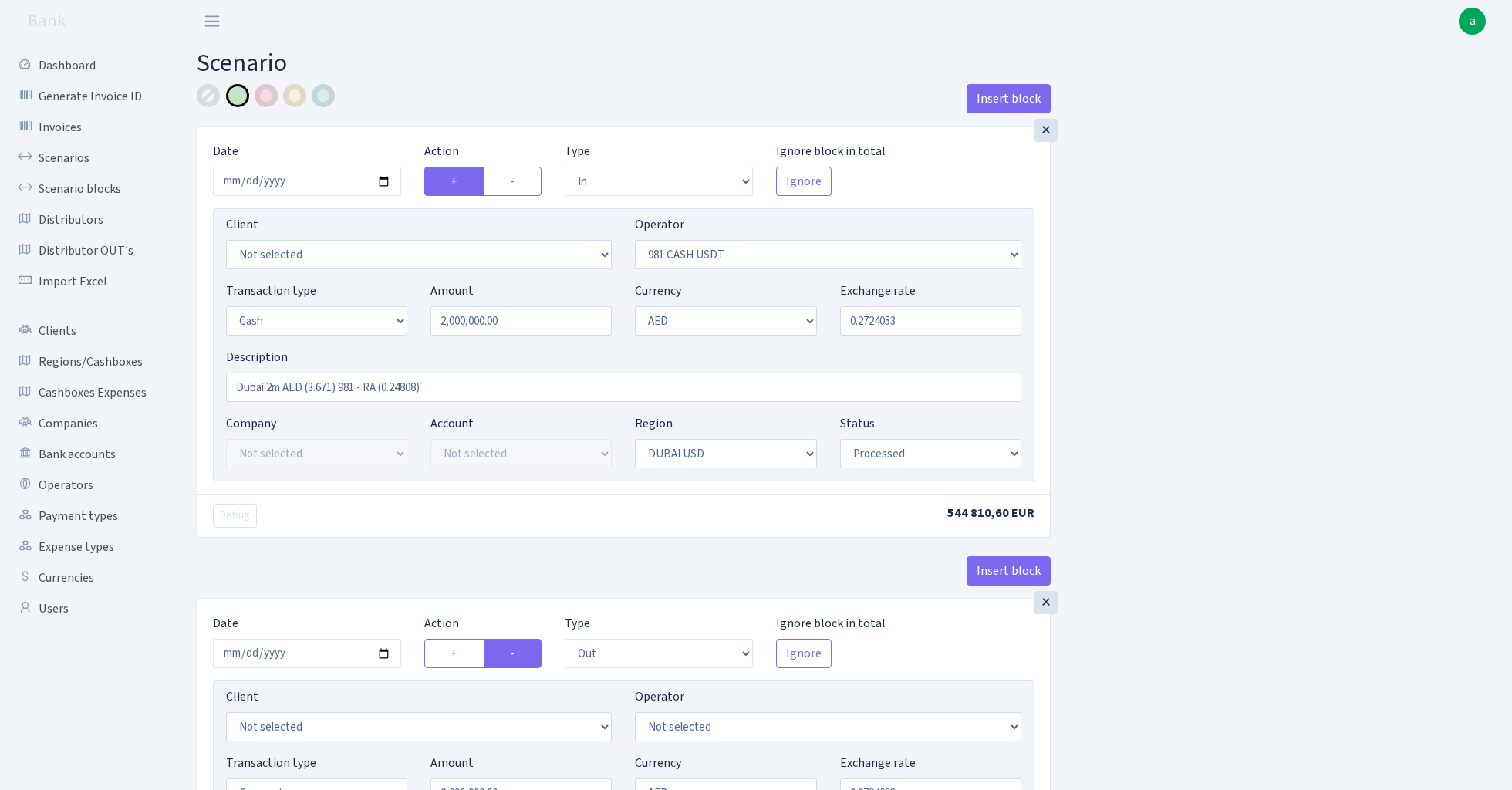
select select "8"
select select "processed"
select select "commission"
select select "fixed"
select select "276"
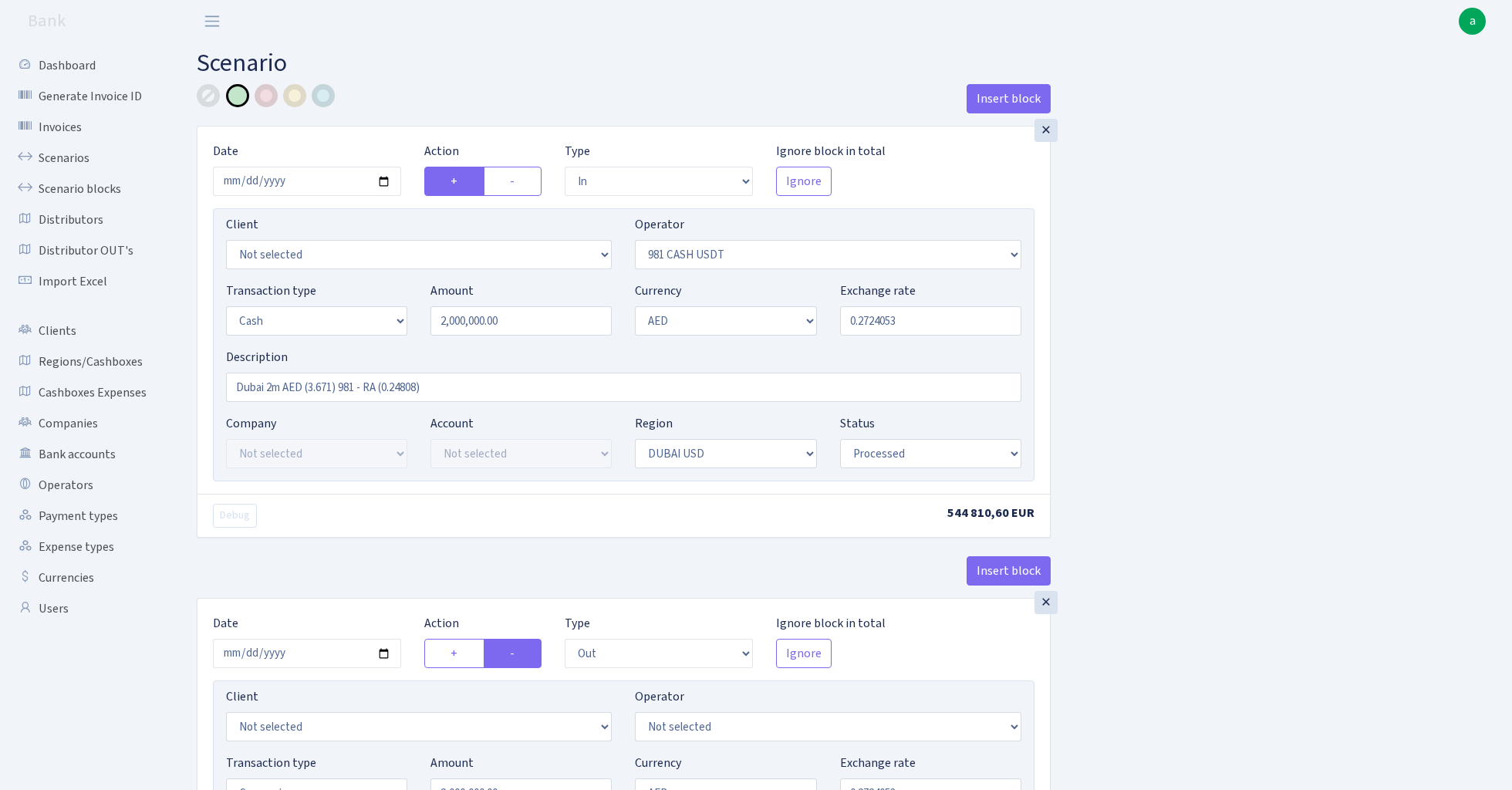
select select "processed"
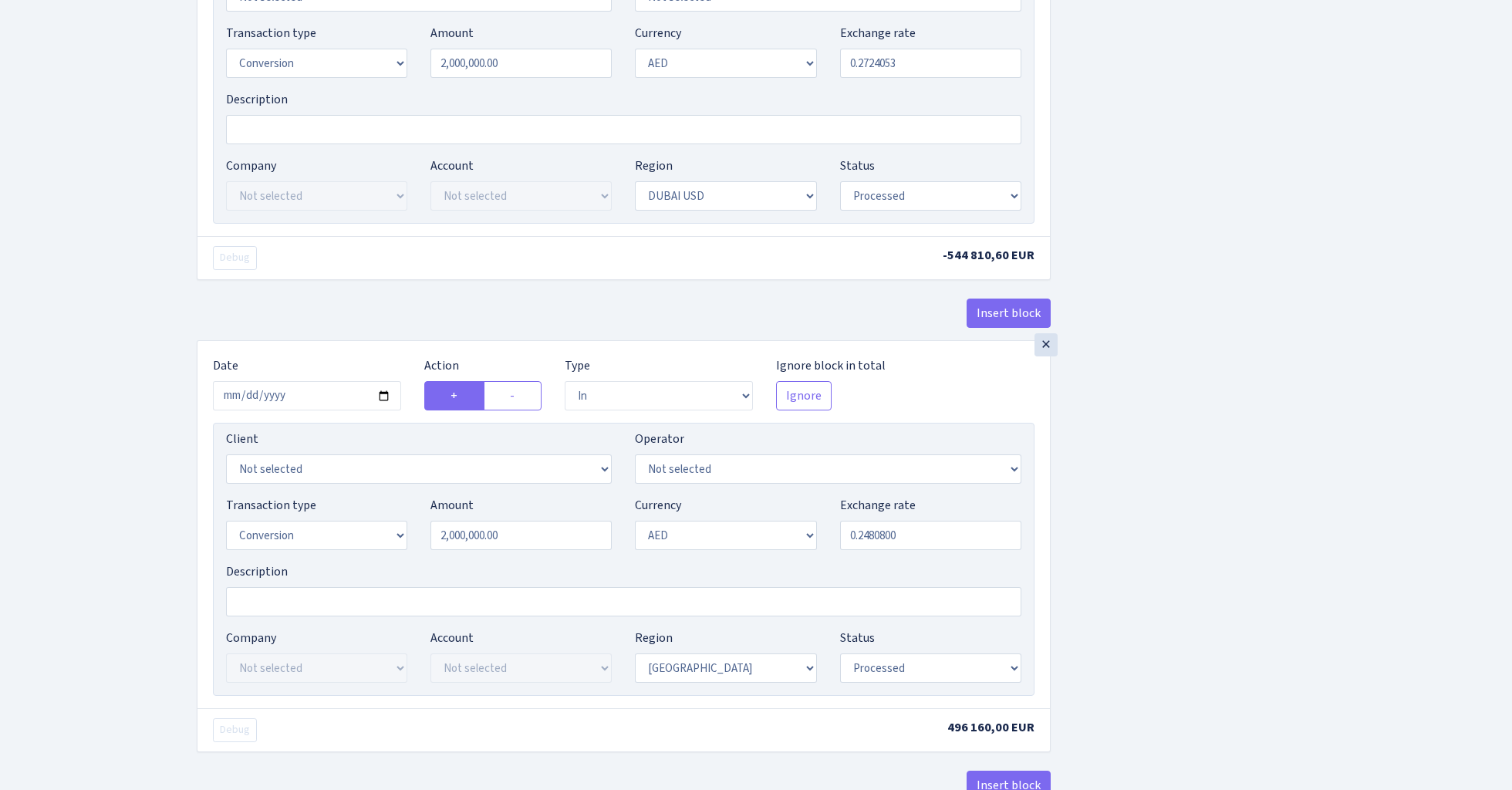
scroll to position [269, 0]
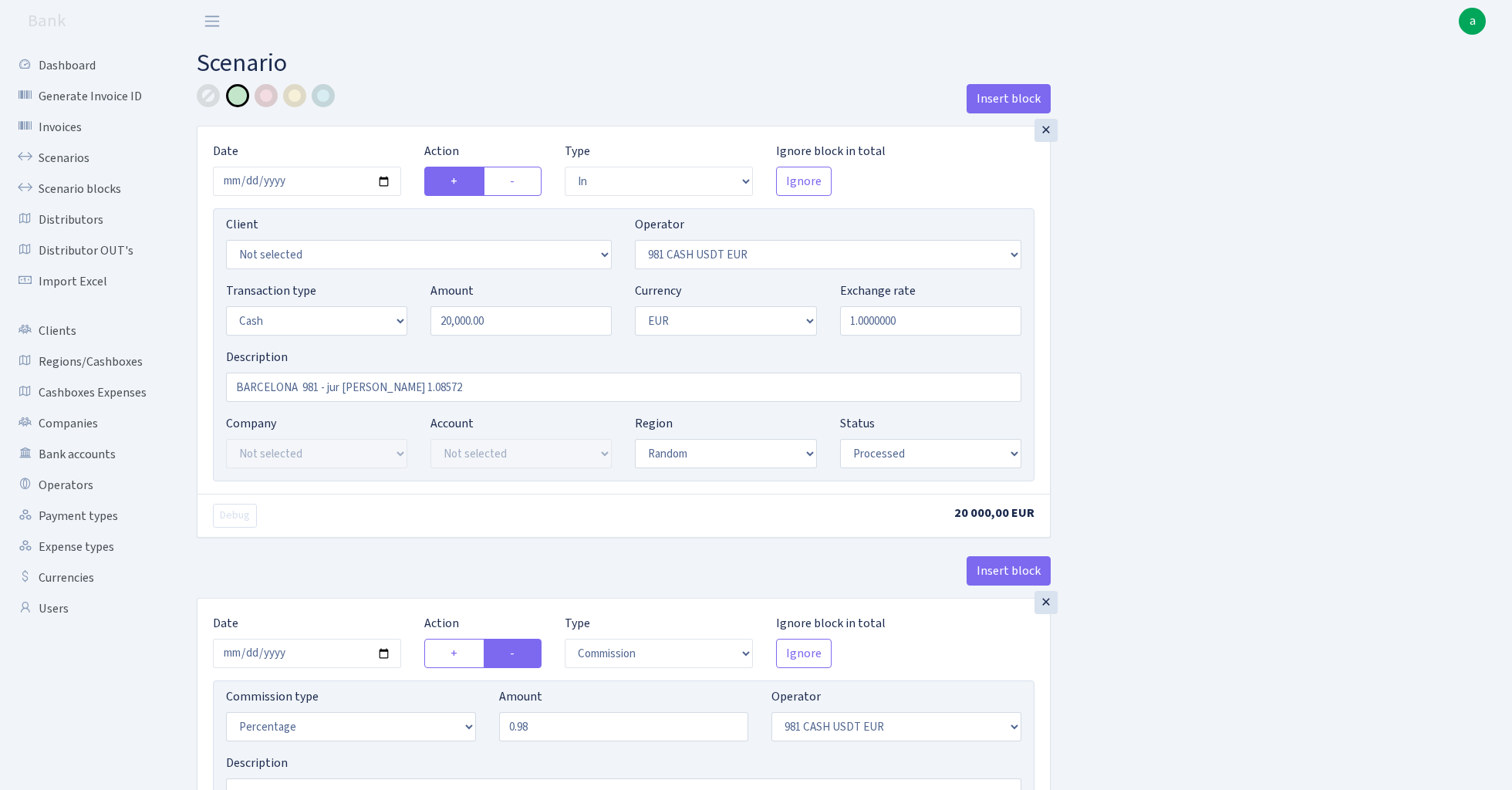
select select "in"
select select "124"
select select "1"
select select "7"
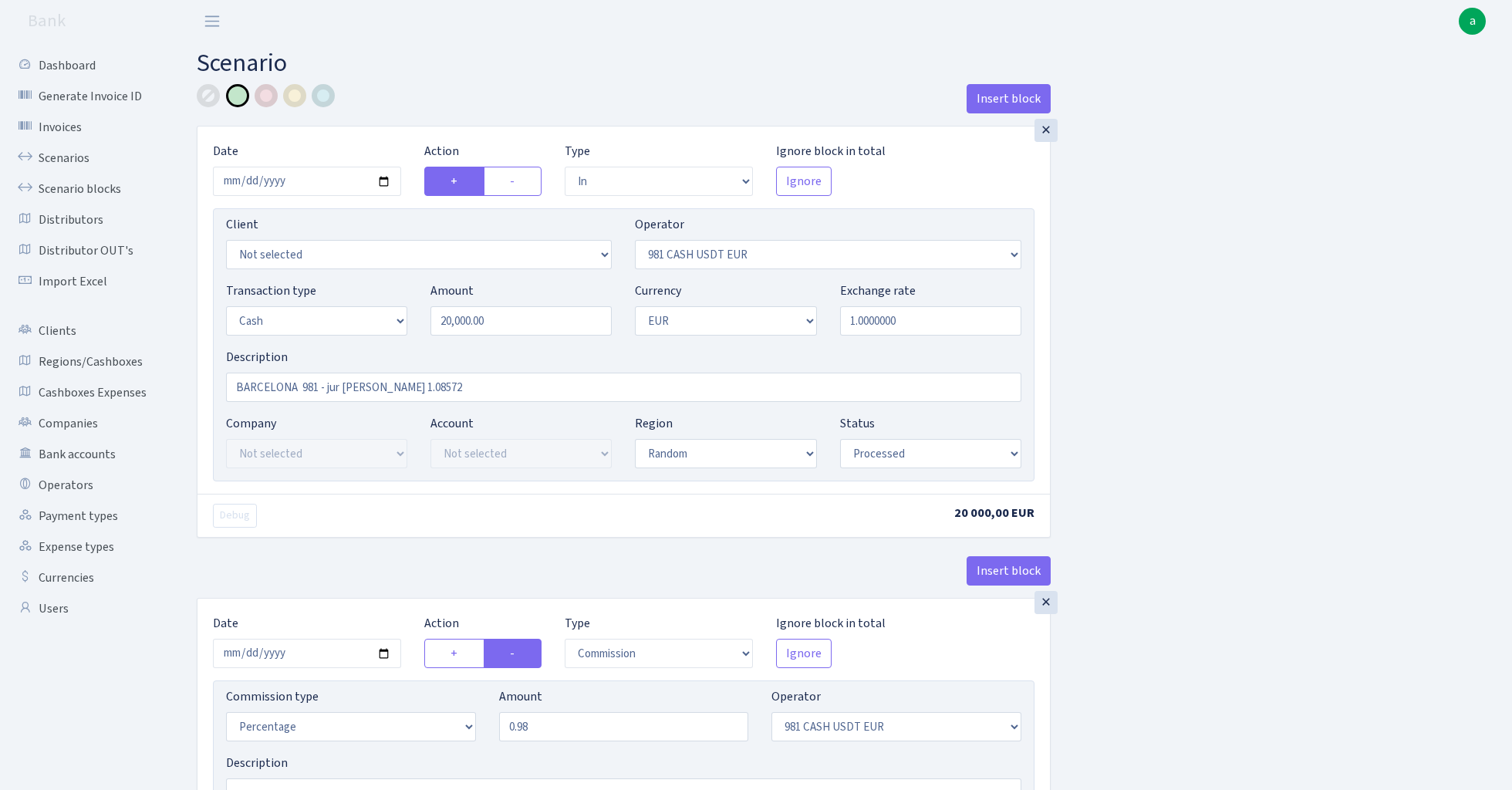
select select "processed"
select select "commission"
select select "124"
select select "processed"
select select "out"
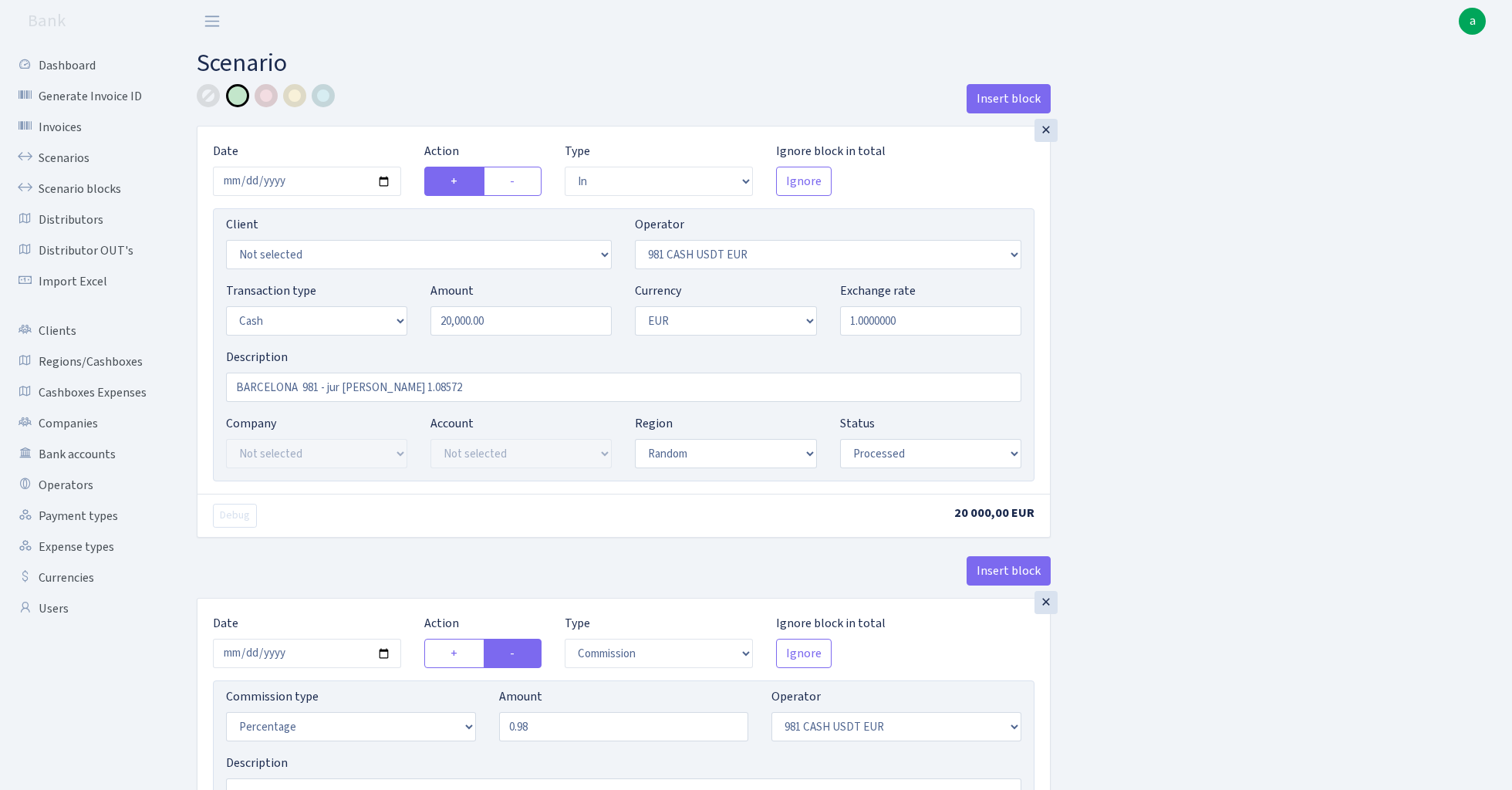
select select "124"
select select "15"
select select "1"
select select "processed"
select select "in"
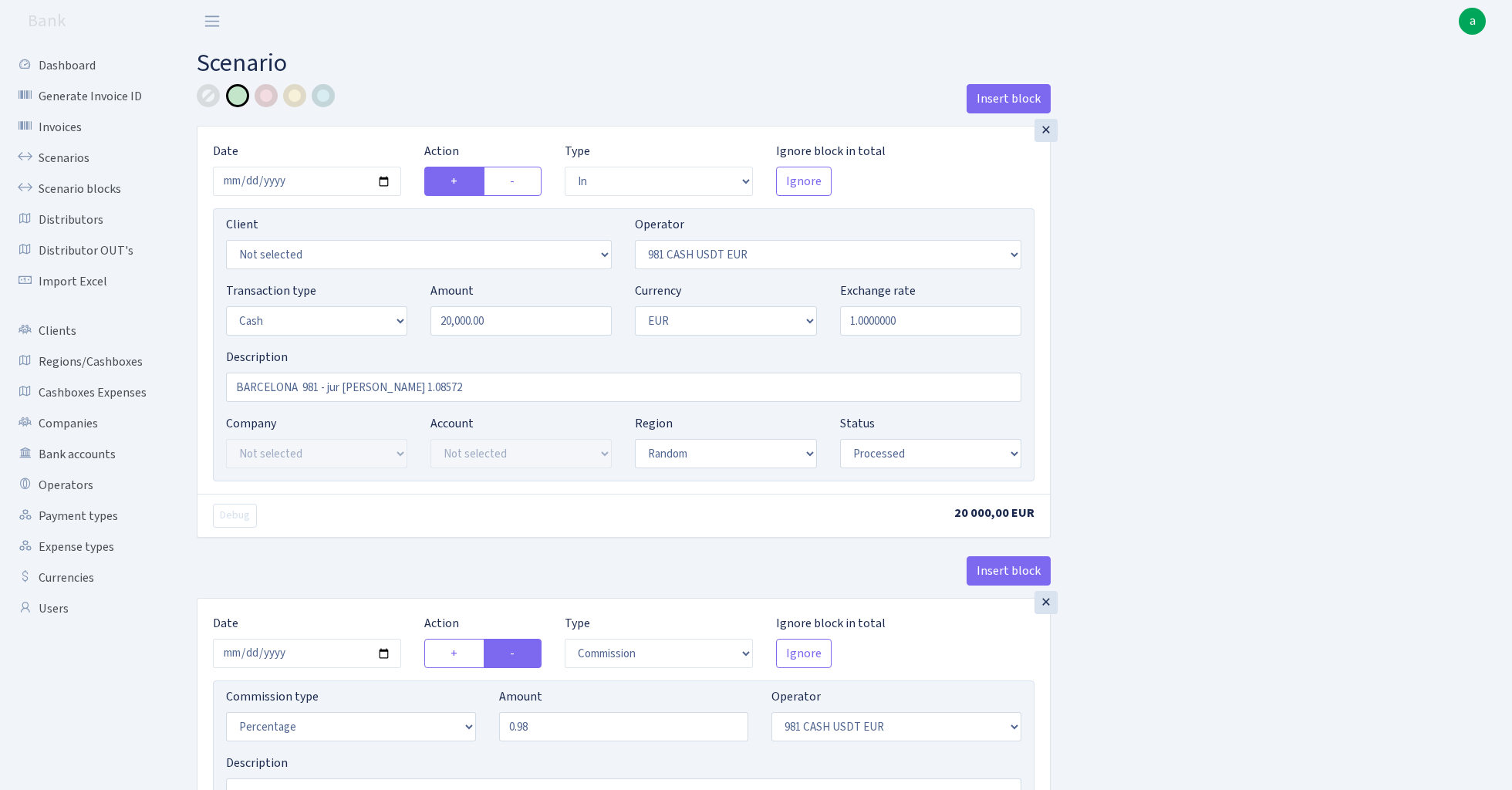
select select "276"
select select "15"
select select "1"
select select "processed"
select select "out"
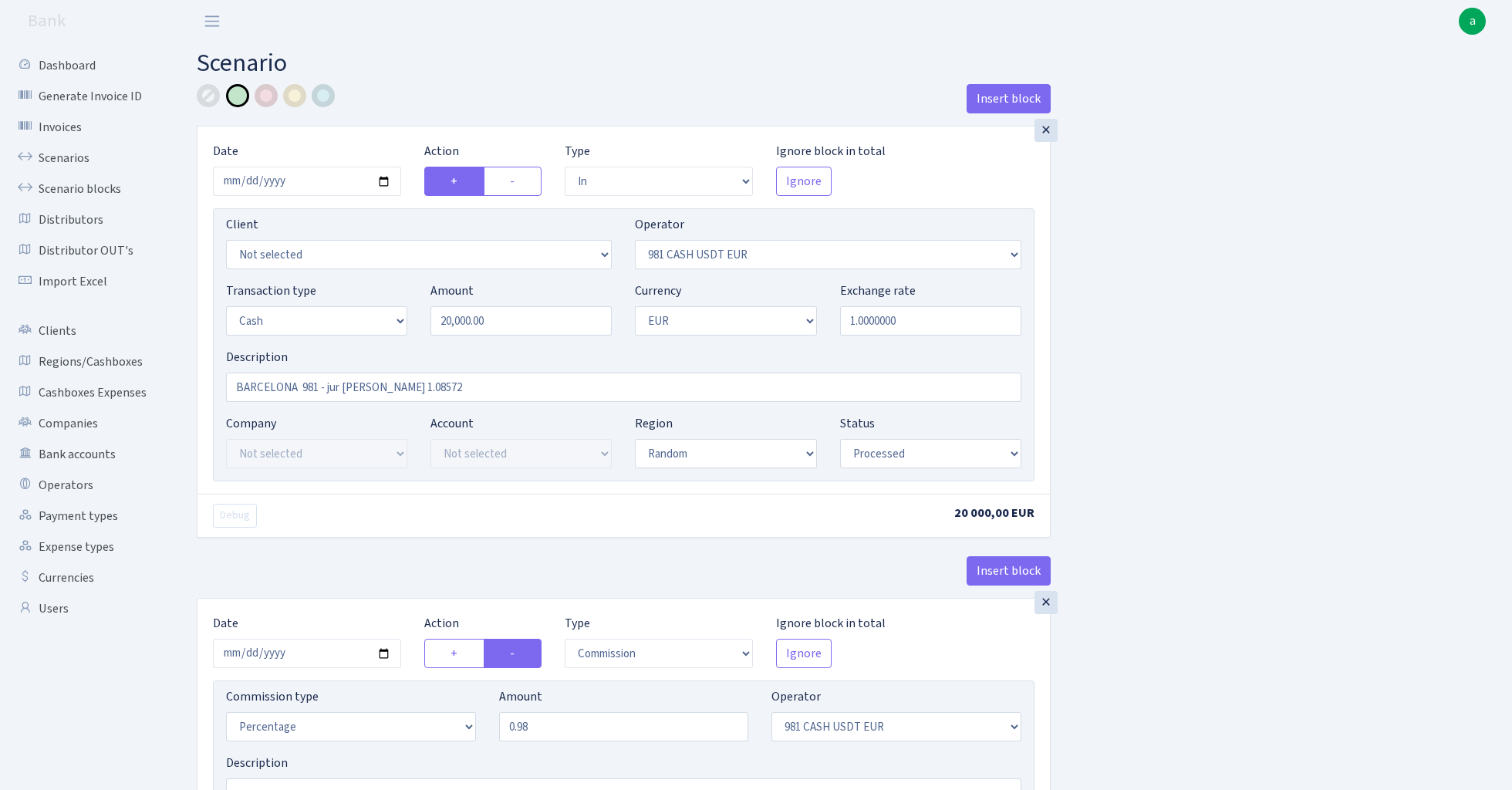
select select "260"
select select "1"
select select "7"
select select "processed"
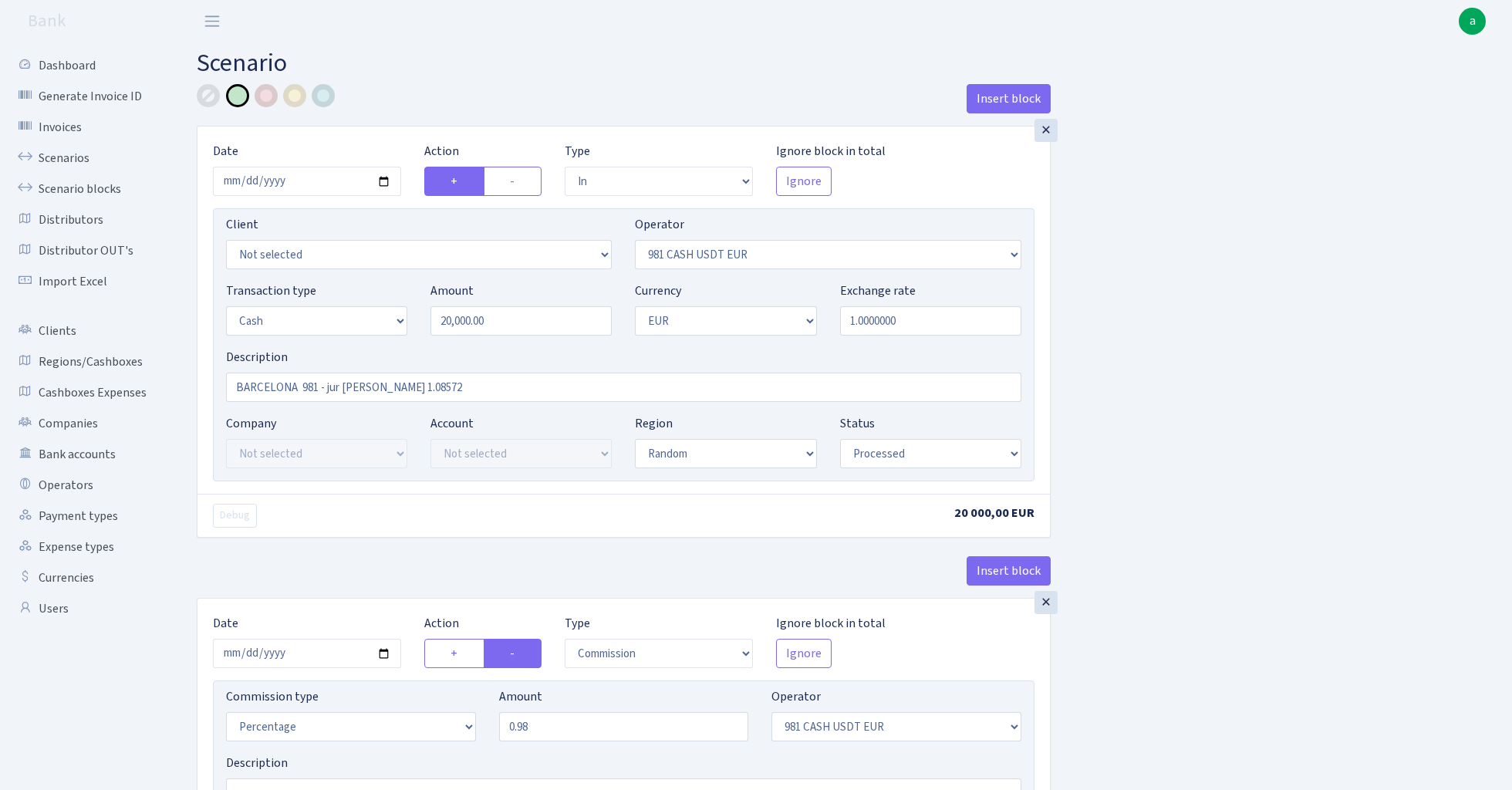
select select "commission"
select select "260"
select select "processed"
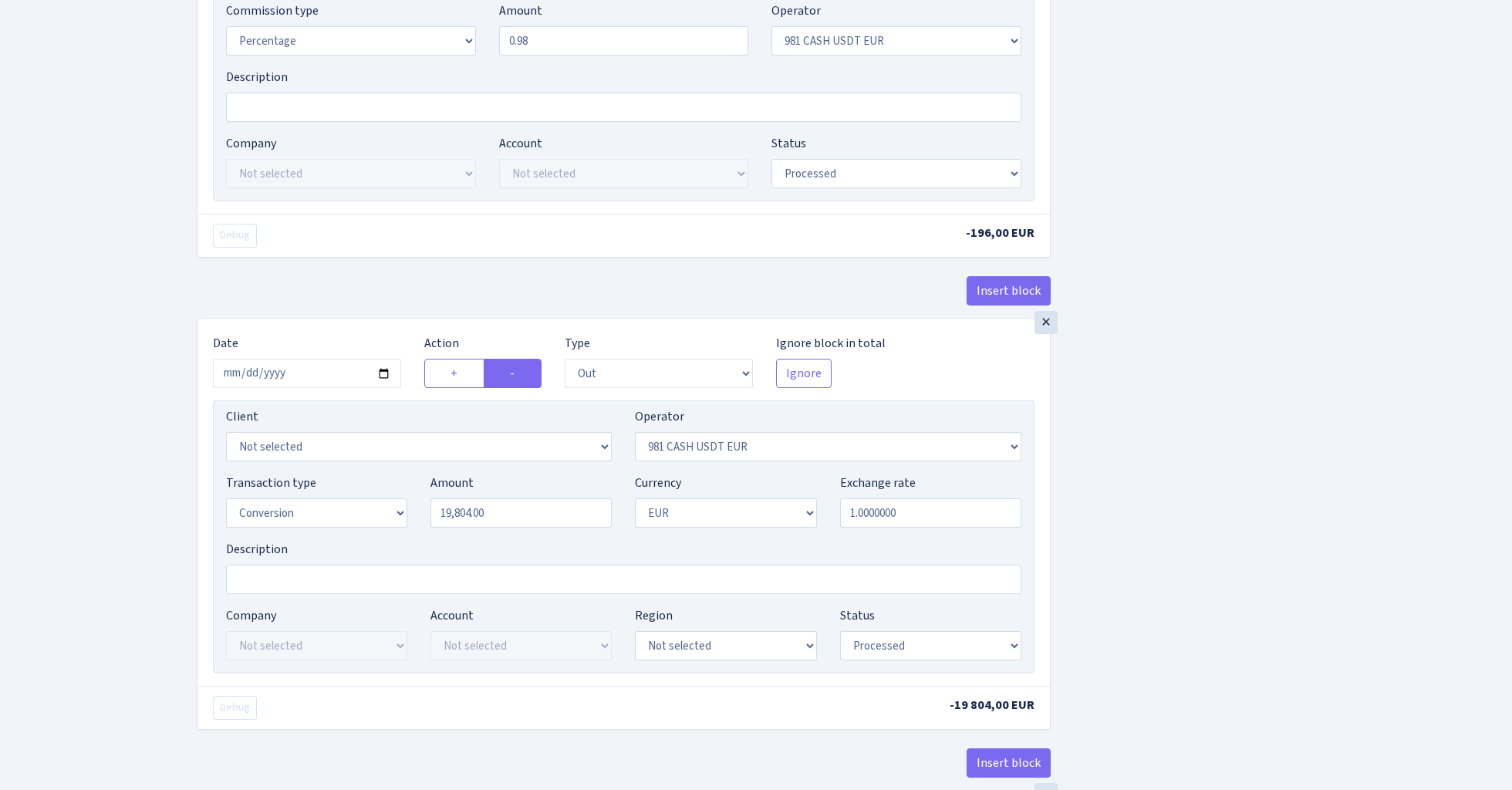
scroll to position [687, 0]
